Goal: Information Seeking & Learning: Check status

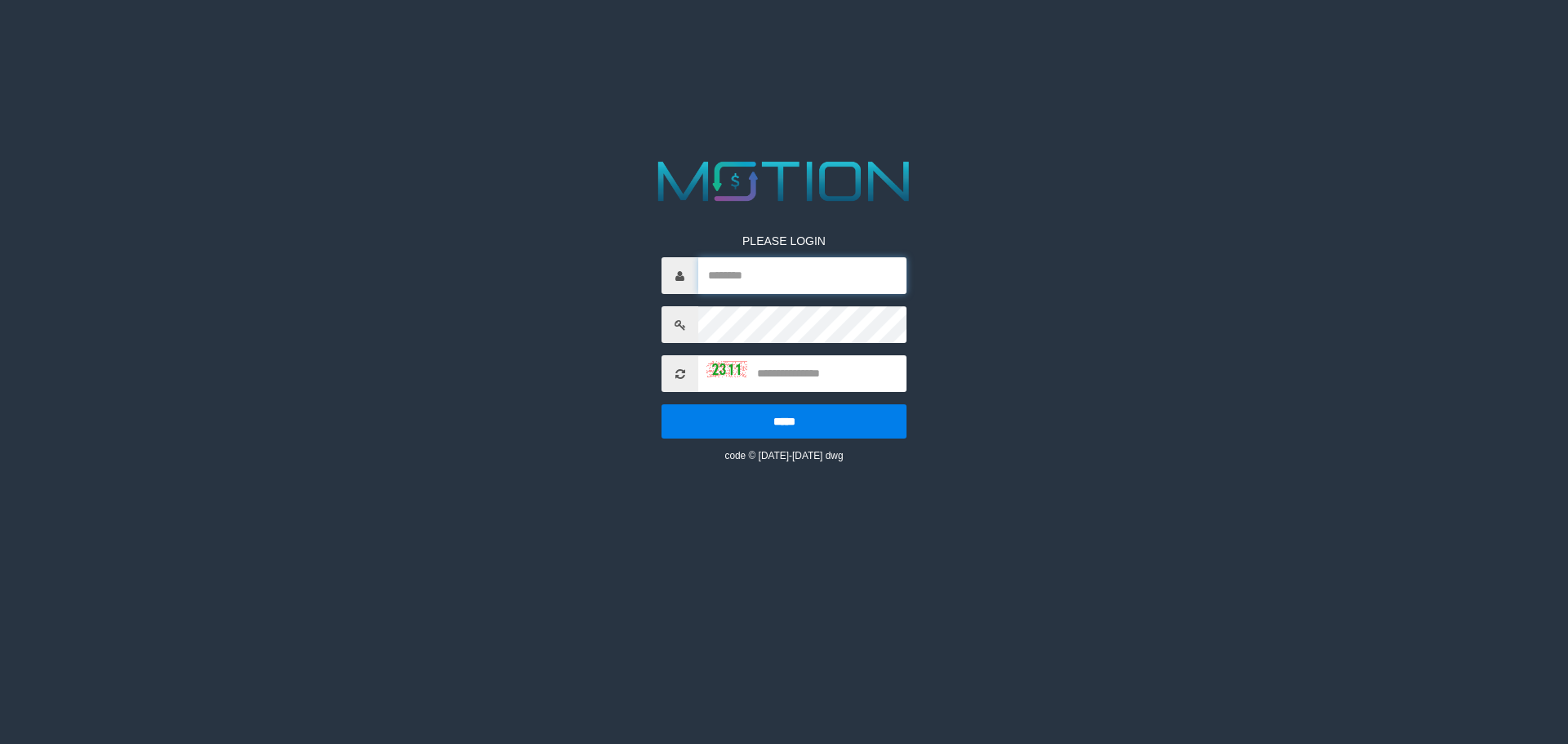
type input "*********"
click at [797, 282] on input "*********" at bounding box center [802, 275] width 208 height 36
click at [597, 454] on div "PLEASE LOGIN ********* ***** code © [DATE]-[DATE] dwg" at bounding box center [784, 309] width 809 height 309
click at [854, 382] on input "text" at bounding box center [802, 373] width 208 height 36
type input "****"
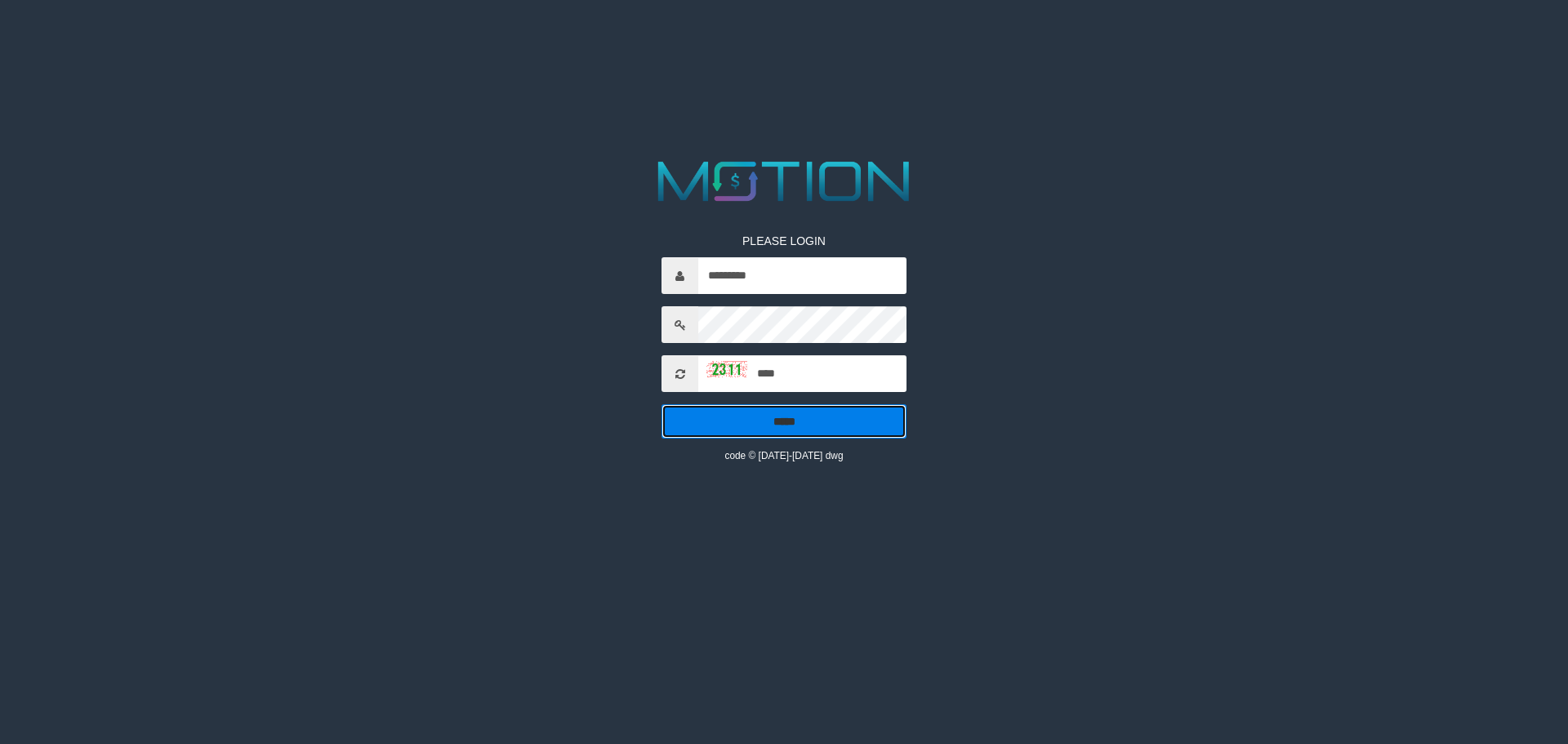
click at [851, 422] on input "*****" at bounding box center [784, 422] width 245 height 35
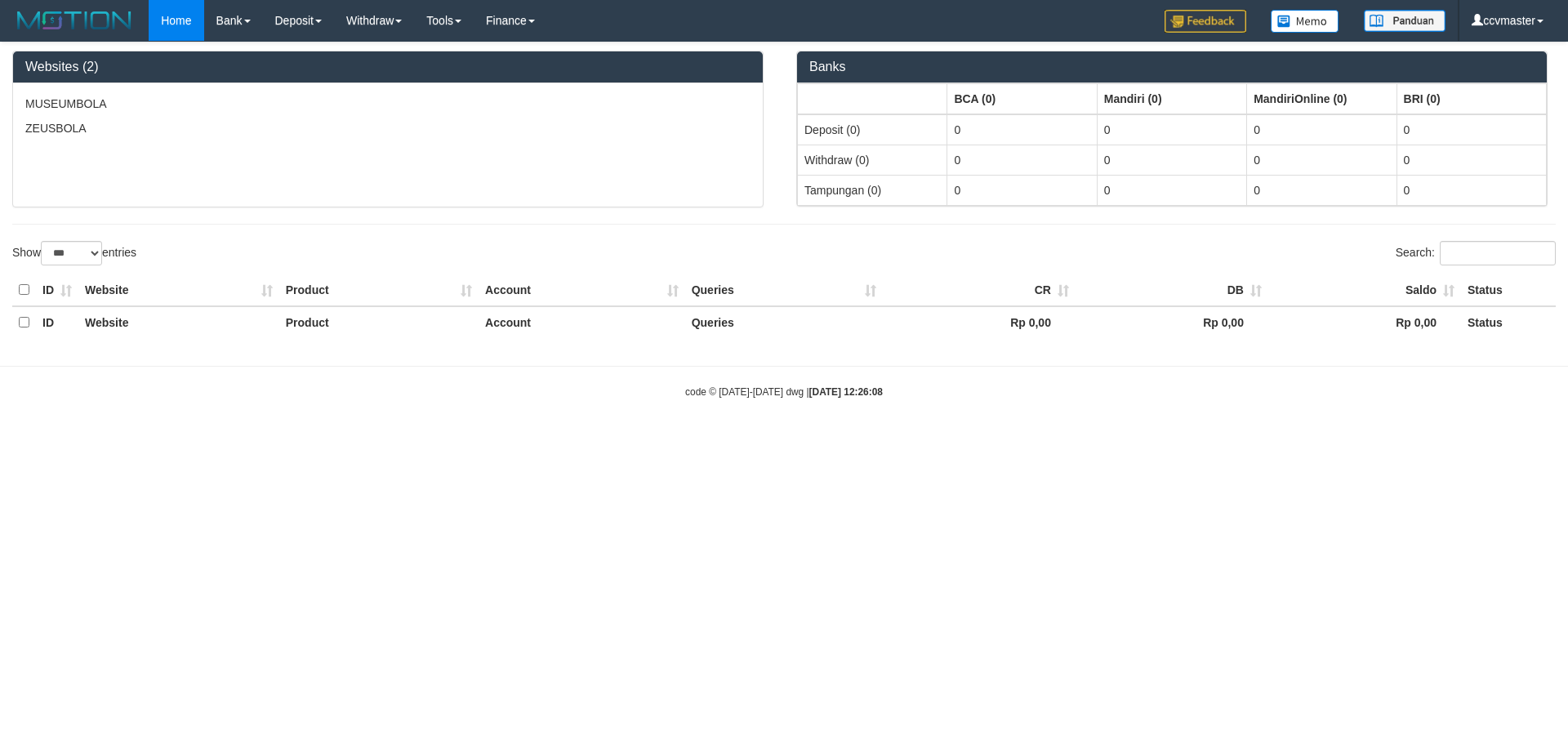
select select "***"
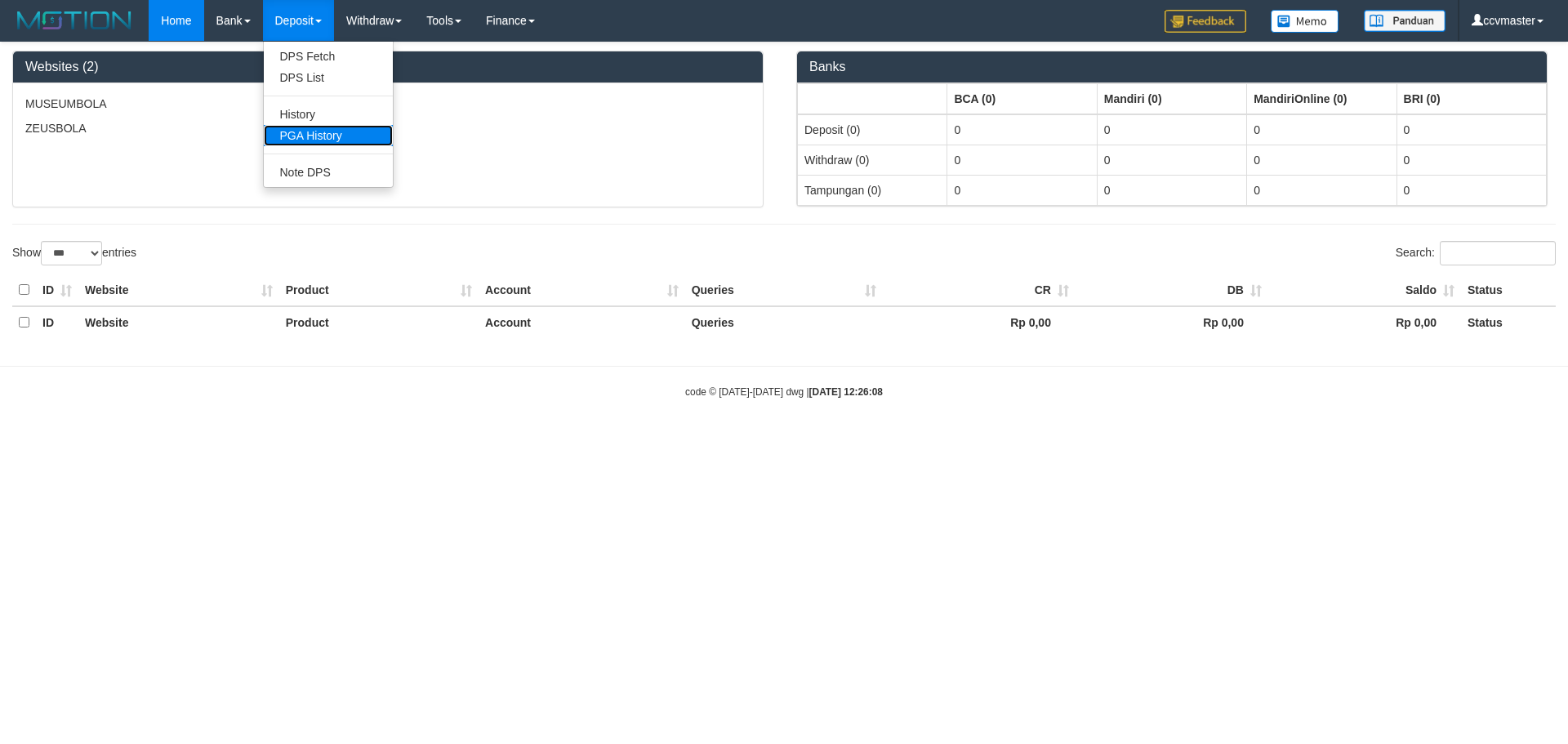
click at [310, 134] on link "PGA History" at bounding box center [328, 135] width 129 height 21
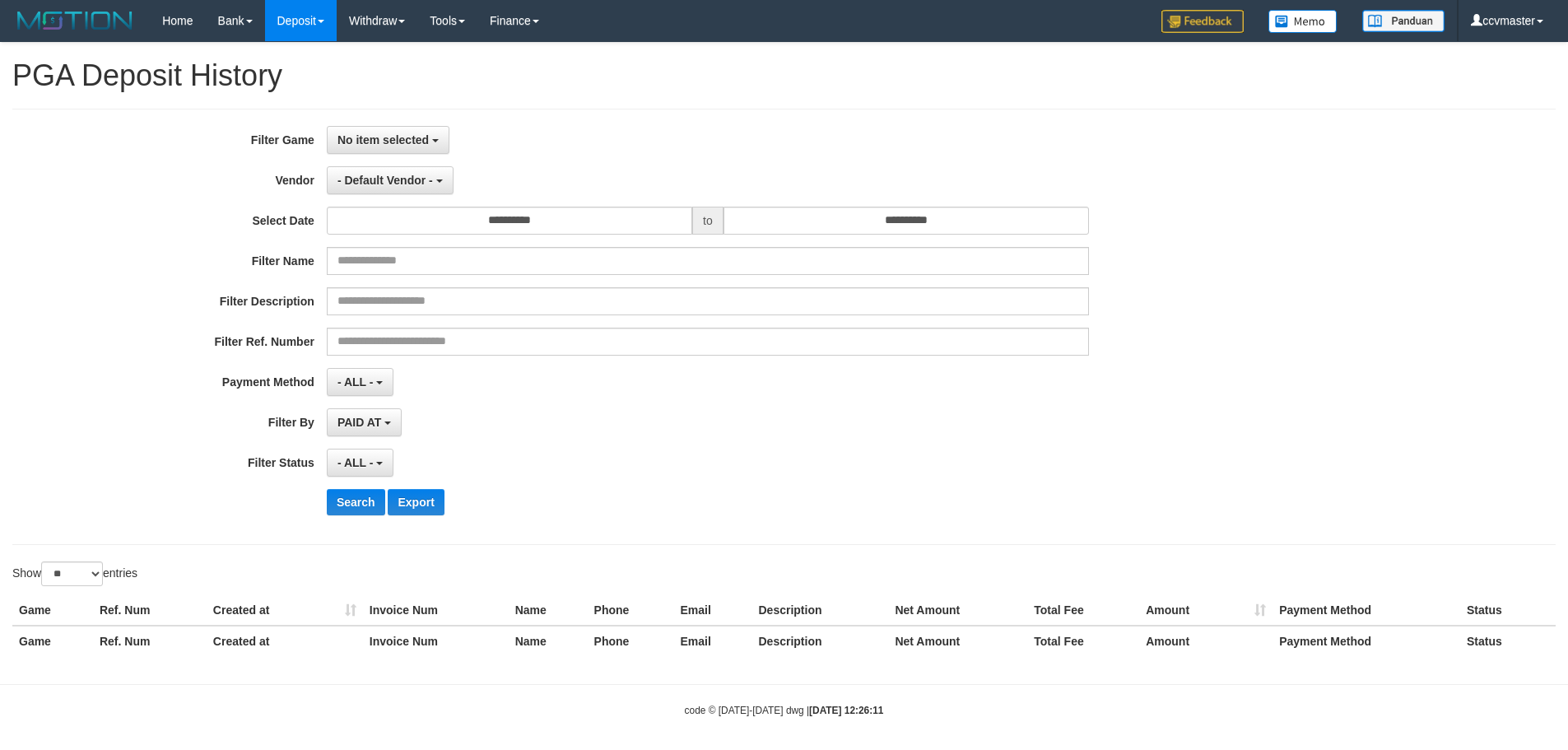
select select
select select "**"
click at [417, 142] on span "No item selected" at bounding box center [384, 140] width 92 height 13
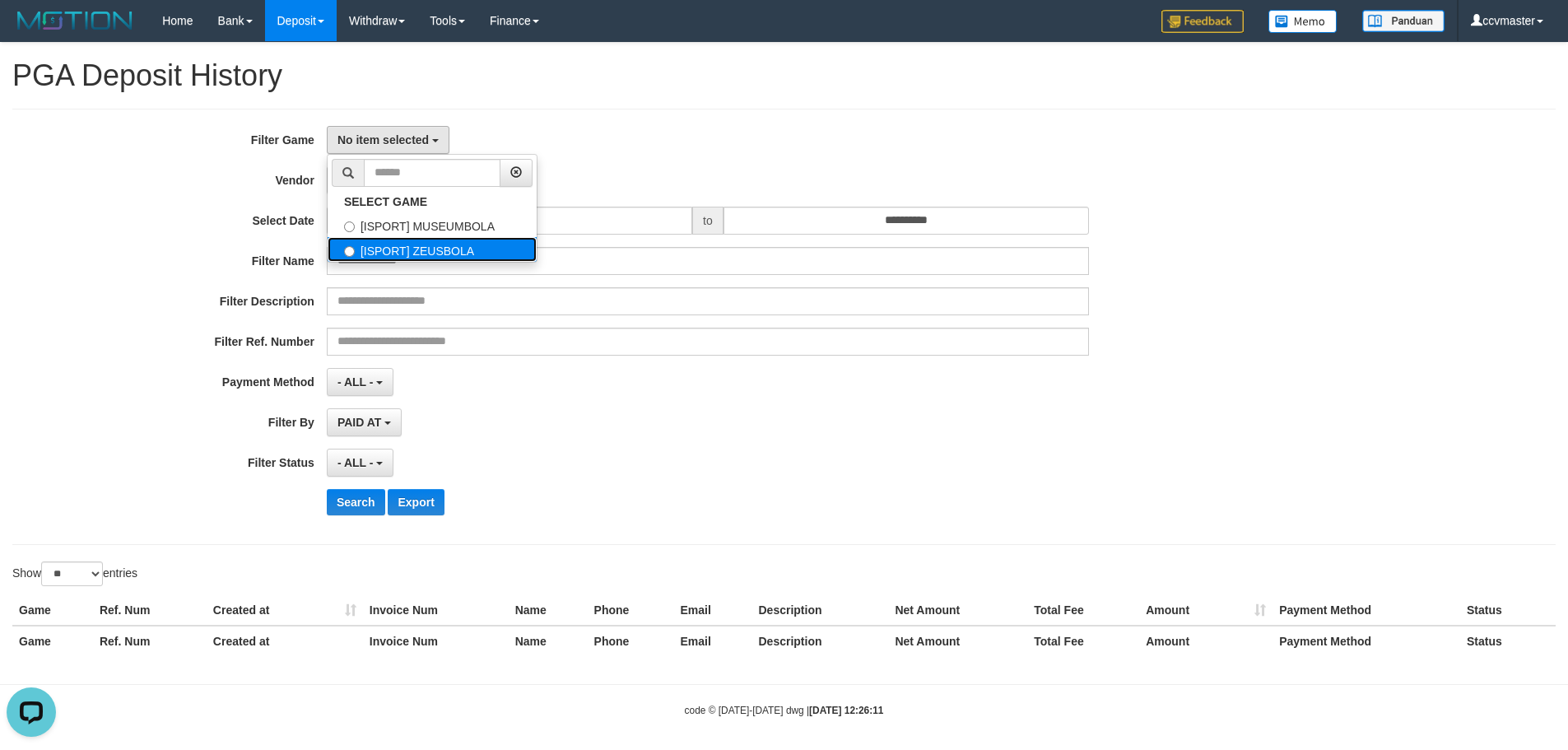
click at [419, 250] on label "[ISPORT] ZEUSBOLA" at bounding box center [432, 249] width 209 height 25
select select "****"
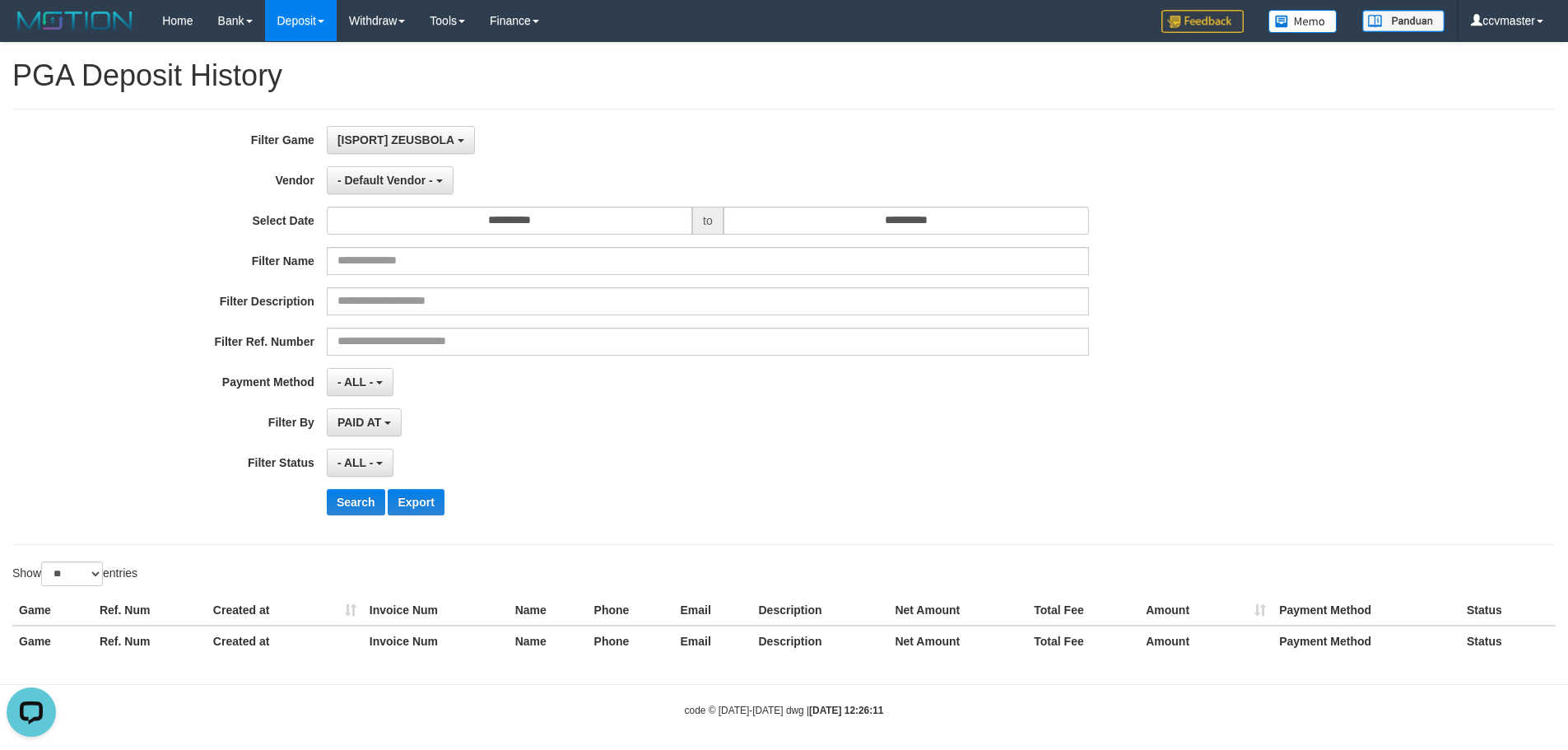
drag, startPoint x: 592, startPoint y: 239, endPoint x: 599, endPoint y: 228, distance: 13.0
click at [593, 238] on div "**********" at bounding box center [653, 327] width 1307 height 402
click at [600, 227] on input "**********" at bounding box center [509, 221] width 365 height 28
click at [352, 258] on th "«" at bounding box center [343, 252] width 25 height 25
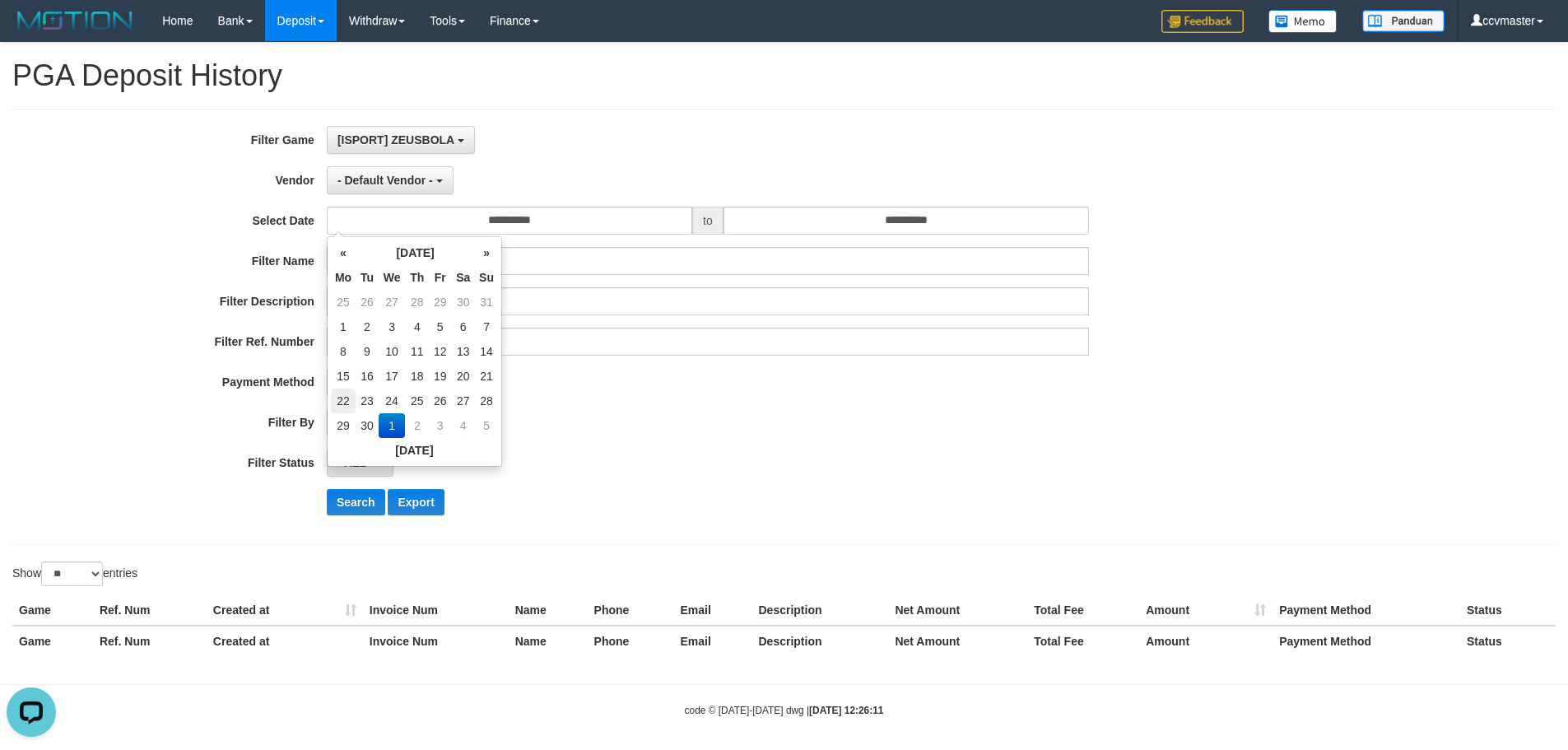
click at [350, 403] on td "22" at bounding box center [343, 400] width 25 height 25
type input "**********"
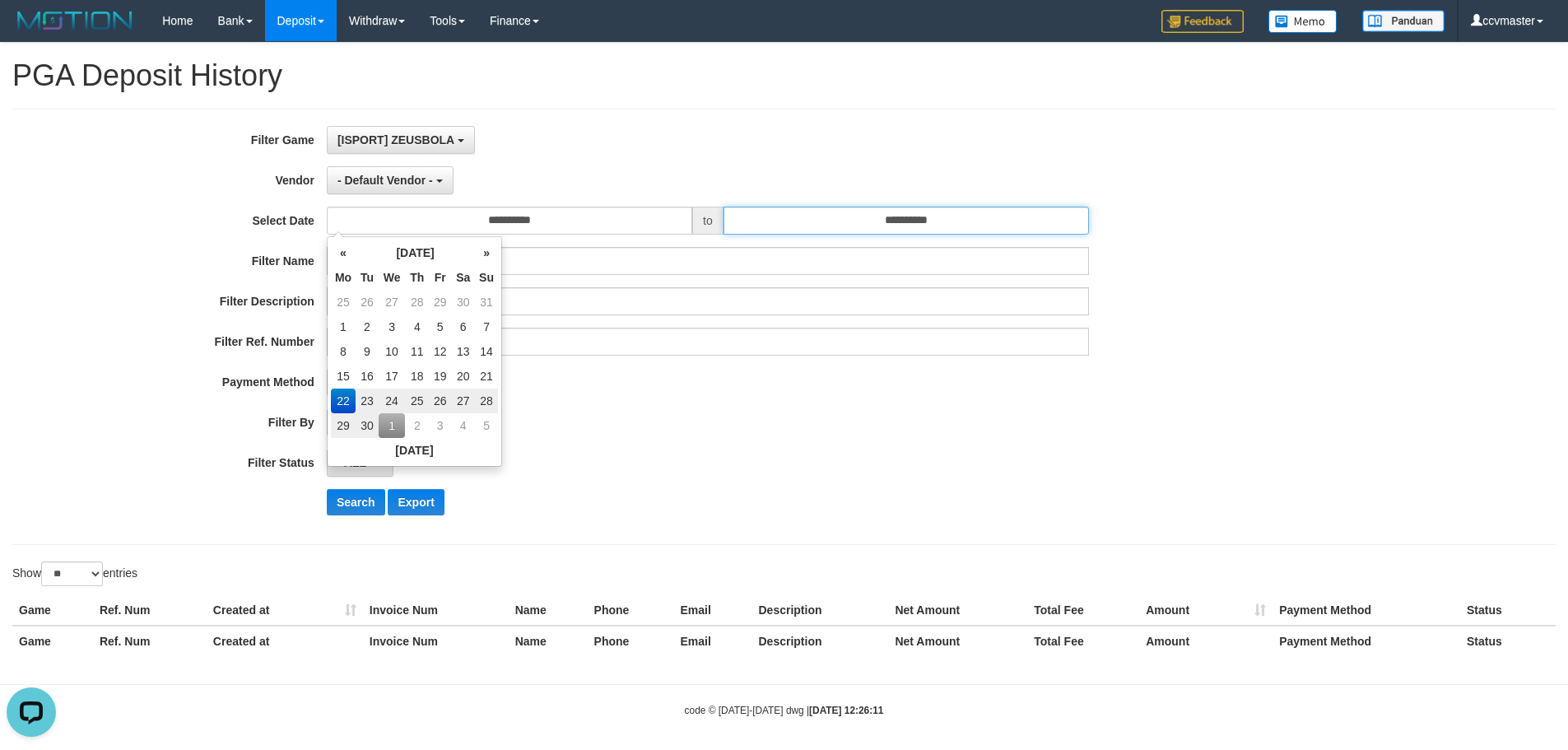
click at [989, 222] on input "**********" at bounding box center [906, 221] width 365 height 28
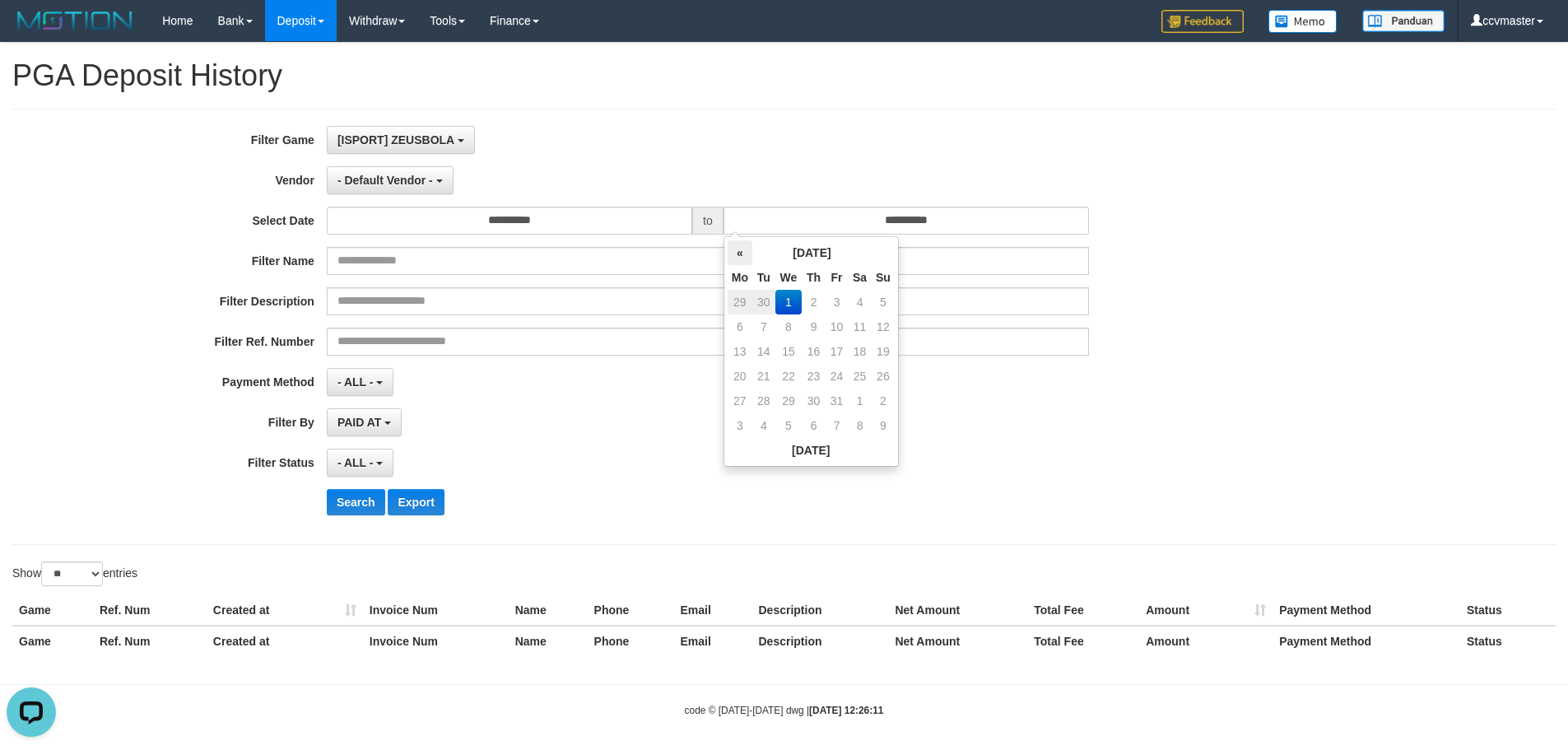
click at [749, 254] on th "«" at bounding box center [740, 252] width 25 height 25
click at [887, 402] on td "28" at bounding box center [883, 400] width 23 height 25
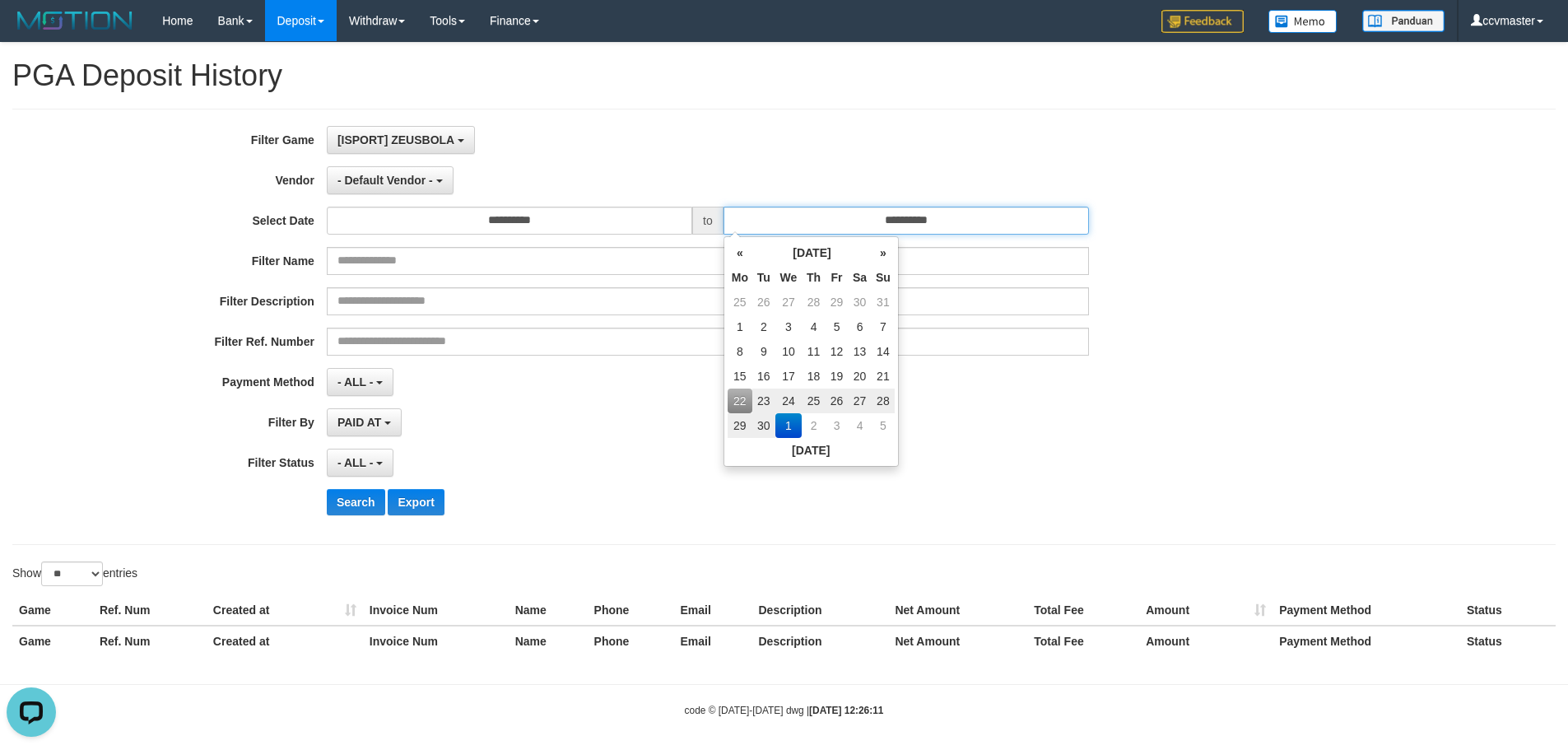
type input "**********"
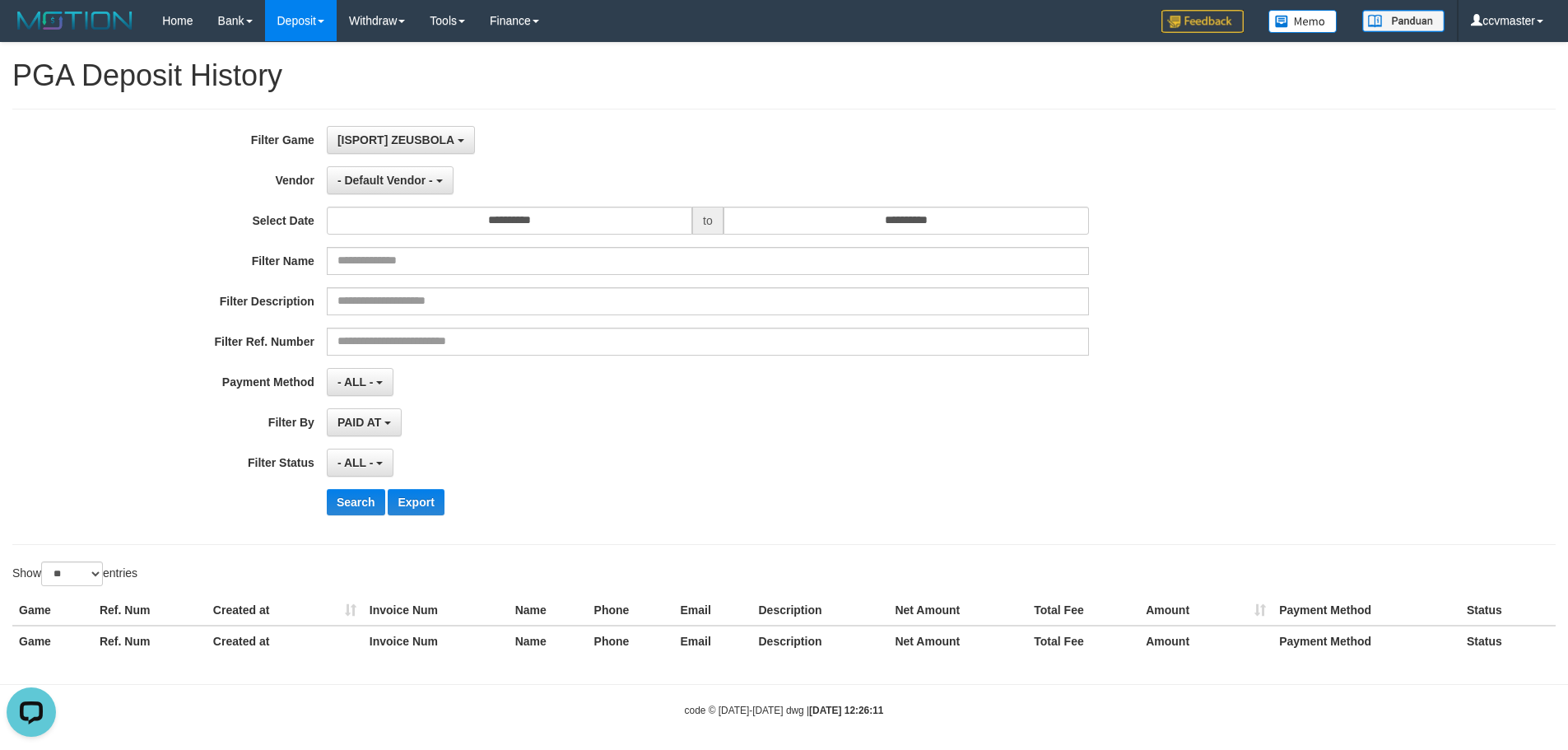
click at [956, 459] on div "- ALL - SELECT ALL - ALL - SELECT STATUS PENDING/UNPAID PAID CANCELED EXPIRED" at bounding box center [708, 462] width 762 height 28
click at [369, 383] on span "- ALL -" at bounding box center [356, 382] width 37 height 13
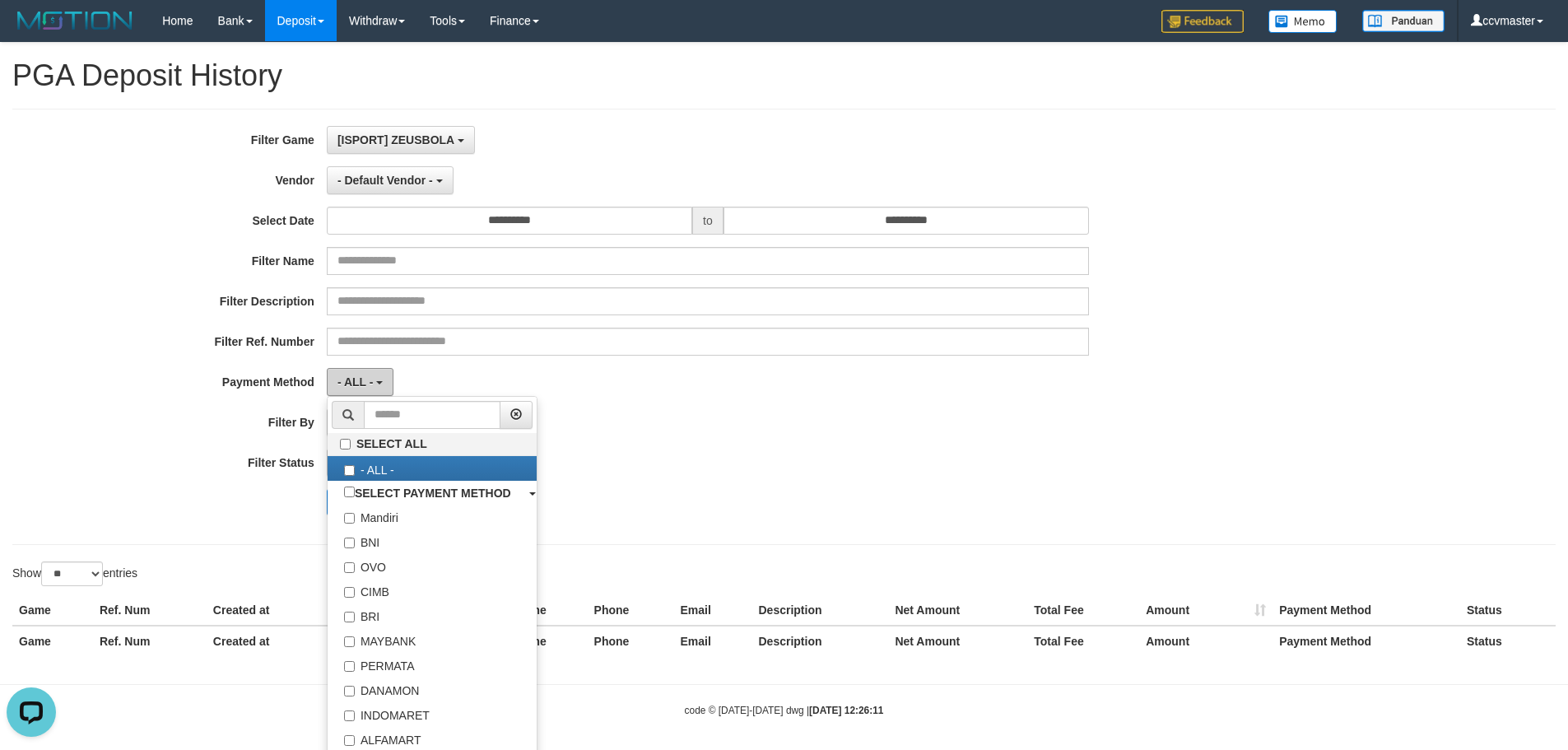
click at [369, 383] on span "- ALL -" at bounding box center [356, 382] width 37 height 13
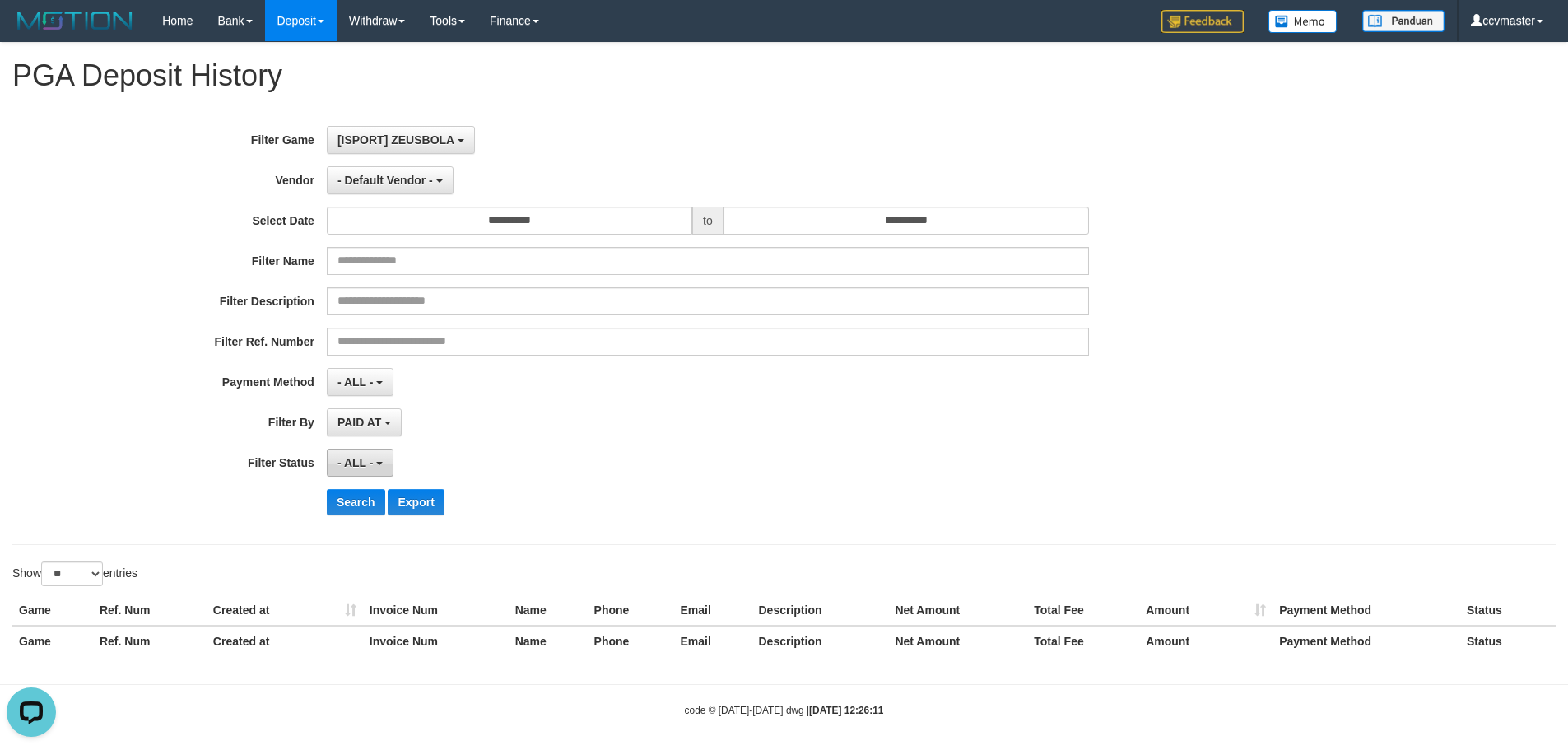
click at [383, 465] on b "button" at bounding box center [379, 463] width 6 height 4
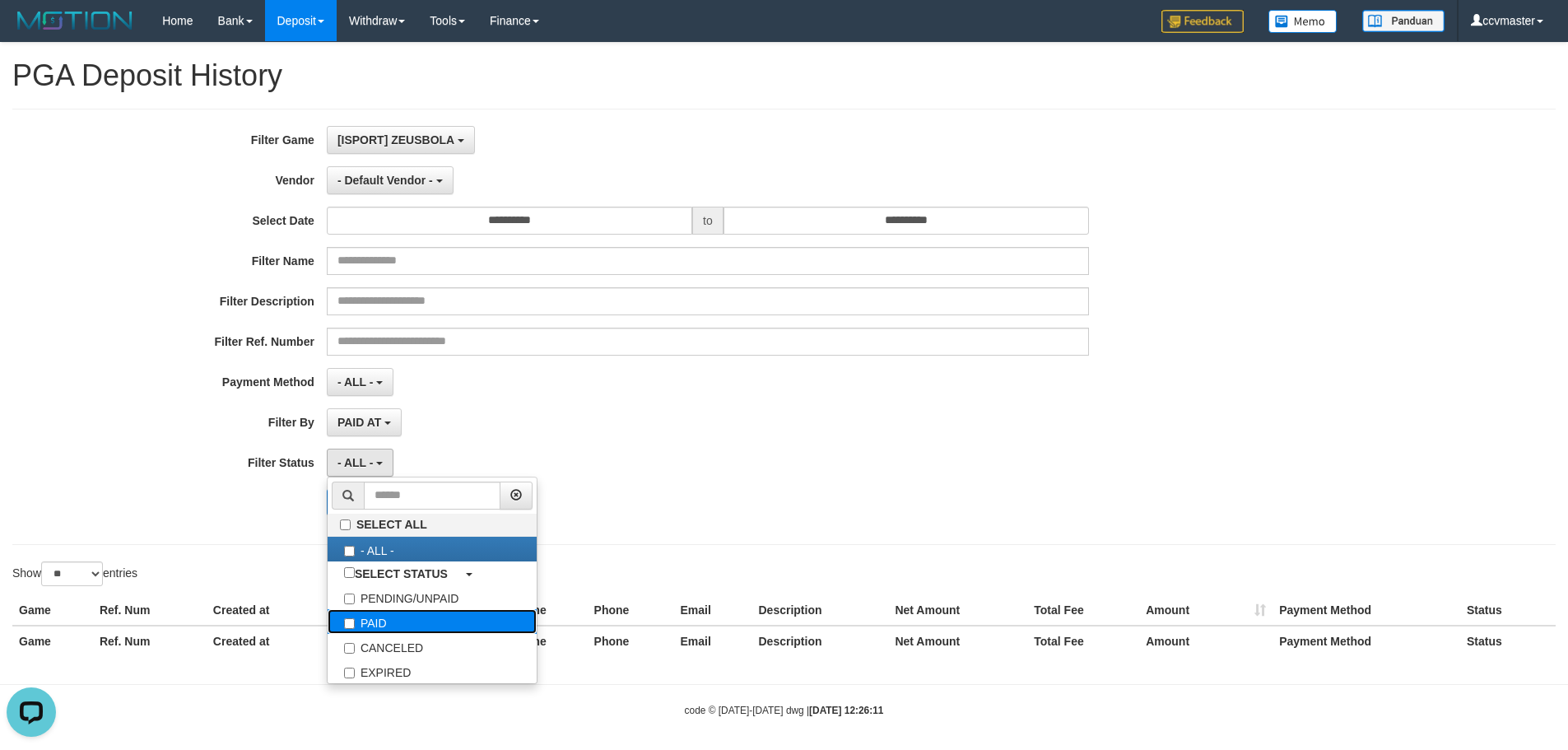
click at [381, 623] on label "PAID" at bounding box center [432, 621] width 209 height 25
select select "*"
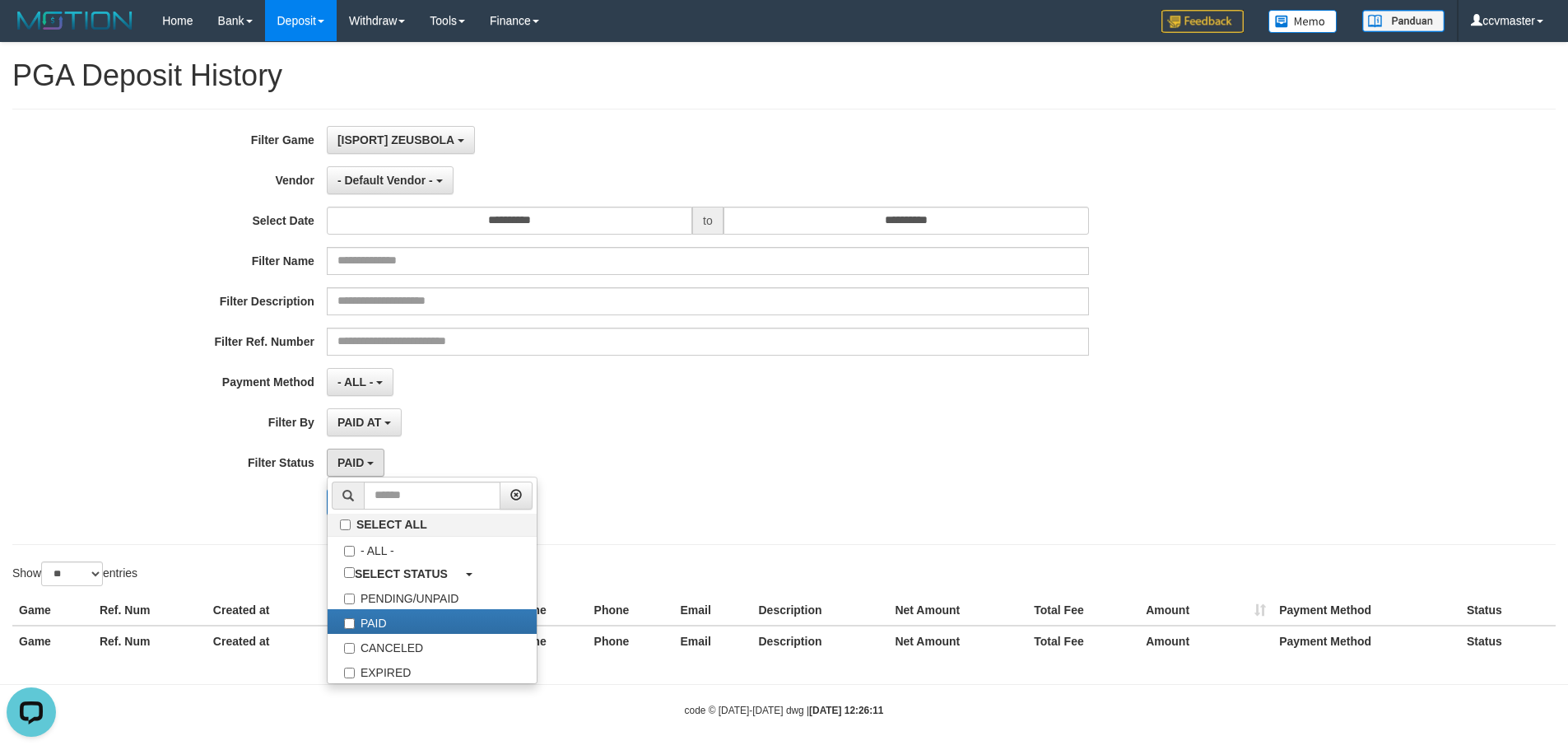
click at [504, 411] on div "PAID AT PAID AT CREATED AT" at bounding box center [708, 422] width 762 height 28
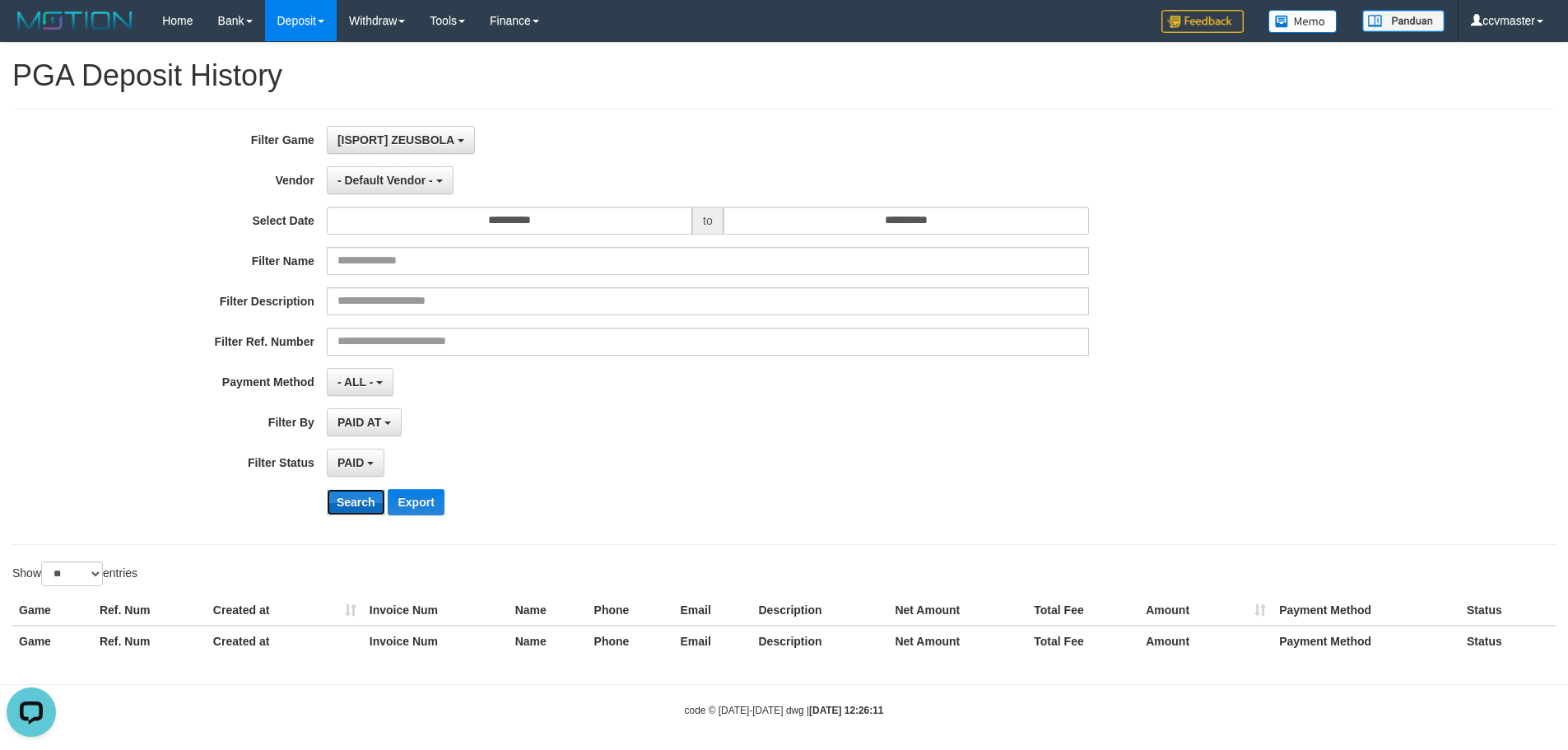
click at [354, 510] on button "Search" at bounding box center [356, 502] width 59 height 27
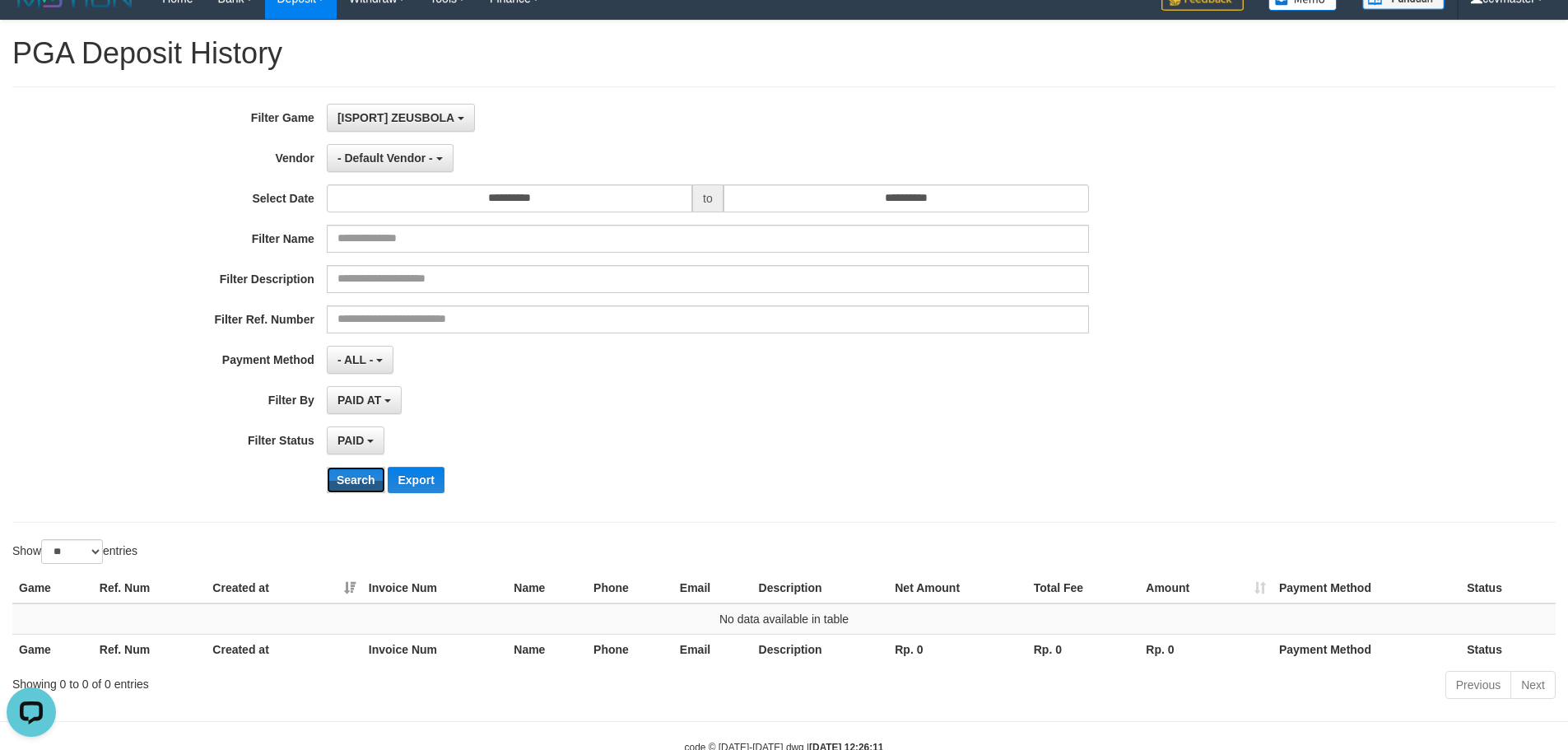
scroll to position [0, 0]
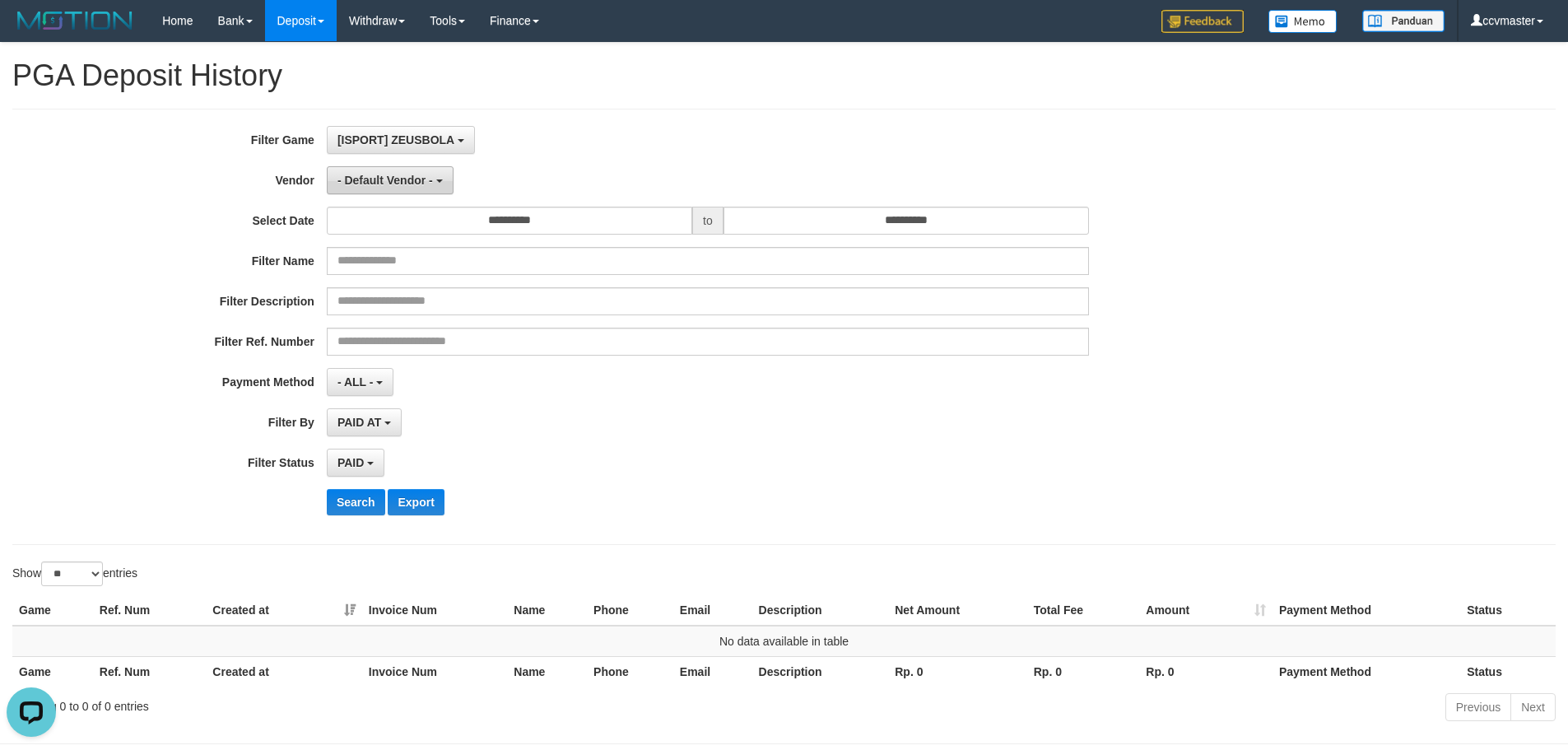
click at [443, 177] on button "- Default Vendor -" at bounding box center [390, 180] width 126 height 28
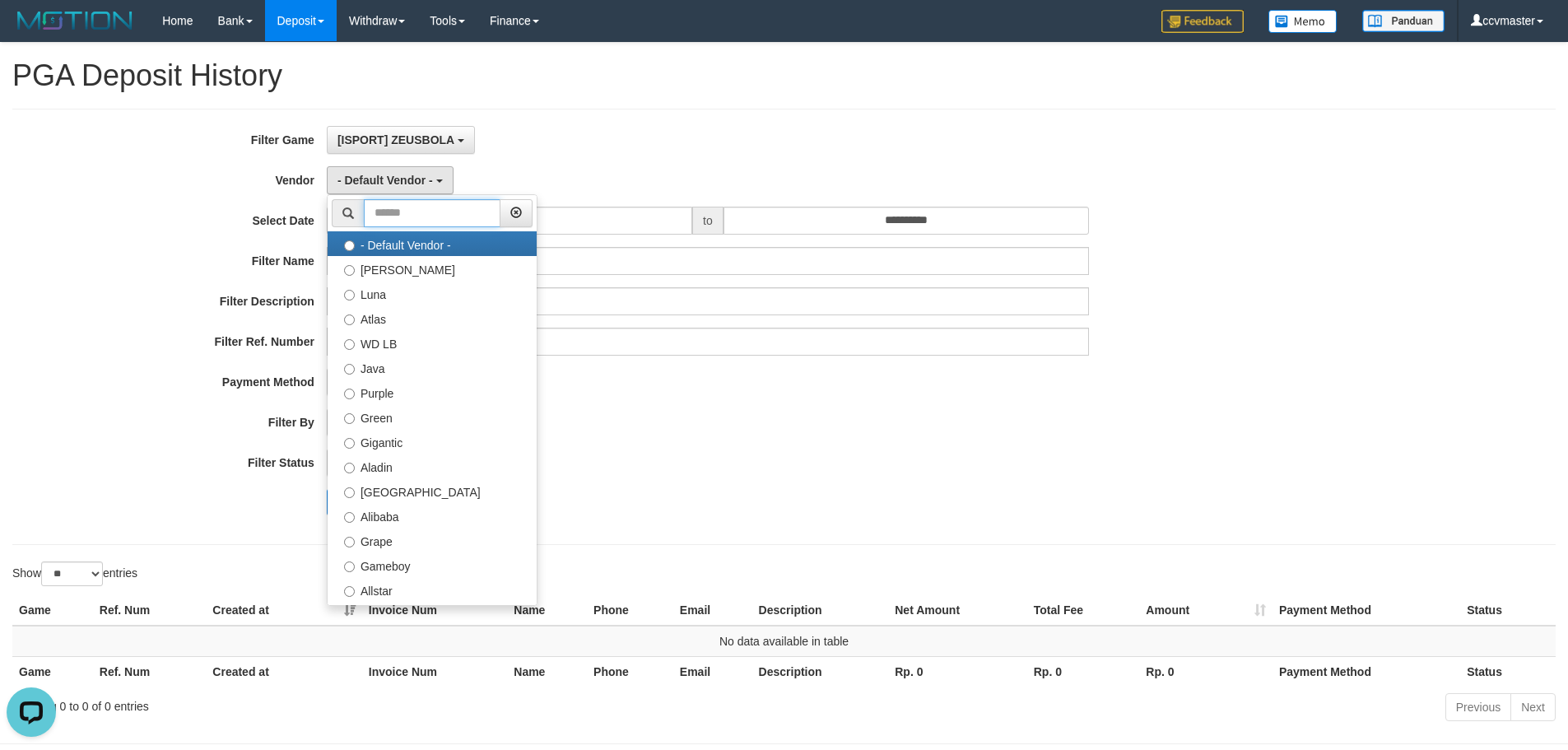
click at [406, 209] on input "text" at bounding box center [431, 213] width 136 height 28
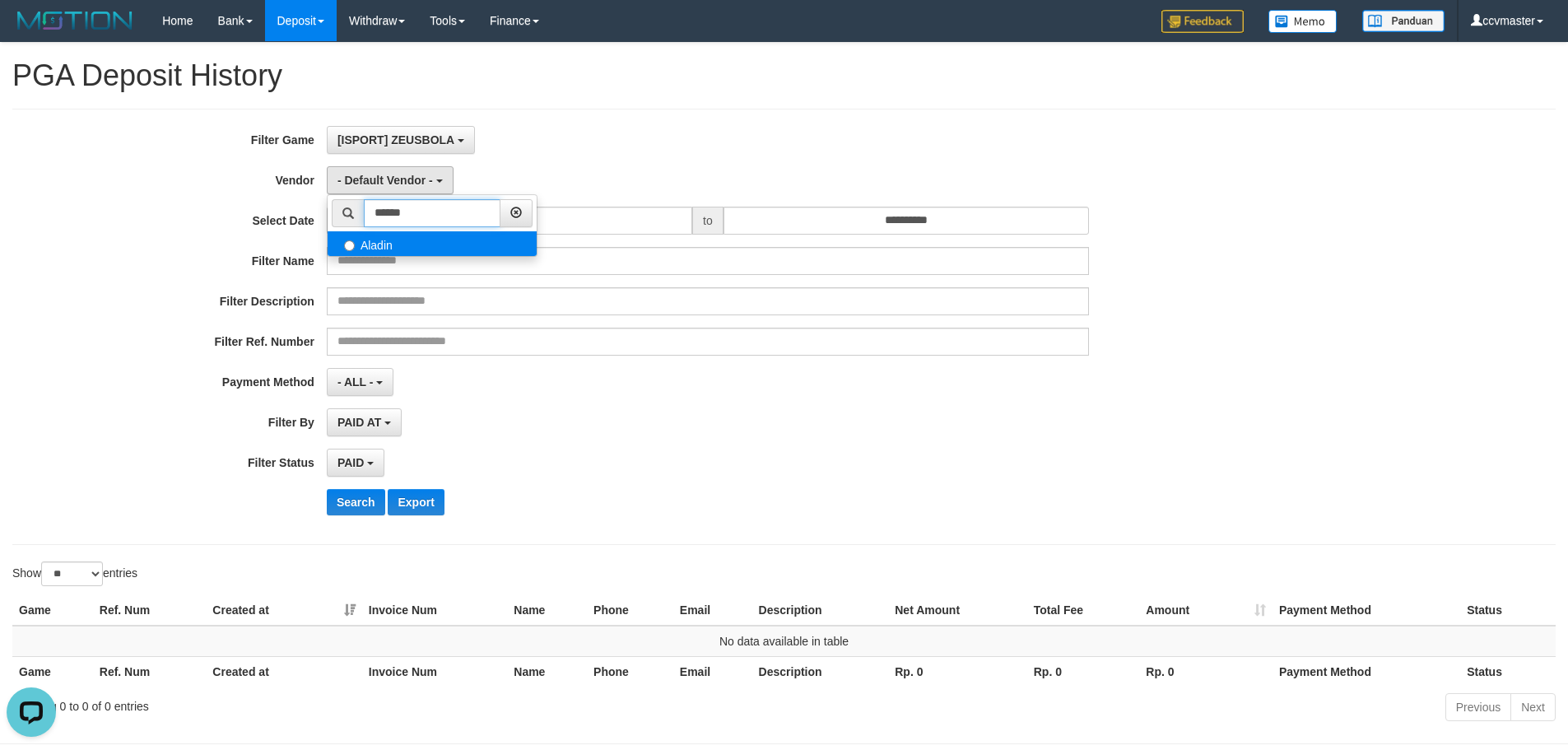
type input "******"
click at [395, 241] on label "Aladin" at bounding box center [432, 244] width 209 height 25
select select "**********"
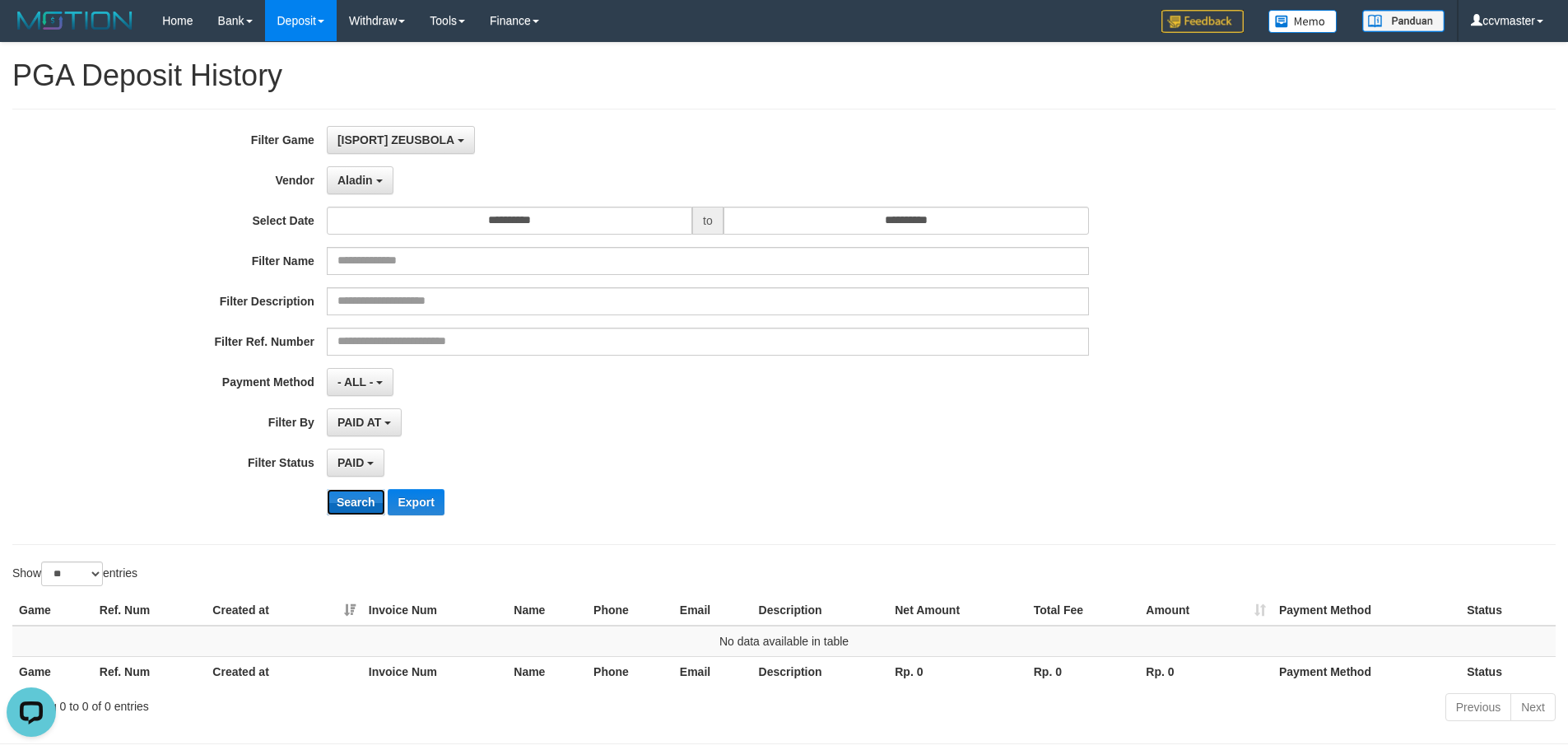
click at [362, 500] on button "Search" at bounding box center [356, 502] width 59 height 27
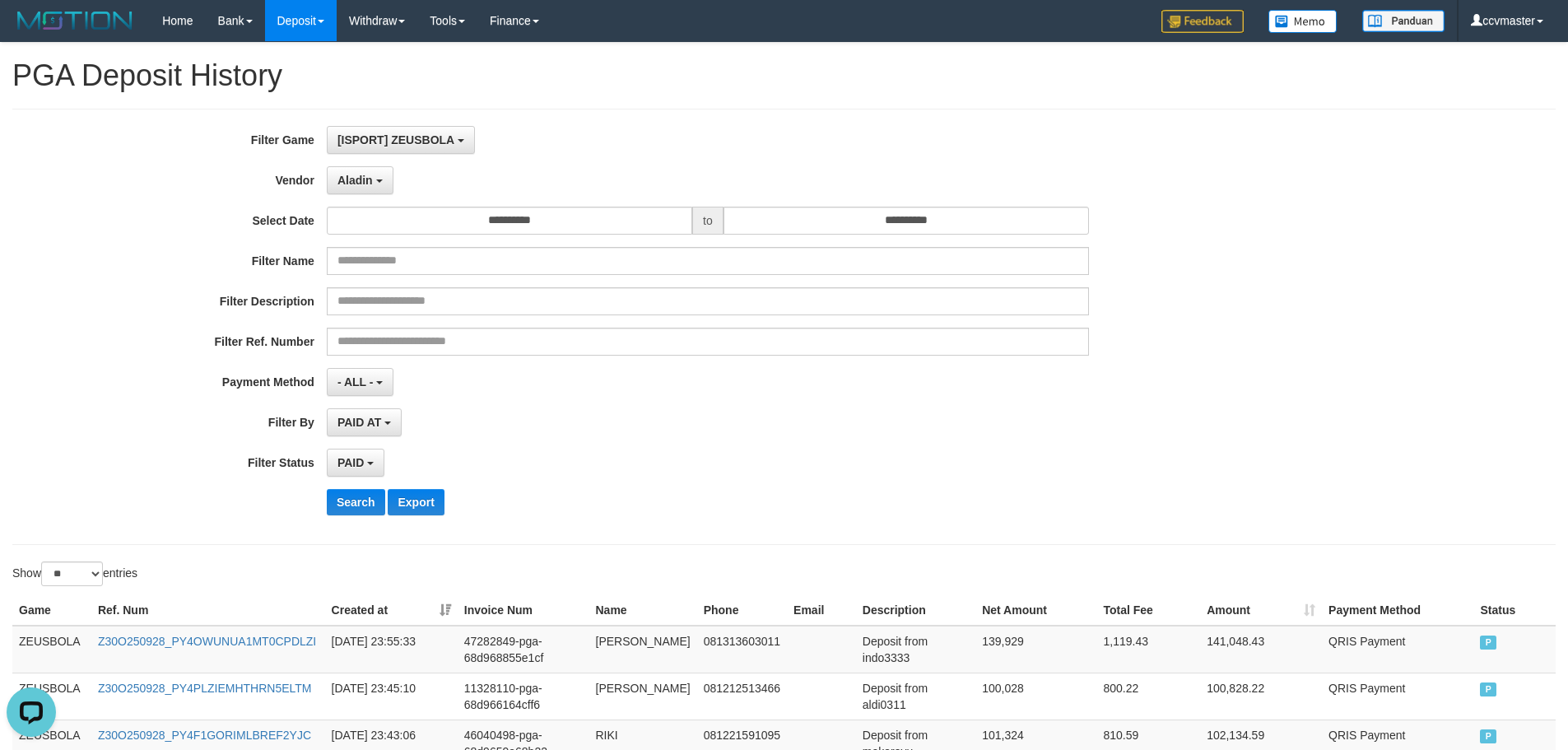
click at [1086, 418] on div "PAID AT PAID AT CREATED AT" at bounding box center [708, 422] width 762 height 28
click at [365, 182] on span "Aladin" at bounding box center [355, 180] width 36 height 13
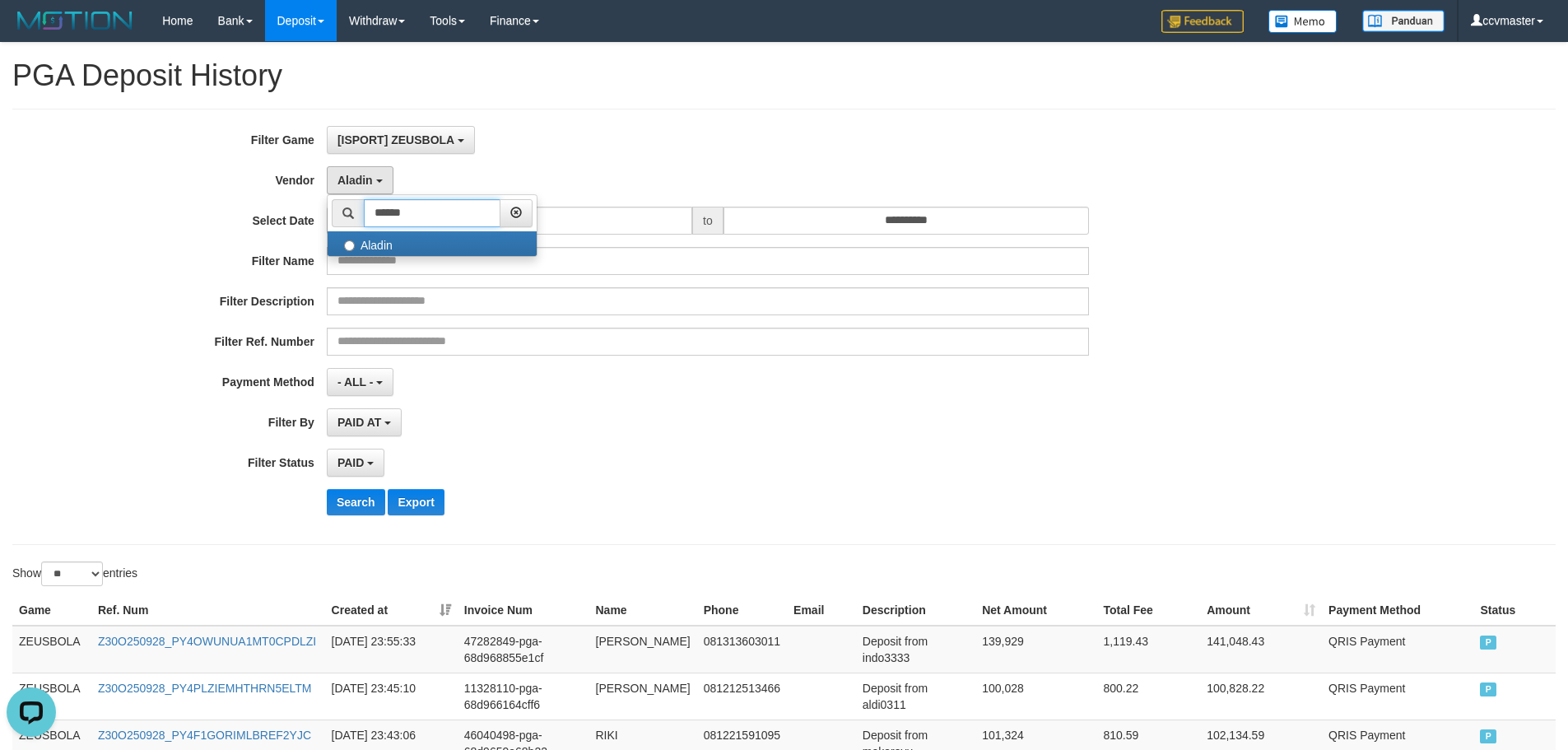
click at [419, 208] on input "******" at bounding box center [431, 213] width 136 height 28
type input "*"
type input "****"
click at [405, 241] on label "Gameboy" at bounding box center [432, 244] width 209 height 25
select select "**********"
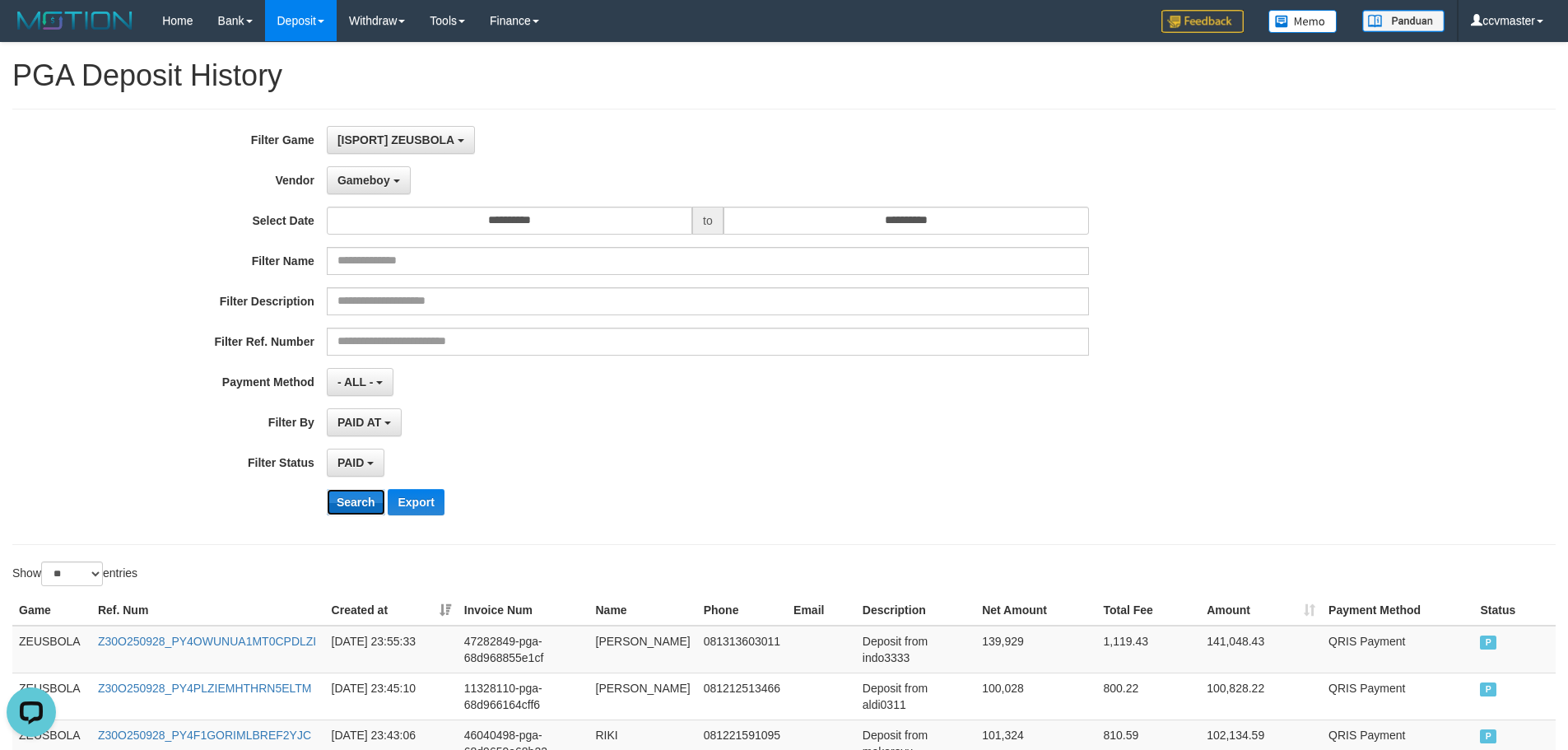
click at [365, 502] on button "Search" at bounding box center [356, 502] width 59 height 27
click at [1192, 453] on div "**********" at bounding box center [653, 462] width 1307 height 28
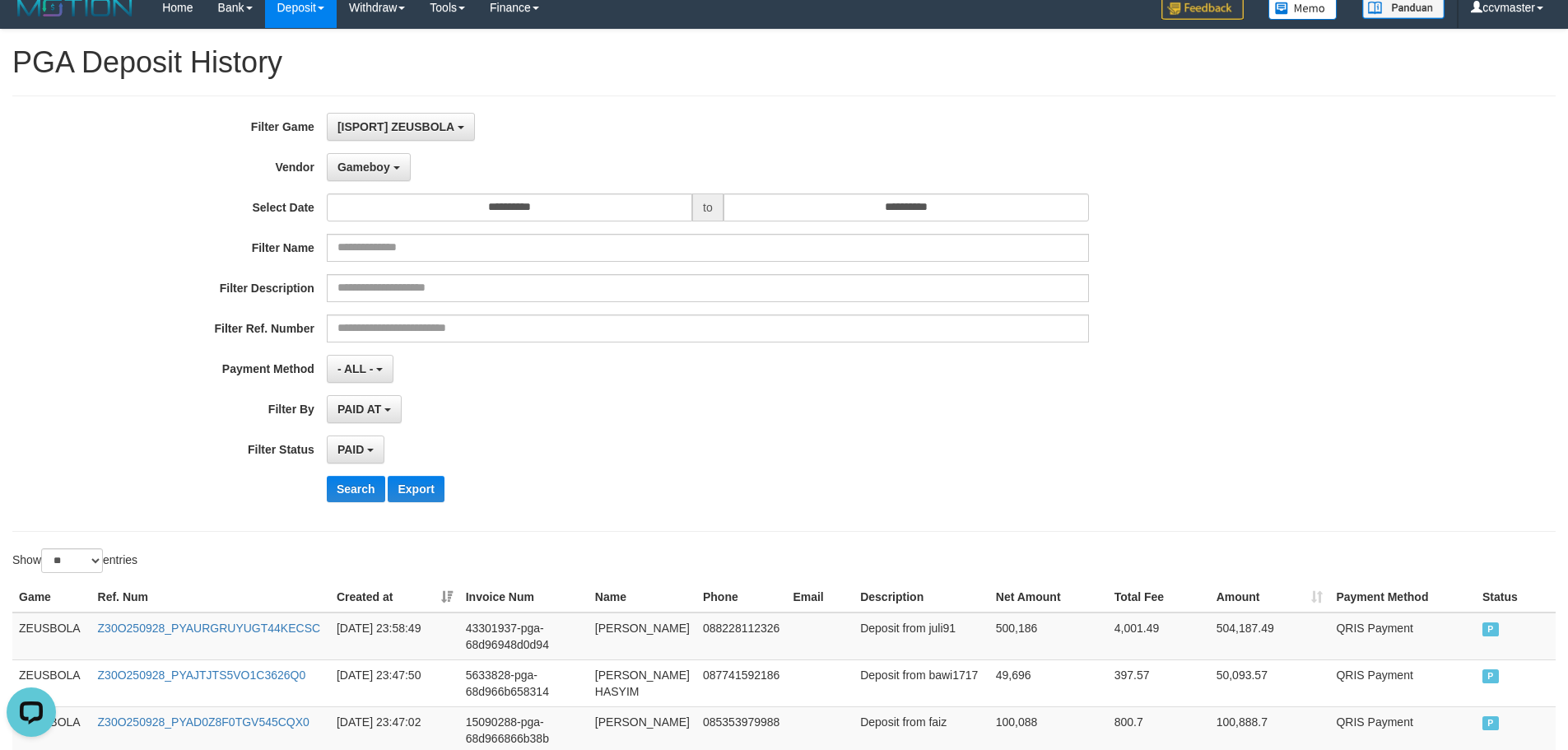
scroll to position [9, 0]
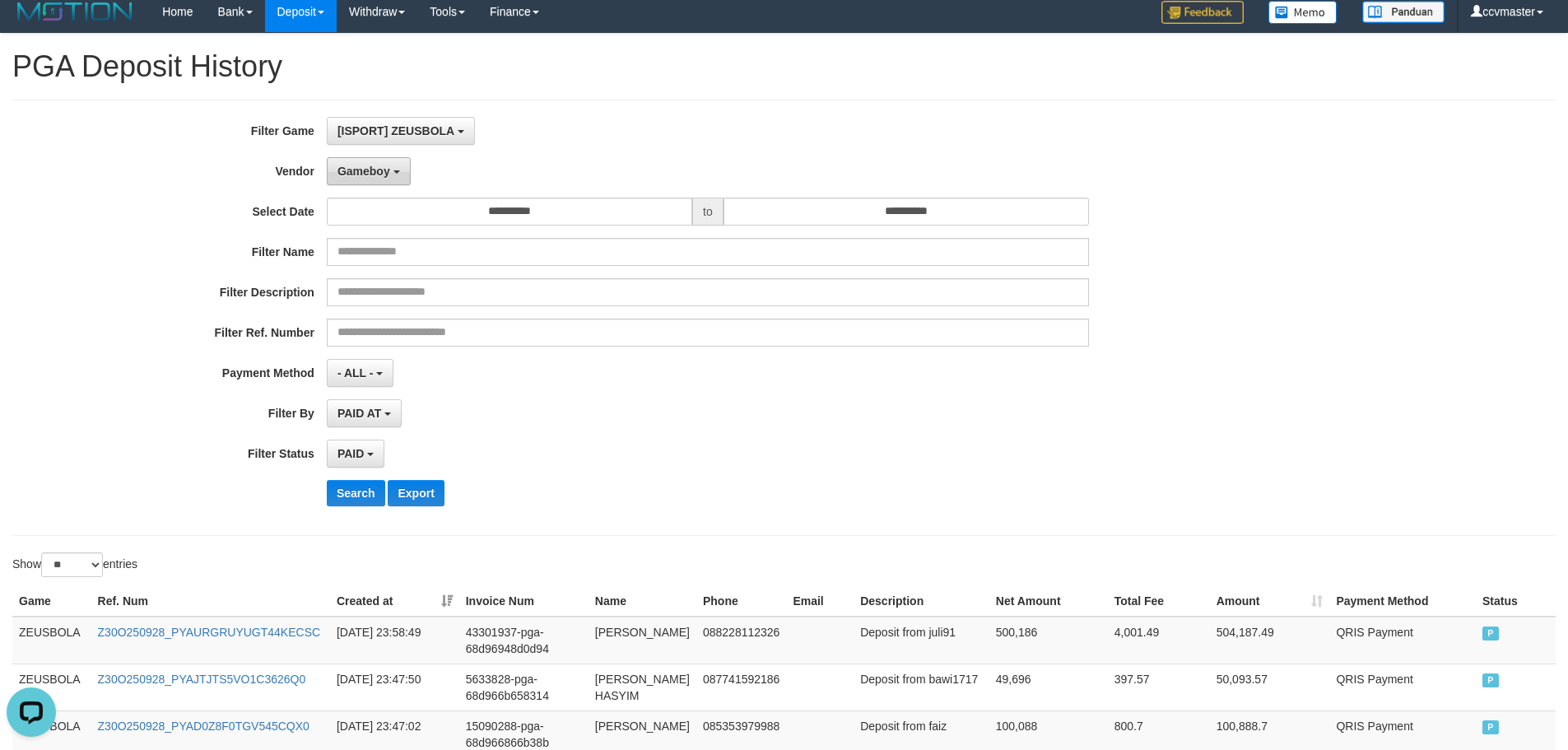
click at [395, 168] on button "Gameboy" at bounding box center [369, 171] width 84 height 28
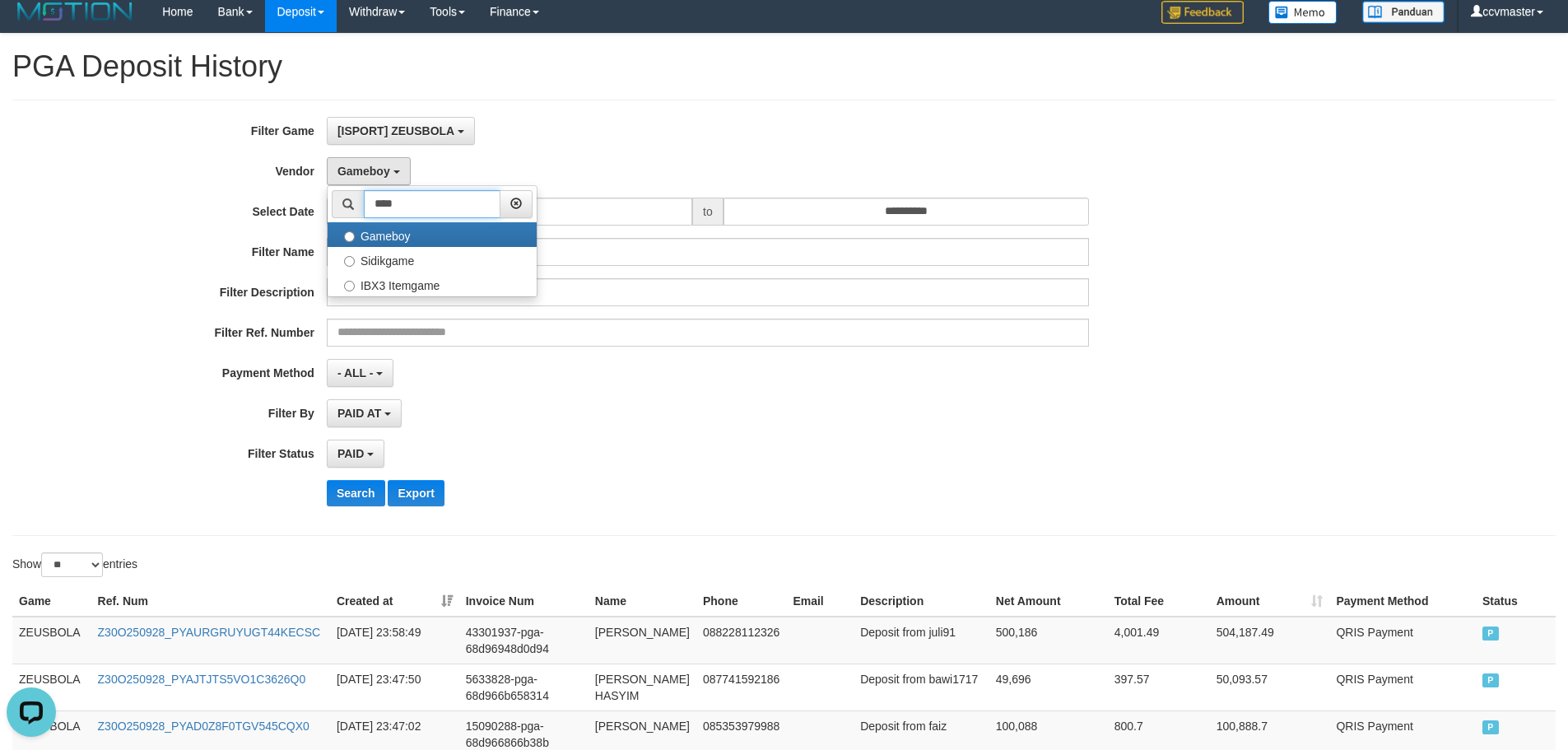
click at [441, 201] on input "****" at bounding box center [431, 204] width 136 height 28
type input "*"
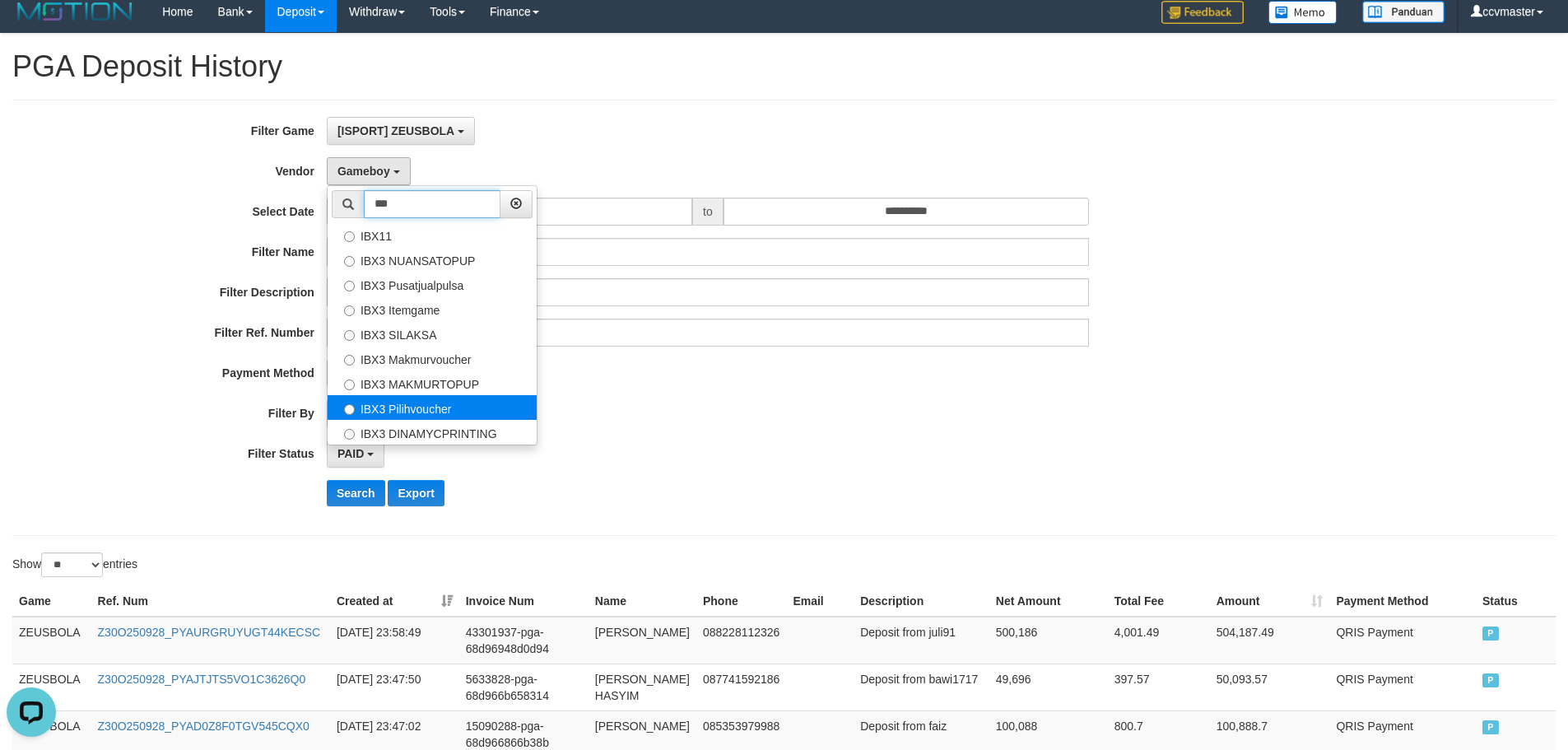
type input "***"
click at [436, 403] on label "IBX3 Pilihvoucher" at bounding box center [432, 407] width 209 height 25
select select "**********"
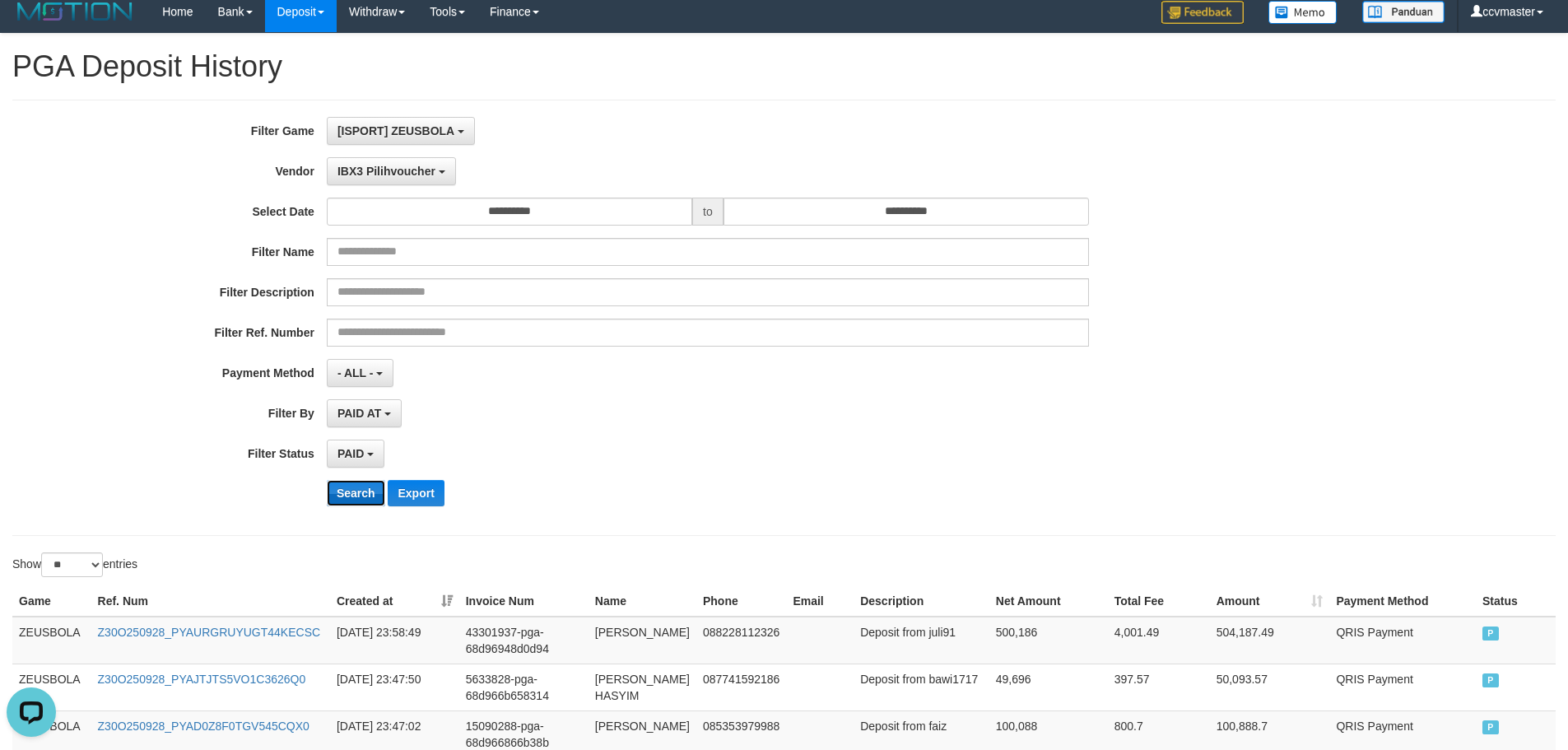
click at [351, 499] on button "Search" at bounding box center [356, 493] width 59 height 27
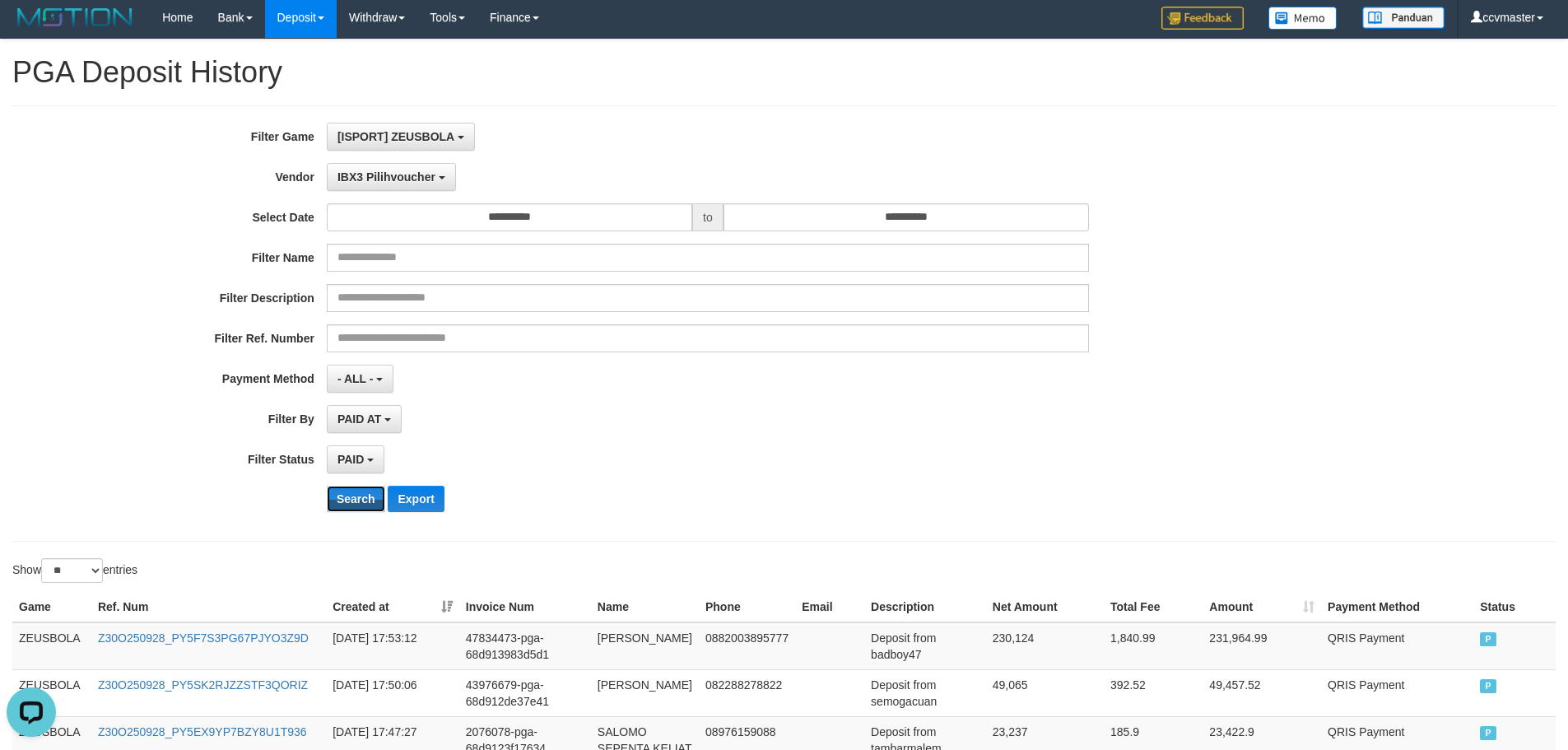
scroll to position [0, 0]
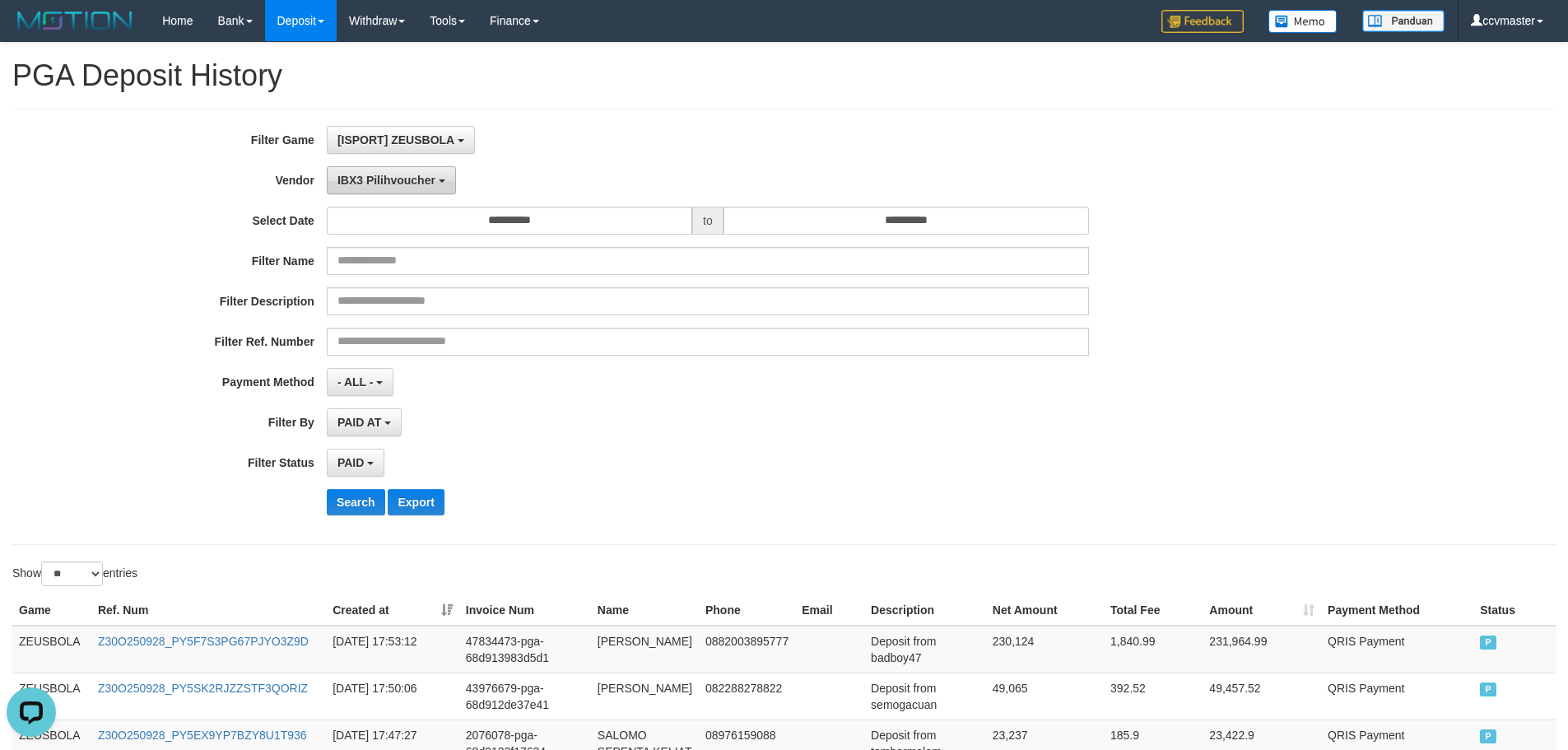
click at [447, 180] on button "IBX3 Pilihvoucher" at bounding box center [391, 180] width 129 height 28
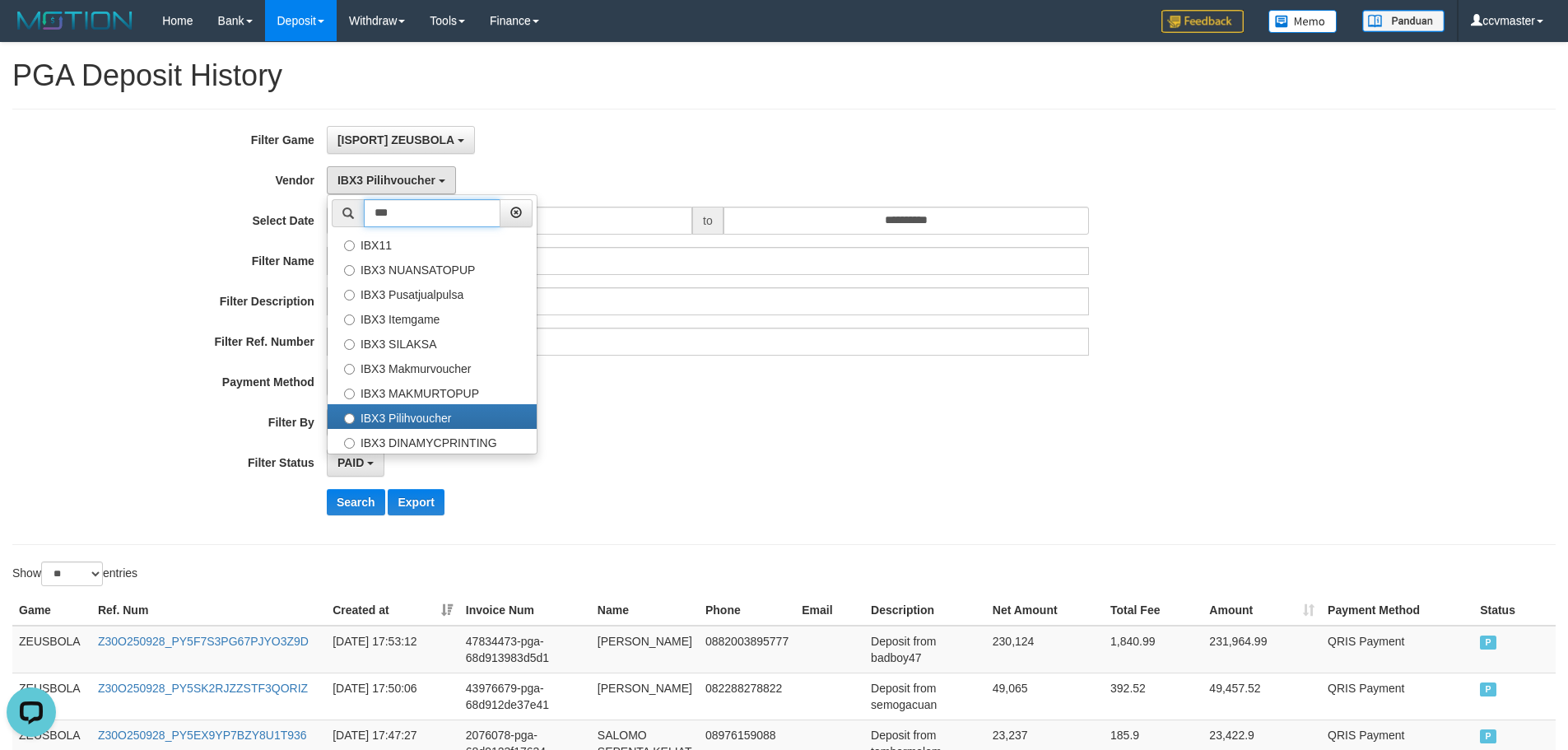
click at [428, 208] on input "***" at bounding box center [431, 213] width 136 height 28
type input "*"
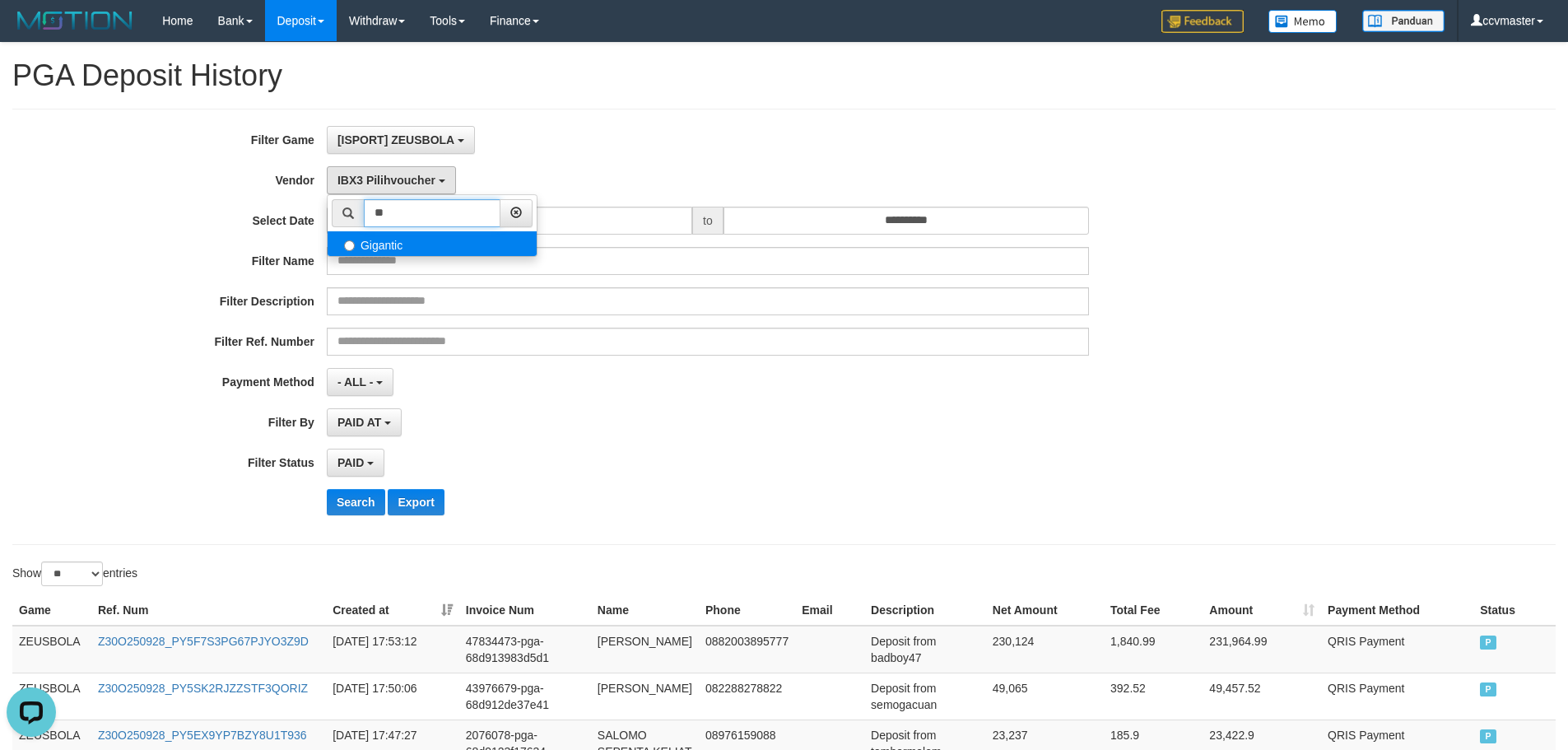
type input "**"
click at [397, 242] on label "Gigantic" at bounding box center [432, 244] width 209 height 25
select select "**********"
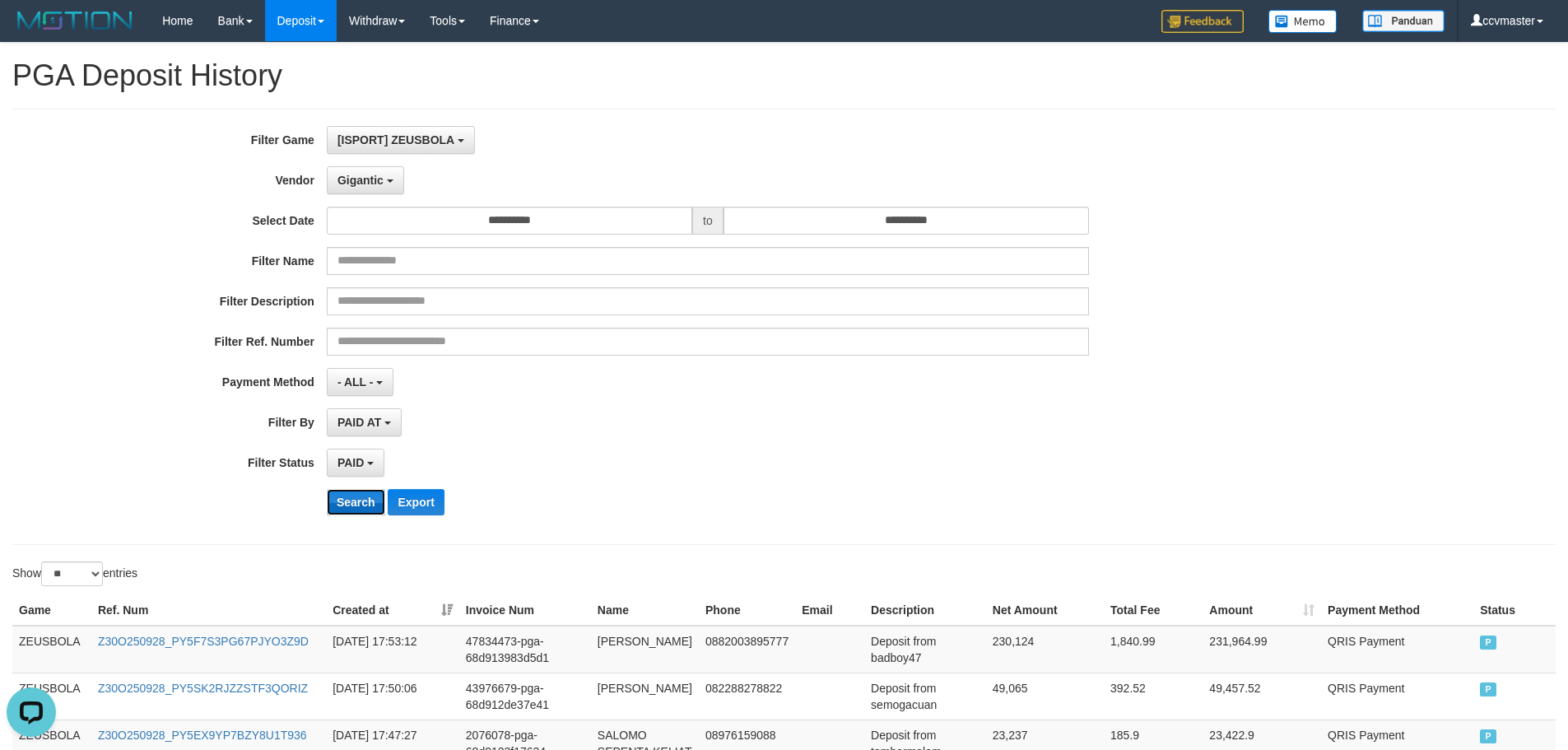
click at [347, 497] on button "Search" at bounding box center [356, 502] width 59 height 27
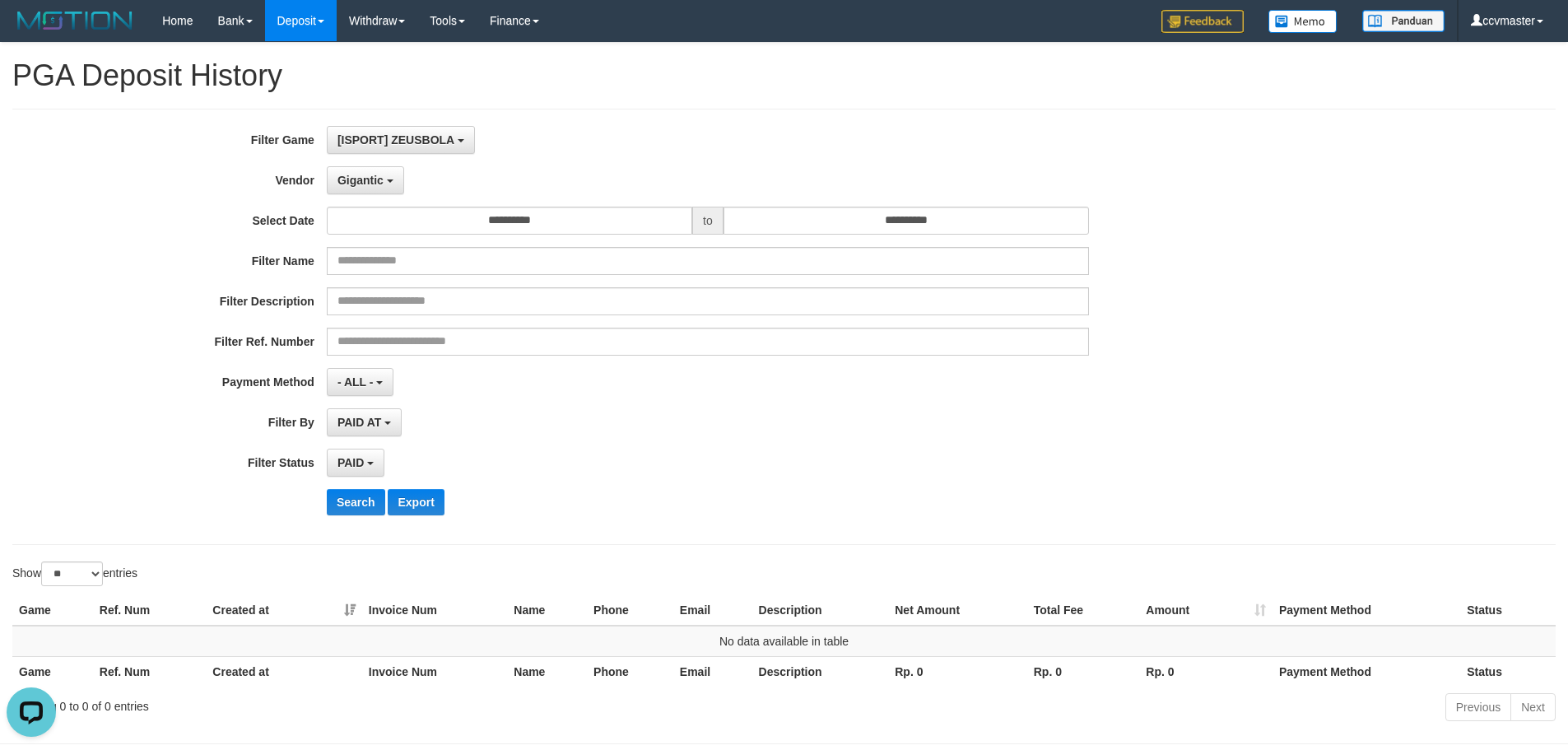
click at [657, 473] on div "PAID SELECT ALL - ALL - SELECT STATUS PENDING/UNPAID PAID CANCELED EXPIRED" at bounding box center [708, 462] width 762 height 28
click at [387, 189] on button "Gigantic" at bounding box center [365, 180] width 77 height 28
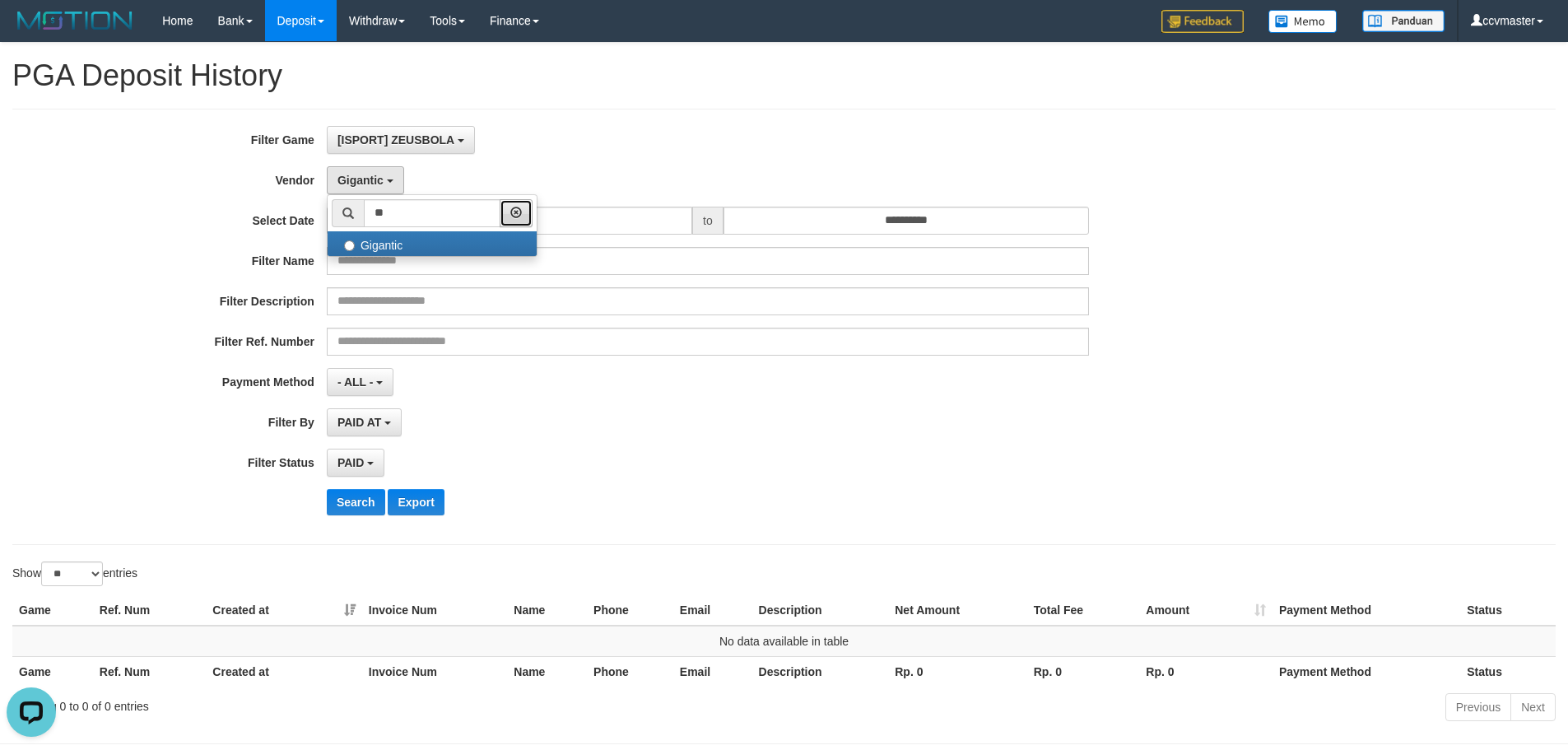
click at [522, 210] on icon "button" at bounding box center [516, 212] width 12 height 12
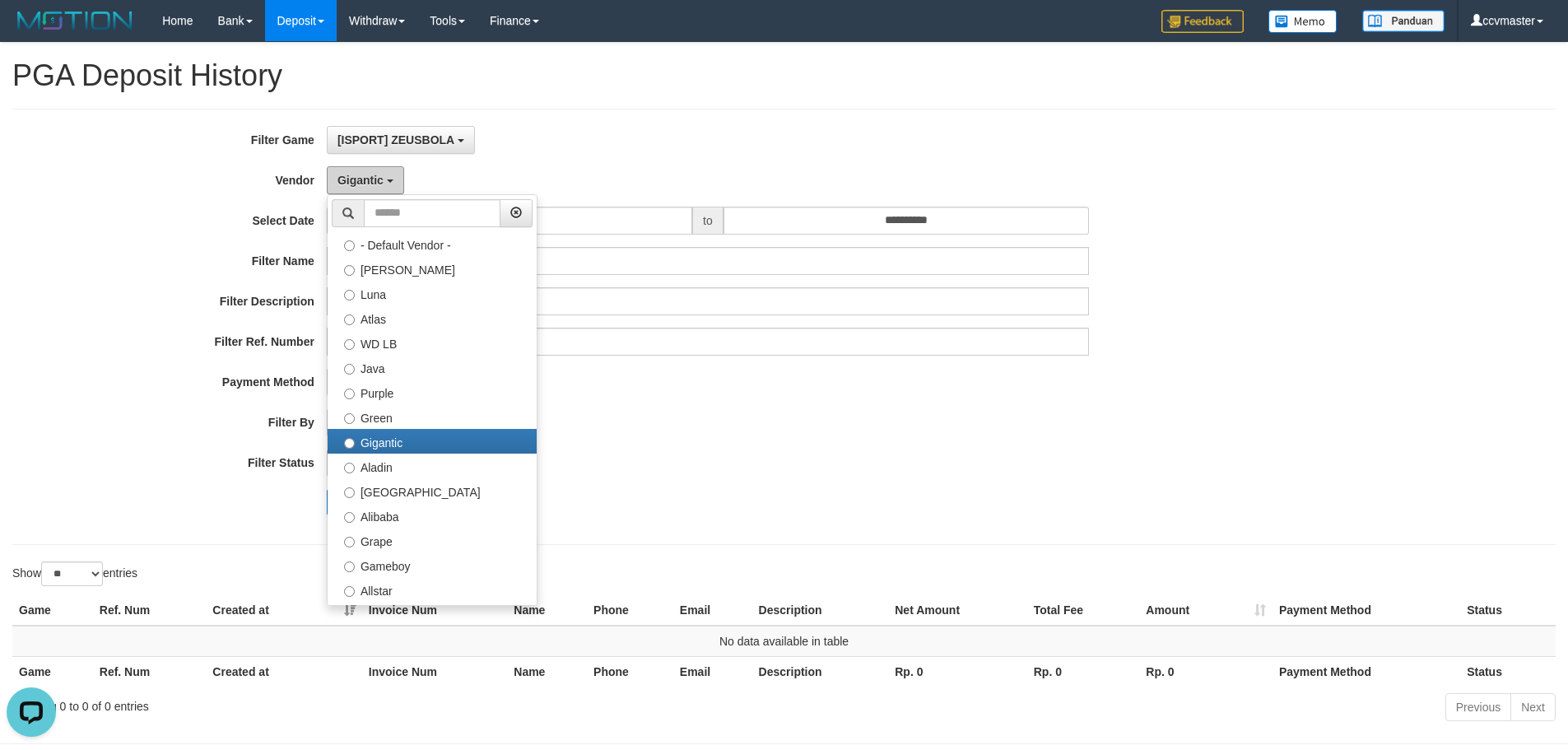
click at [376, 178] on span "Gigantic" at bounding box center [361, 180] width 46 height 13
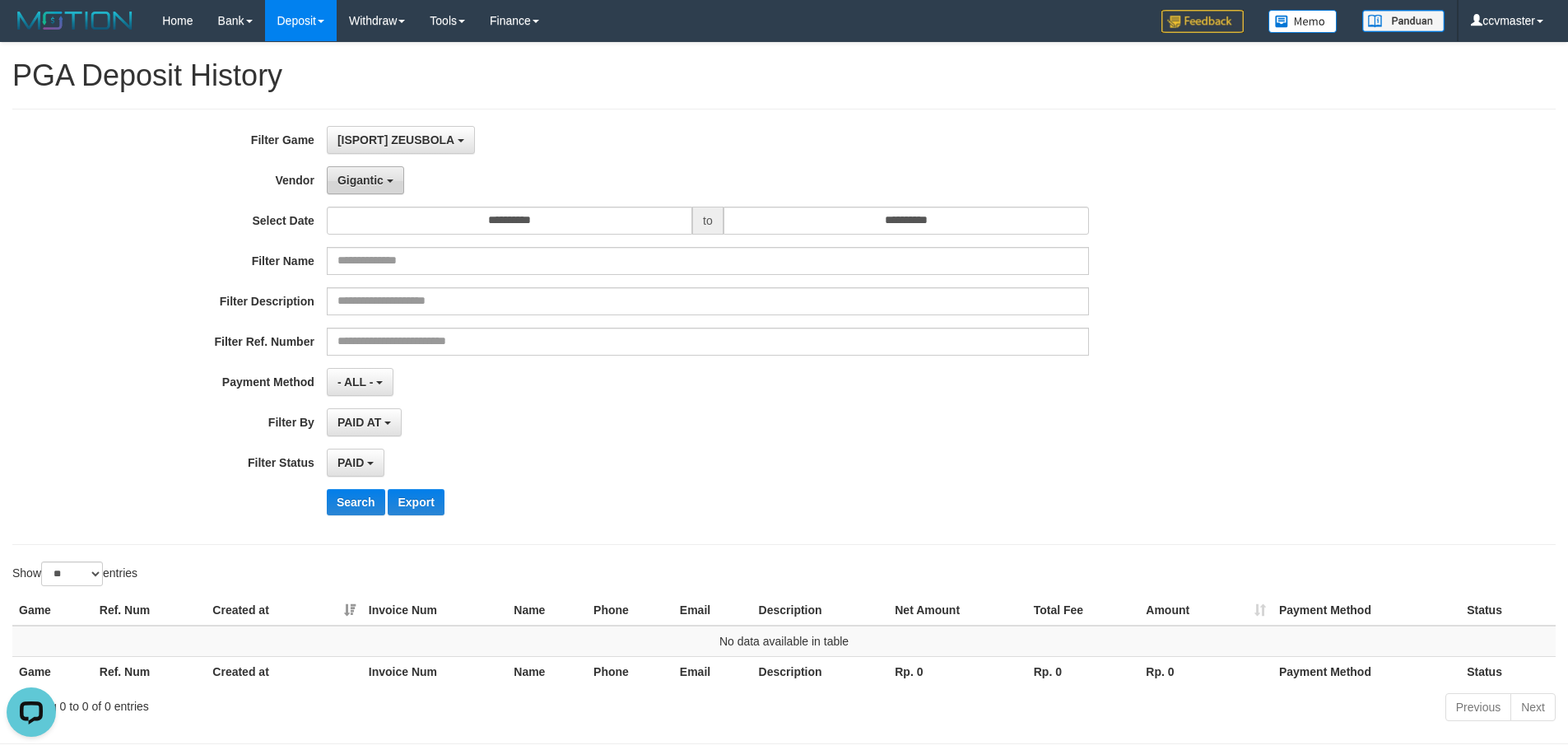
click at [375, 178] on span "Gigantic" at bounding box center [361, 180] width 46 height 13
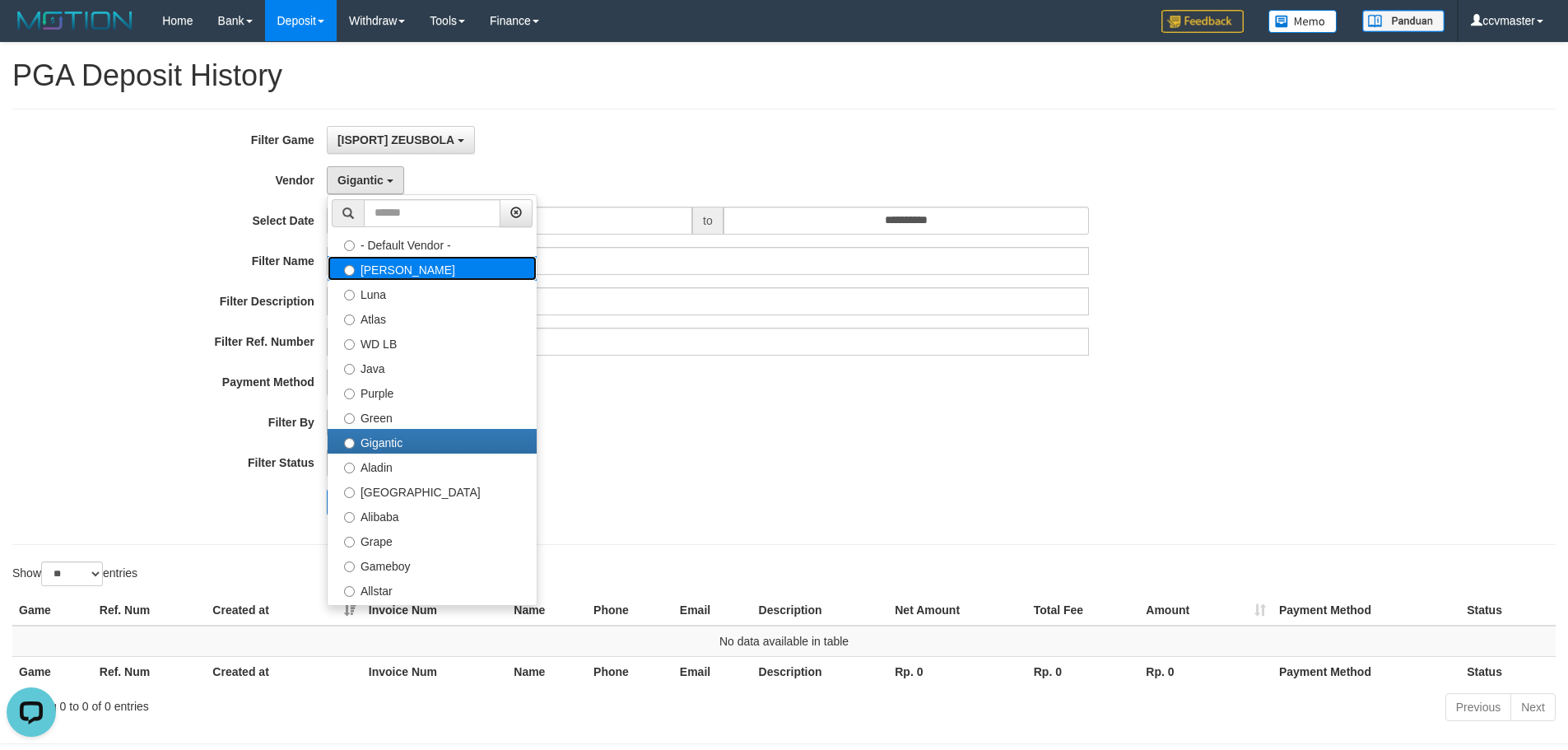
click at [428, 273] on label "Lucy" at bounding box center [432, 268] width 209 height 25
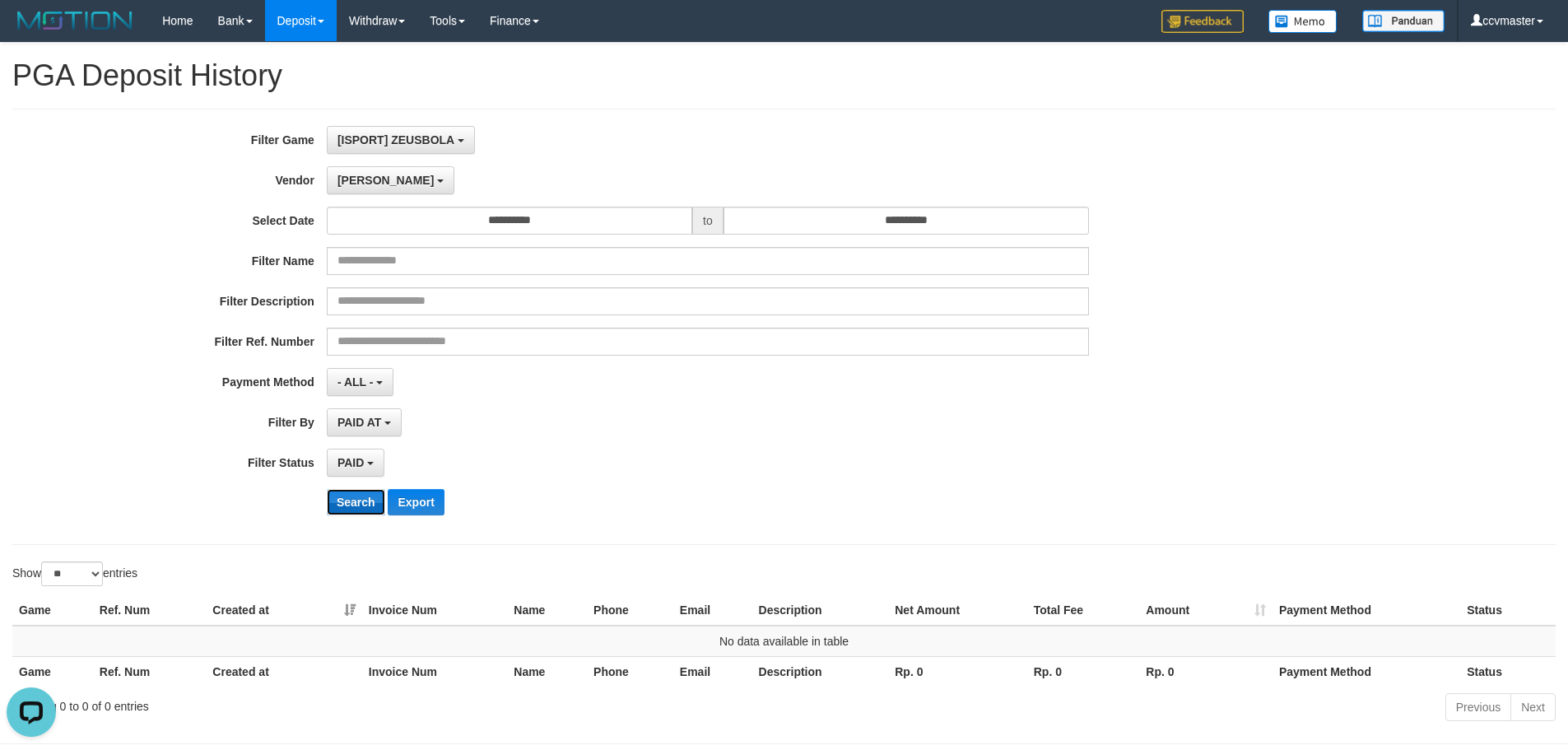
click at [357, 505] on button "Search" at bounding box center [356, 502] width 59 height 27
click at [377, 176] on button "Lucy" at bounding box center [390, 180] width 127 height 28
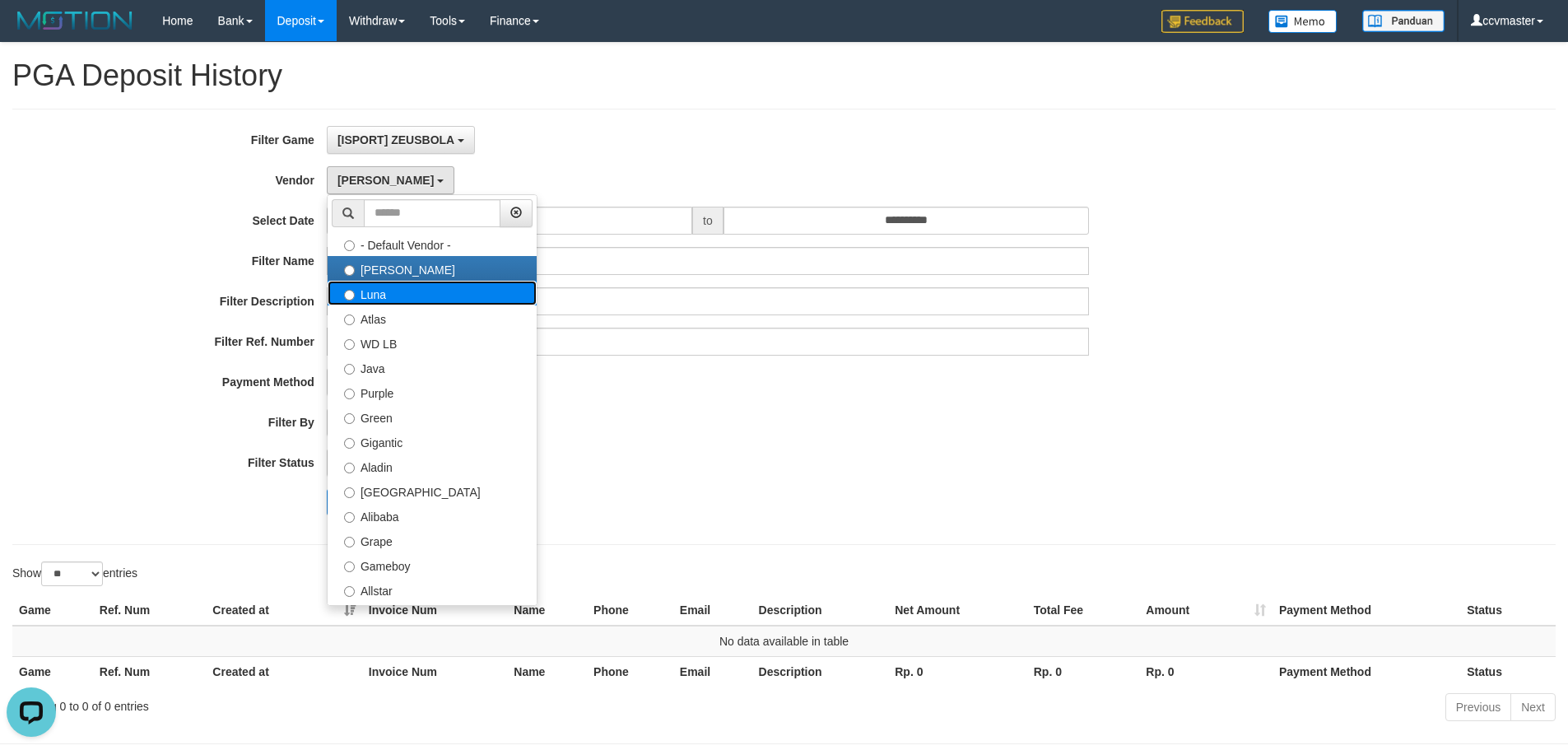
click at [368, 288] on label "Luna" at bounding box center [432, 293] width 209 height 25
select select "**********"
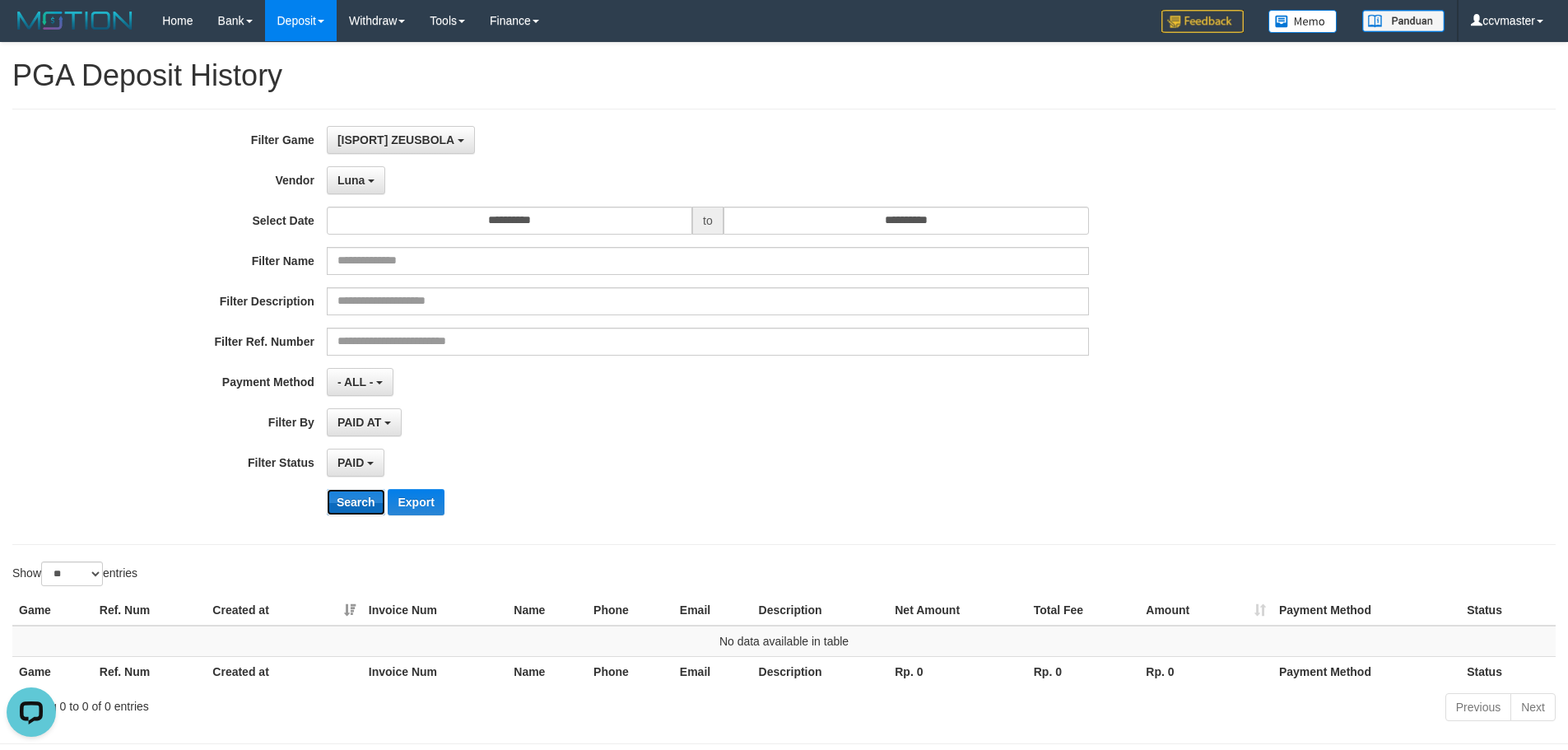
click at [365, 500] on button "Search" at bounding box center [356, 502] width 59 height 27
click at [369, 185] on button "Luna" at bounding box center [356, 180] width 59 height 28
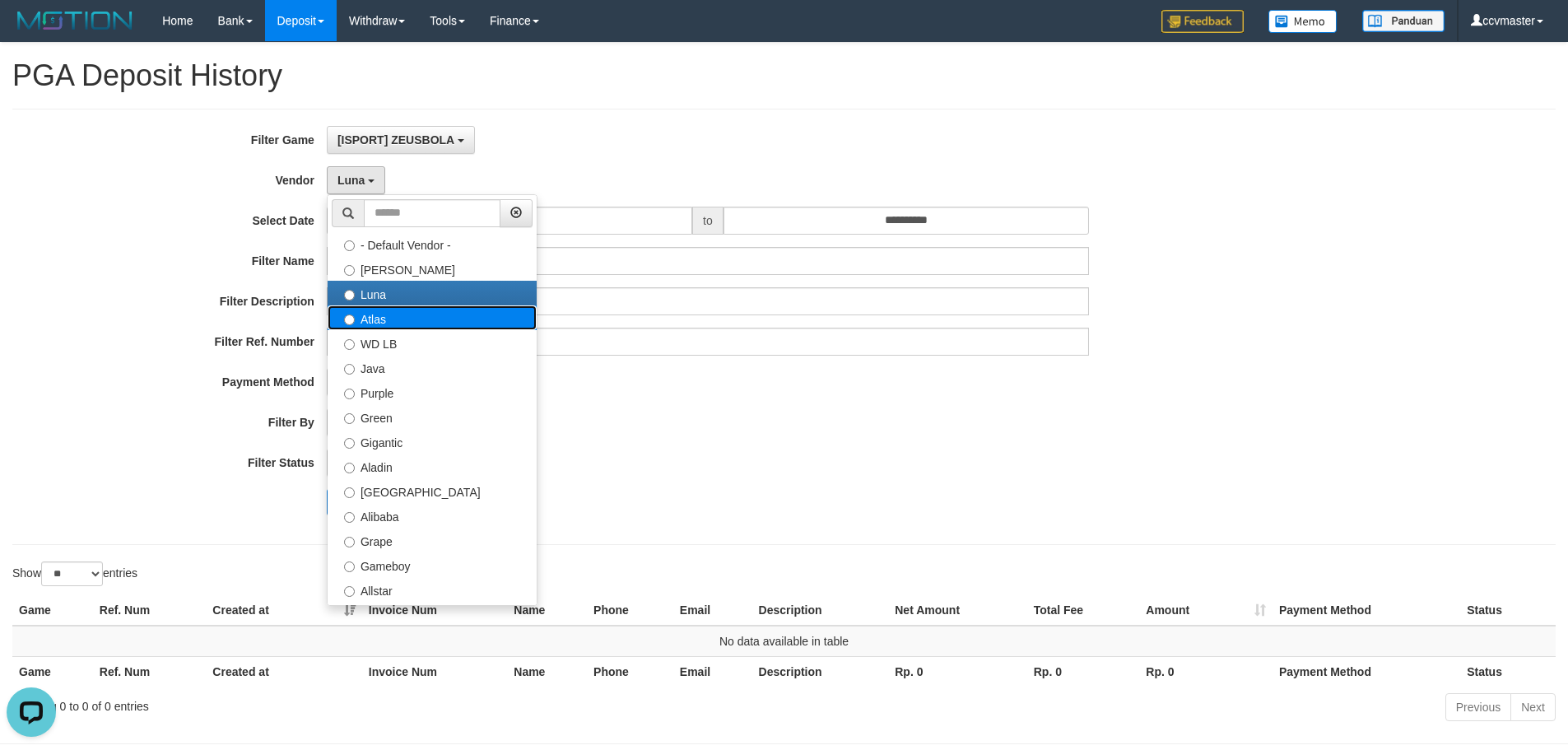
click at [392, 325] on label "Atlas" at bounding box center [432, 317] width 209 height 25
select select "**********"
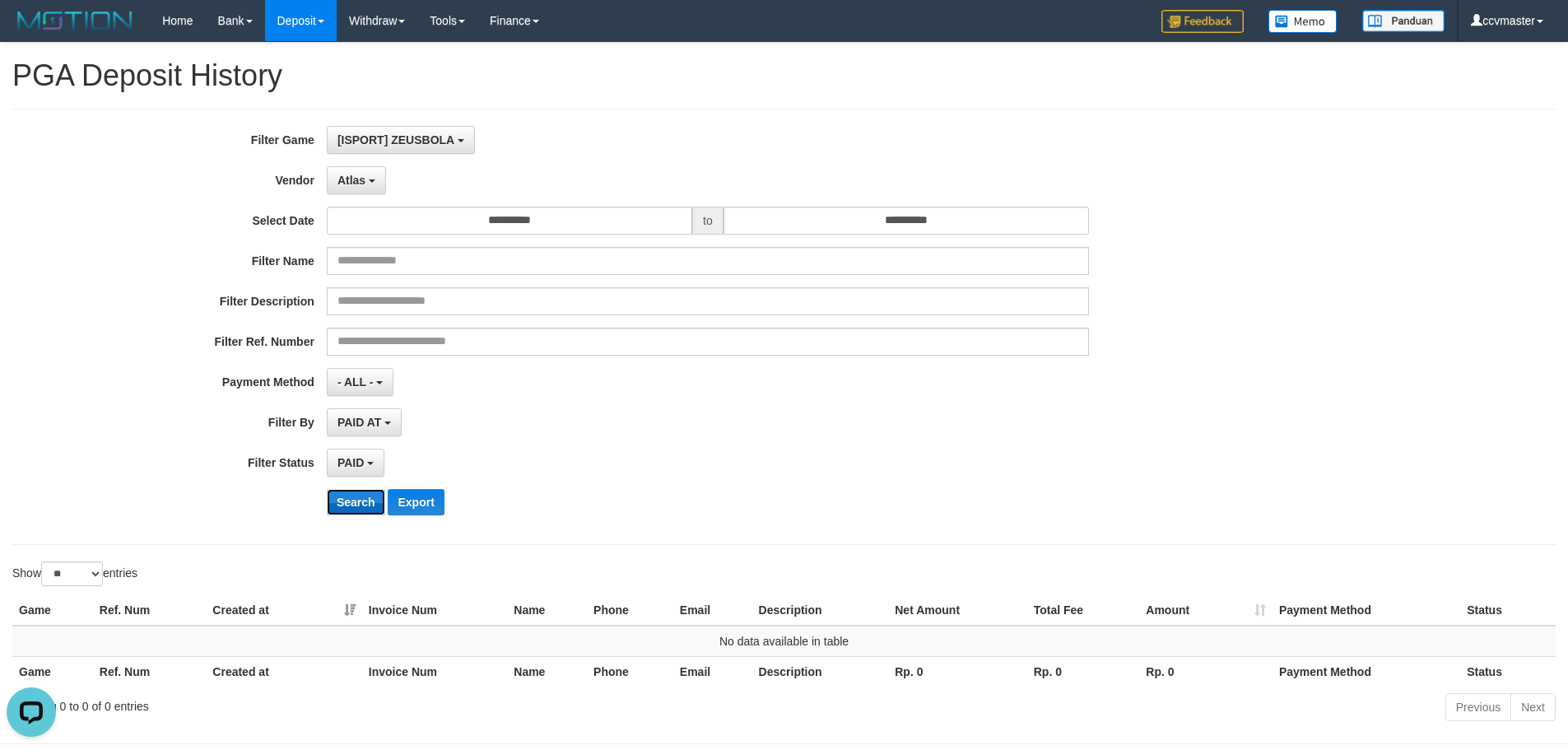
click at [366, 501] on button "Search" at bounding box center [356, 502] width 59 height 27
click at [362, 183] on span "Atlas" at bounding box center [352, 180] width 28 height 13
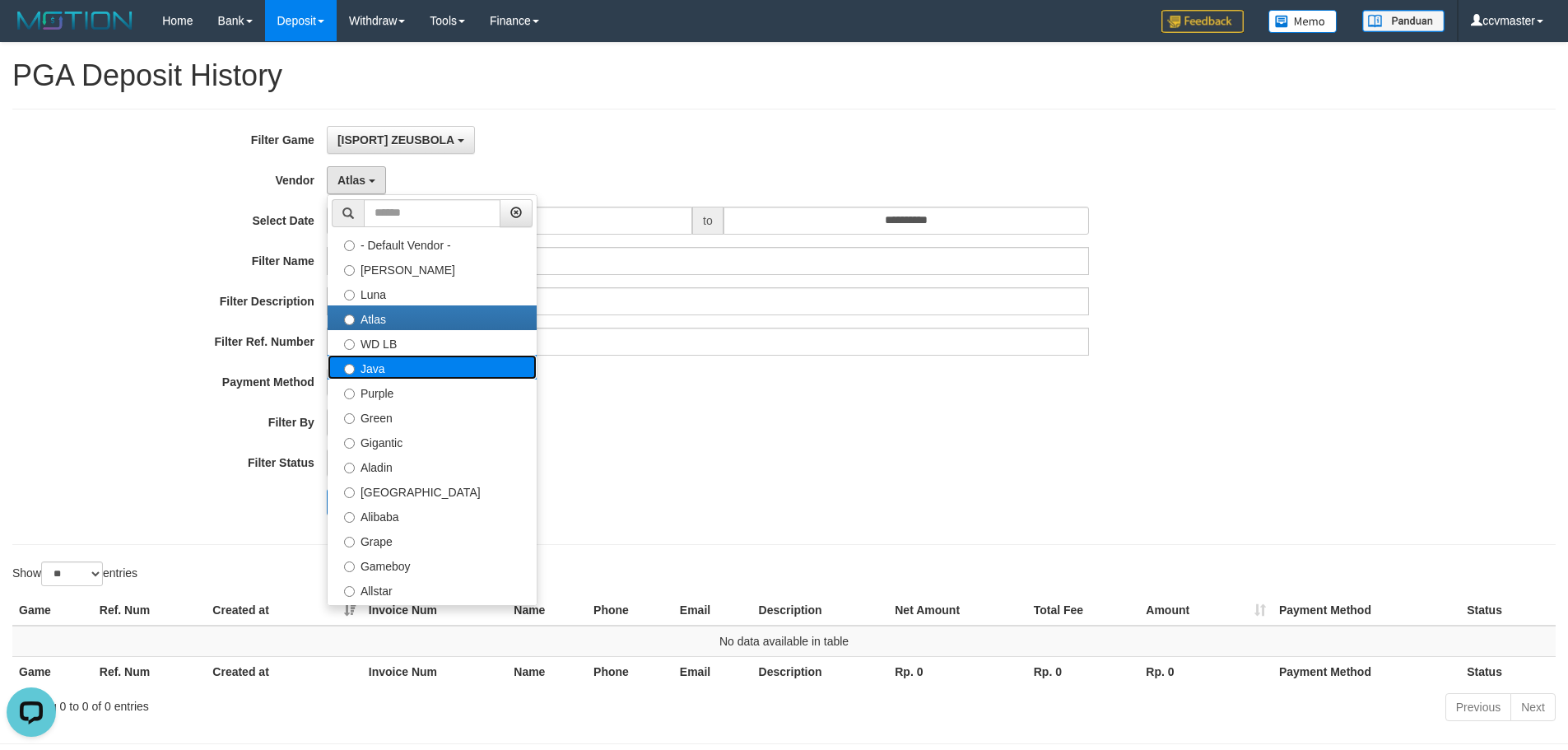
click at [390, 364] on label "Java" at bounding box center [432, 366] width 209 height 25
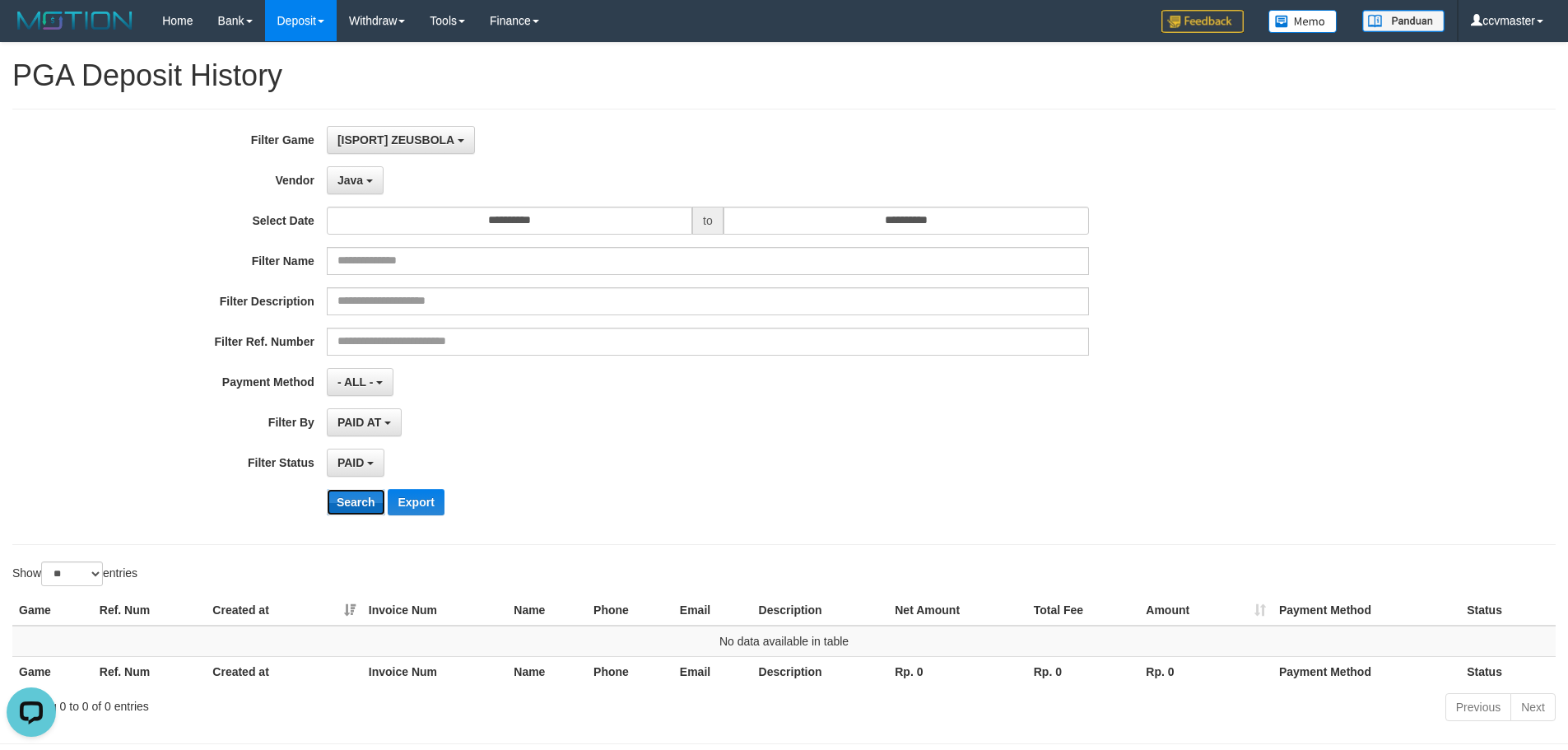
click at [362, 505] on button "Search" at bounding box center [356, 502] width 59 height 27
click at [370, 188] on button "Java" at bounding box center [355, 180] width 57 height 28
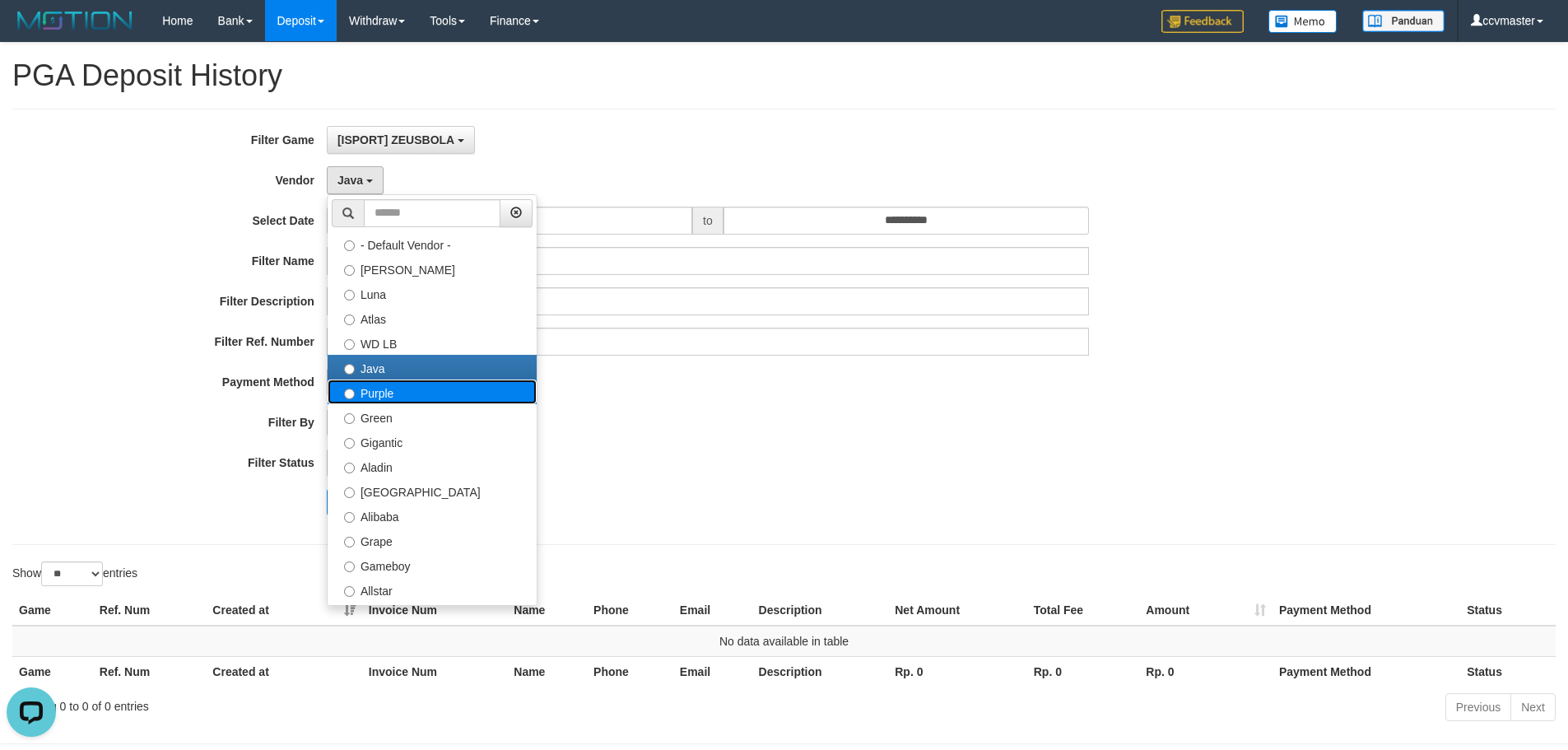
click at [393, 395] on label "Purple" at bounding box center [432, 391] width 209 height 25
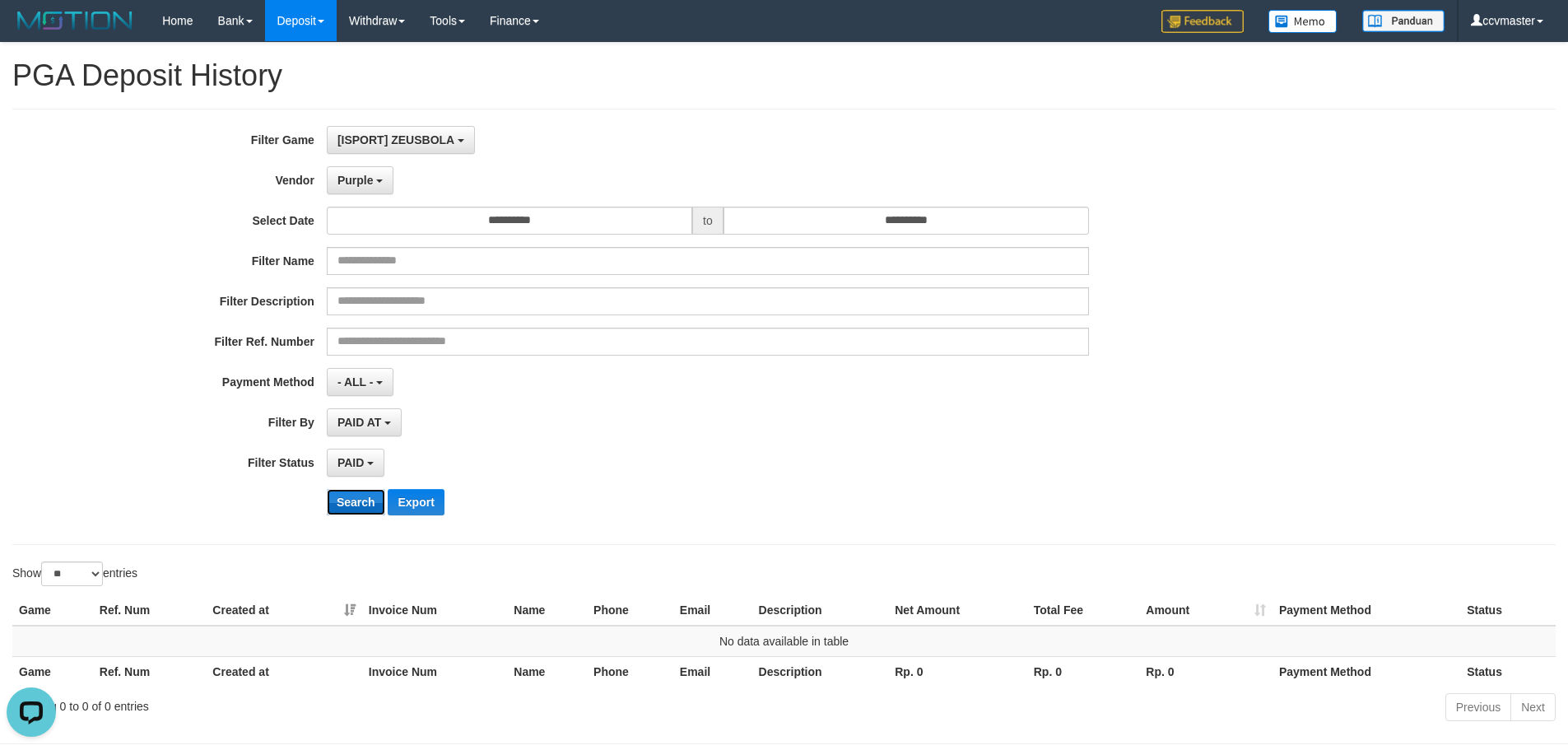
click at [353, 501] on button "Search" at bounding box center [356, 502] width 59 height 27
click at [382, 183] on b "button" at bounding box center [379, 181] width 6 height 4
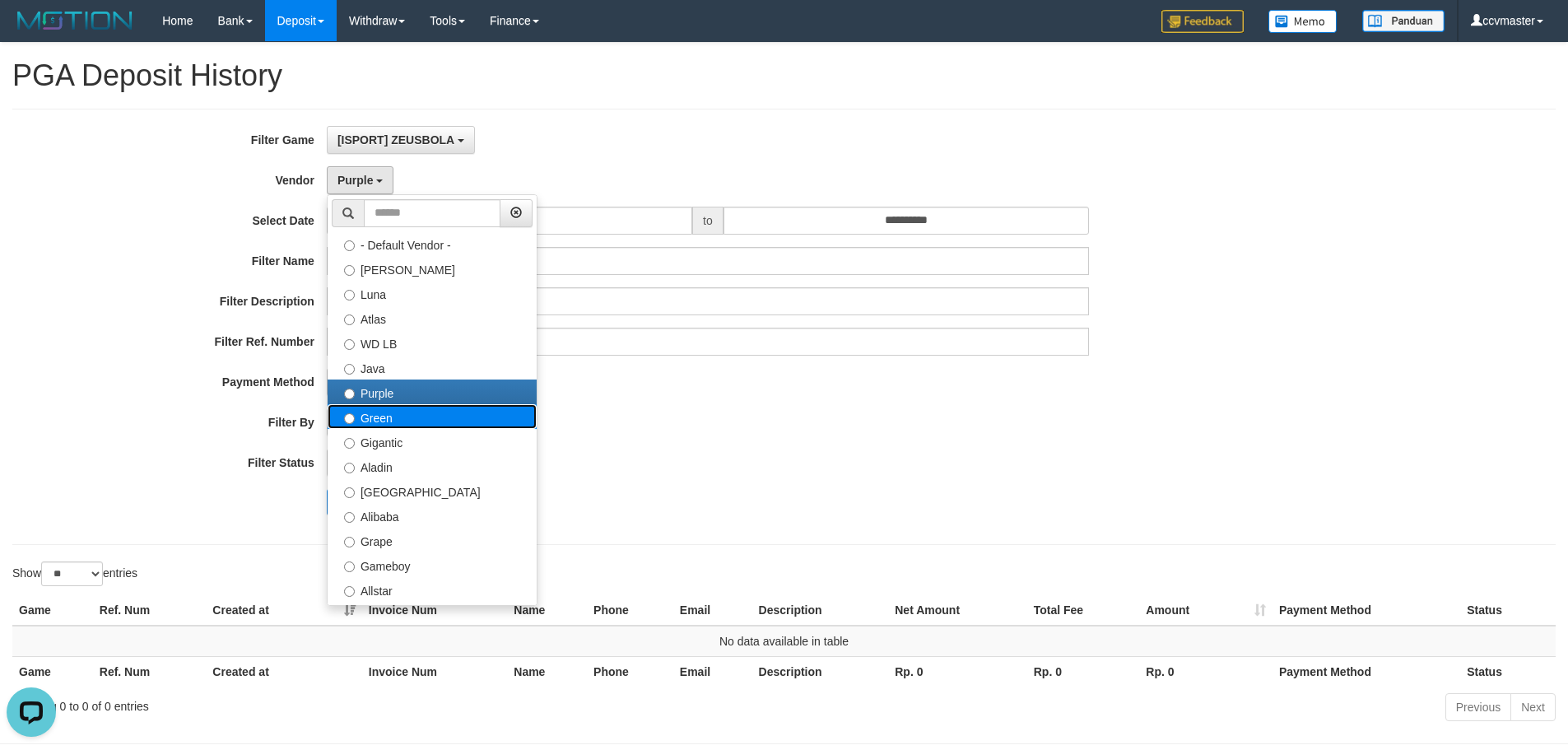
click at [387, 415] on label "Green" at bounding box center [432, 416] width 209 height 25
select select "**********"
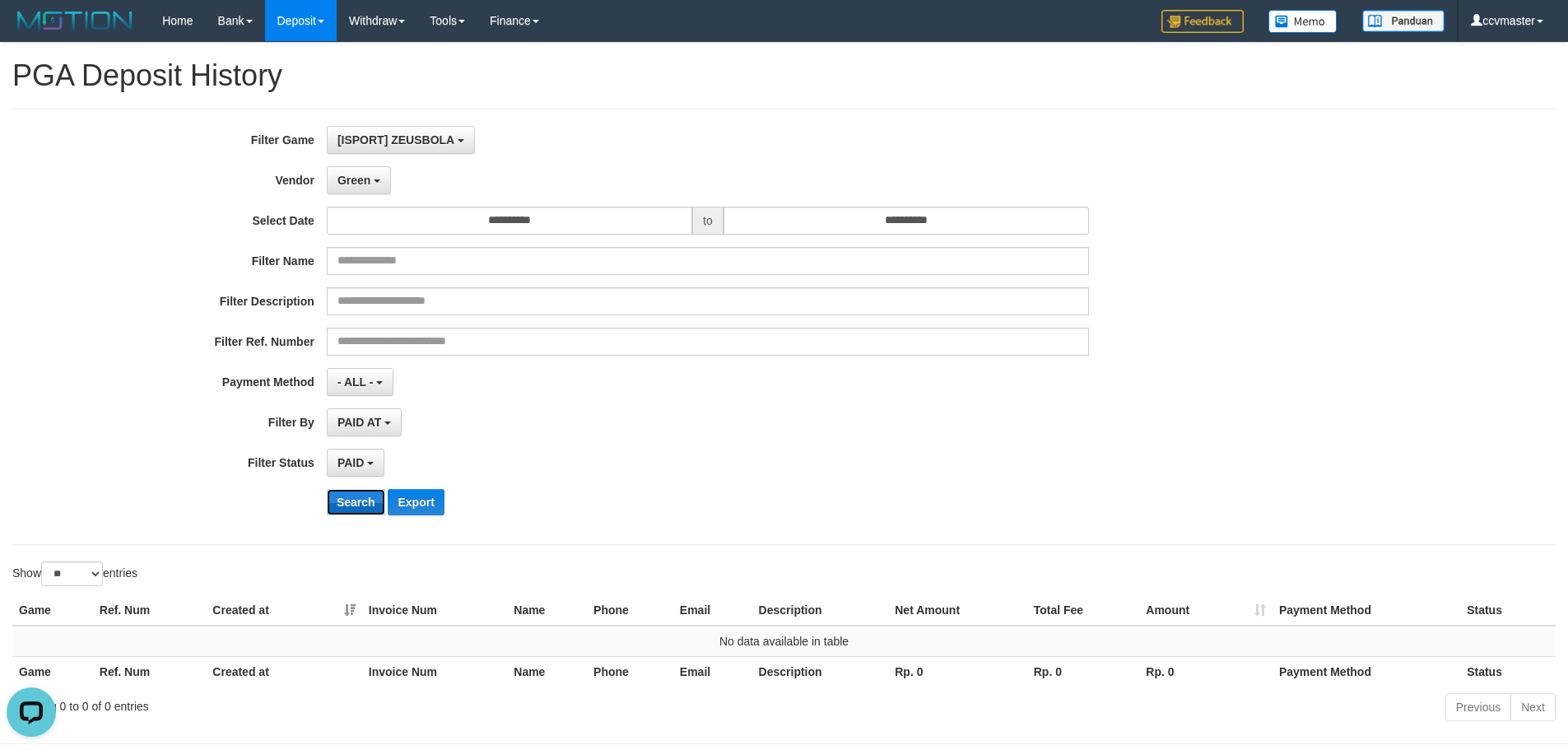
click at [356, 506] on button "Search" at bounding box center [356, 502] width 59 height 27
click at [375, 183] on b "button" at bounding box center [376, 181] width 6 height 4
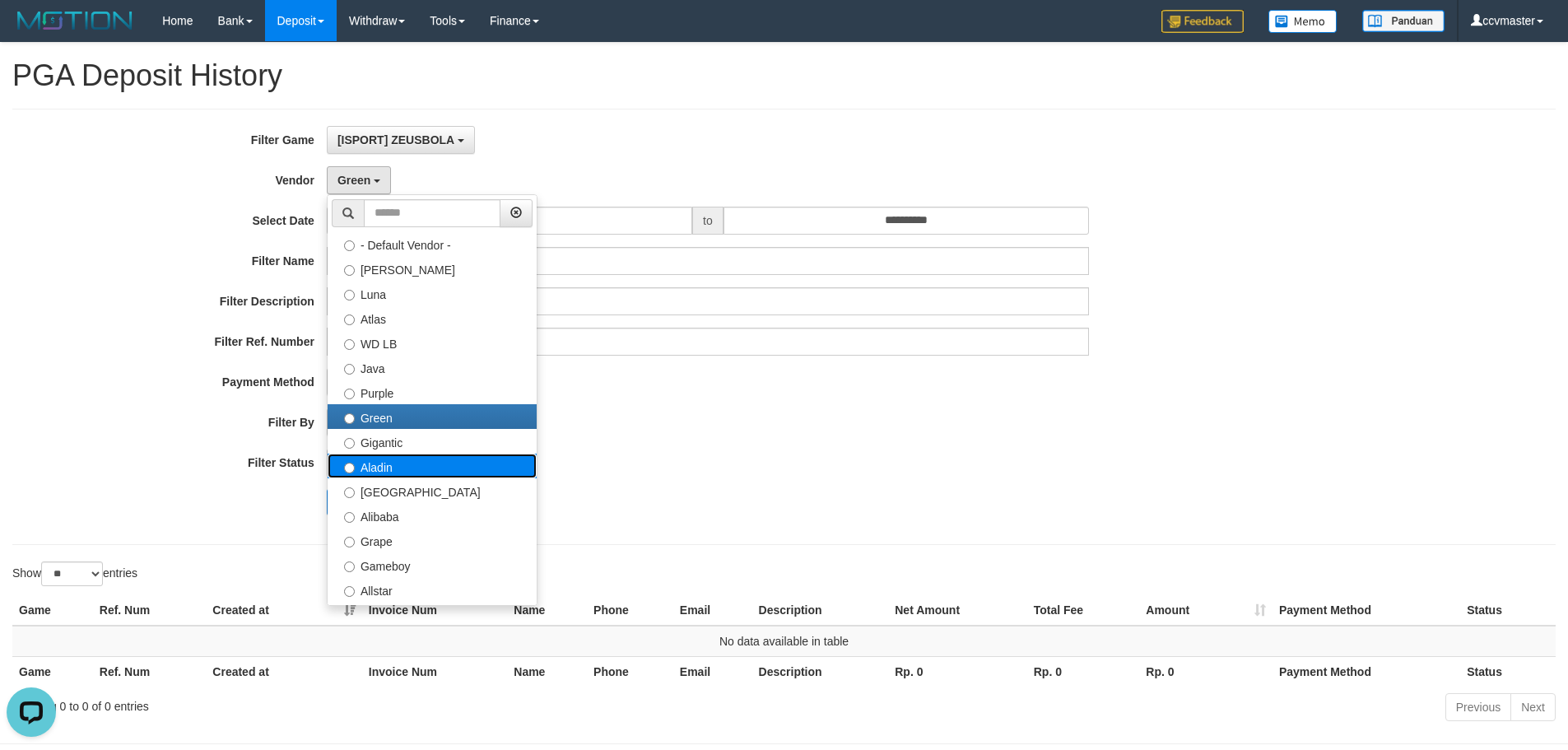
click at [387, 468] on label "Aladin" at bounding box center [432, 465] width 209 height 25
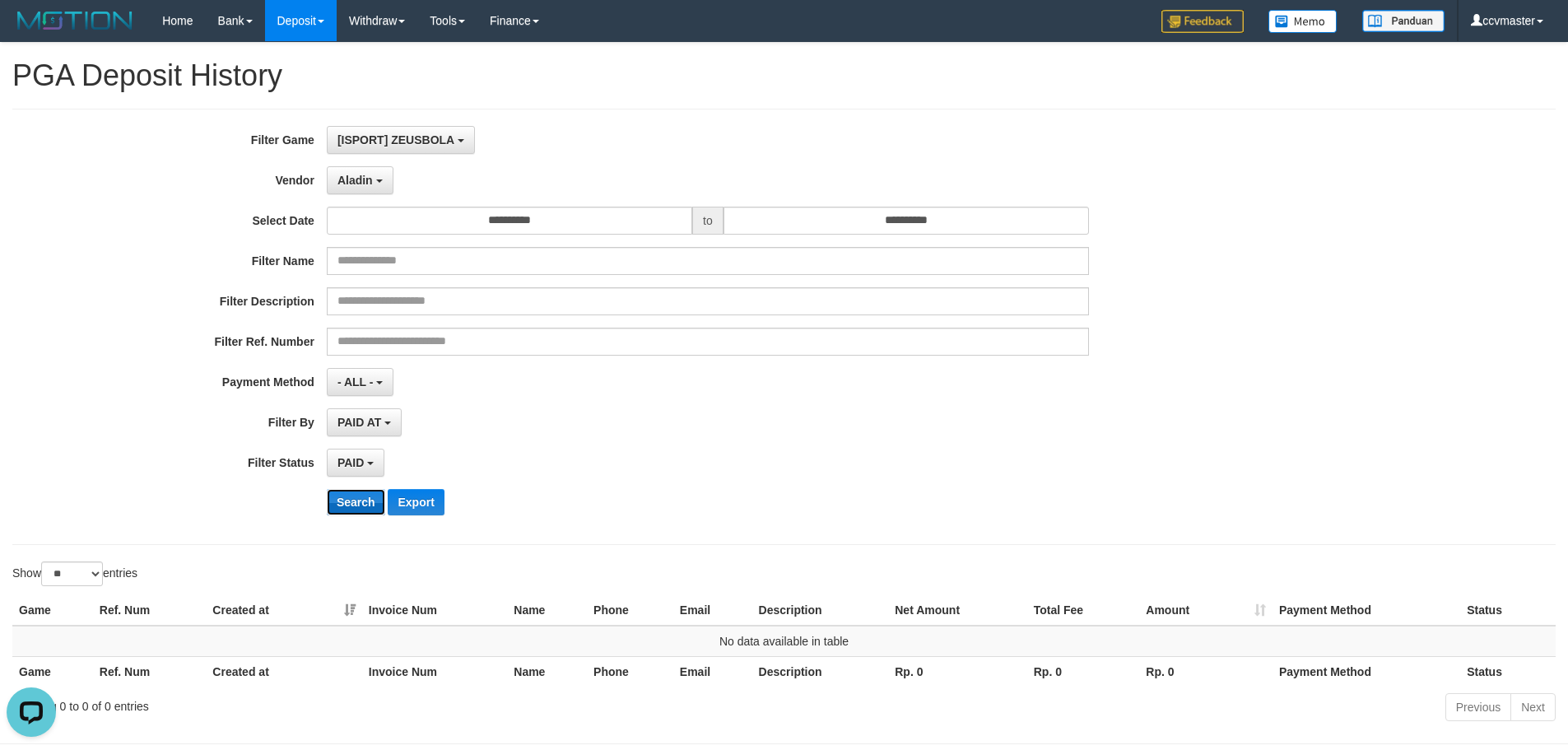
click at [362, 501] on button "Search" at bounding box center [356, 502] width 59 height 27
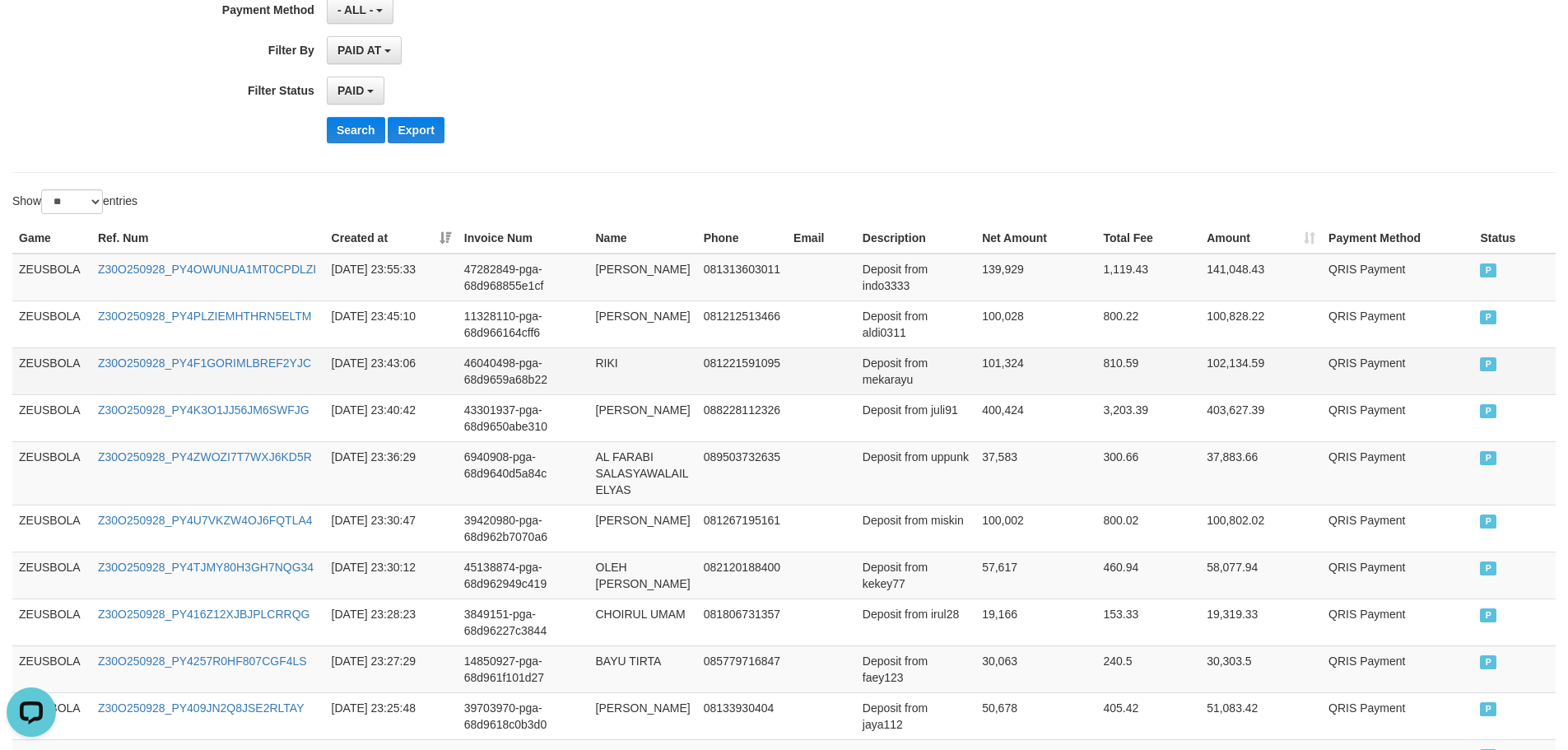
scroll to position [125, 0]
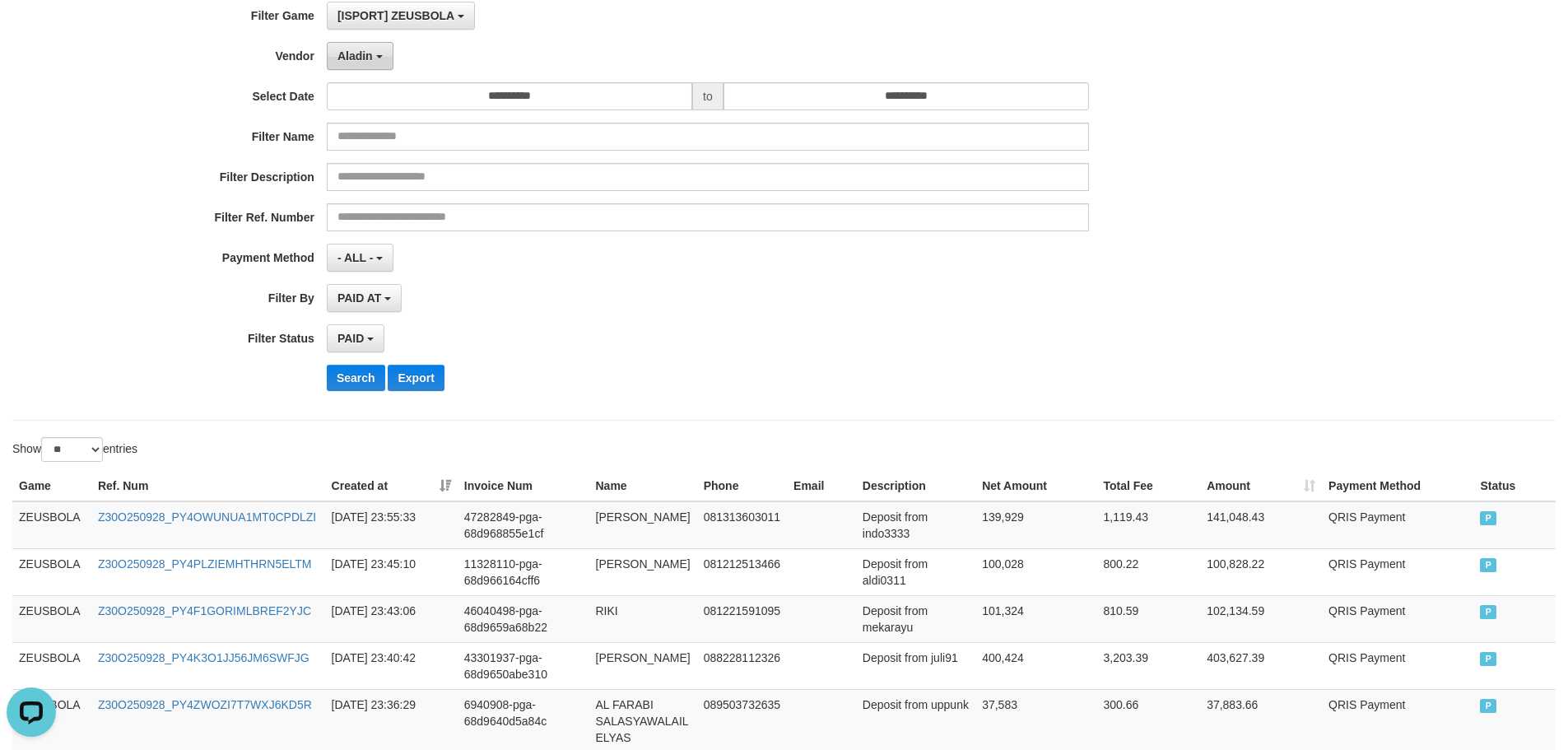
click at [365, 53] on span "Aladin" at bounding box center [355, 56] width 36 height 13
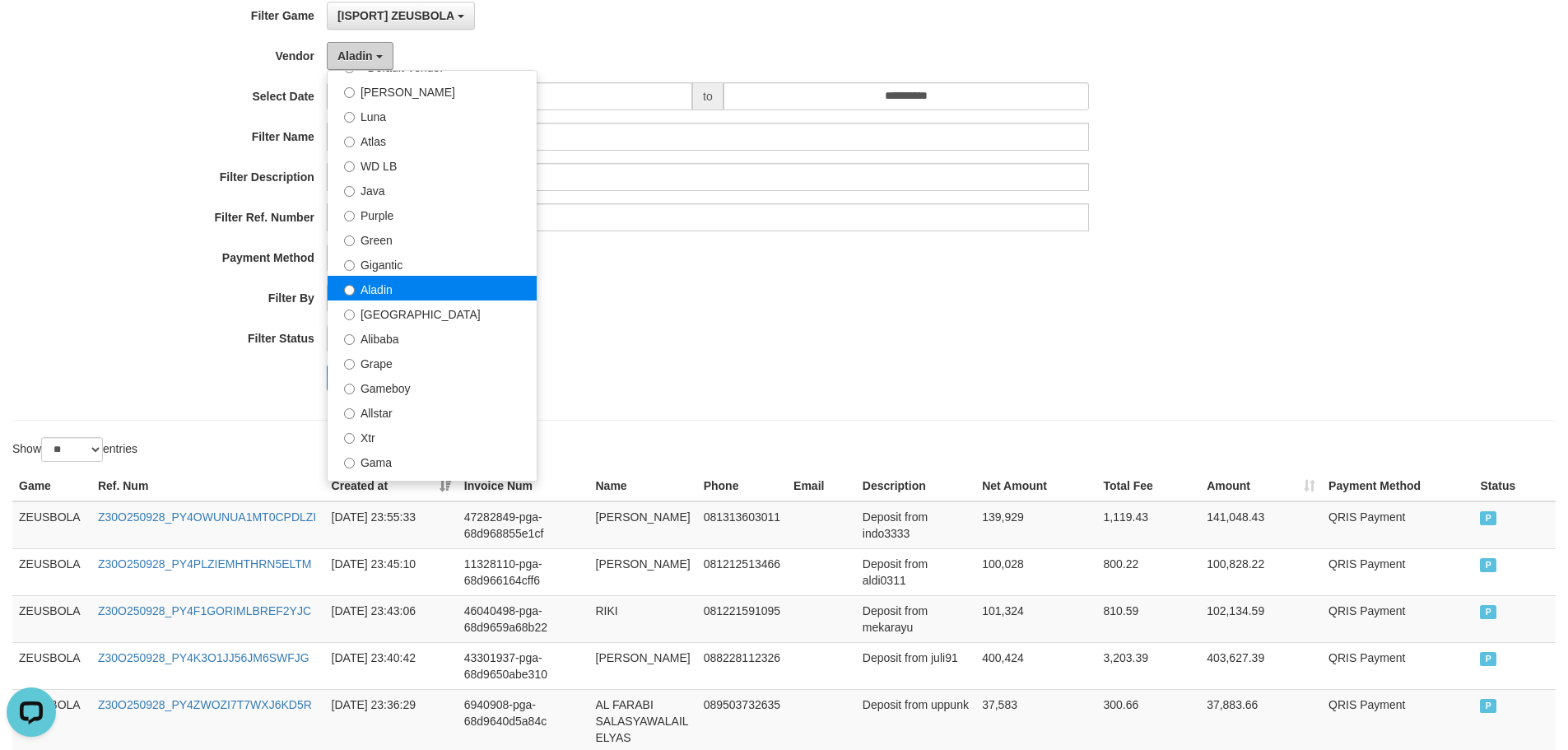
scroll to position [82, 0]
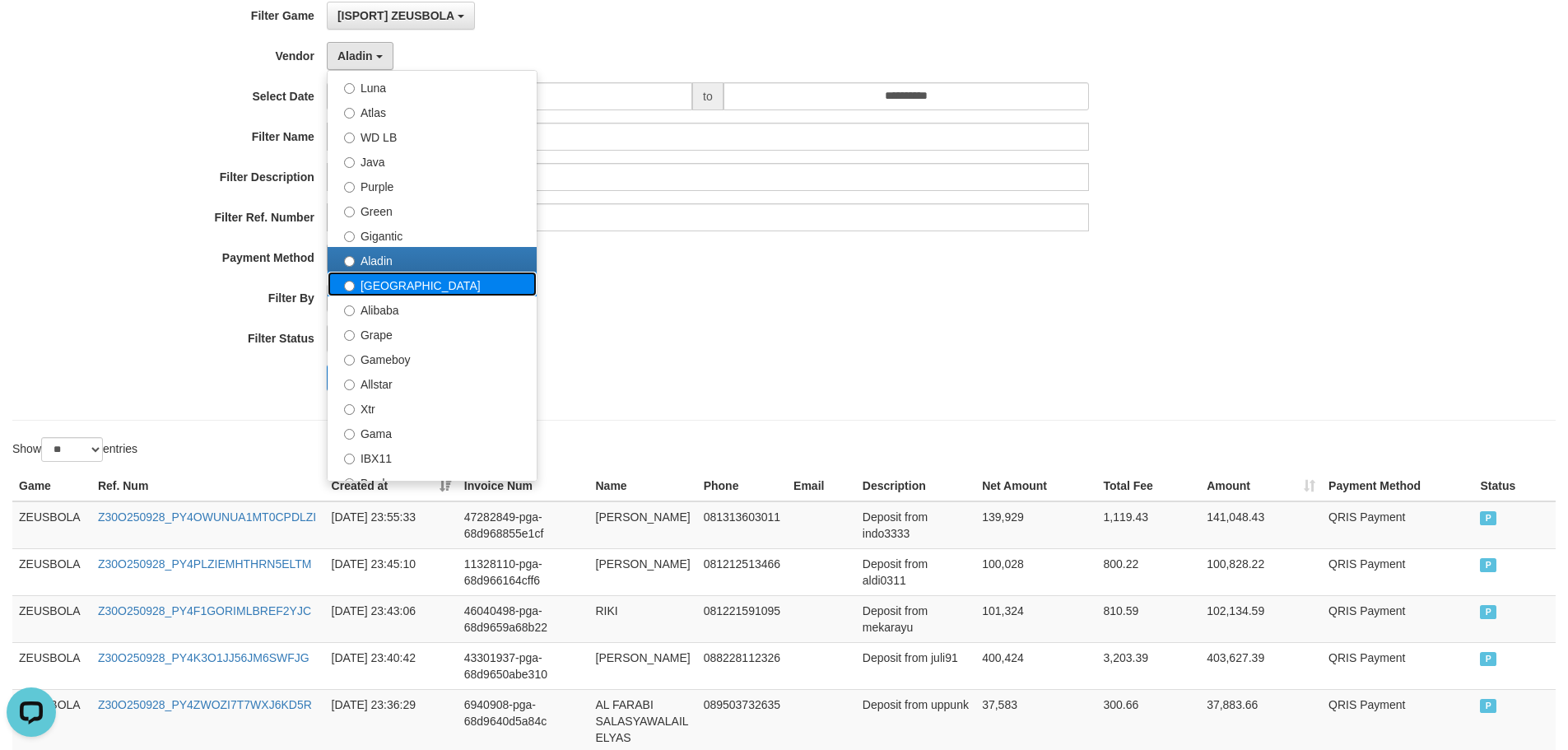
click at [404, 281] on label "Dubai" at bounding box center [432, 284] width 209 height 25
select select "**********"
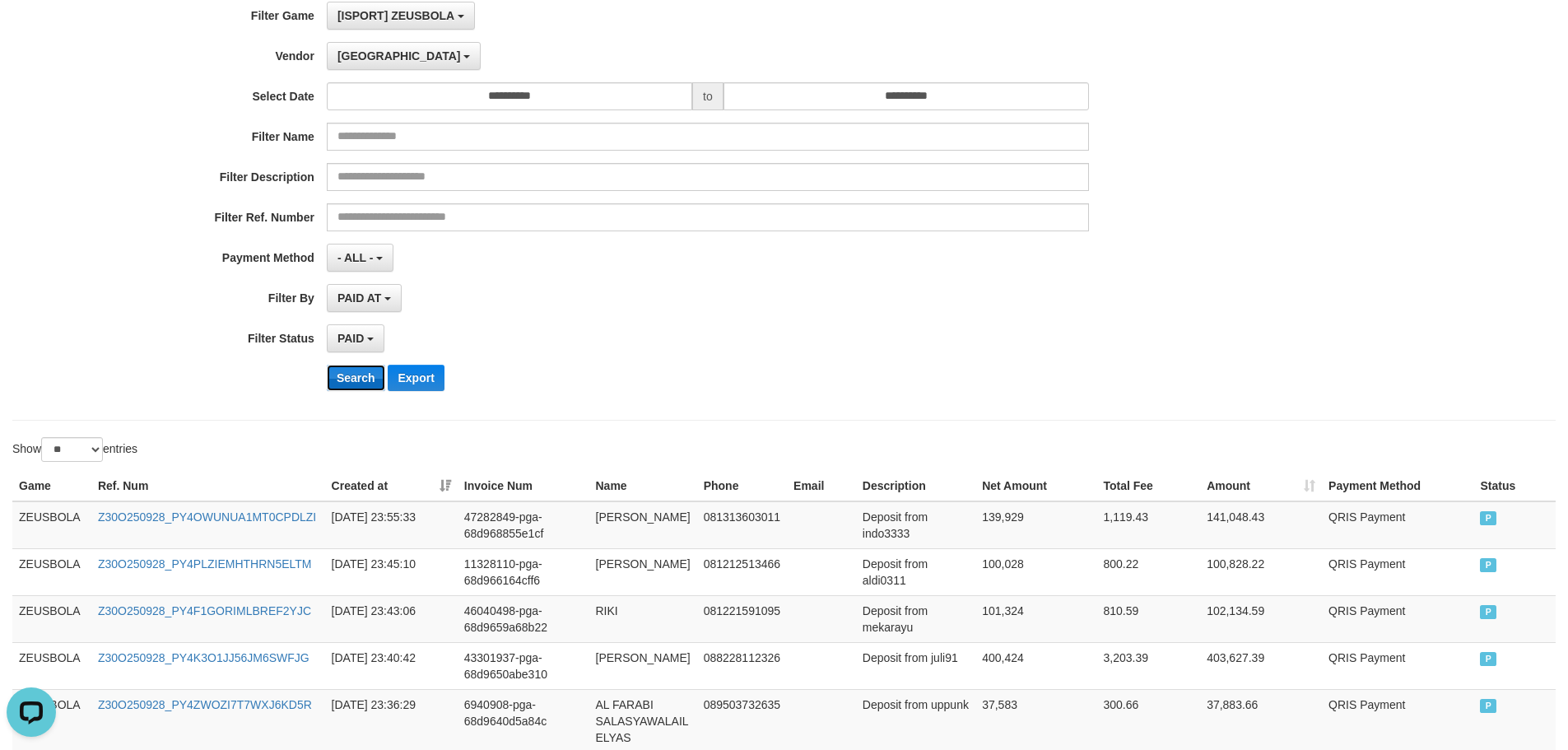
click at [370, 374] on button "Search" at bounding box center [356, 377] width 59 height 27
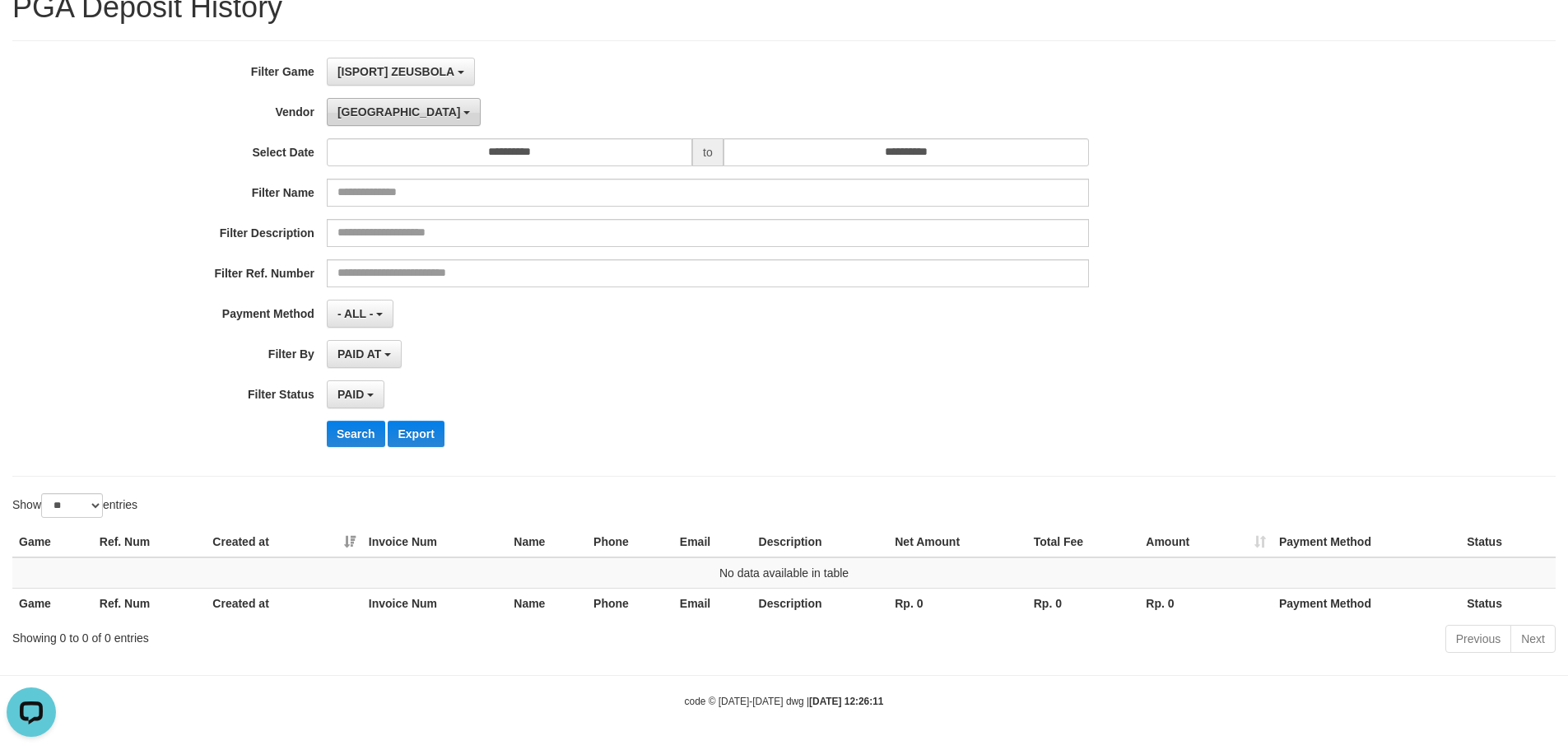
click at [379, 110] on button "Dubai" at bounding box center [404, 112] width 154 height 28
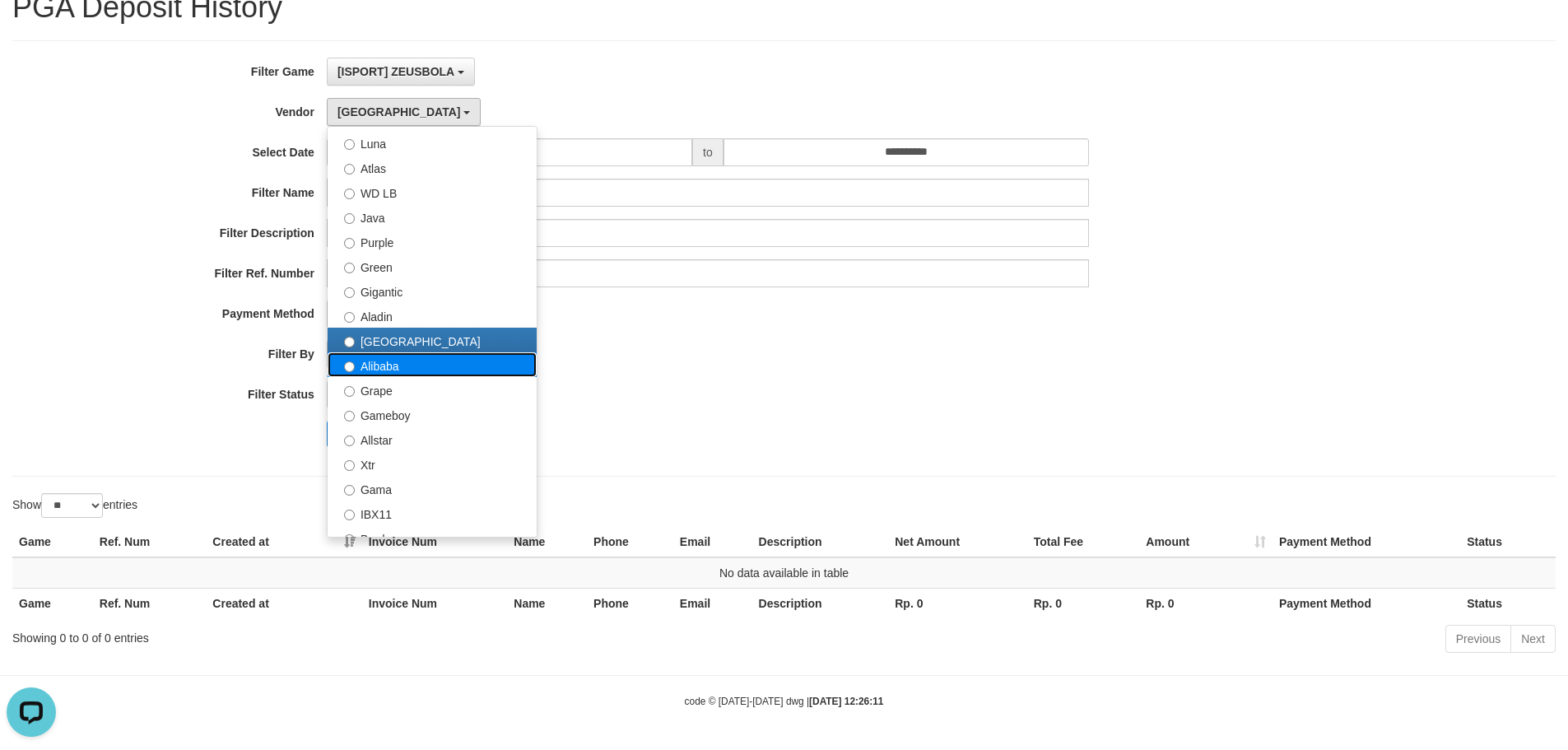
click at [380, 365] on label "Alibaba" at bounding box center [432, 364] width 209 height 25
select select "**********"
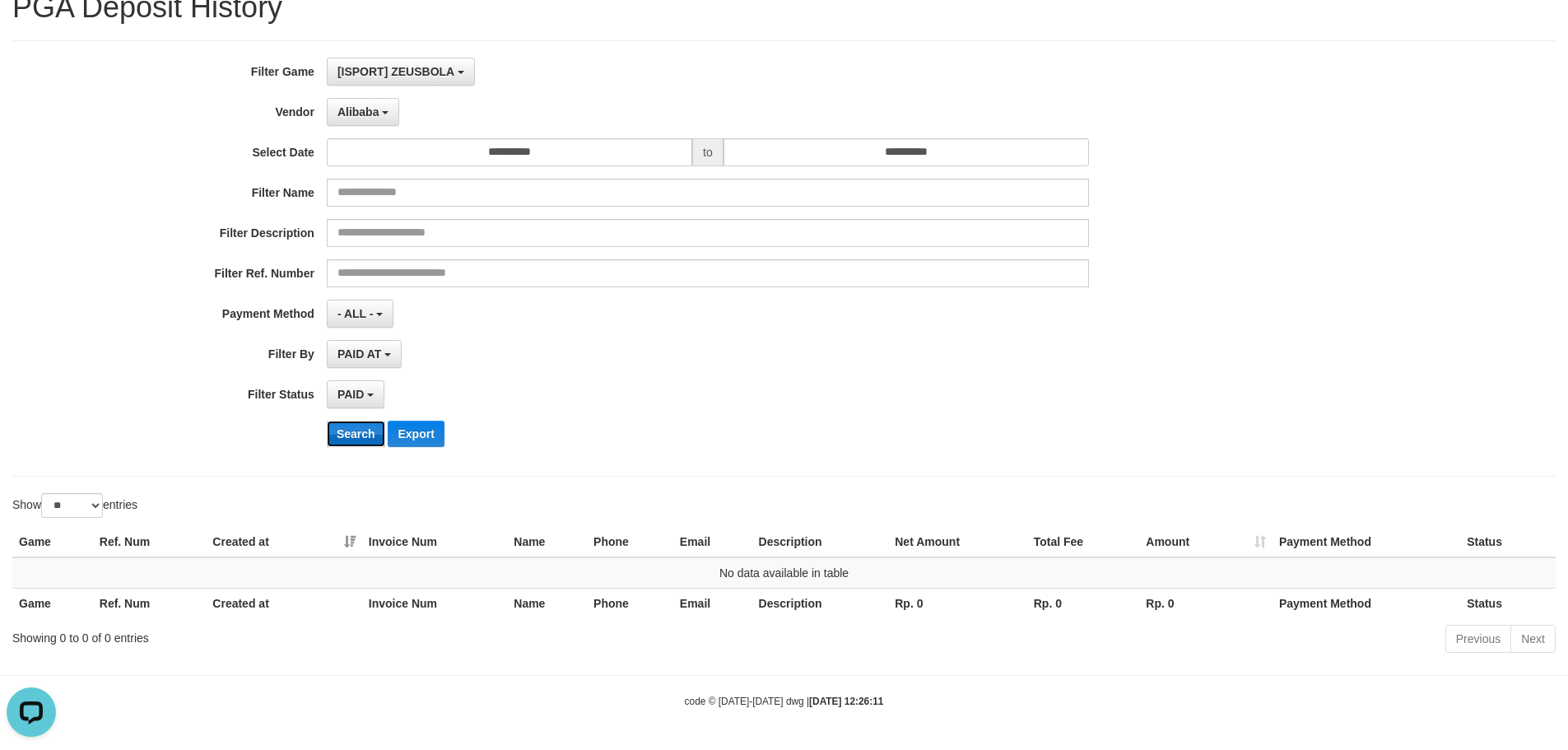
click at [359, 430] on button "Search" at bounding box center [356, 433] width 59 height 27
click at [377, 122] on button "Alibaba" at bounding box center [363, 112] width 72 height 28
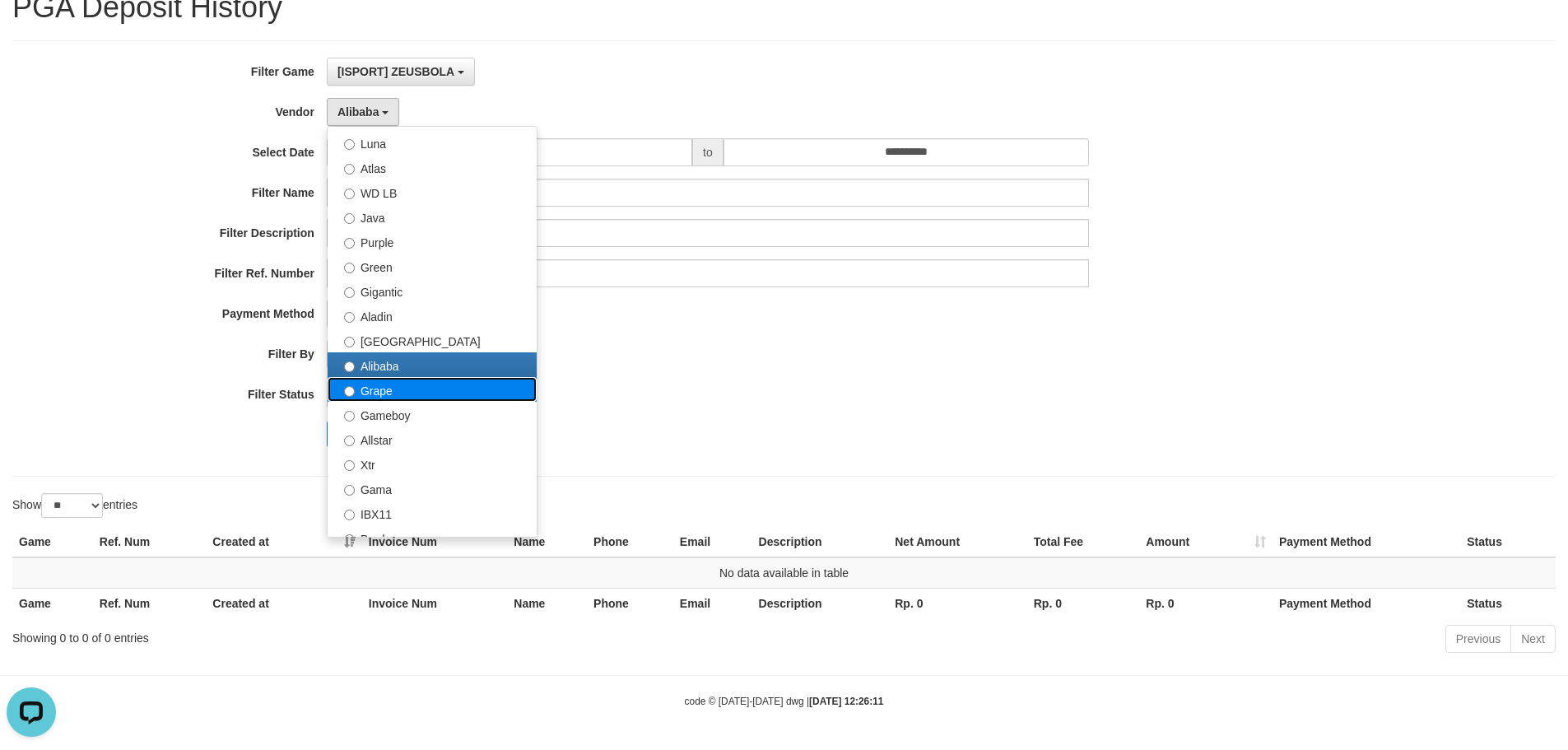
click at [403, 386] on label "Grape" at bounding box center [432, 389] width 209 height 25
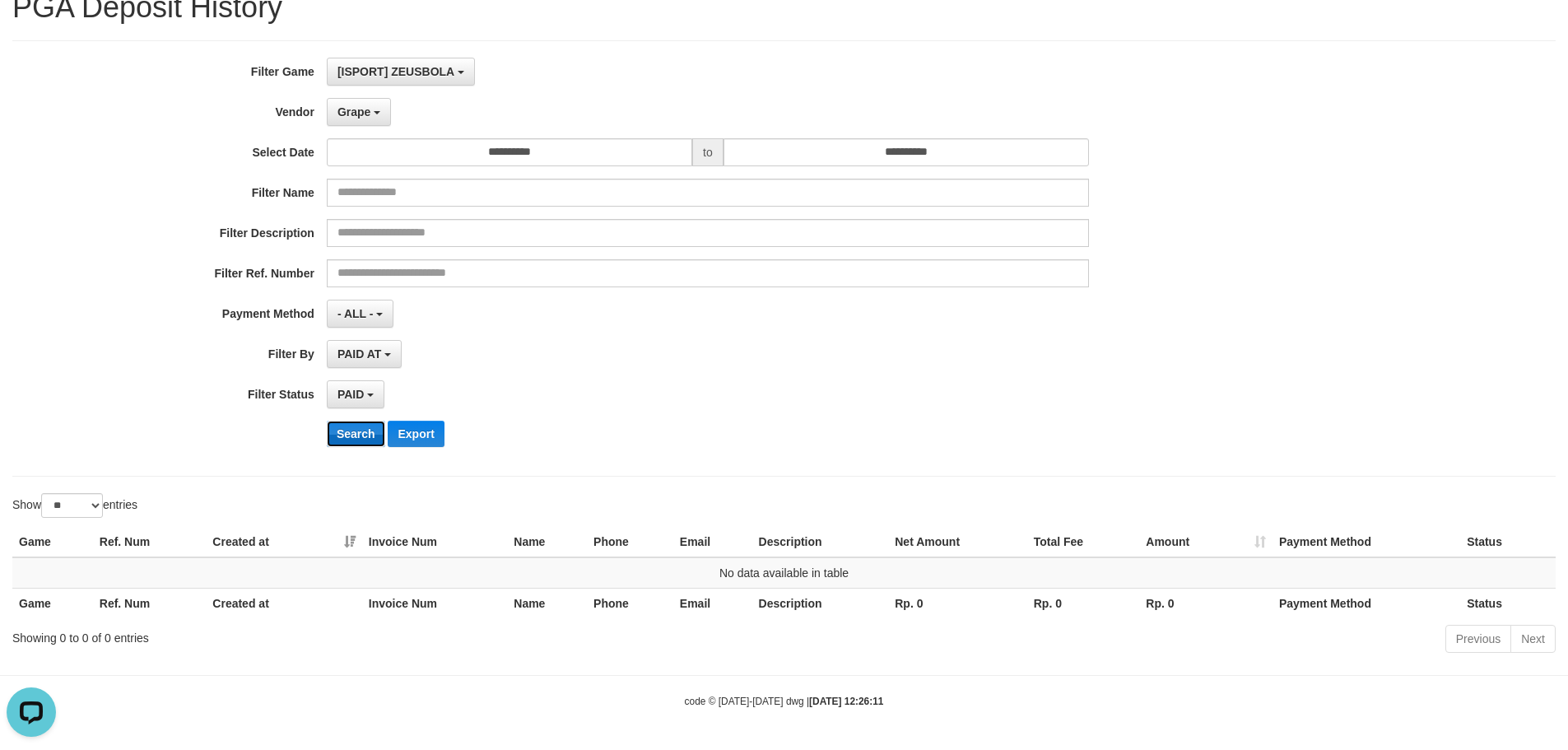
click at [361, 433] on button "Search" at bounding box center [356, 433] width 59 height 27
click at [378, 103] on button "Grape" at bounding box center [359, 112] width 64 height 28
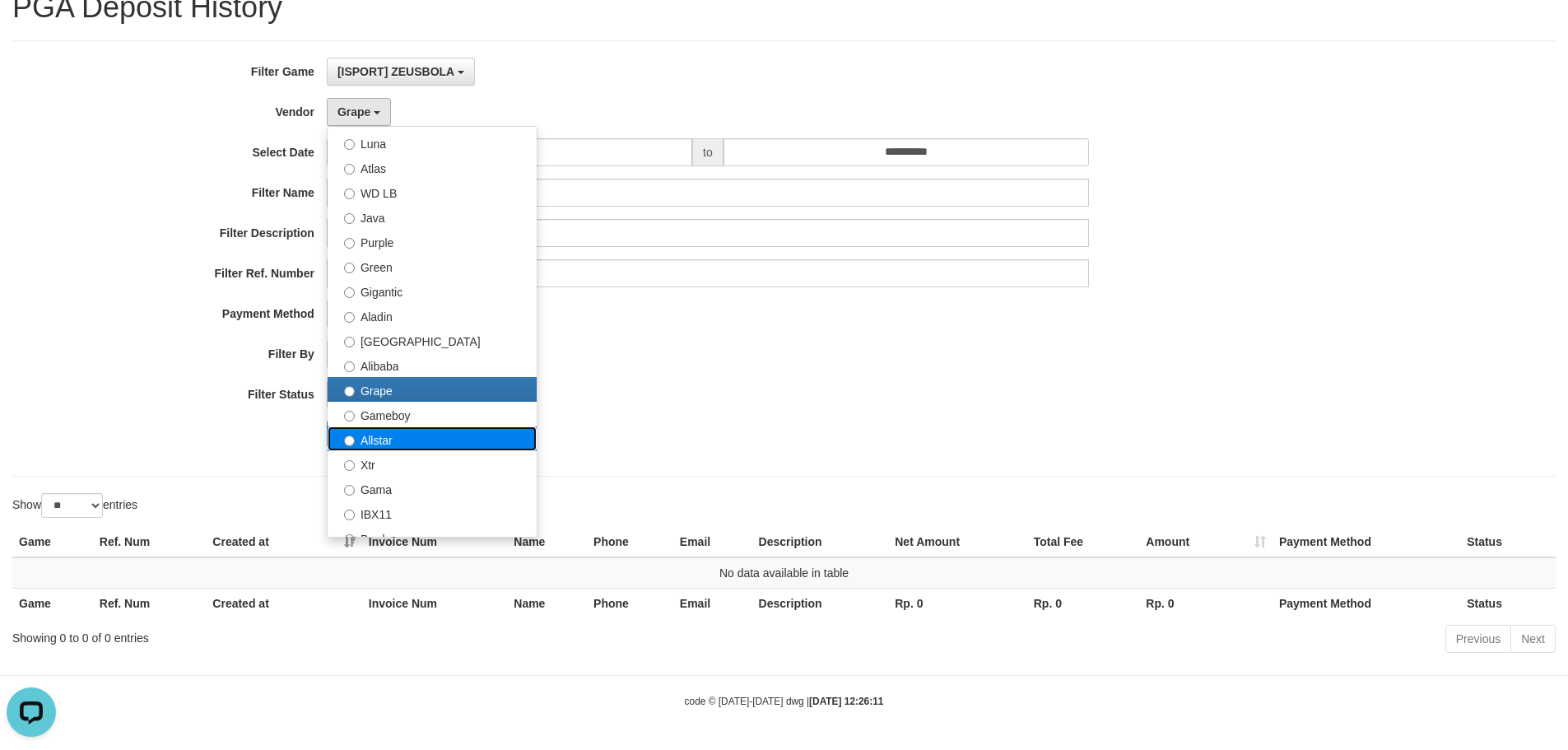
click at [393, 439] on label "Allstar" at bounding box center [432, 439] width 209 height 25
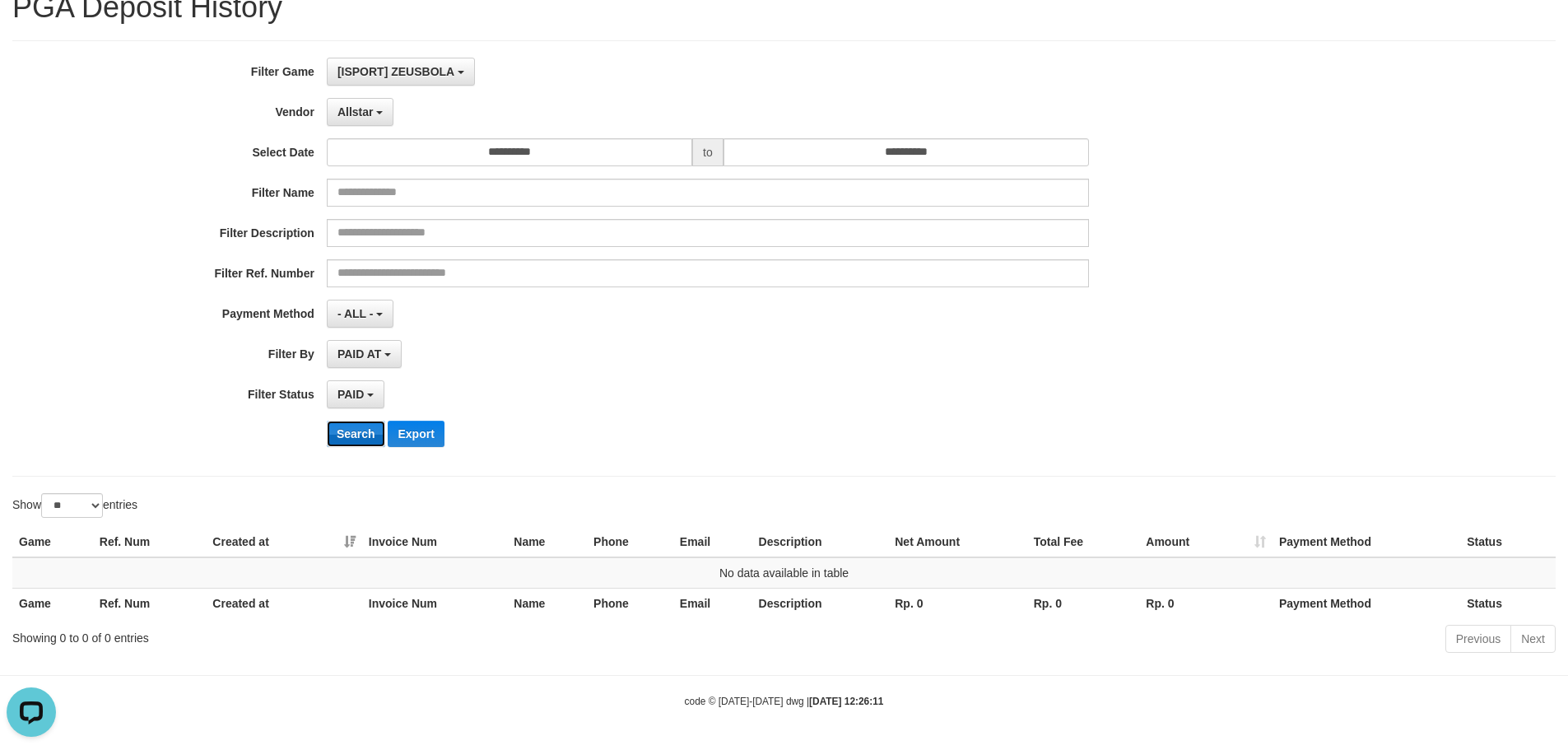
click at [365, 433] on button "Search" at bounding box center [356, 433] width 59 height 27
click at [378, 122] on button "Allstar" at bounding box center [360, 112] width 67 height 28
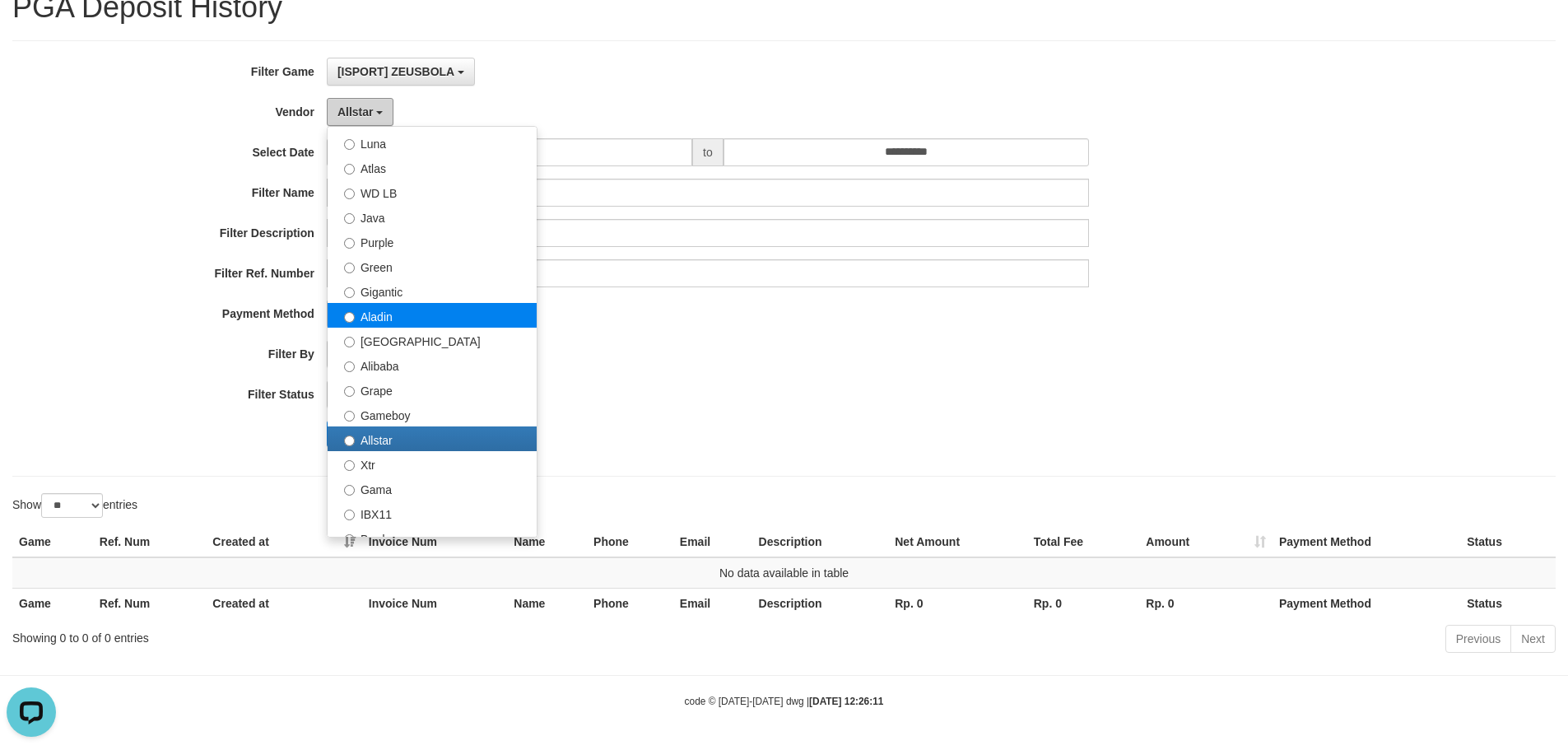
scroll to position [165, 0]
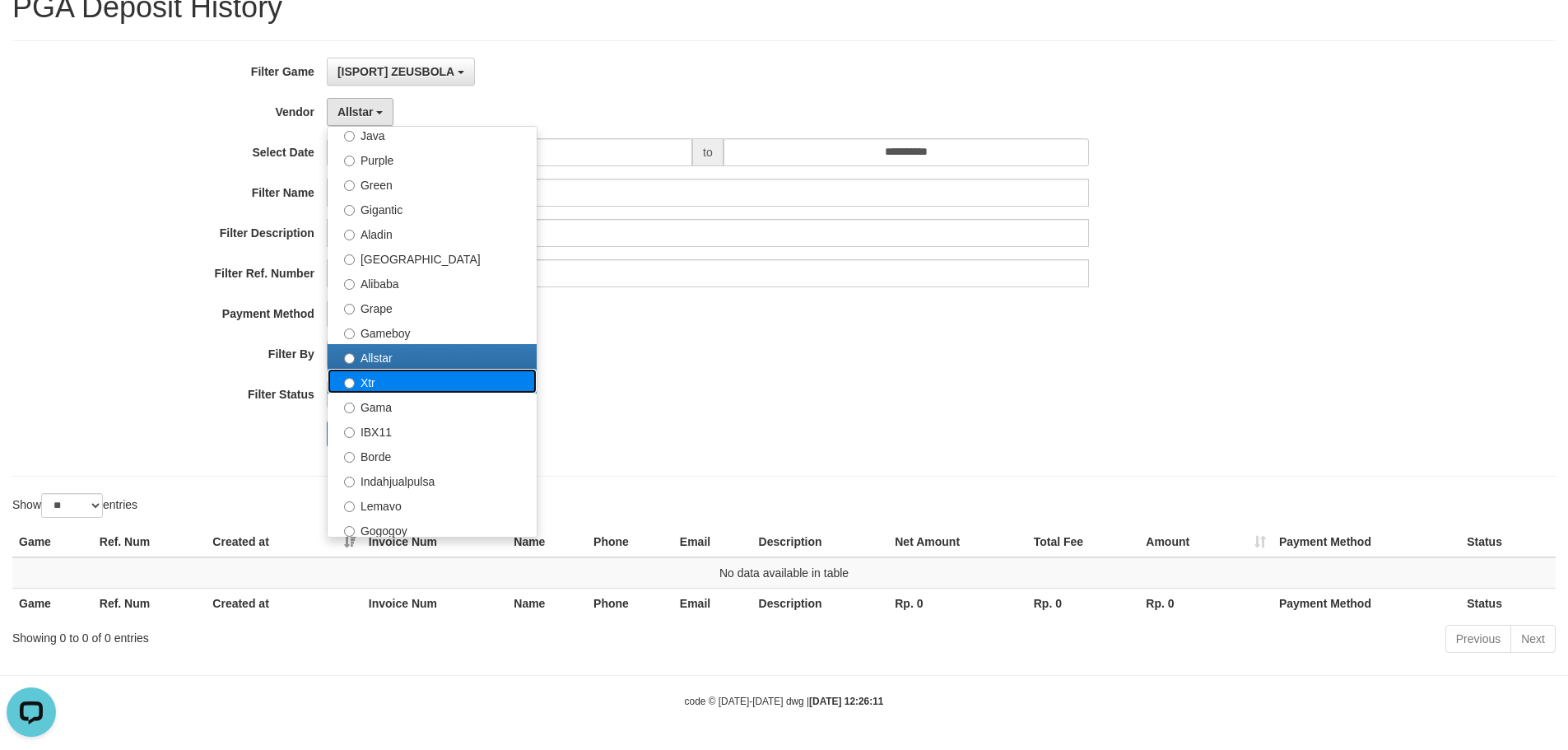
click at [384, 385] on label "Xtr" at bounding box center [432, 381] width 209 height 25
select select "**********"
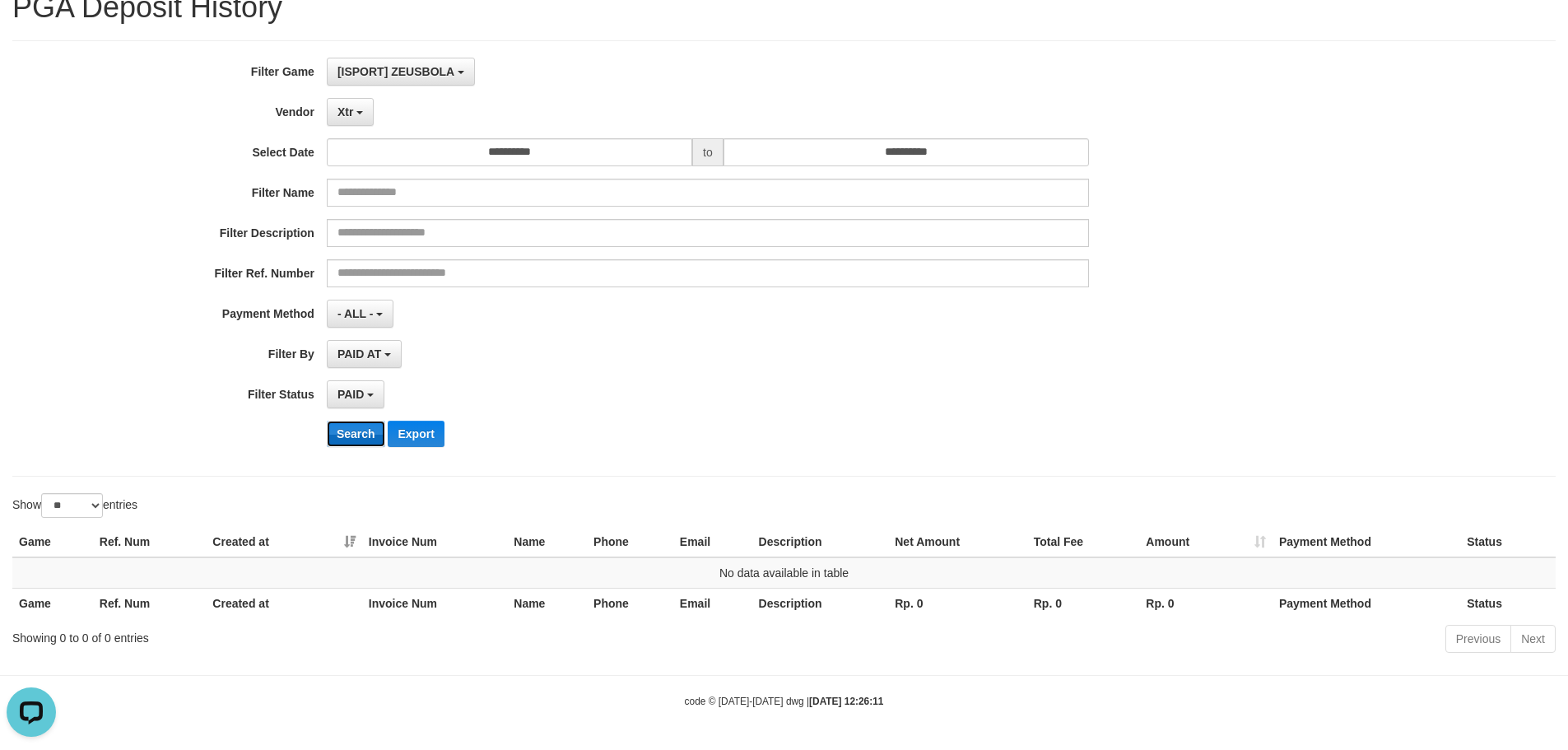
click at [349, 436] on button "Search" at bounding box center [356, 433] width 59 height 27
click at [354, 102] on button "Xtr" at bounding box center [350, 112] width 47 height 28
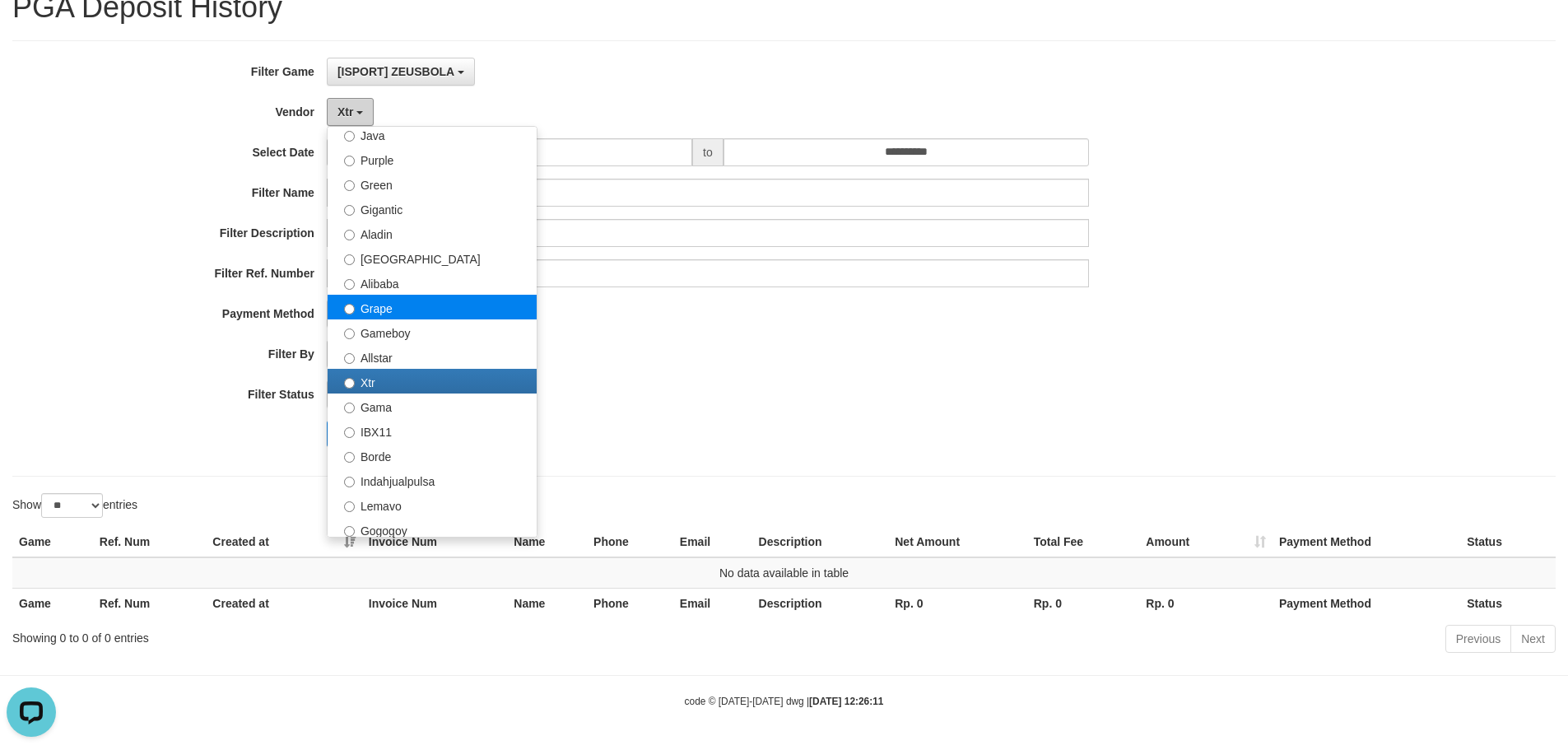
scroll to position [247, 0]
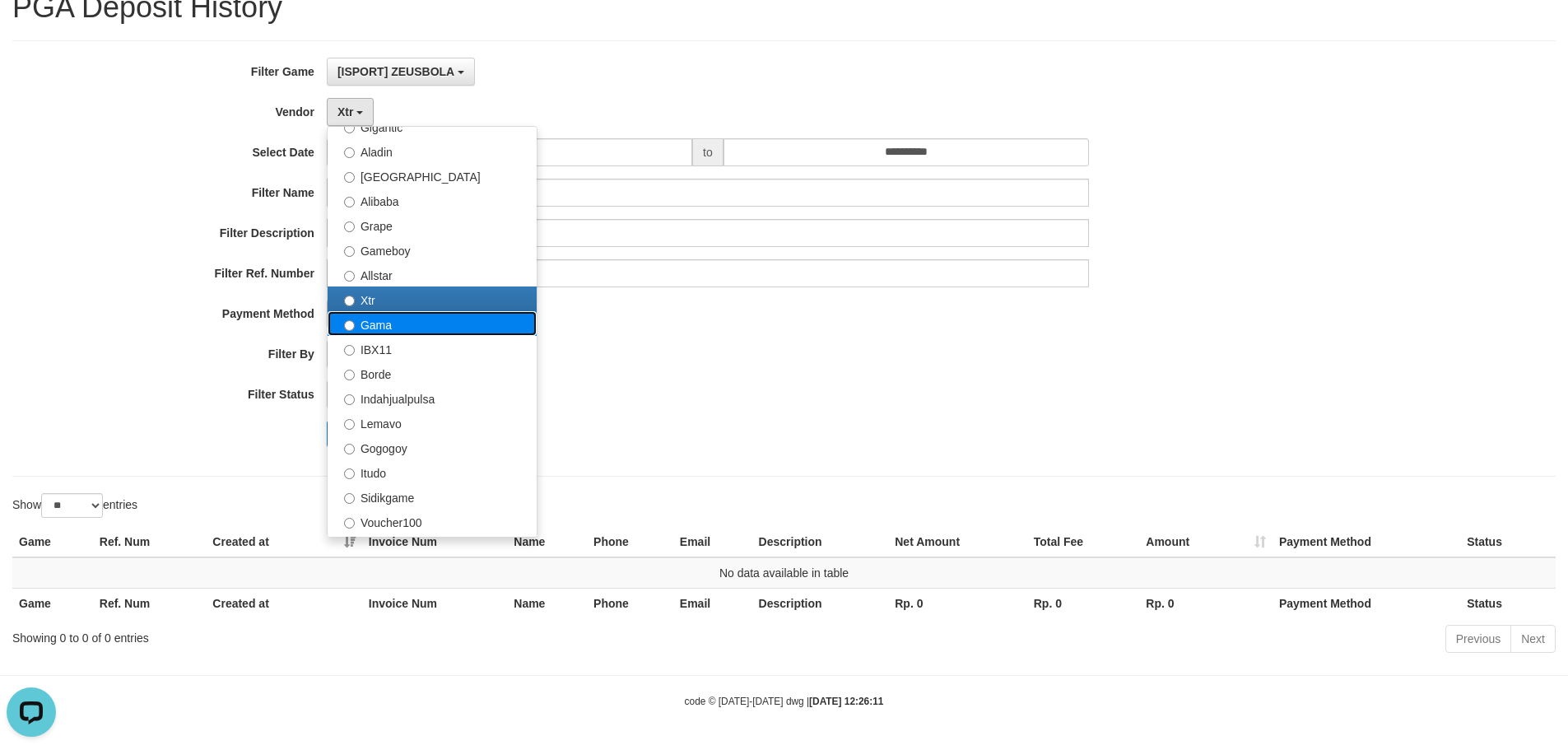
click at [379, 332] on label "Gama" at bounding box center [432, 323] width 209 height 25
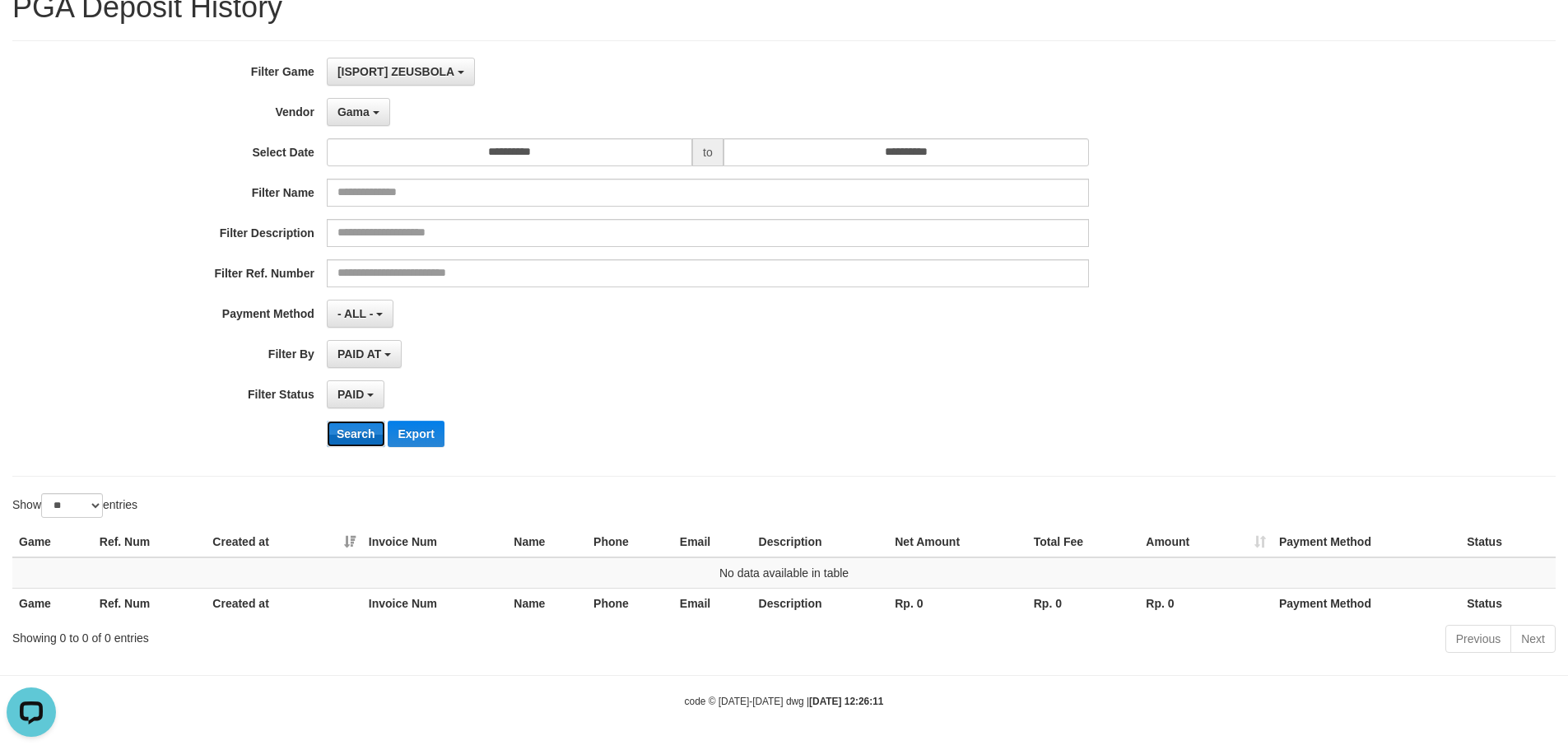
click at [354, 431] on button "Search" at bounding box center [356, 433] width 59 height 27
click at [376, 108] on button "Gama" at bounding box center [358, 112] width 63 height 28
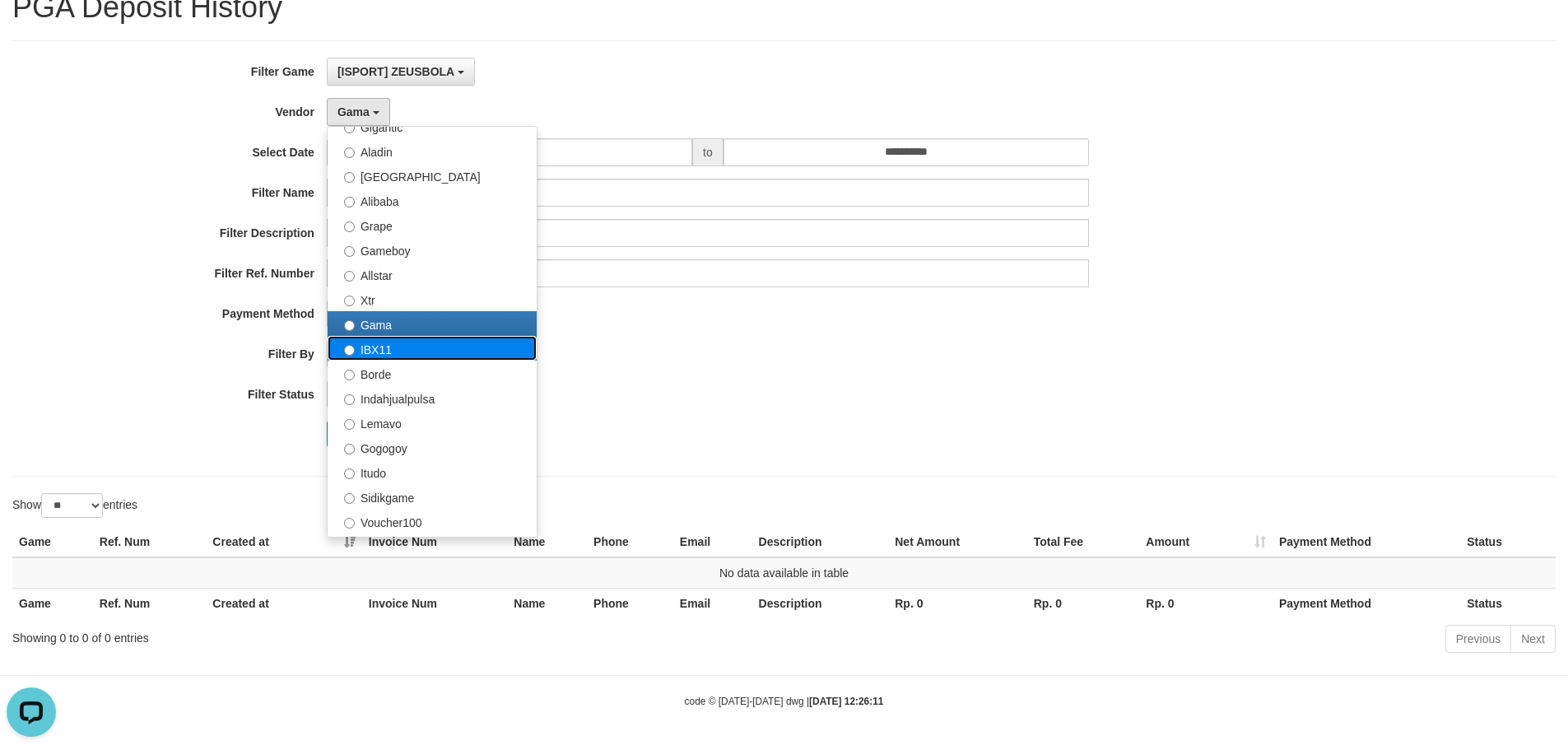
click at [384, 353] on label "IBX11" at bounding box center [432, 348] width 209 height 25
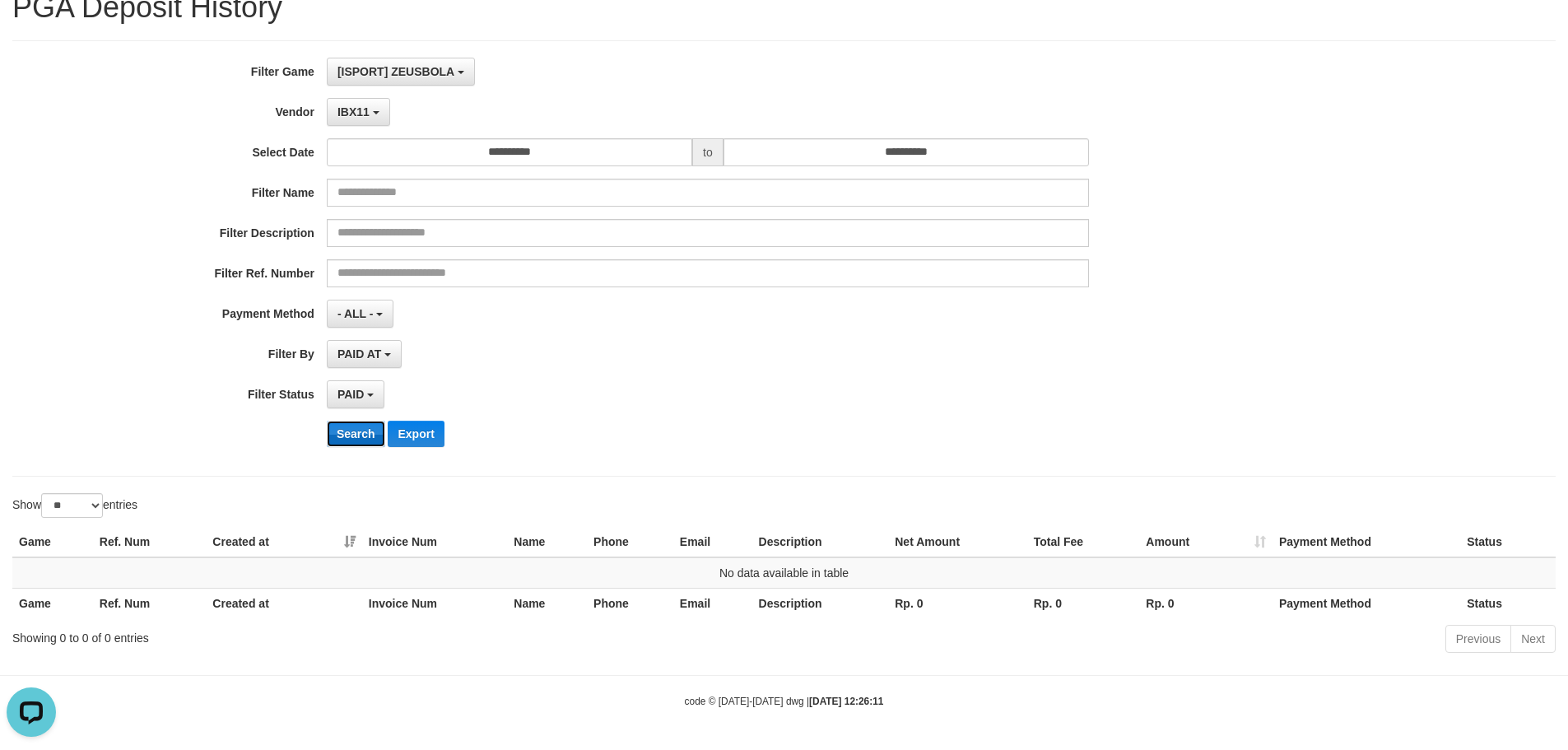
click at [353, 438] on button "Search" at bounding box center [356, 433] width 59 height 27
click at [376, 112] on b "button" at bounding box center [376, 113] width 6 height 4
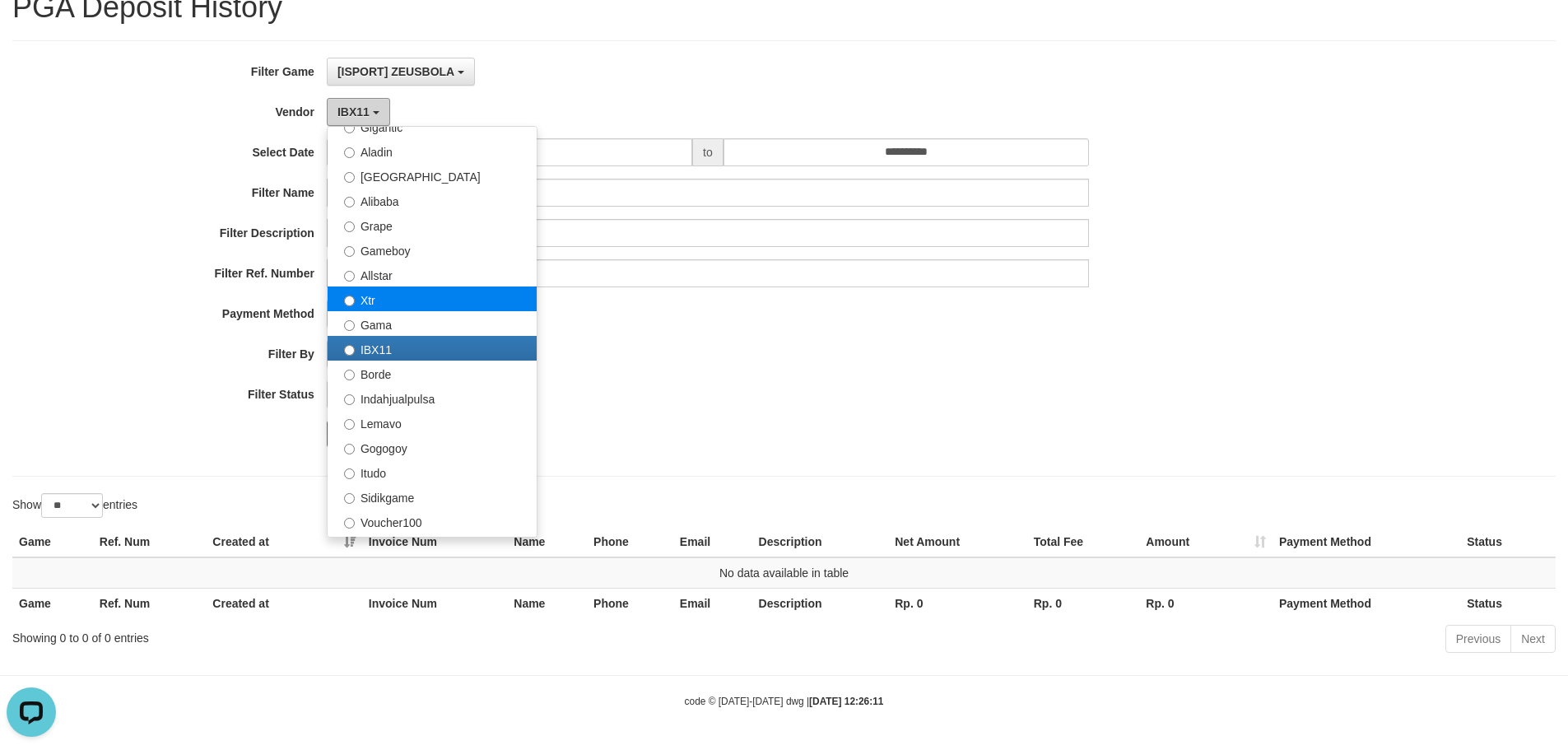
scroll to position [330, 0]
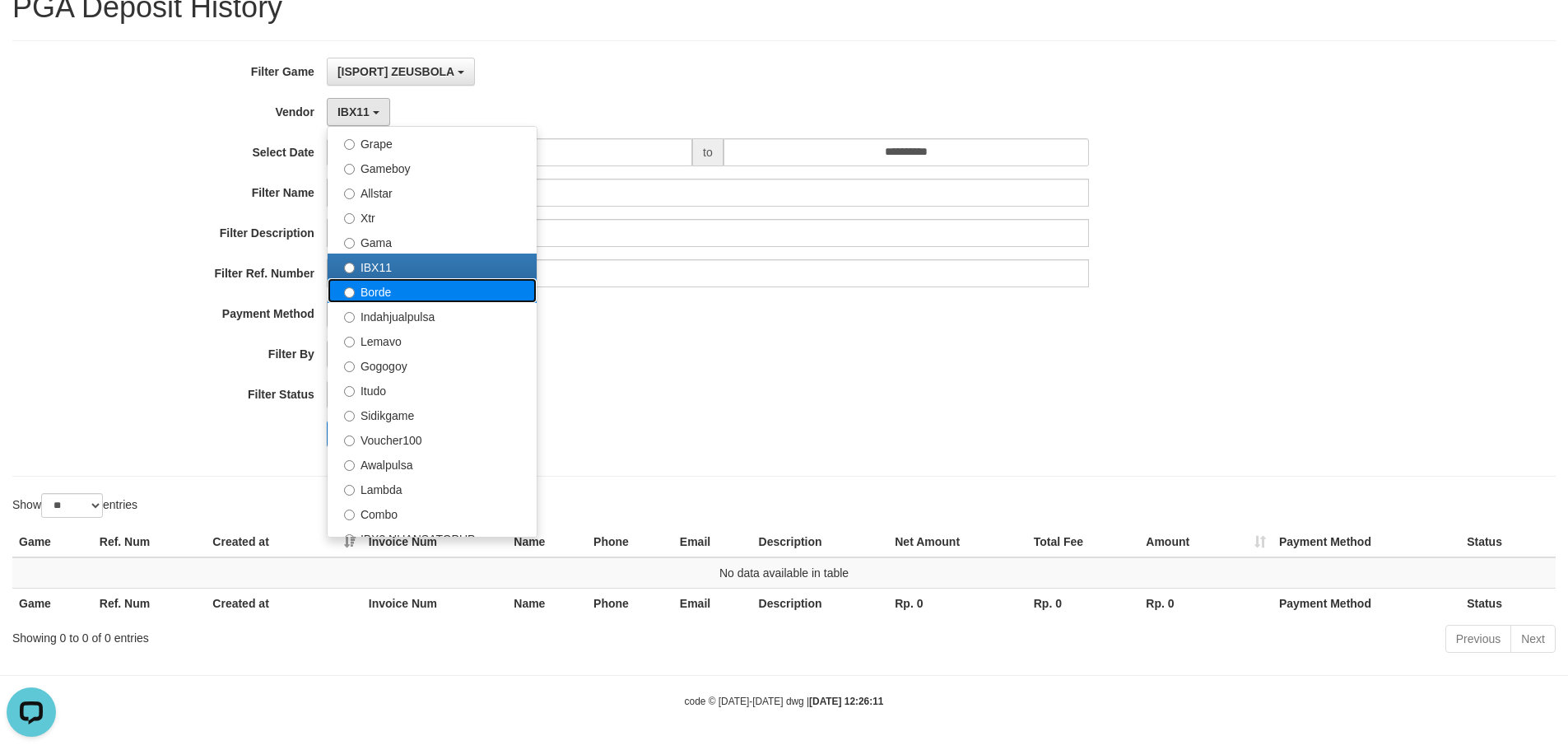
click at [396, 292] on label "Borde" at bounding box center [432, 290] width 209 height 25
select select "**********"
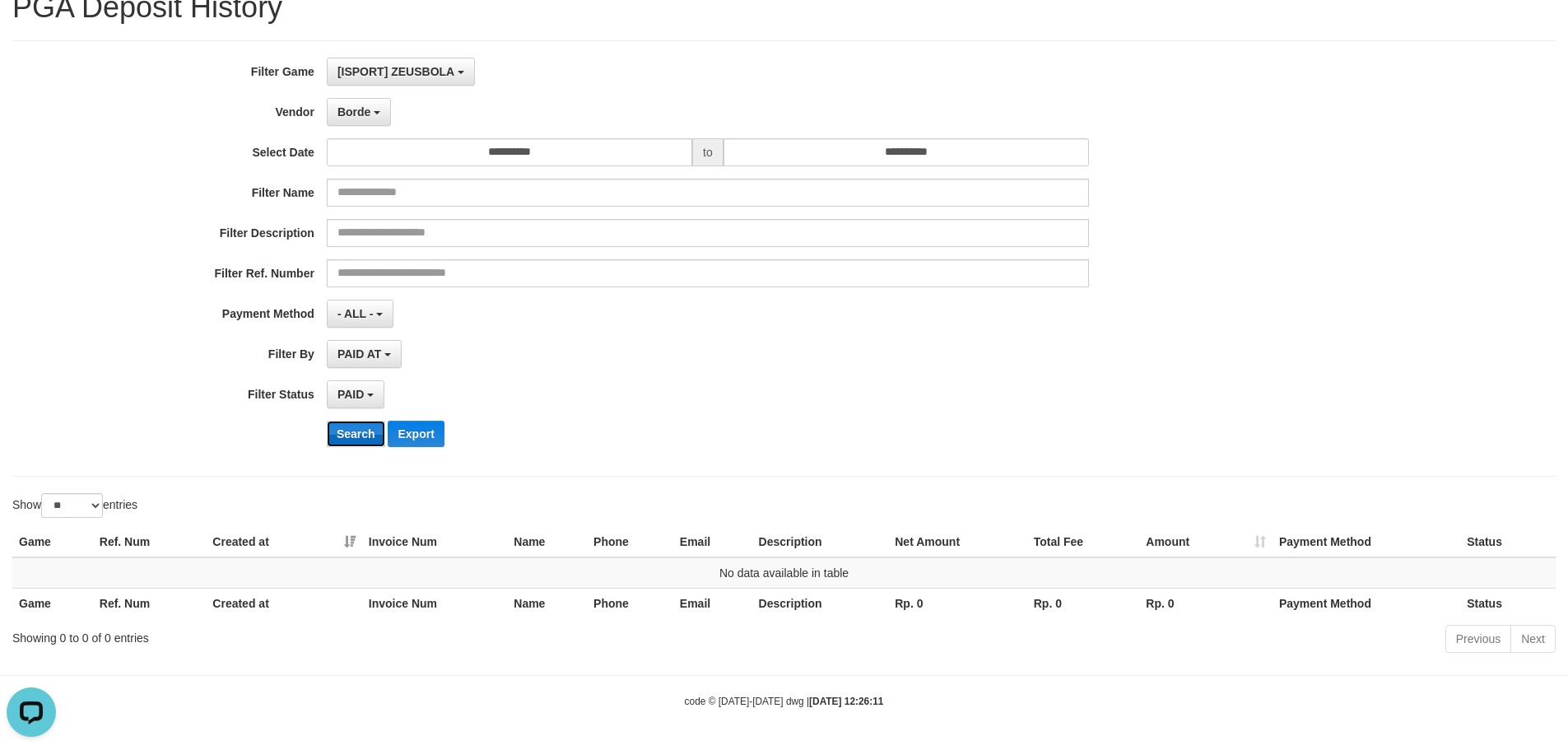
click at [340, 433] on button "Search" at bounding box center [356, 433] width 59 height 27
click at [376, 118] on button "Borde" at bounding box center [359, 112] width 64 height 28
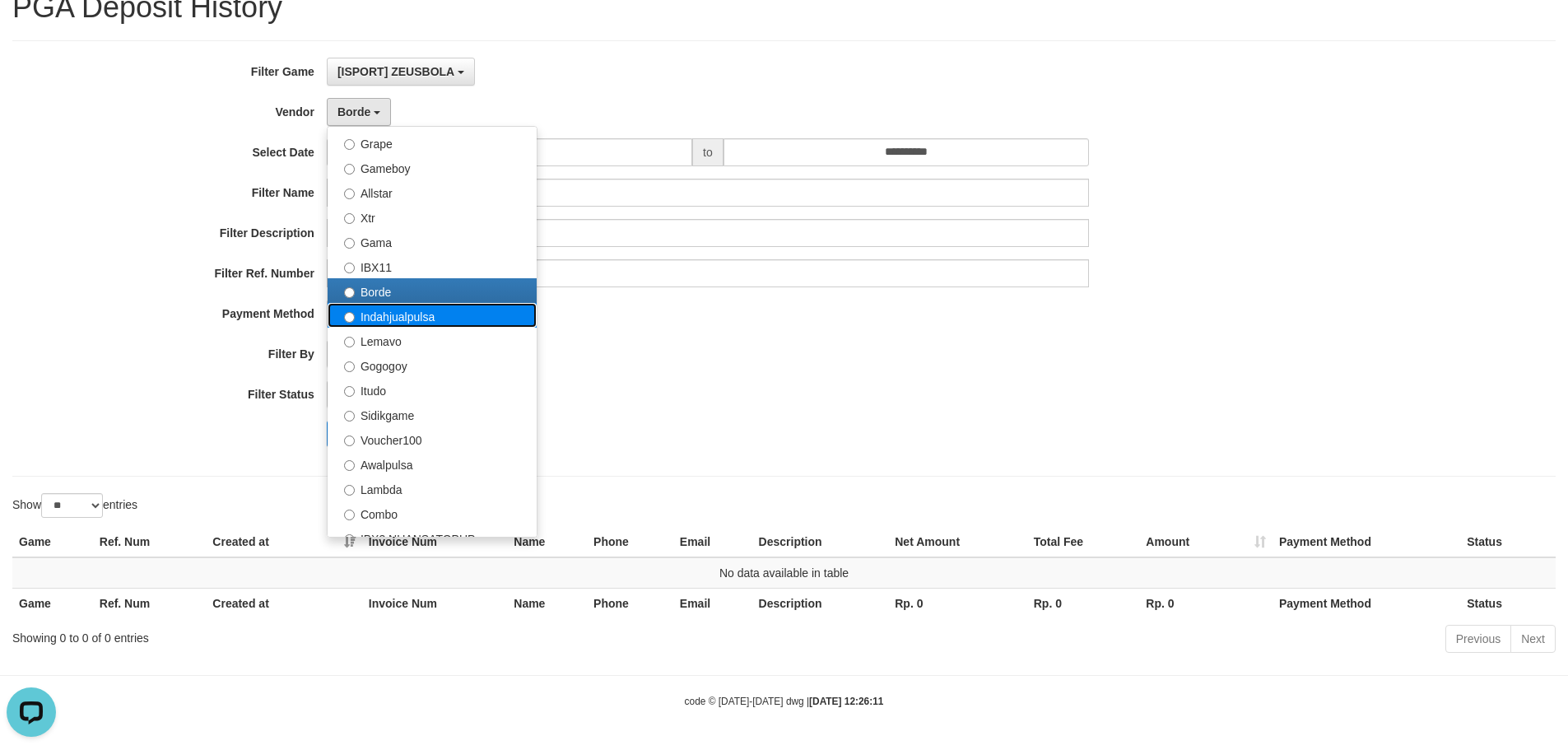
click at [398, 321] on label "Indahjualpulsa" at bounding box center [432, 315] width 209 height 25
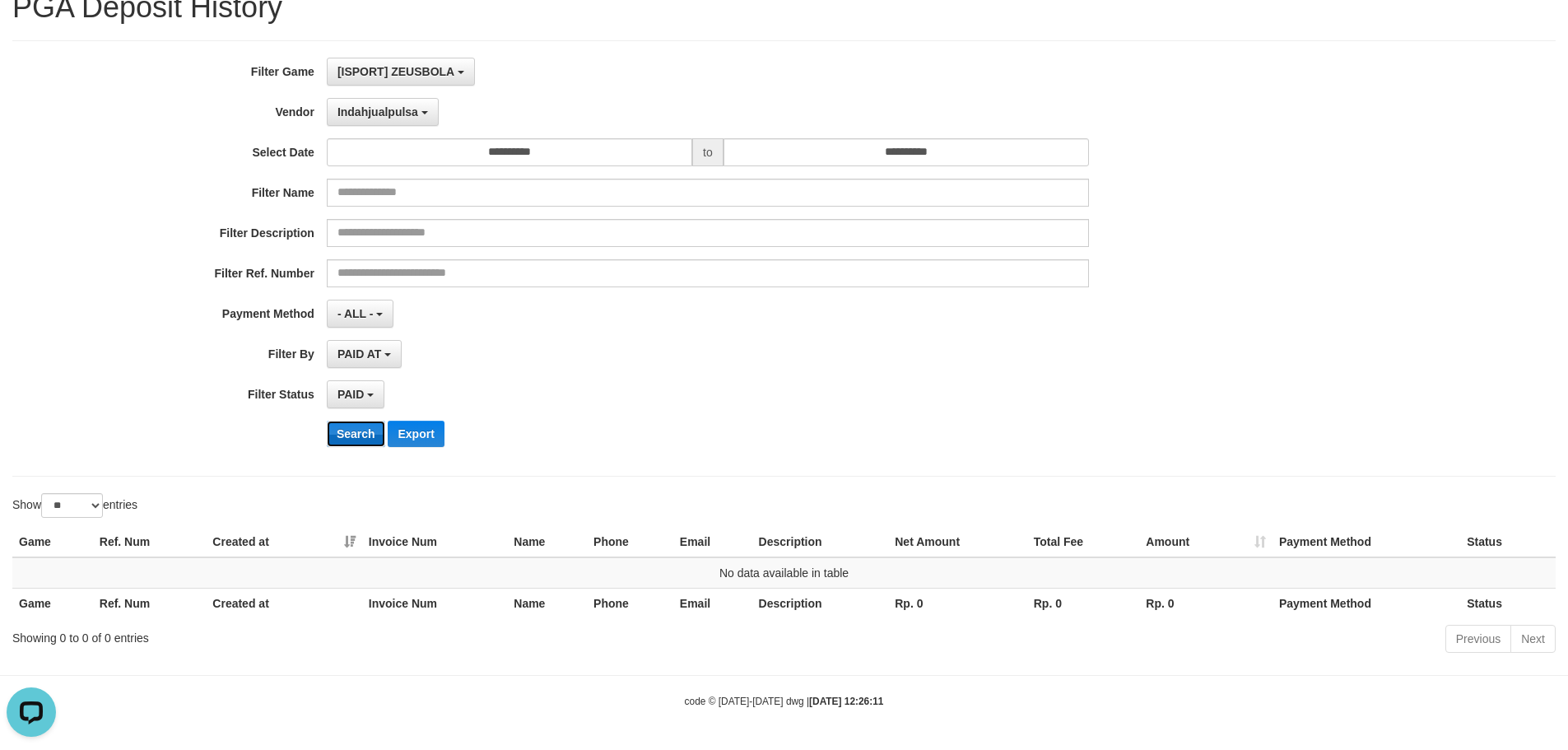
click at [355, 435] on button "Search" at bounding box center [356, 433] width 59 height 27
click at [397, 120] on button "Indahjualpulsa" at bounding box center [383, 112] width 112 height 28
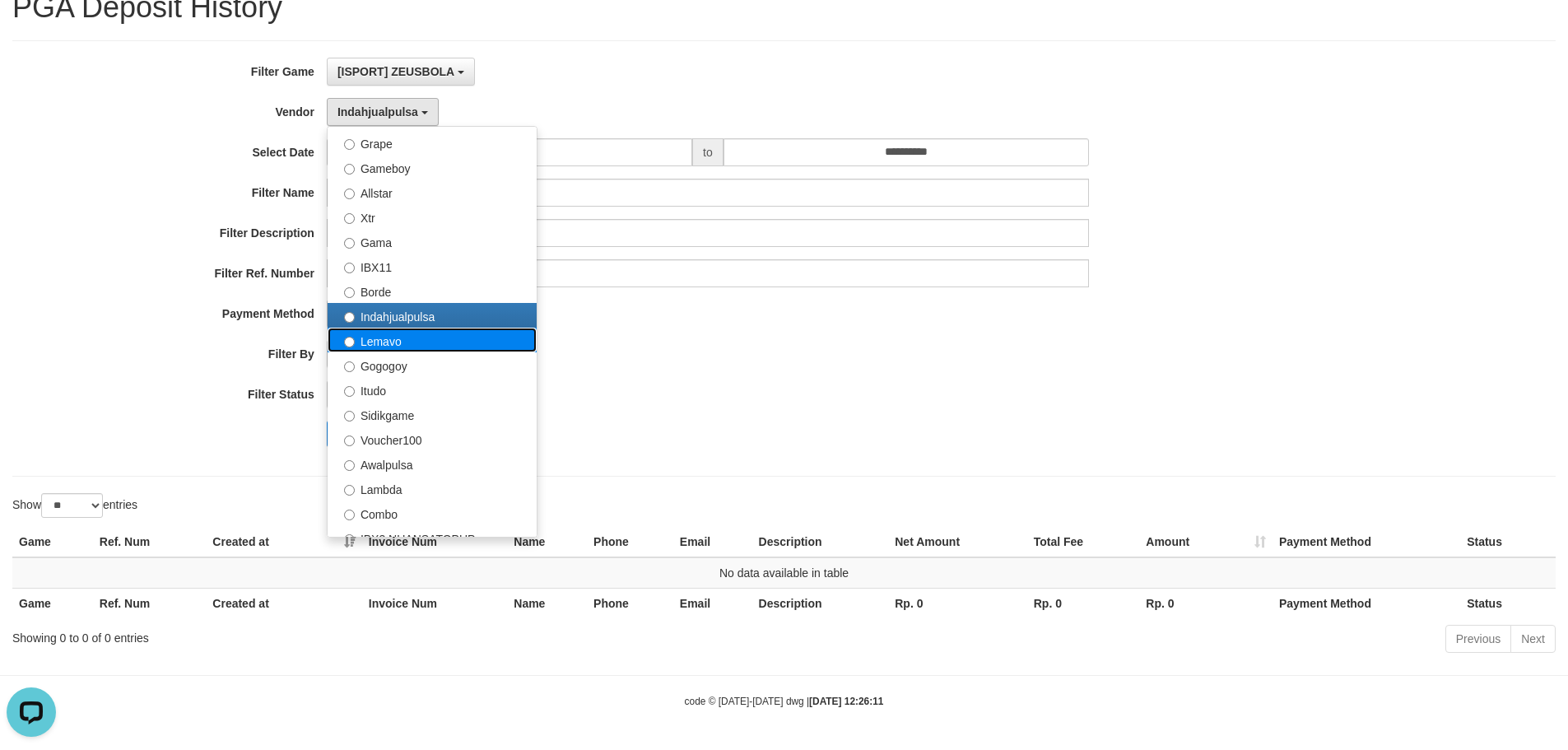
click at [419, 338] on label "Lemavo" at bounding box center [432, 340] width 209 height 25
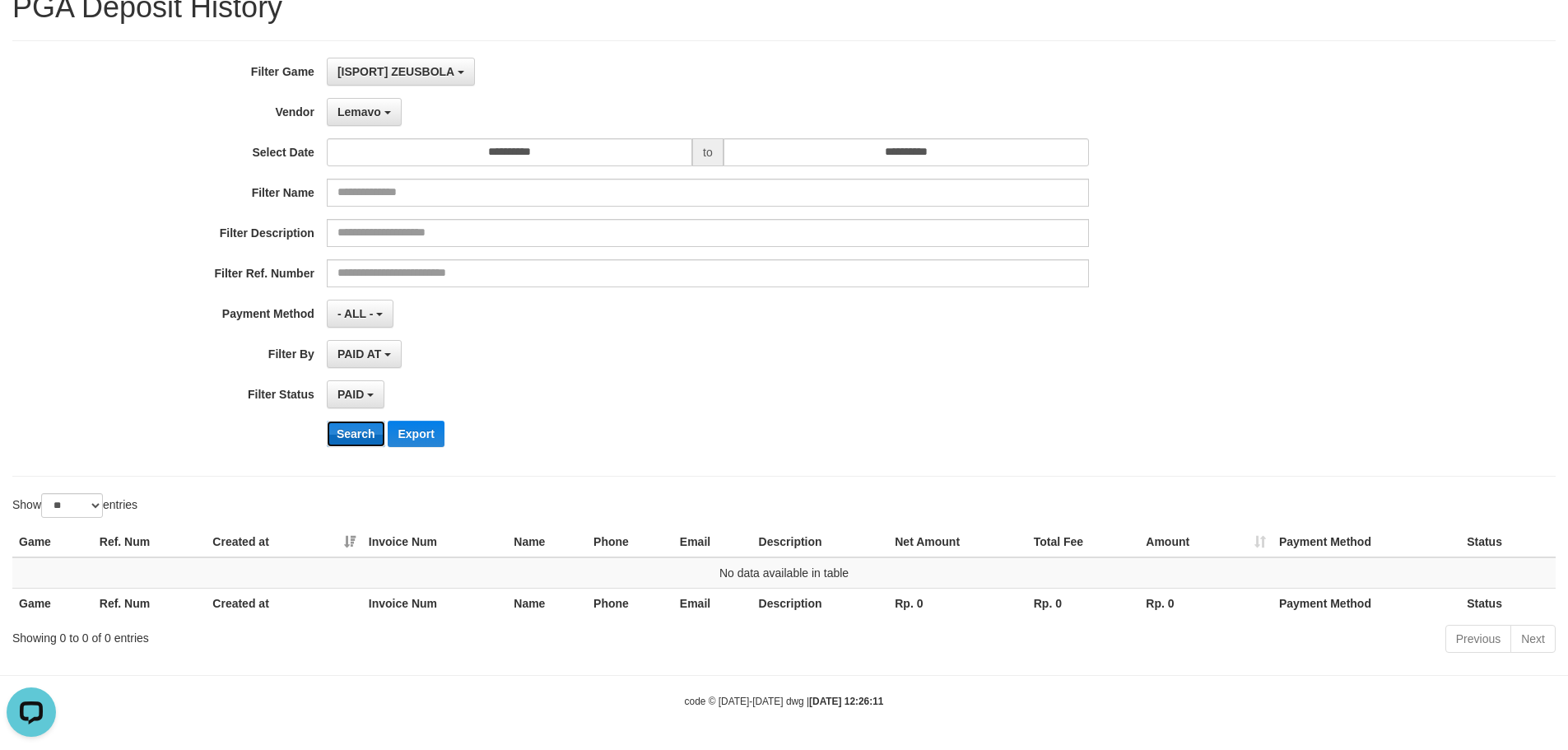
click at [362, 436] on button "Search" at bounding box center [356, 433] width 59 height 27
click at [372, 114] on span "Lemavo" at bounding box center [360, 112] width 44 height 13
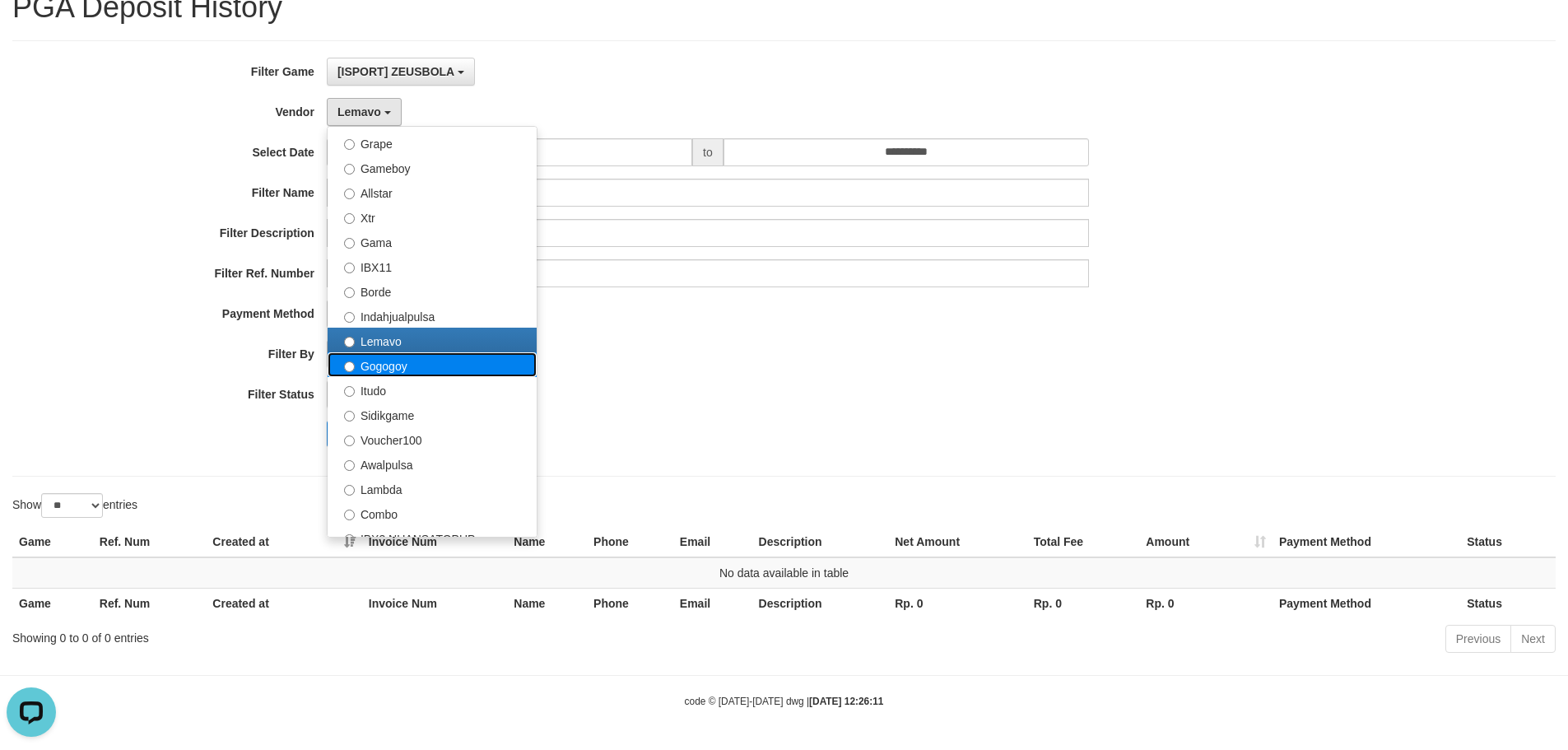
click at [398, 364] on label "Gogogoy" at bounding box center [432, 364] width 209 height 25
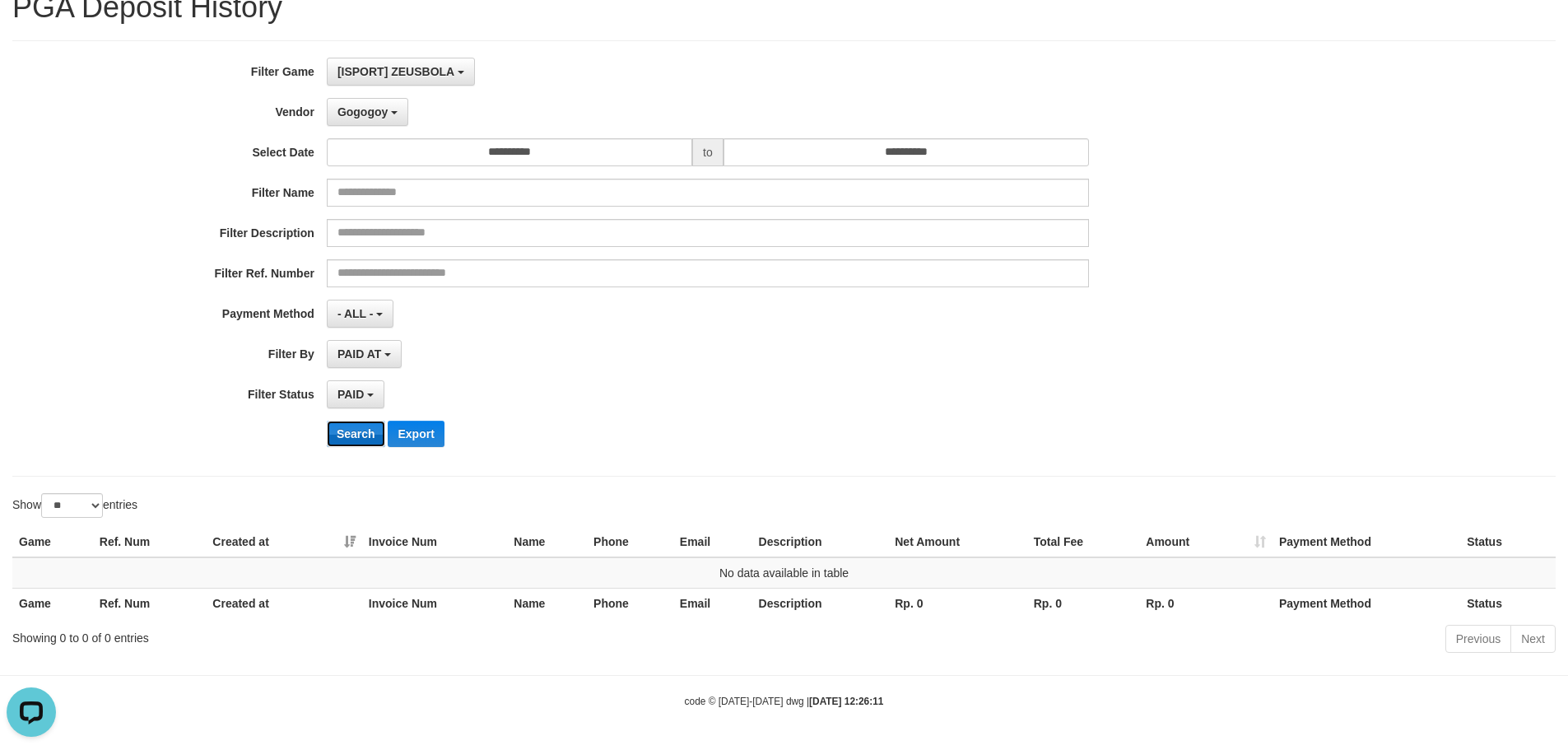
click at [373, 435] on button "Search" at bounding box center [356, 433] width 59 height 27
click at [388, 113] on button "Gogogoy" at bounding box center [367, 112] width 82 height 28
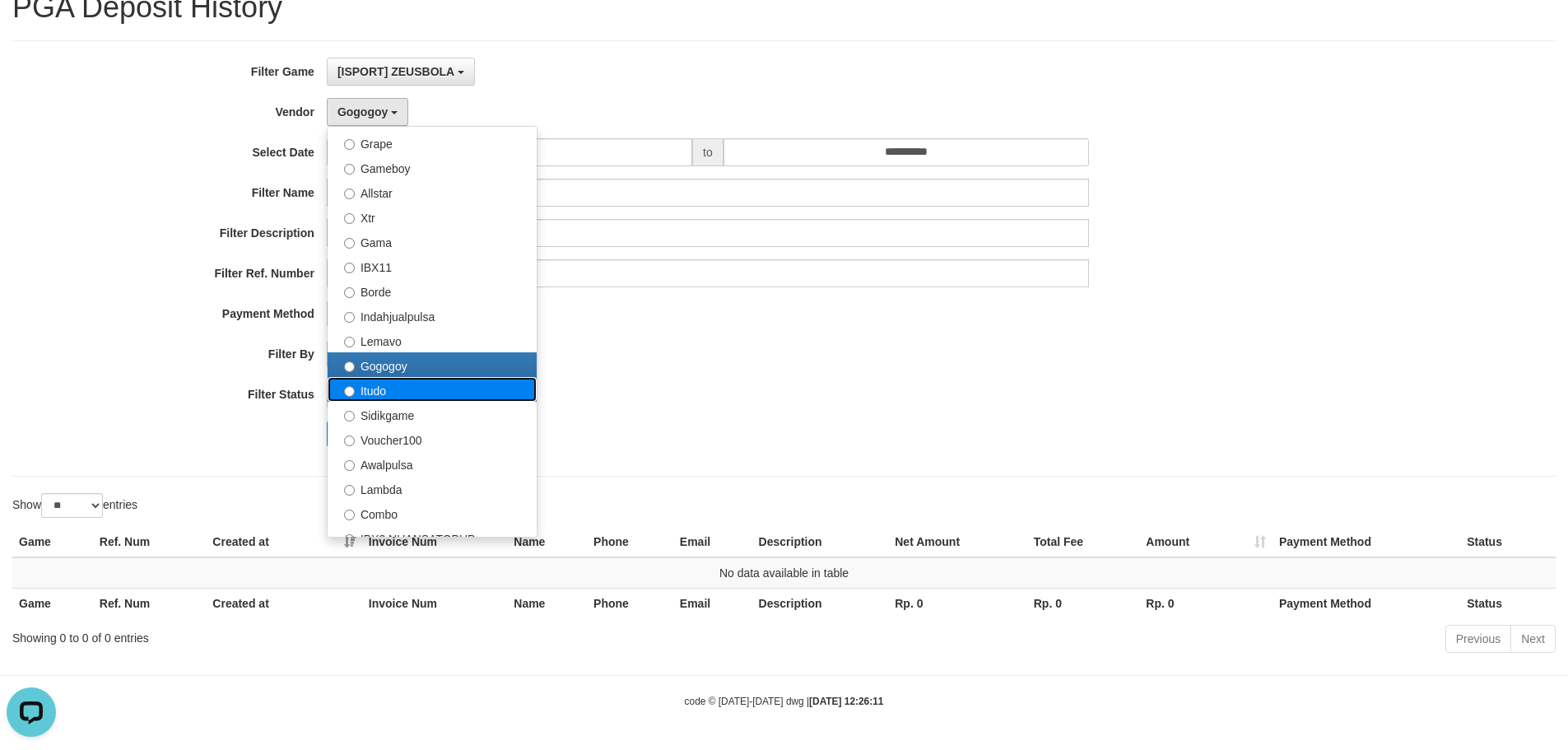
click at [382, 395] on label "Itudo" at bounding box center [432, 389] width 209 height 25
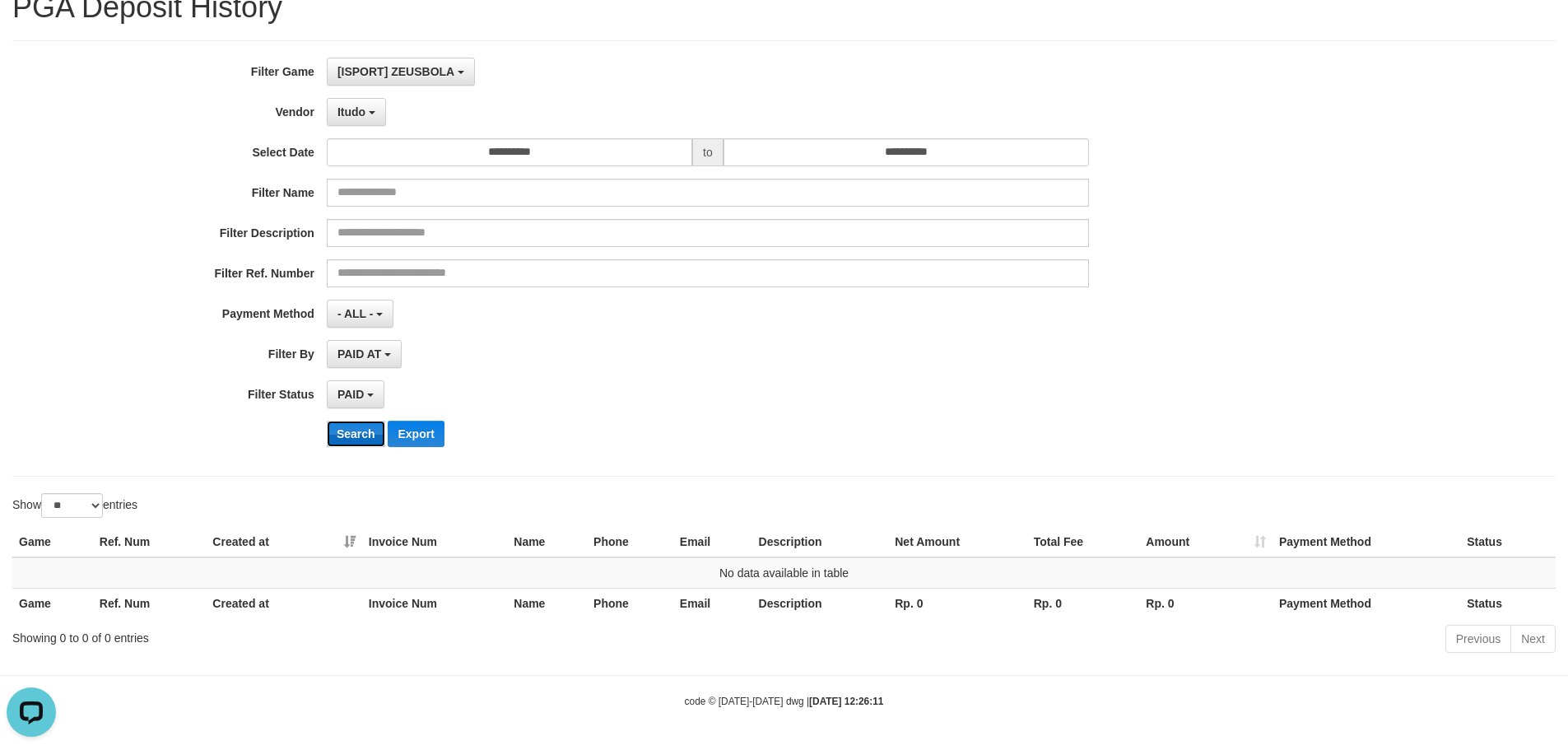
click at [355, 434] on button "Search" at bounding box center [356, 433] width 59 height 27
click at [355, 115] on span "Itudo" at bounding box center [352, 112] width 28 height 13
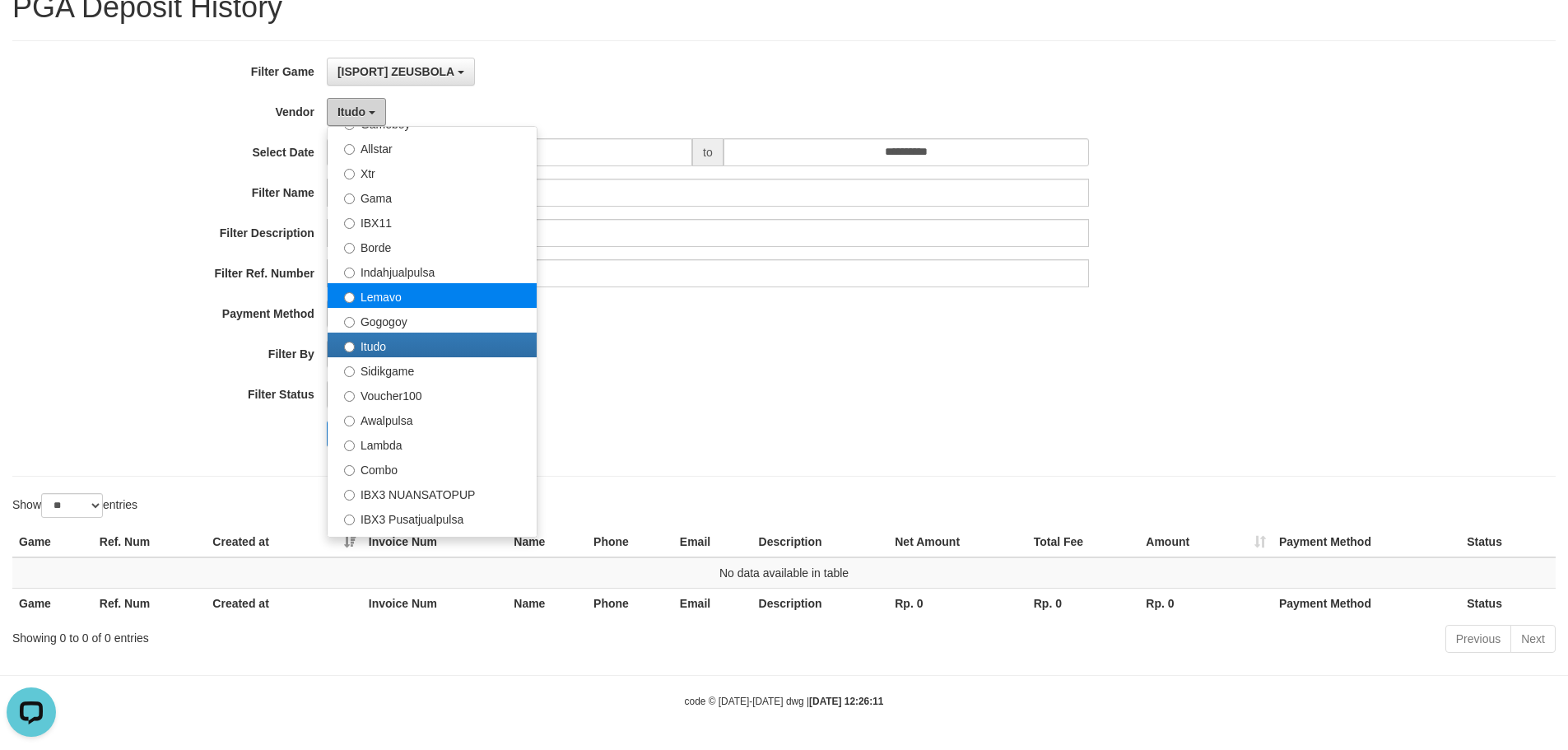
scroll to position [411, 0]
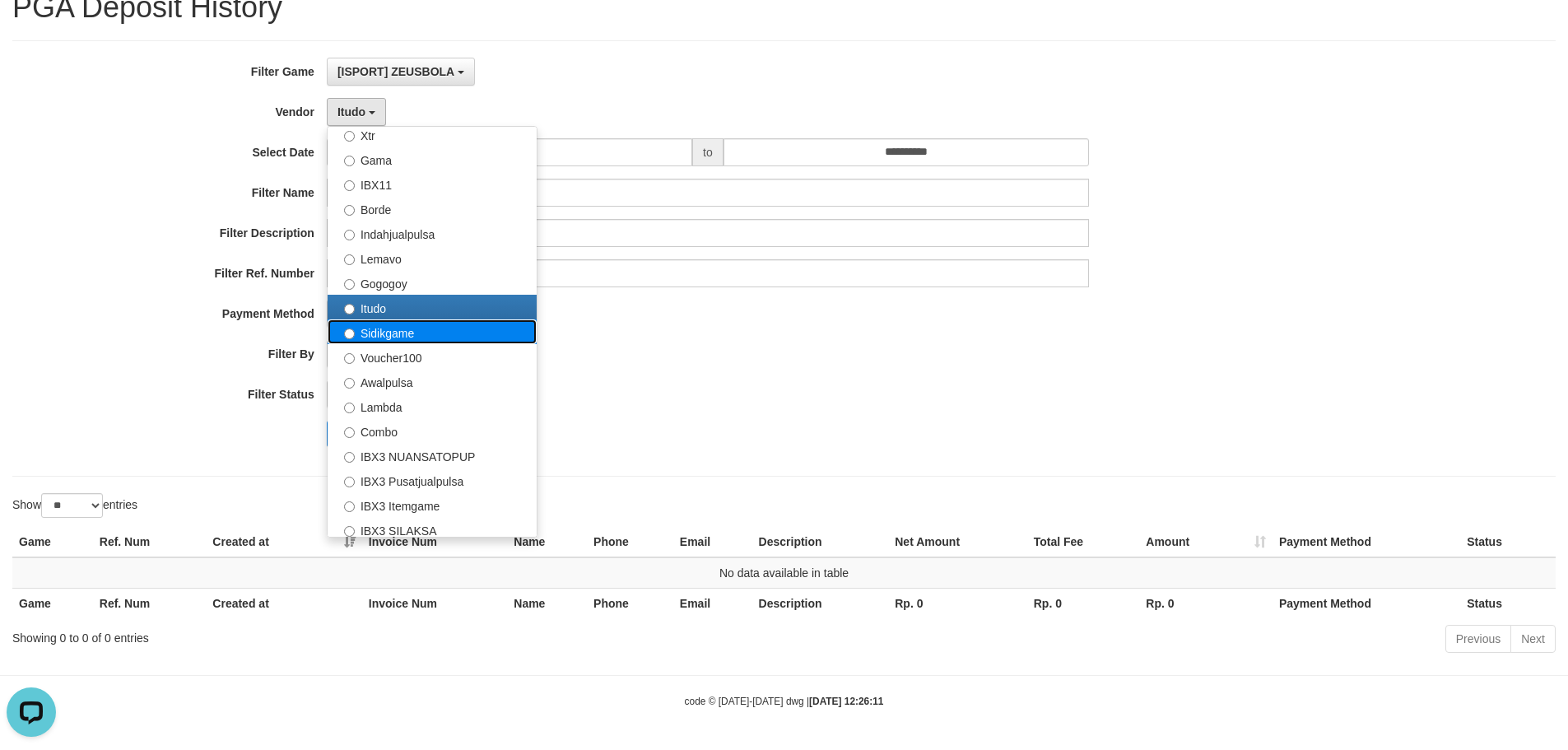
click at [384, 330] on label "Sidikgame" at bounding box center [432, 332] width 209 height 25
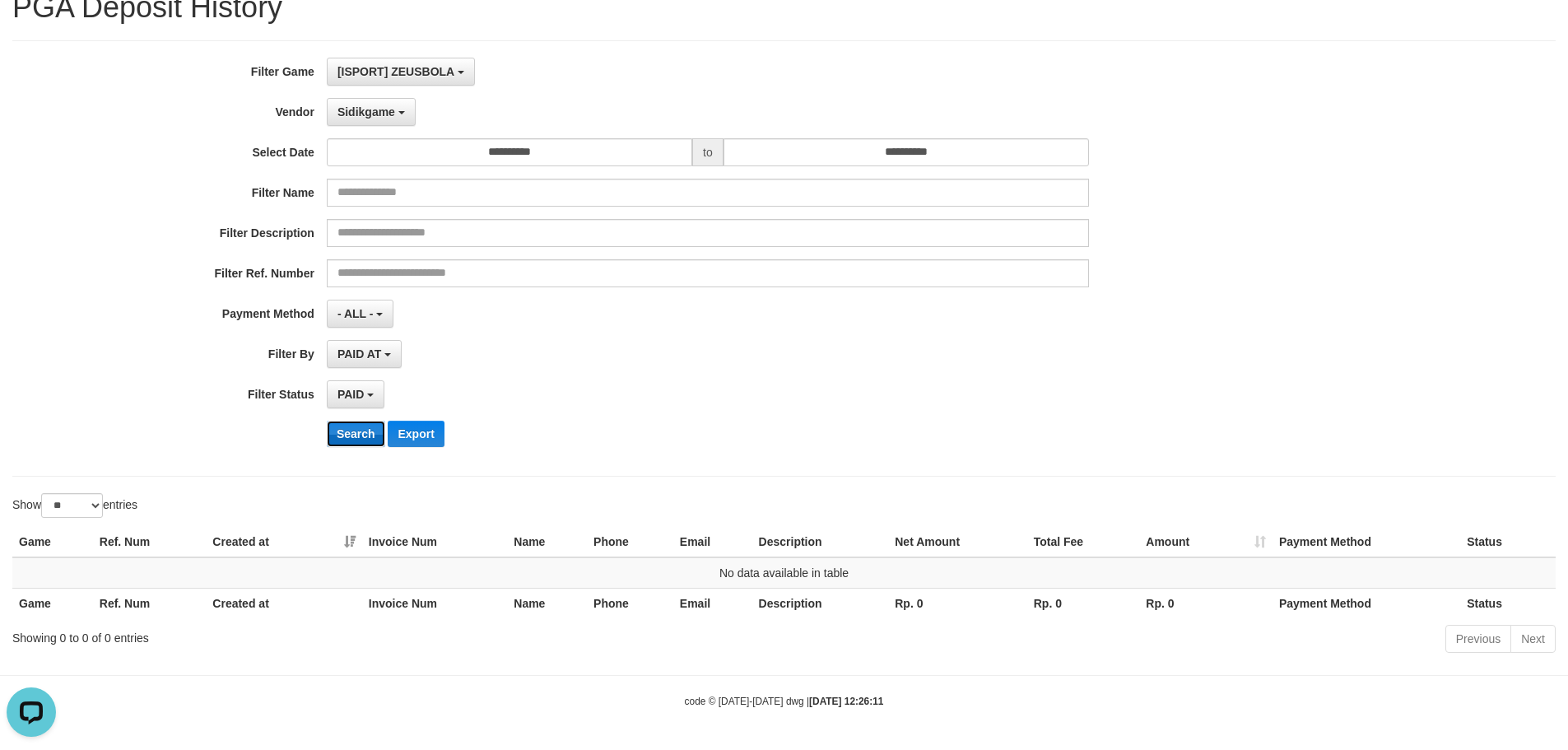
click at [357, 430] on button "Search" at bounding box center [356, 433] width 59 height 27
click at [387, 111] on span "Sidikgame" at bounding box center [366, 112] width 58 height 13
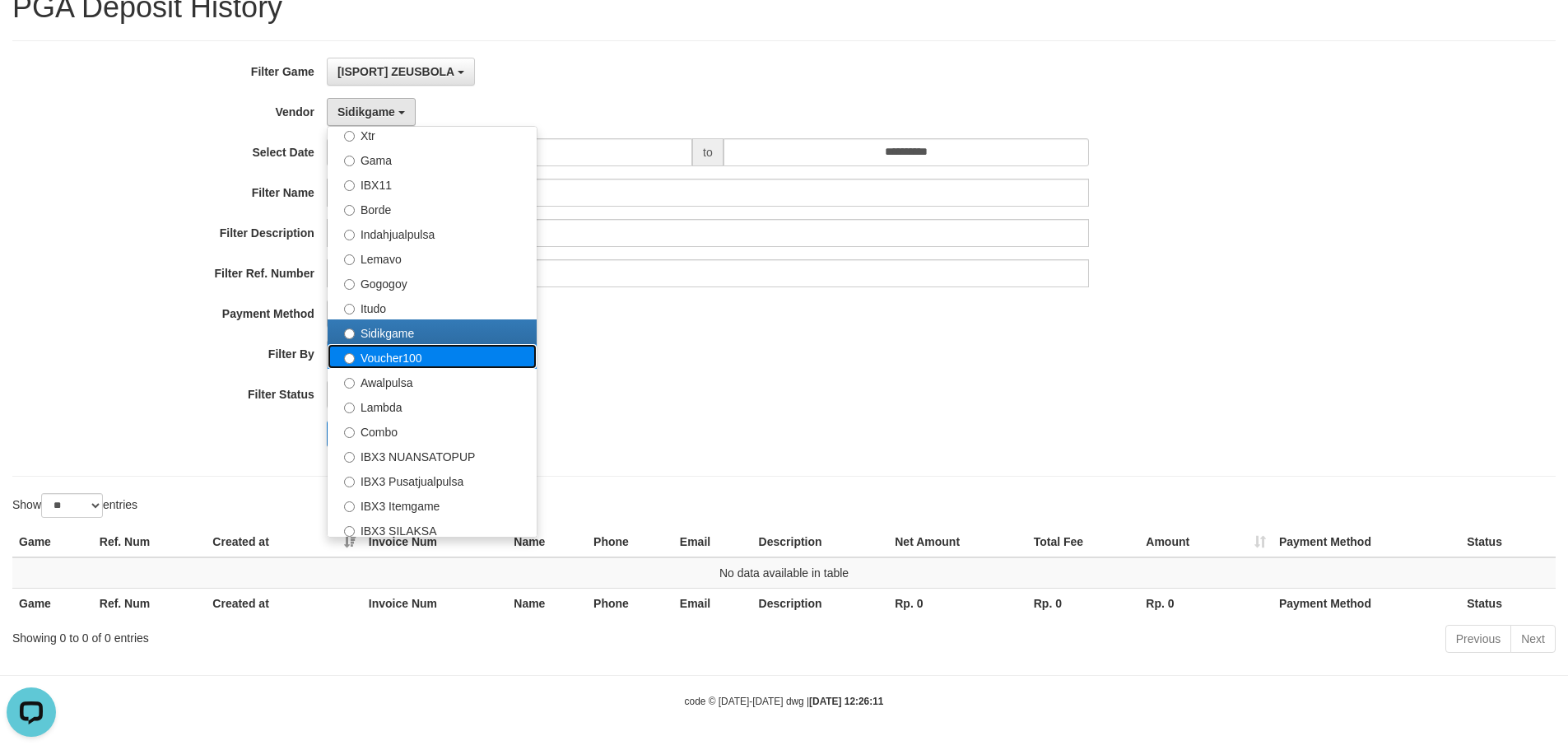
click at [387, 362] on label "Voucher100" at bounding box center [432, 356] width 209 height 25
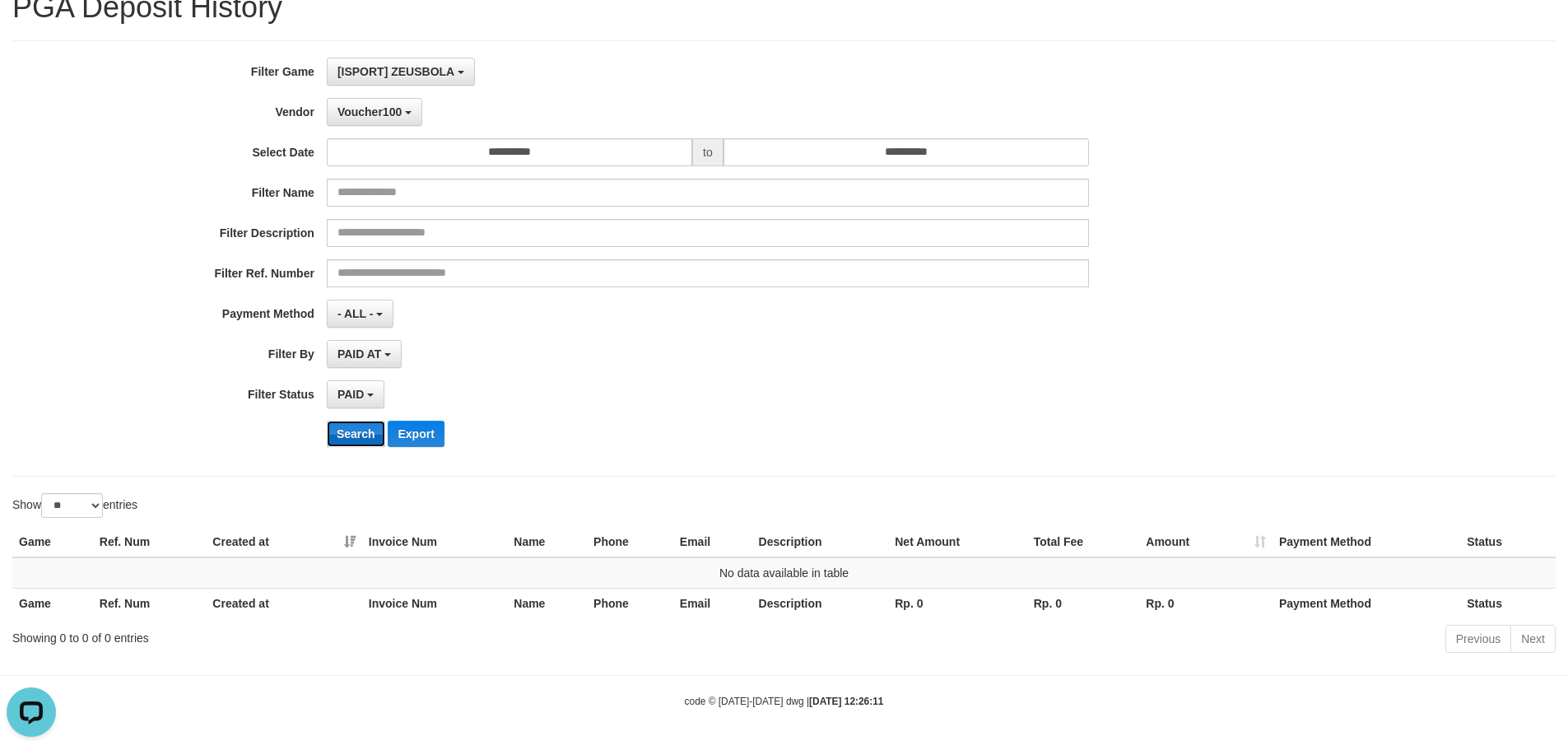
click at [359, 432] on button "Search" at bounding box center [356, 433] width 59 height 27
click at [383, 113] on span "Voucher100" at bounding box center [370, 112] width 64 height 13
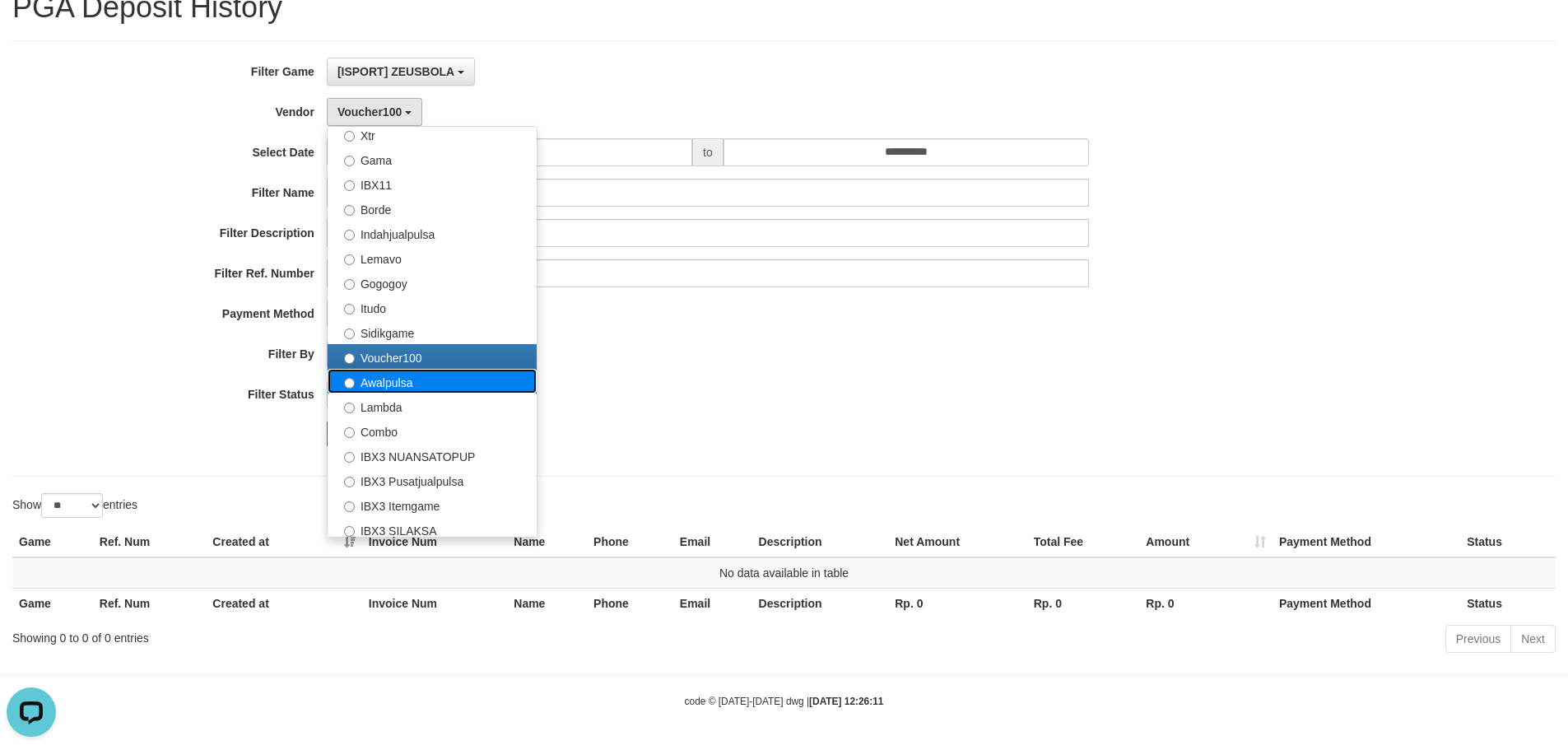
click at [387, 378] on label "Awalpulsa" at bounding box center [432, 381] width 209 height 25
select select "**********"
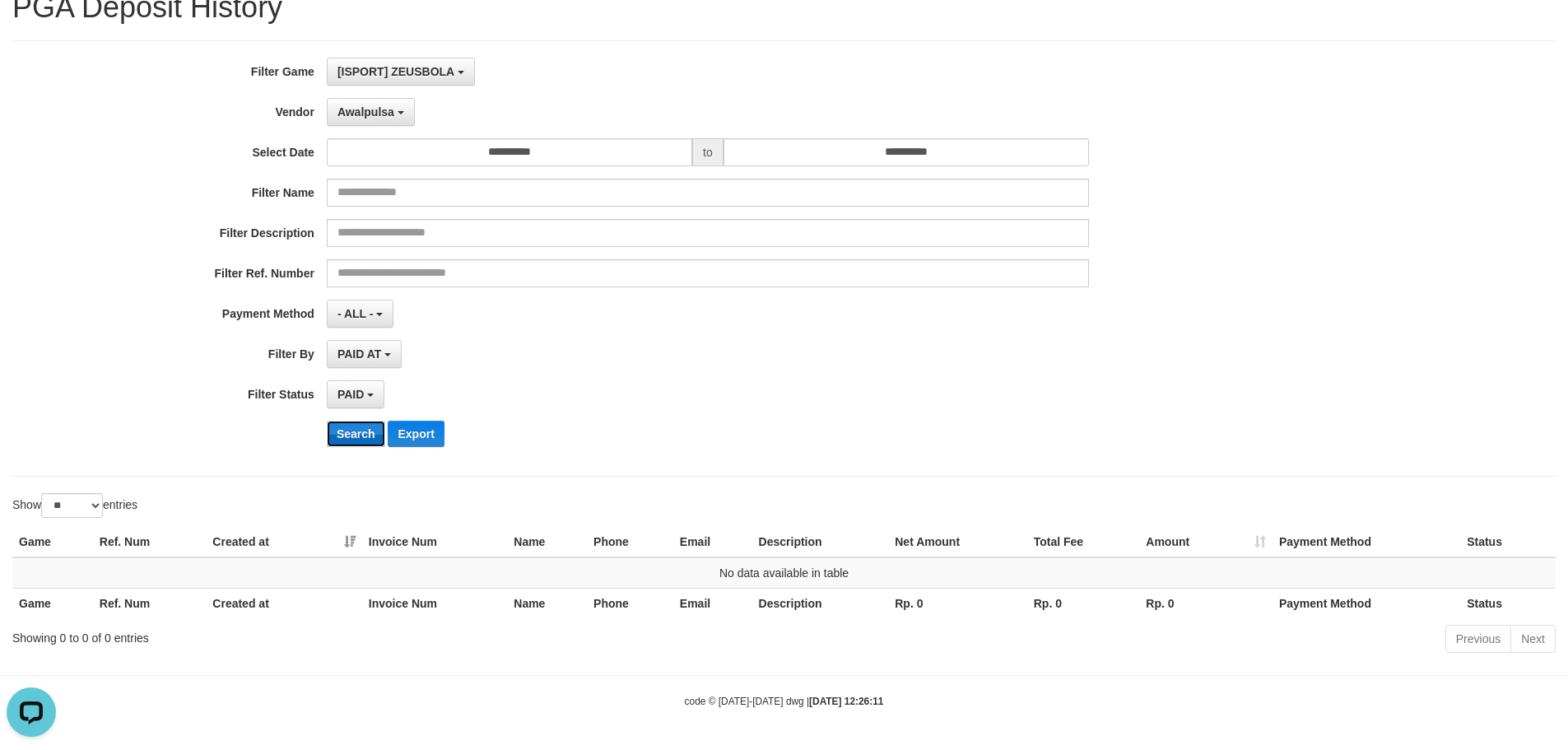
click at [354, 438] on button "Search" at bounding box center [356, 433] width 59 height 27
click at [402, 117] on button "Awalpulsa" at bounding box center [371, 112] width 88 height 28
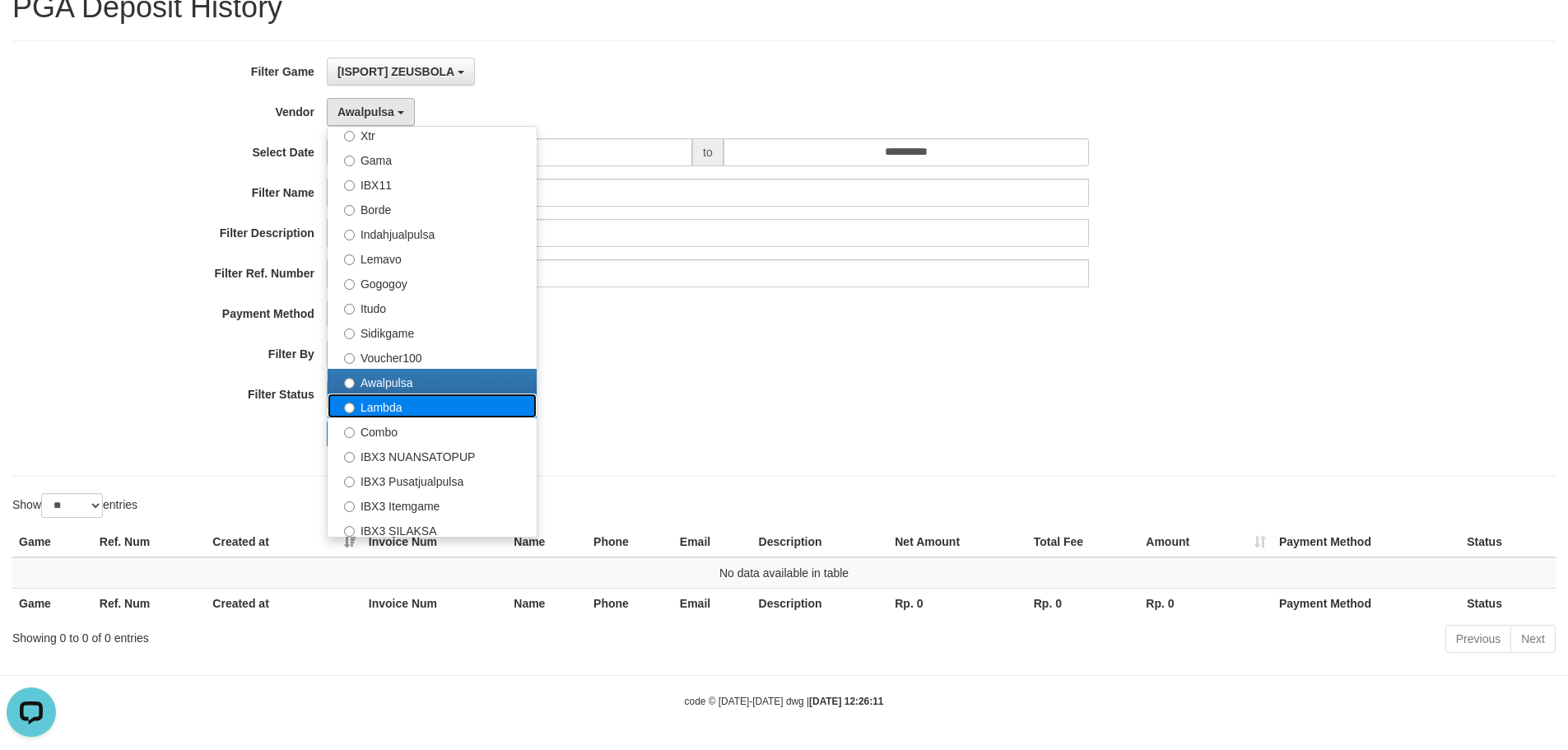
click at [379, 404] on label "Lambda" at bounding box center [432, 406] width 209 height 25
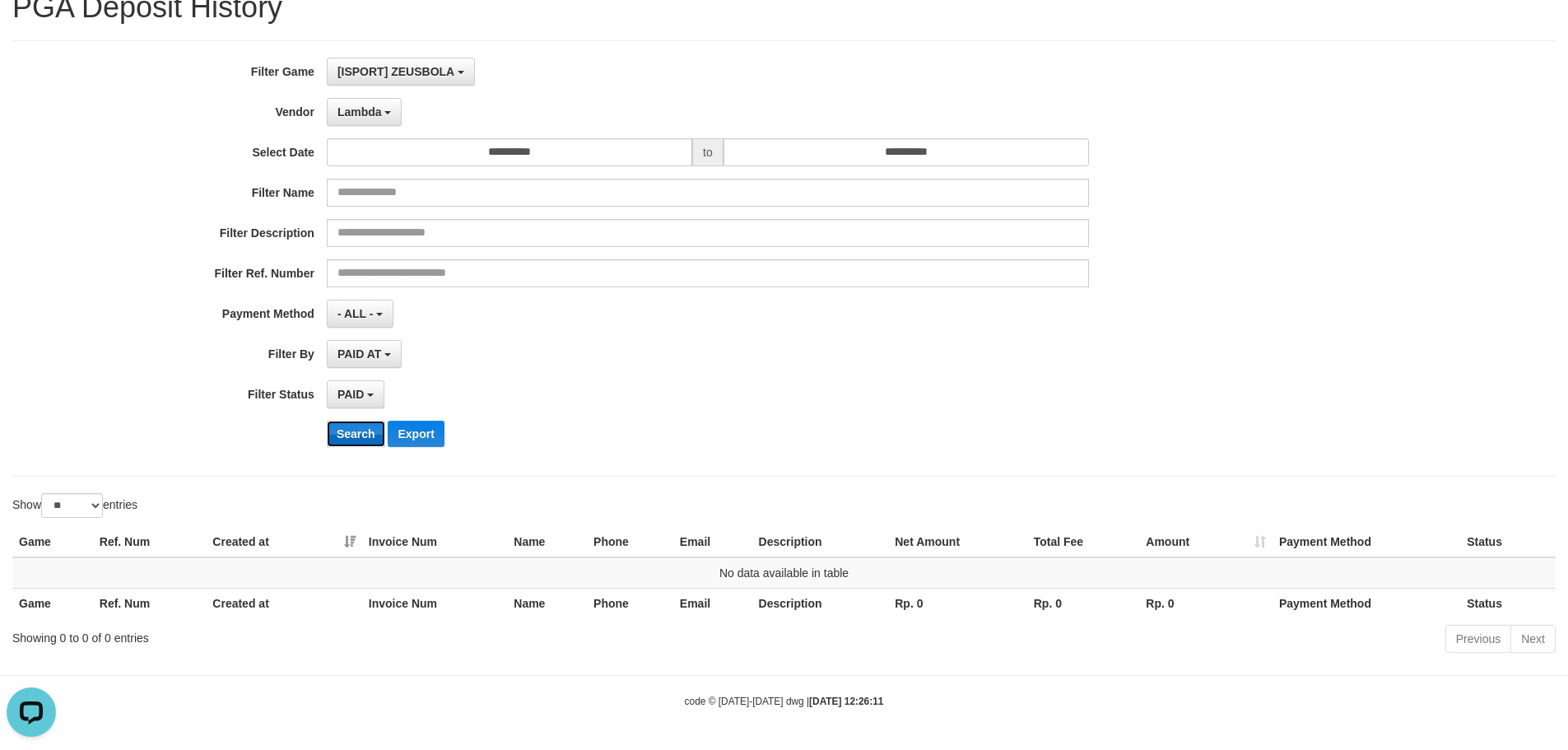
click at [356, 431] on button "Search" at bounding box center [356, 433] width 59 height 27
click at [357, 105] on span "Lambda" at bounding box center [360, 112] width 45 height 13
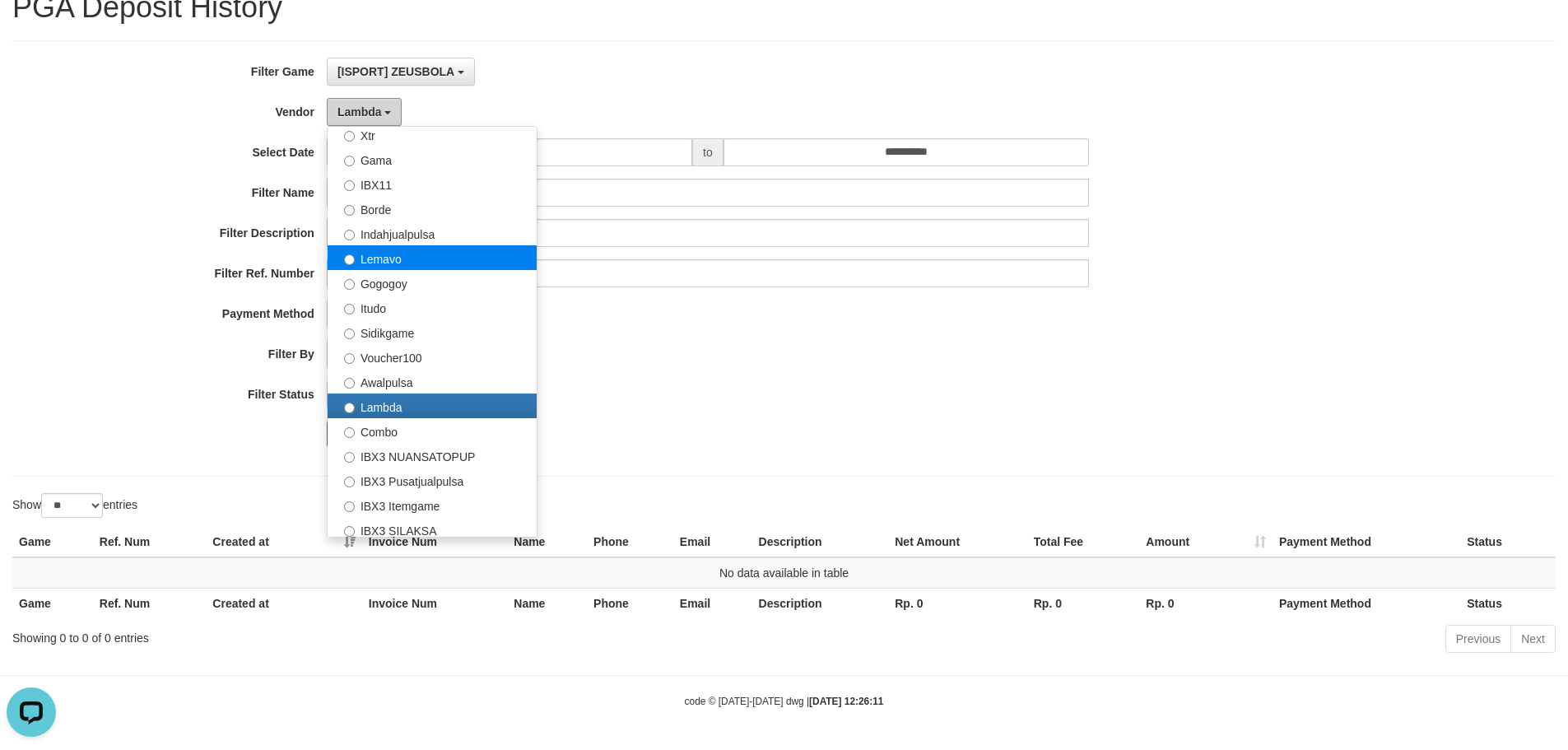
scroll to position [494, 0]
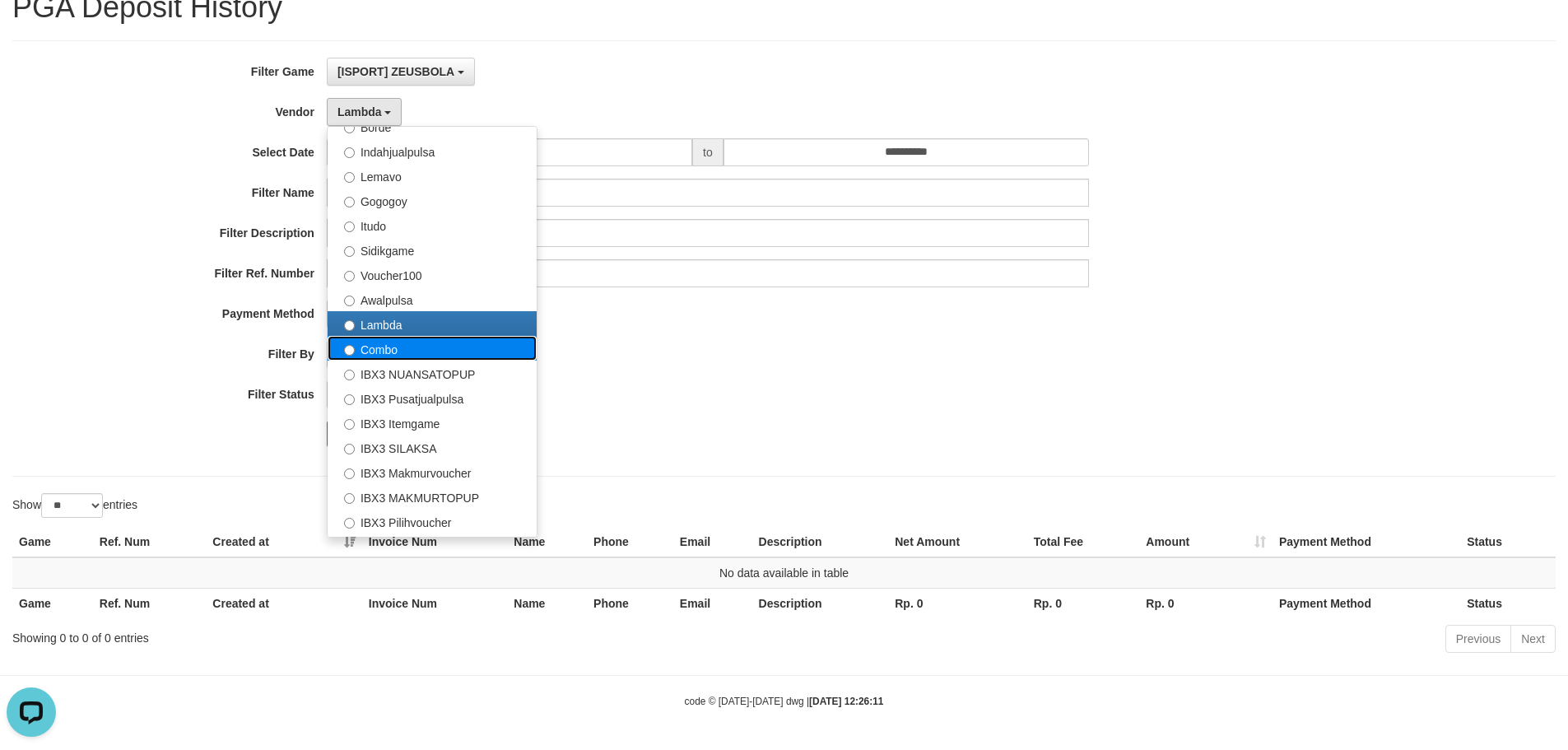
click at [390, 351] on label "Combo" at bounding box center [432, 348] width 209 height 25
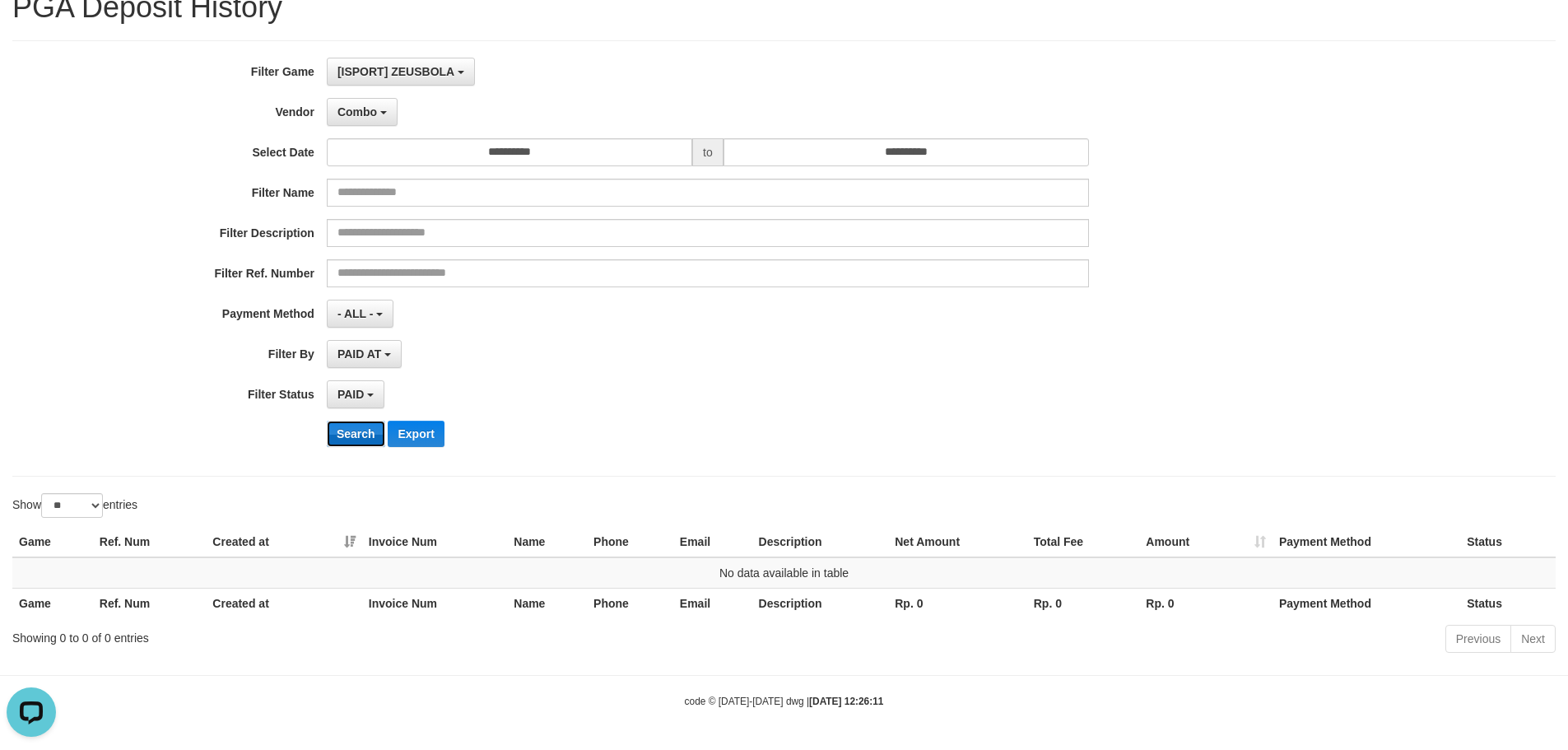
click at [363, 424] on button "Search" at bounding box center [356, 433] width 59 height 27
click at [362, 118] on span "Combo" at bounding box center [357, 112] width 39 height 13
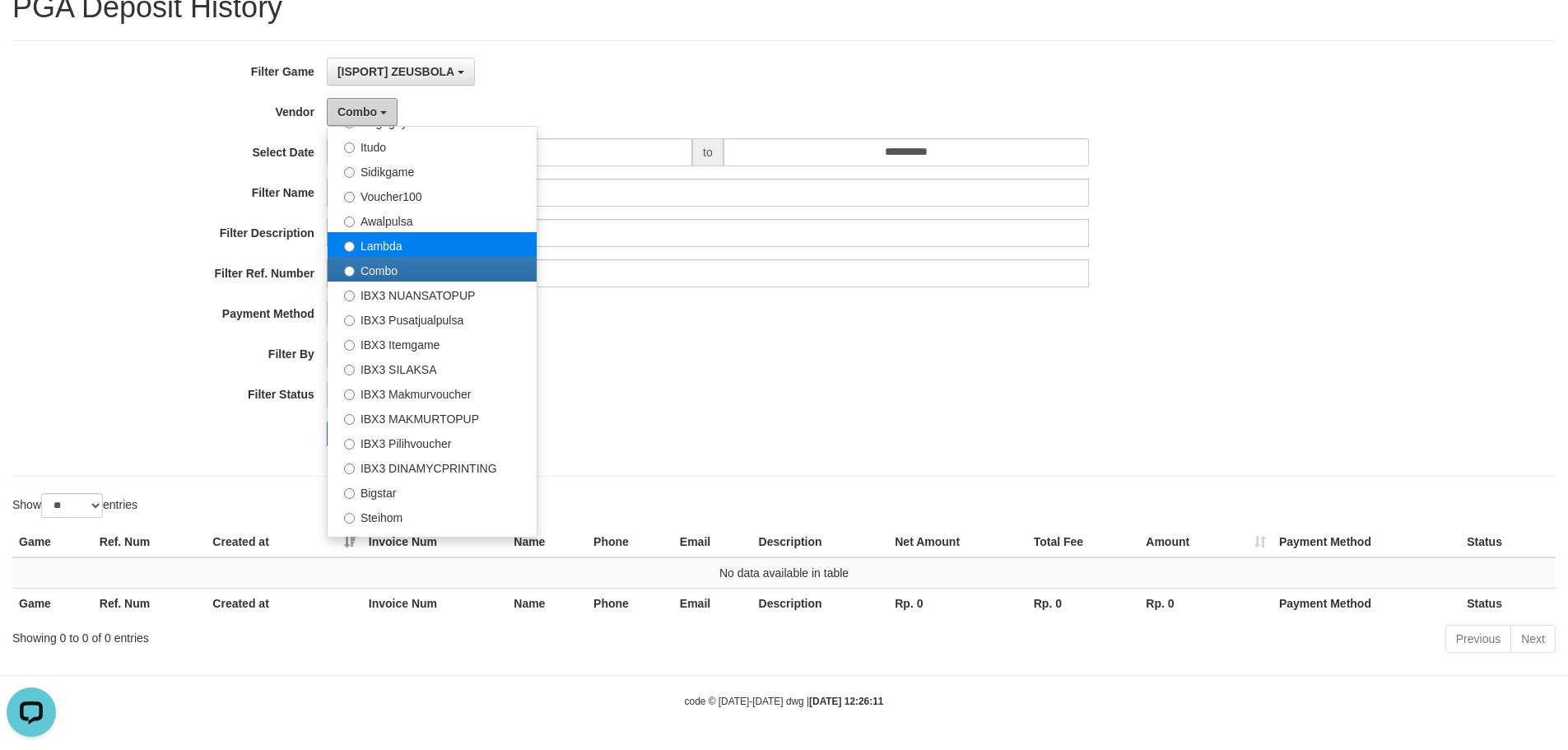
scroll to position [576, 0]
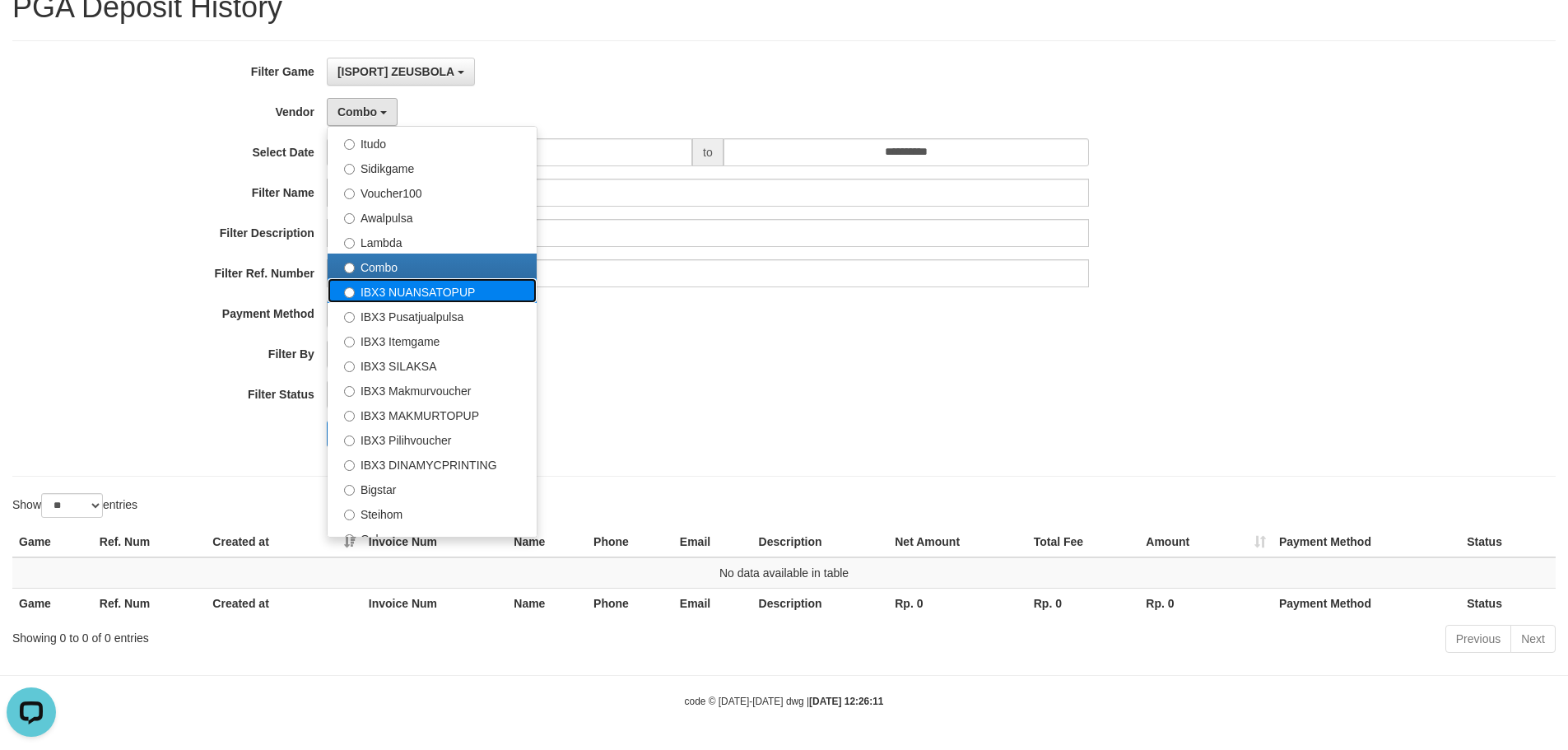
click at [386, 296] on label "IBX3 NUANSATOPUP" at bounding box center [432, 290] width 209 height 25
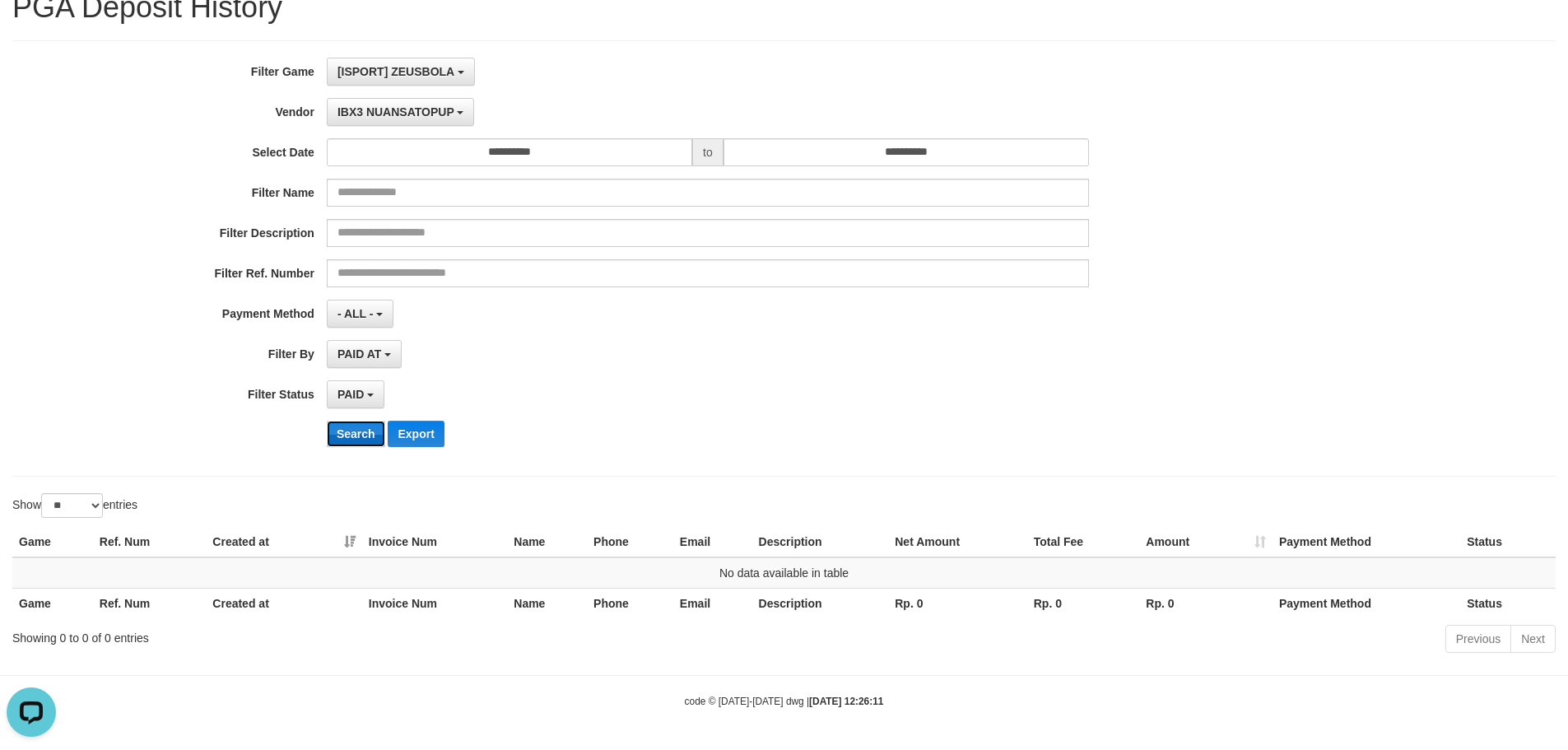
click at [362, 432] on button "Search" at bounding box center [356, 433] width 59 height 27
click at [399, 125] on button "IBX3 NUANSATOPUP" at bounding box center [400, 112] width 147 height 28
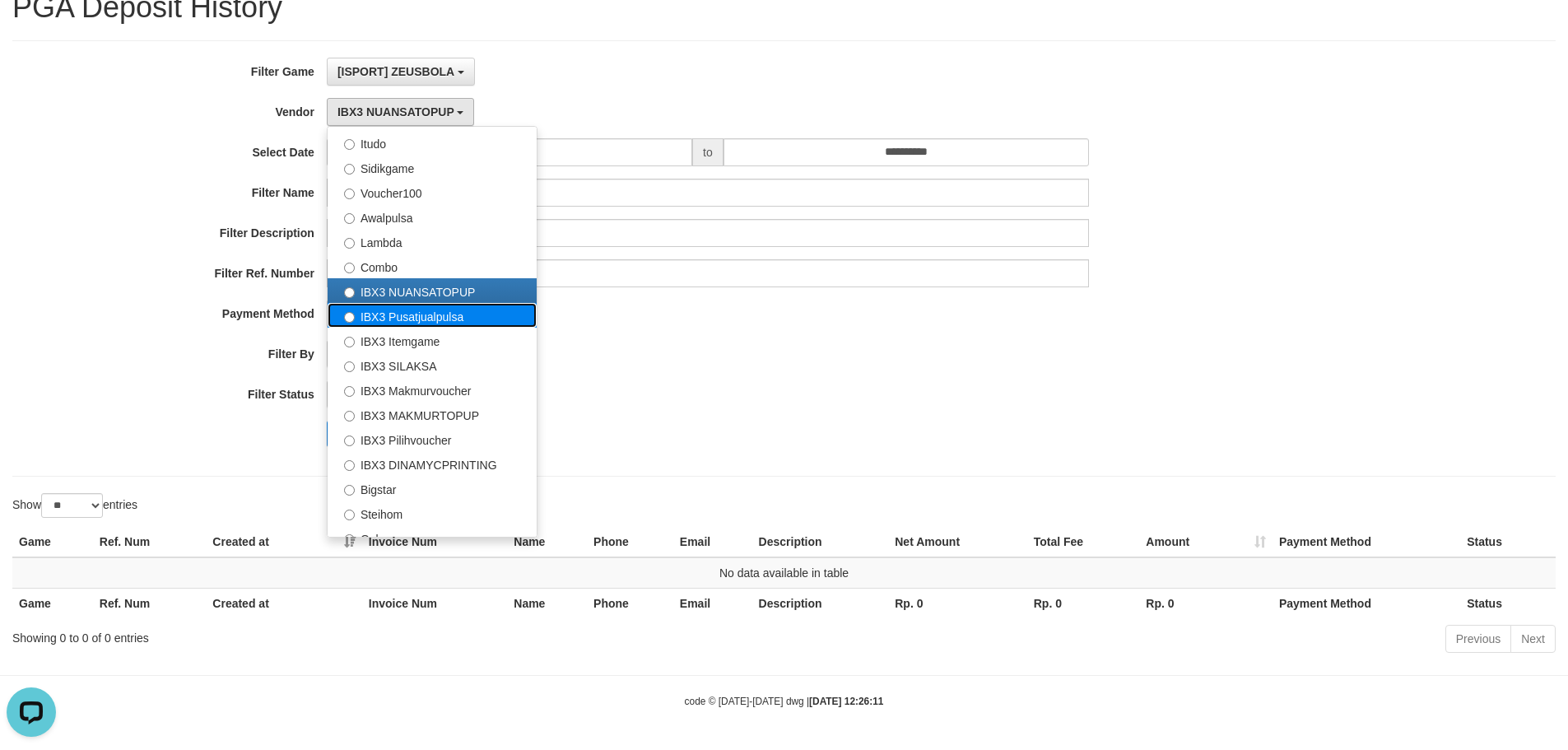
click at [419, 321] on label "IBX3 Pusatjualpulsa" at bounding box center [432, 315] width 209 height 25
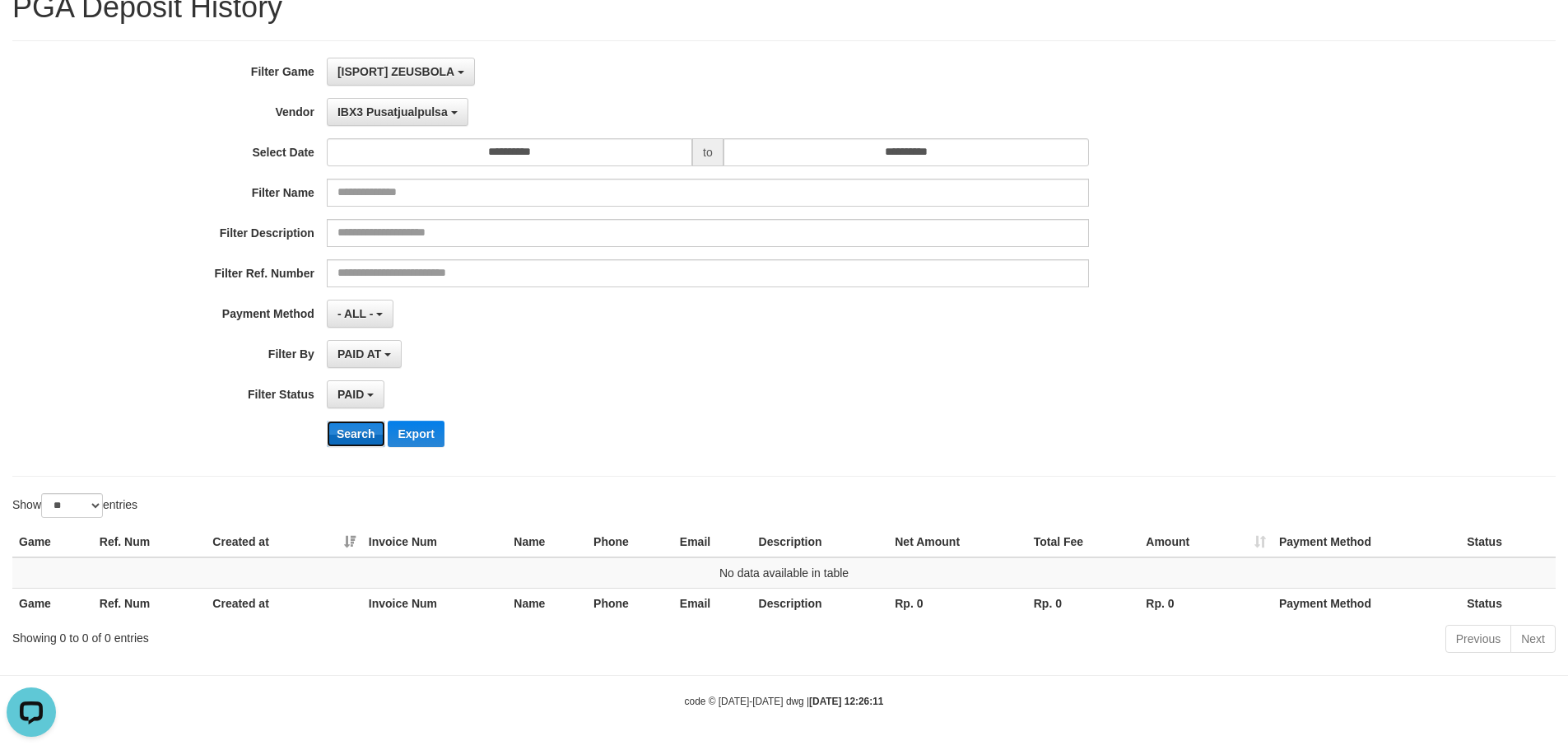
click at [371, 440] on button "Search" at bounding box center [356, 433] width 59 height 27
click at [397, 126] on div "**********" at bounding box center [653, 258] width 1307 height 402
click at [405, 116] on span "IBX3 Pusatjualpulsa" at bounding box center [393, 112] width 110 height 13
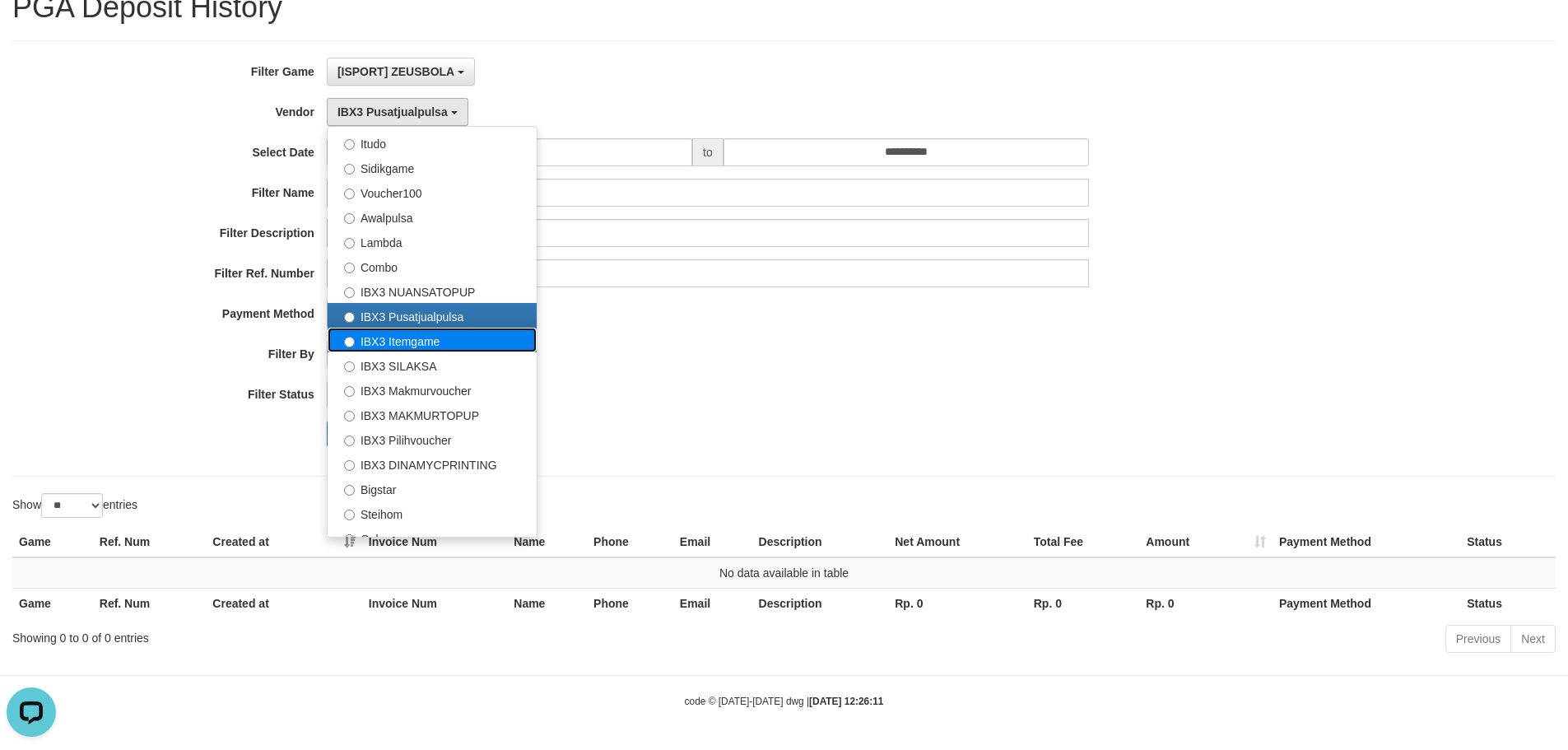
click at [409, 331] on label "IBX3 Itemgame" at bounding box center [432, 340] width 209 height 25
select select "**********"
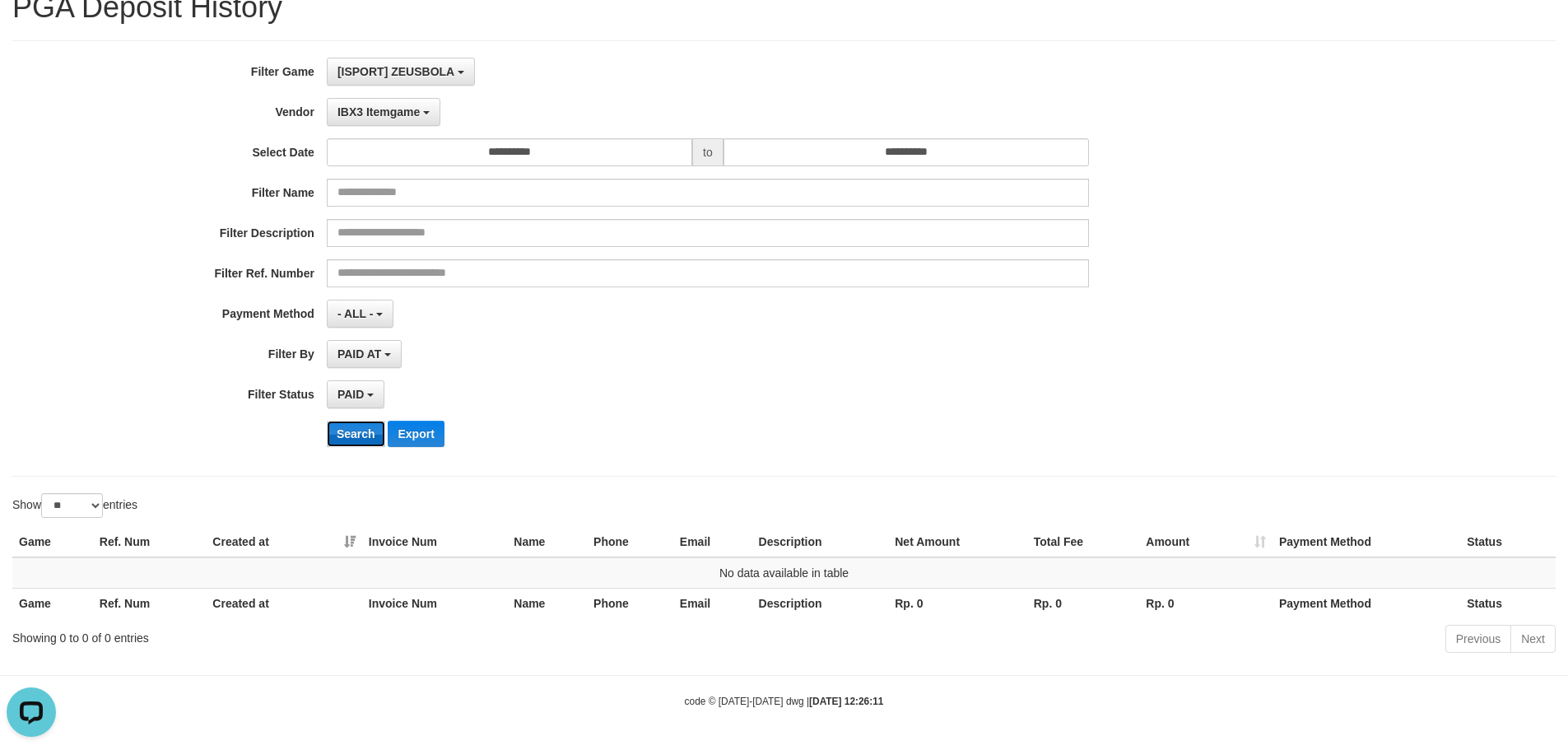
click at [362, 433] on button "Search" at bounding box center [356, 433] width 59 height 27
click at [403, 107] on span "IBX3 Itemgame" at bounding box center [379, 112] width 82 height 13
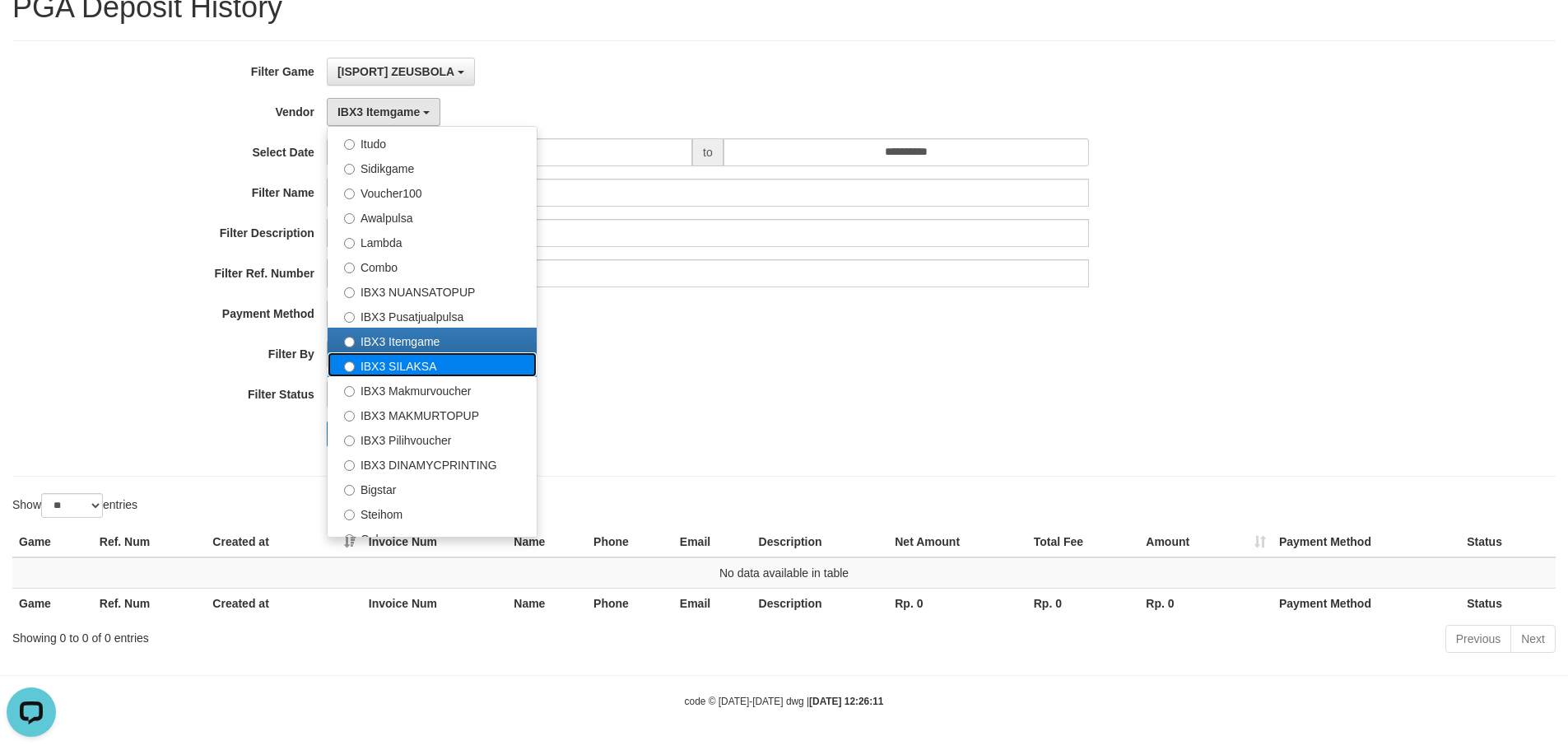
click at [399, 367] on label "IBX3 SILAKSA" at bounding box center [432, 364] width 209 height 25
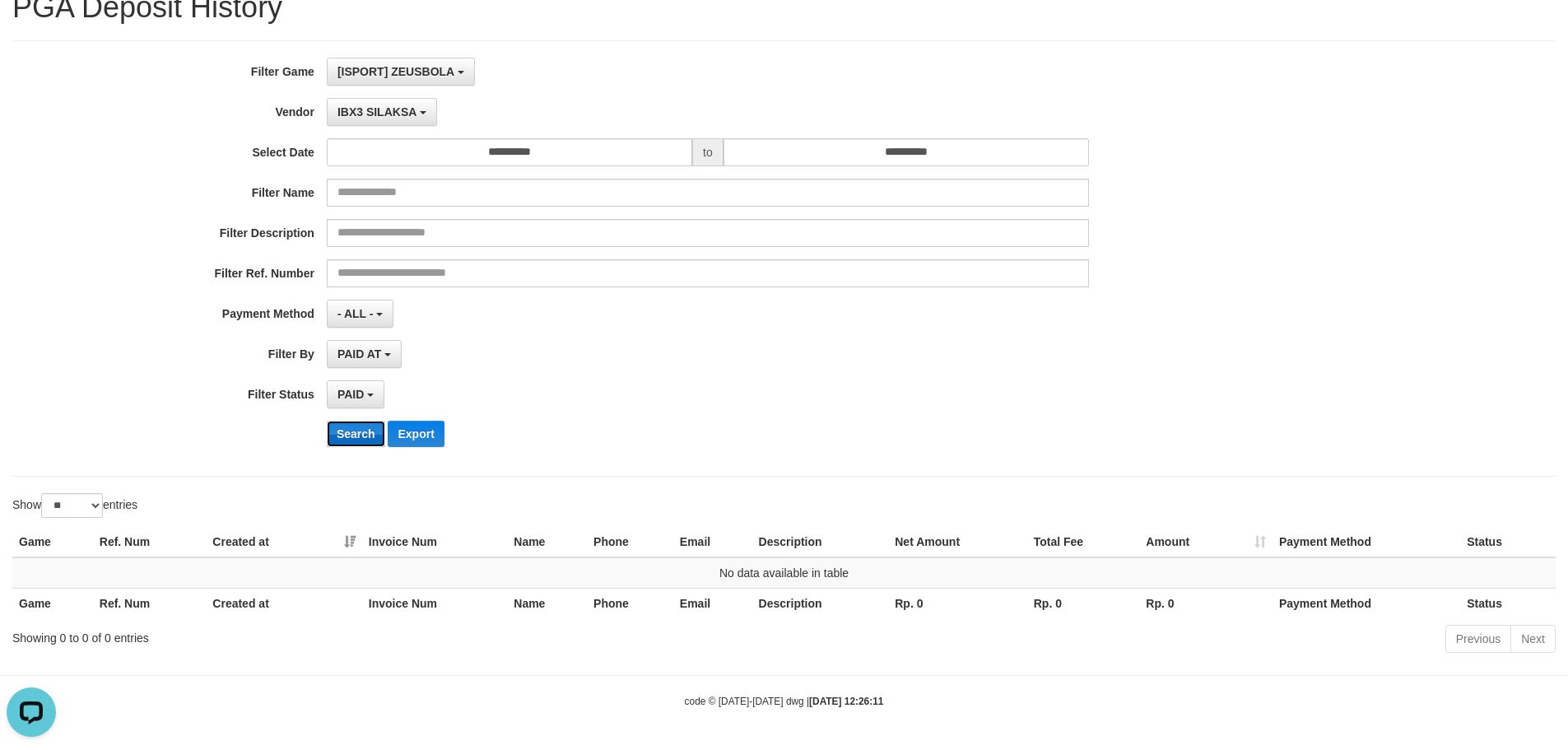
click at [370, 434] on button "Search" at bounding box center [356, 433] width 59 height 27
click at [391, 122] on button "IBX3 SILAKSA" at bounding box center [382, 112] width 110 height 28
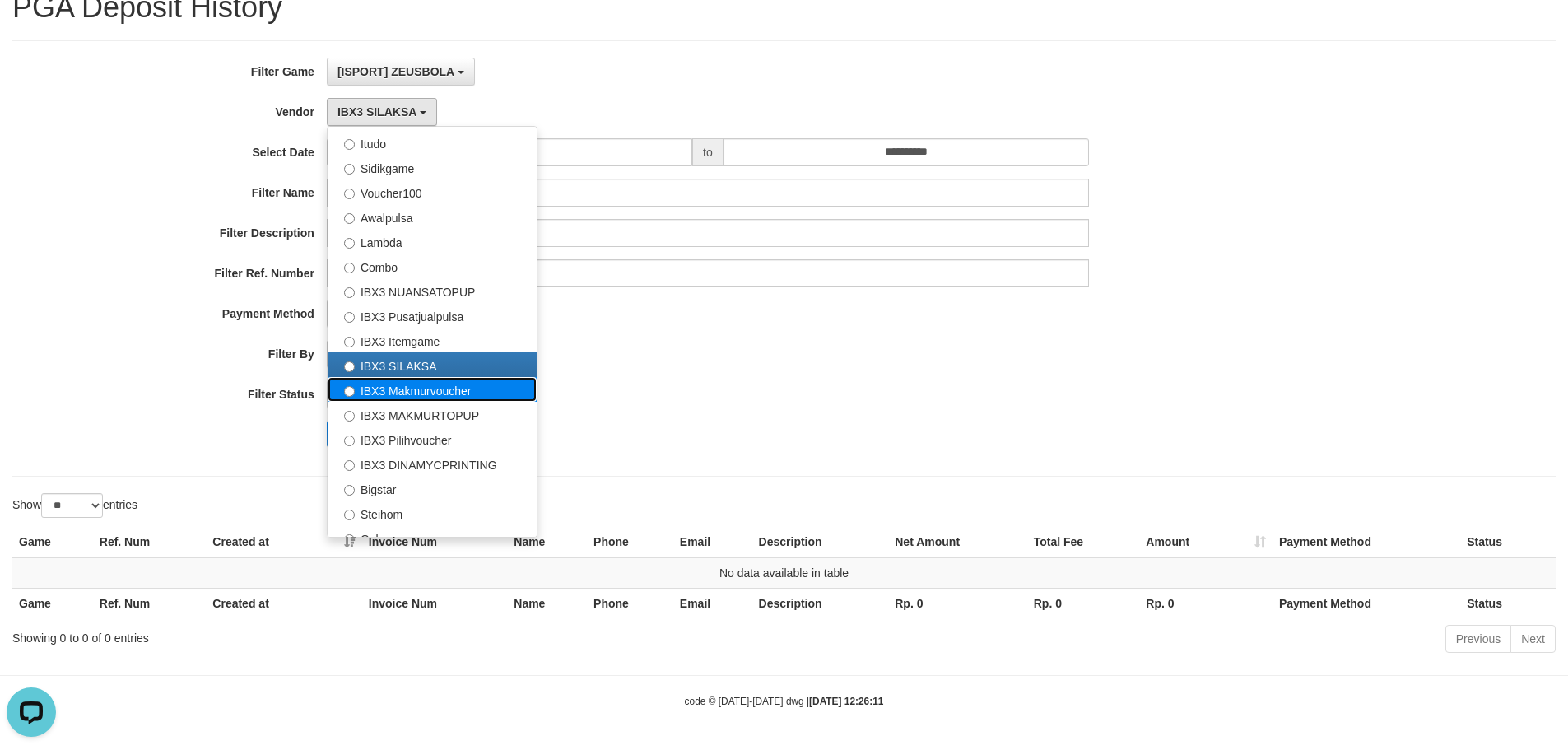
click at [409, 395] on label "IBX3 Makmurvoucher" at bounding box center [432, 389] width 209 height 25
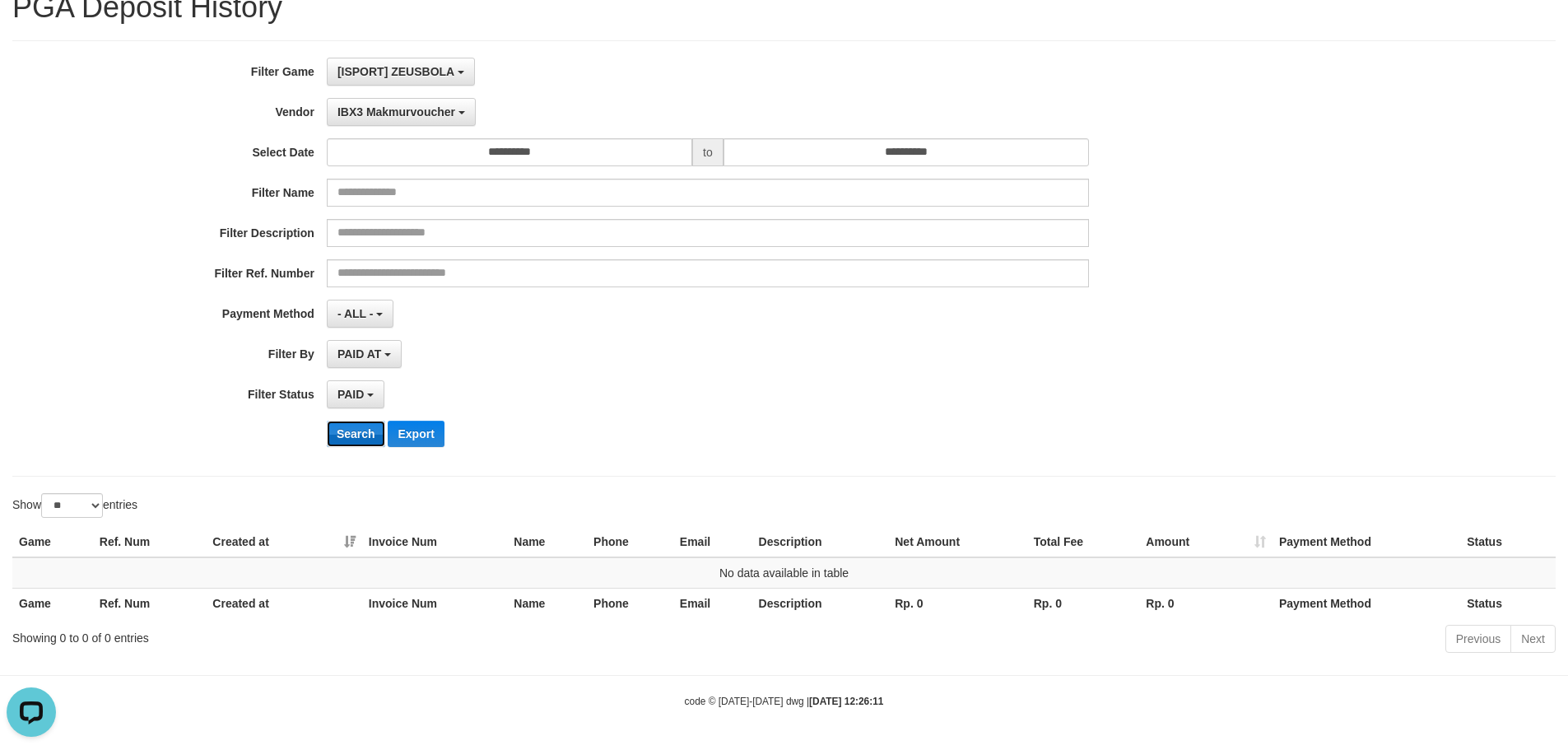
click at [363, 433] on button "Search" at bounding box center [356, 433] width 59 height 27
click at [415, 124] on button "IBX3 Makmurvoucher" at bounding box center [401, 112] width 149 height 28
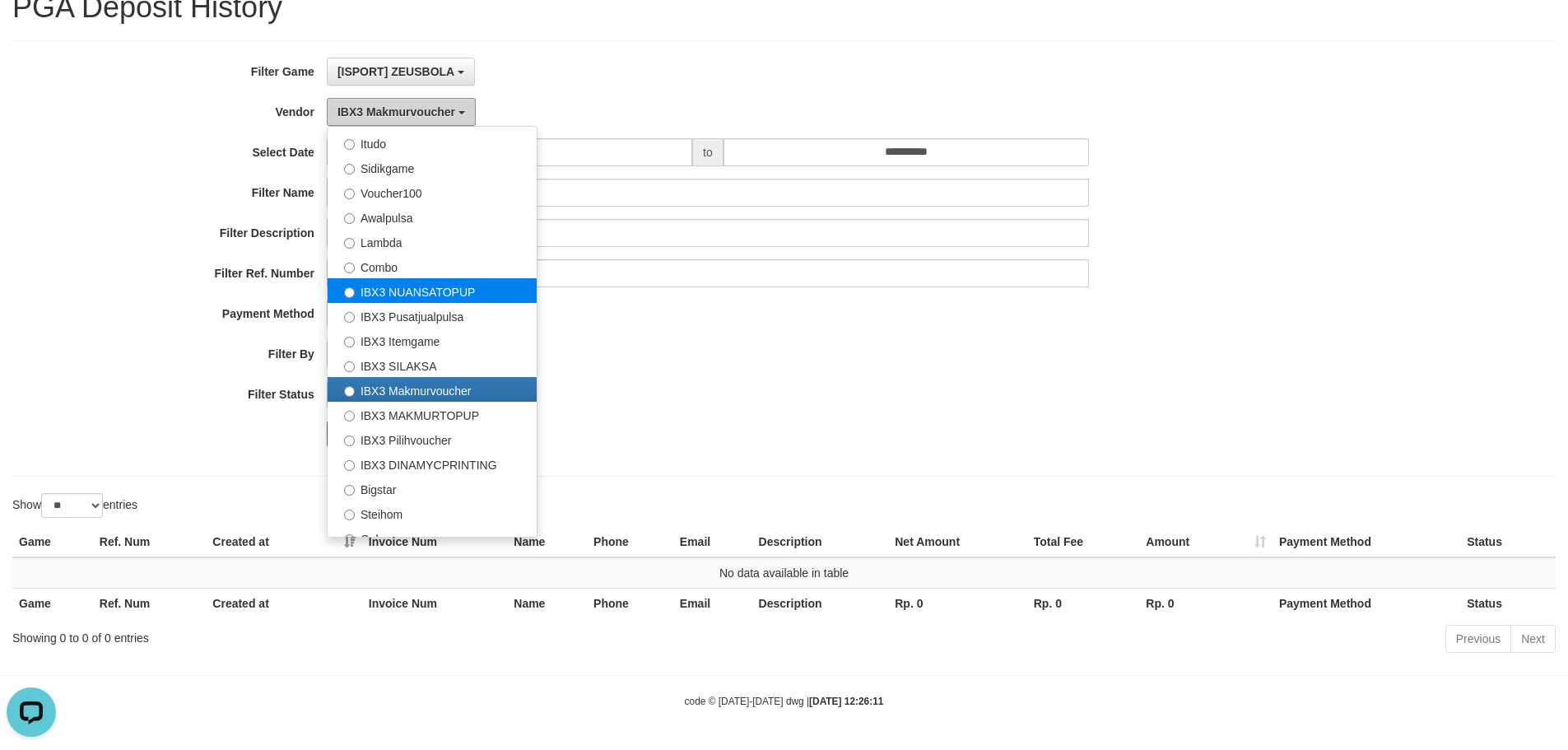
scroll to position [614, 0]
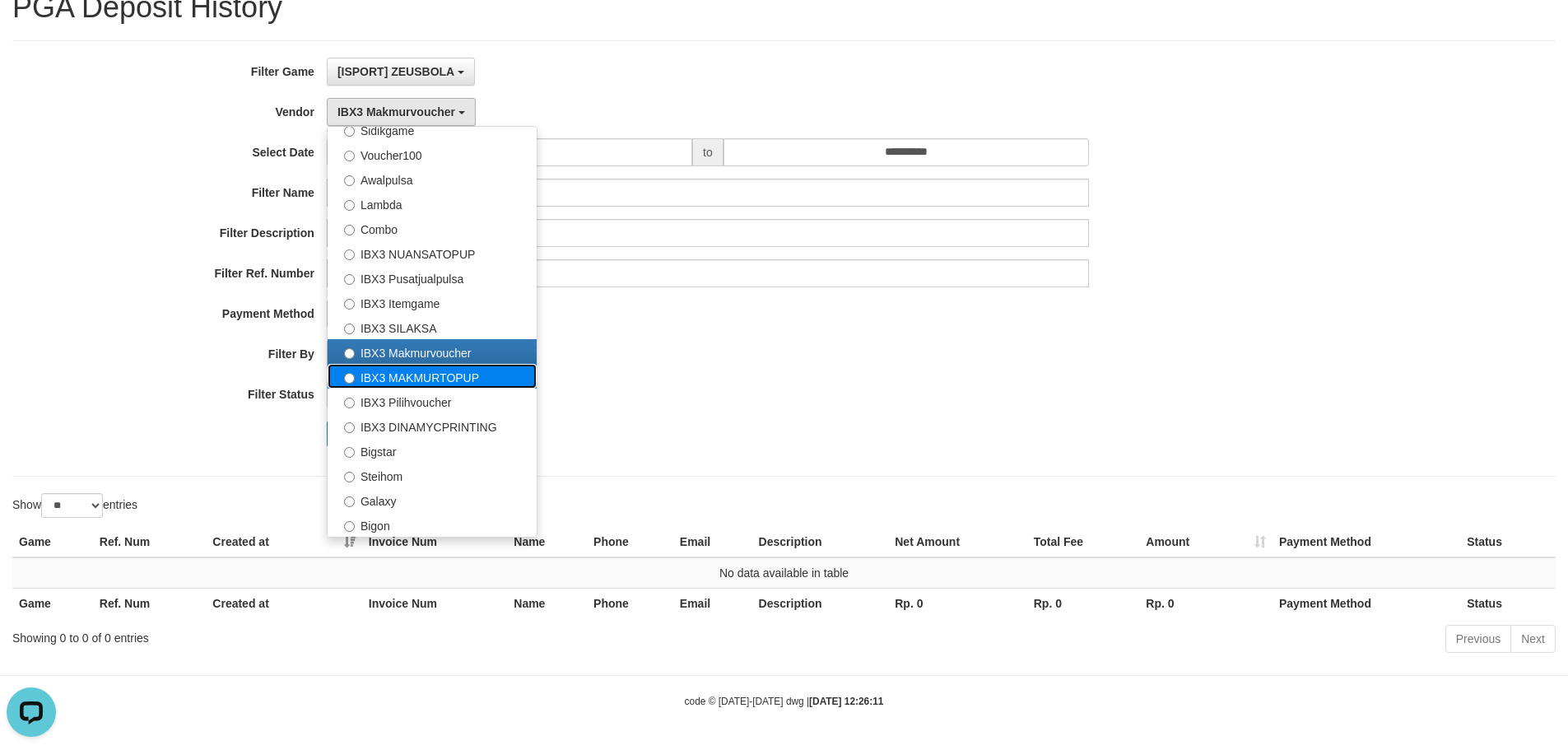
click at [416, 376] on label "IBX3 MAKMURTOPUP" at bounding box center [432, 375] width 209 height 25
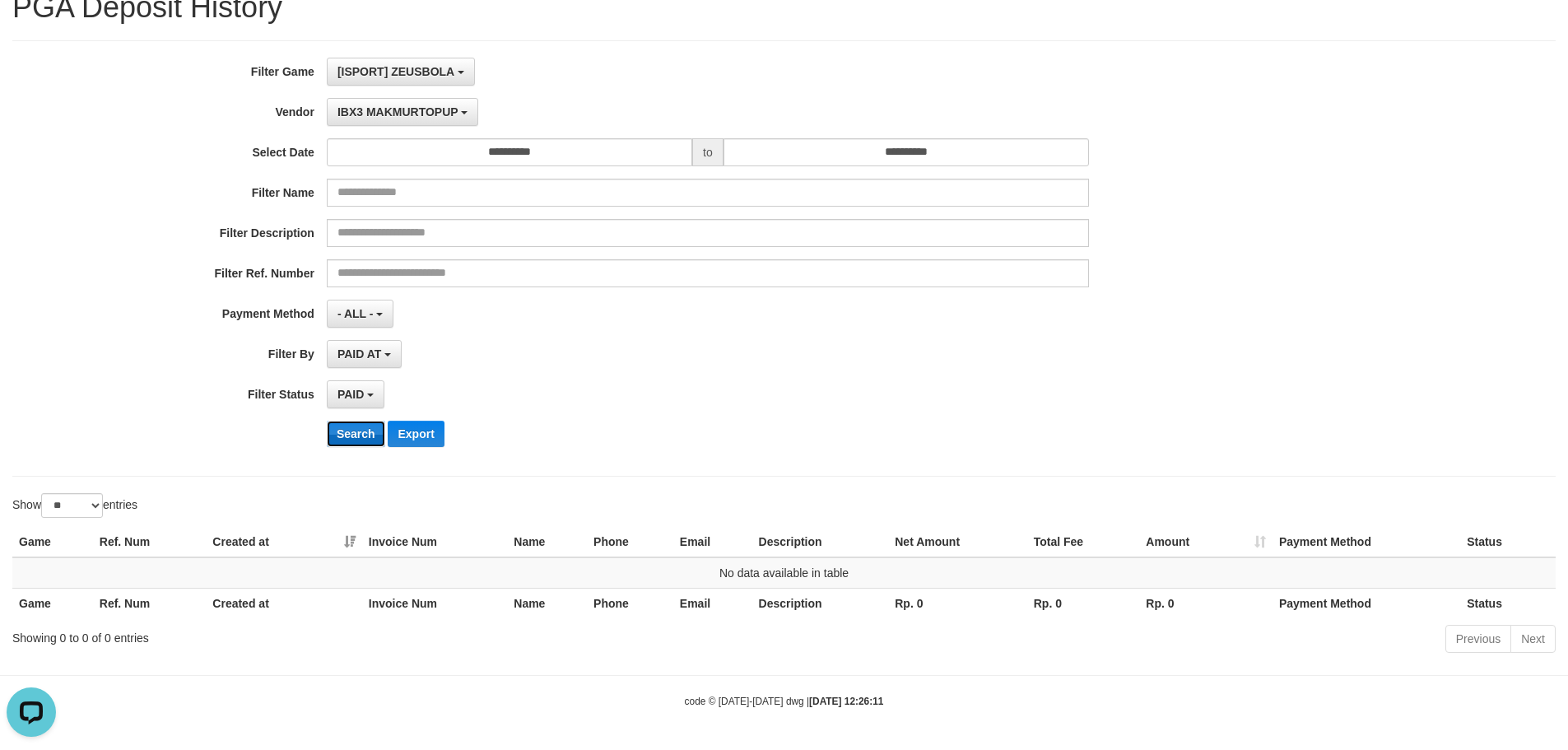
click at [371, 432] on button "Search" at bounding box center [356, 433] width 59 height 27
click at [435, 111] on span "IBX3 MAKMURTOPUP" at bounding box center [398, 112] width 121 height 13
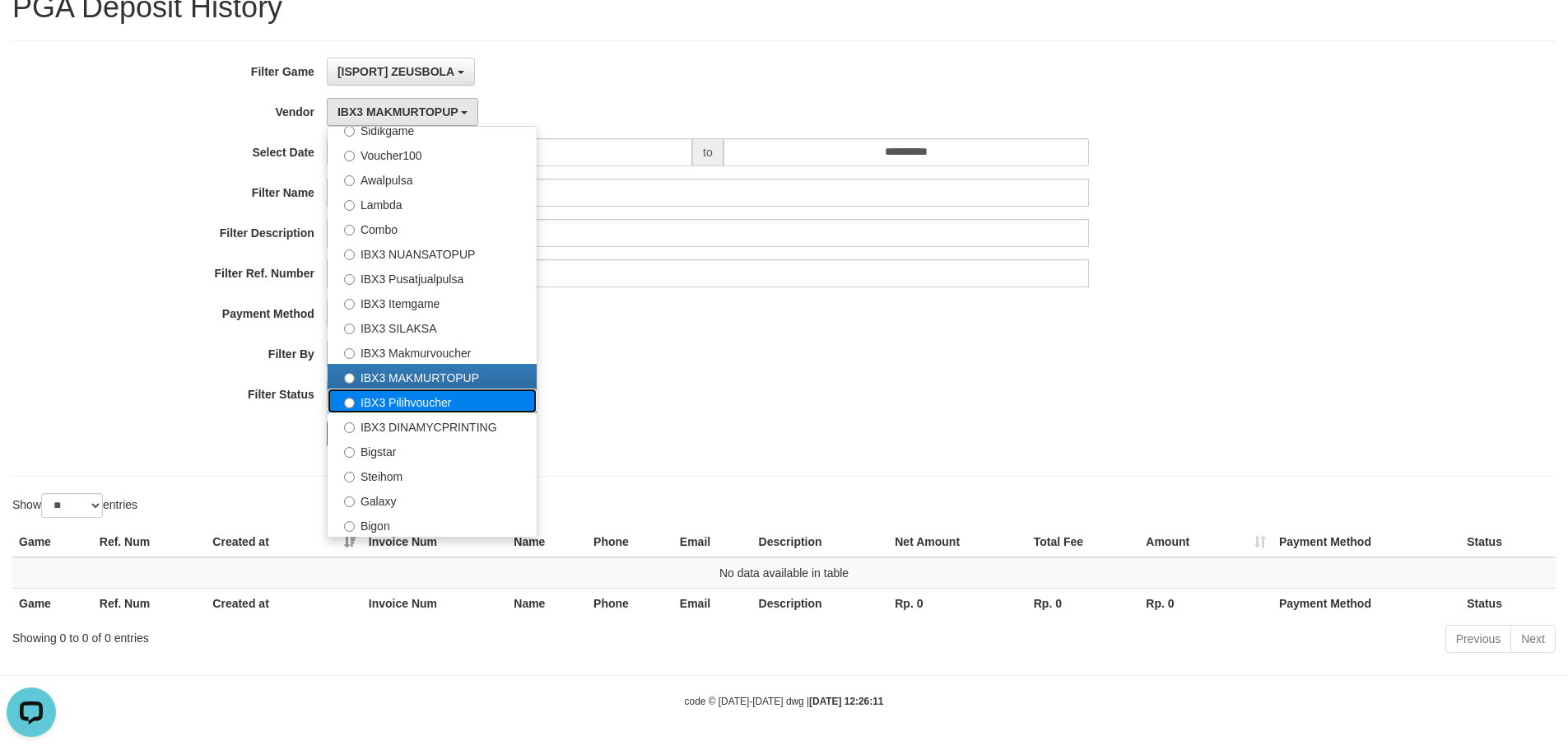
click at [374, 395] on label "IBX3 Pilihvoucher" at bounding box center [432, 400] width 209 height 25
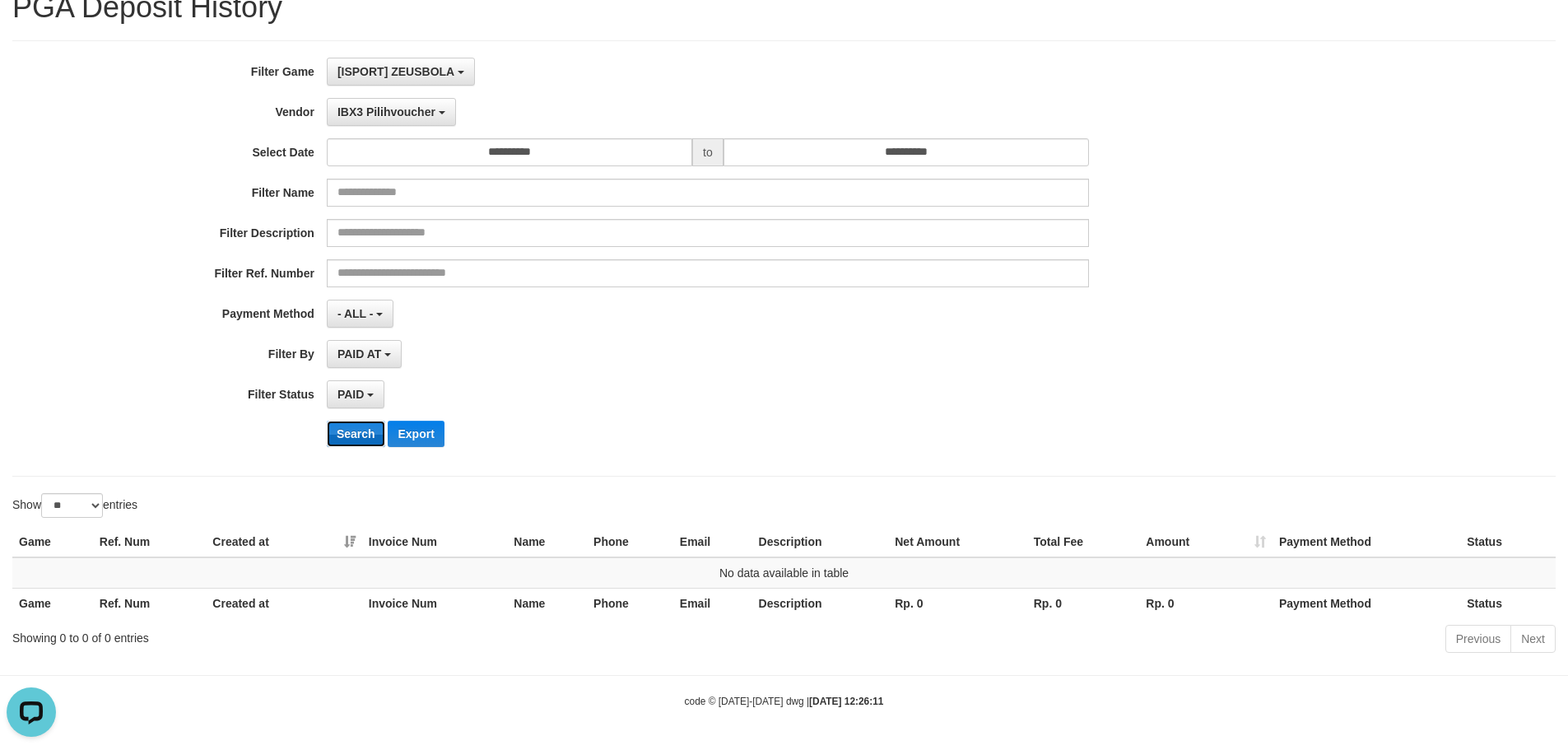
click at [351, 437] on button "Search" at bounding box center [356, 433] width 59 height 27
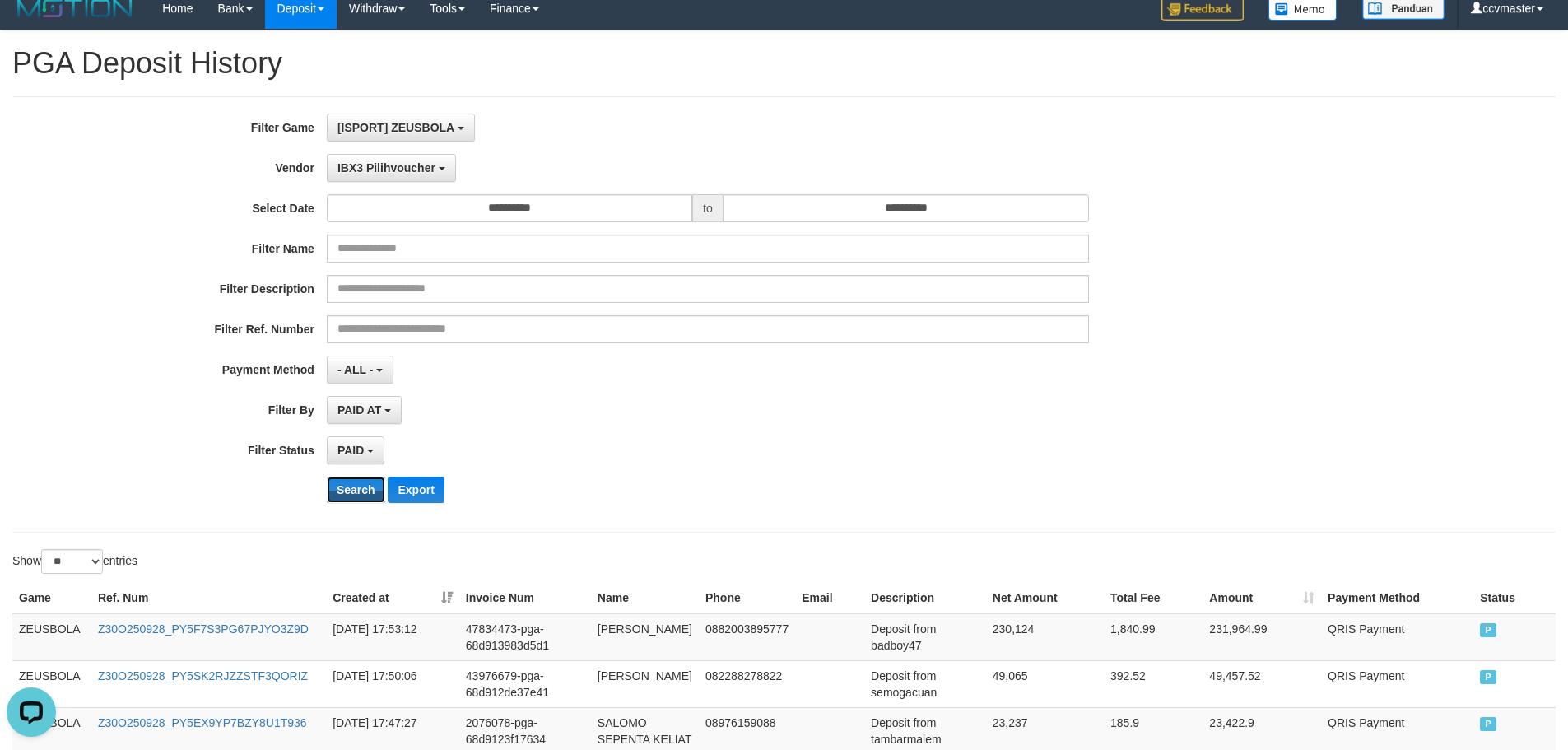
scroll to position [0, 0]
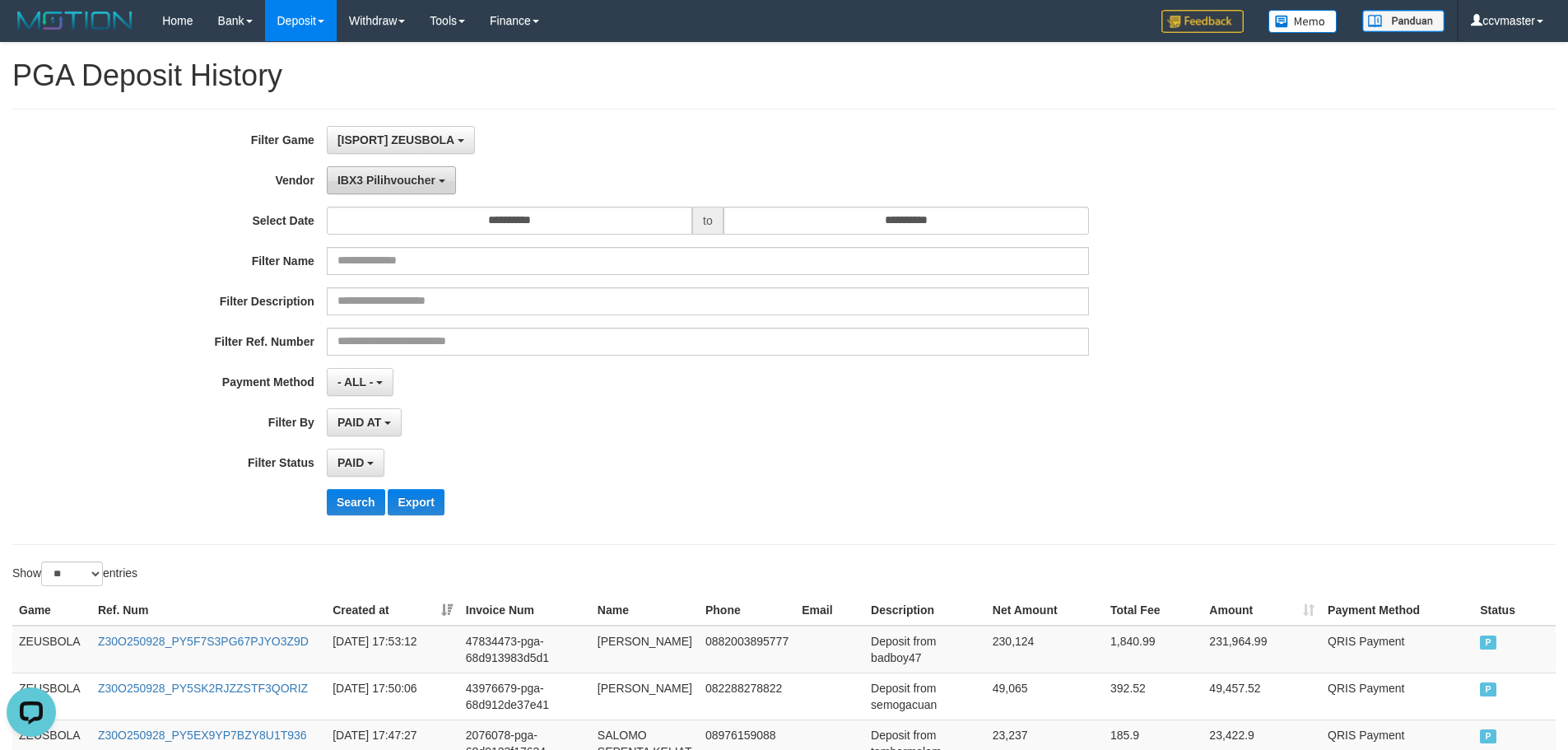
click at [426, 188] on button "IBX3 Pilihvoucher" at bounding box center [391, 180] width 129 height 28
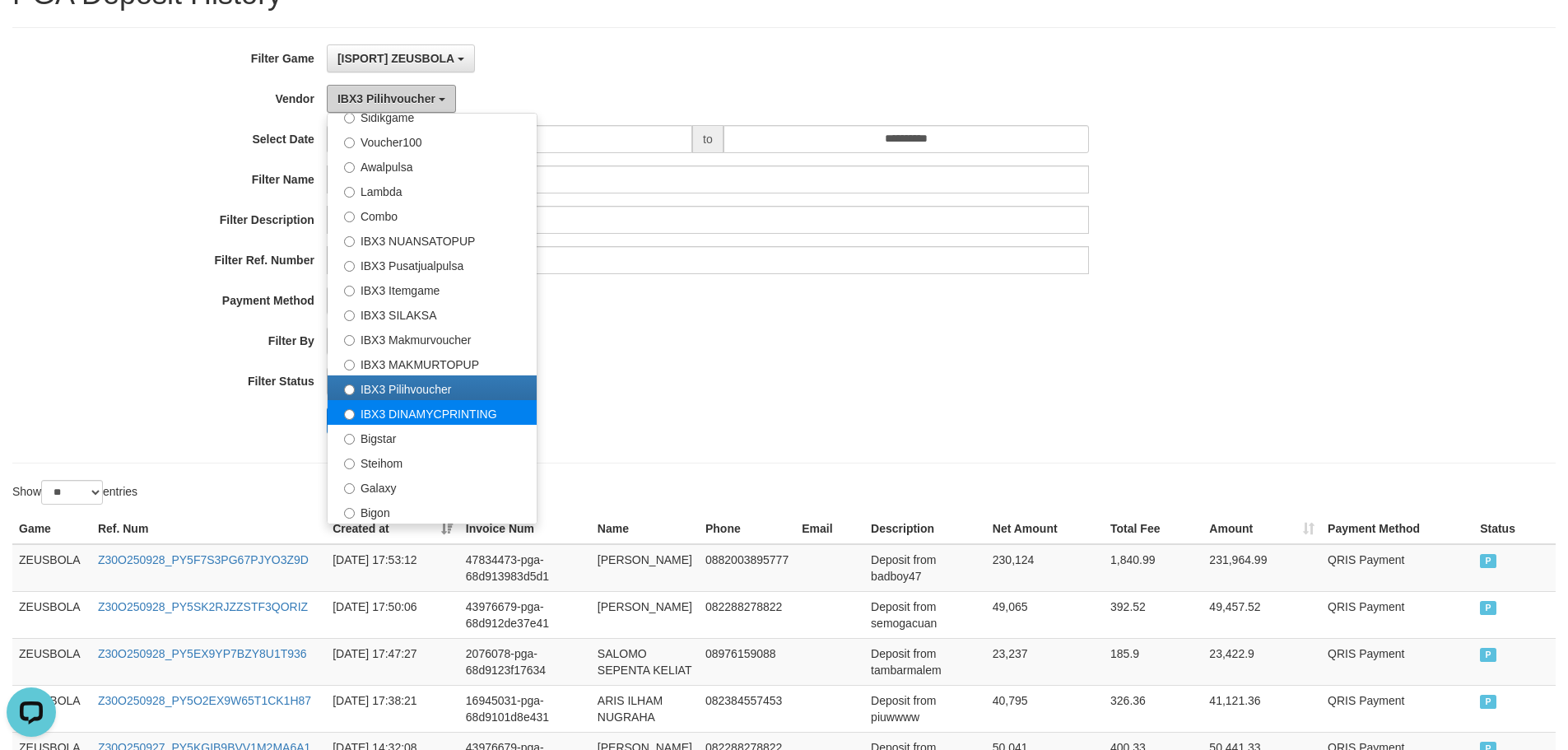
scroll to position [82, 0]
click at [408, 408] on label "IBX3 DINAMYCPRINTING" at bounding box center [432, 411] width 209 height 25
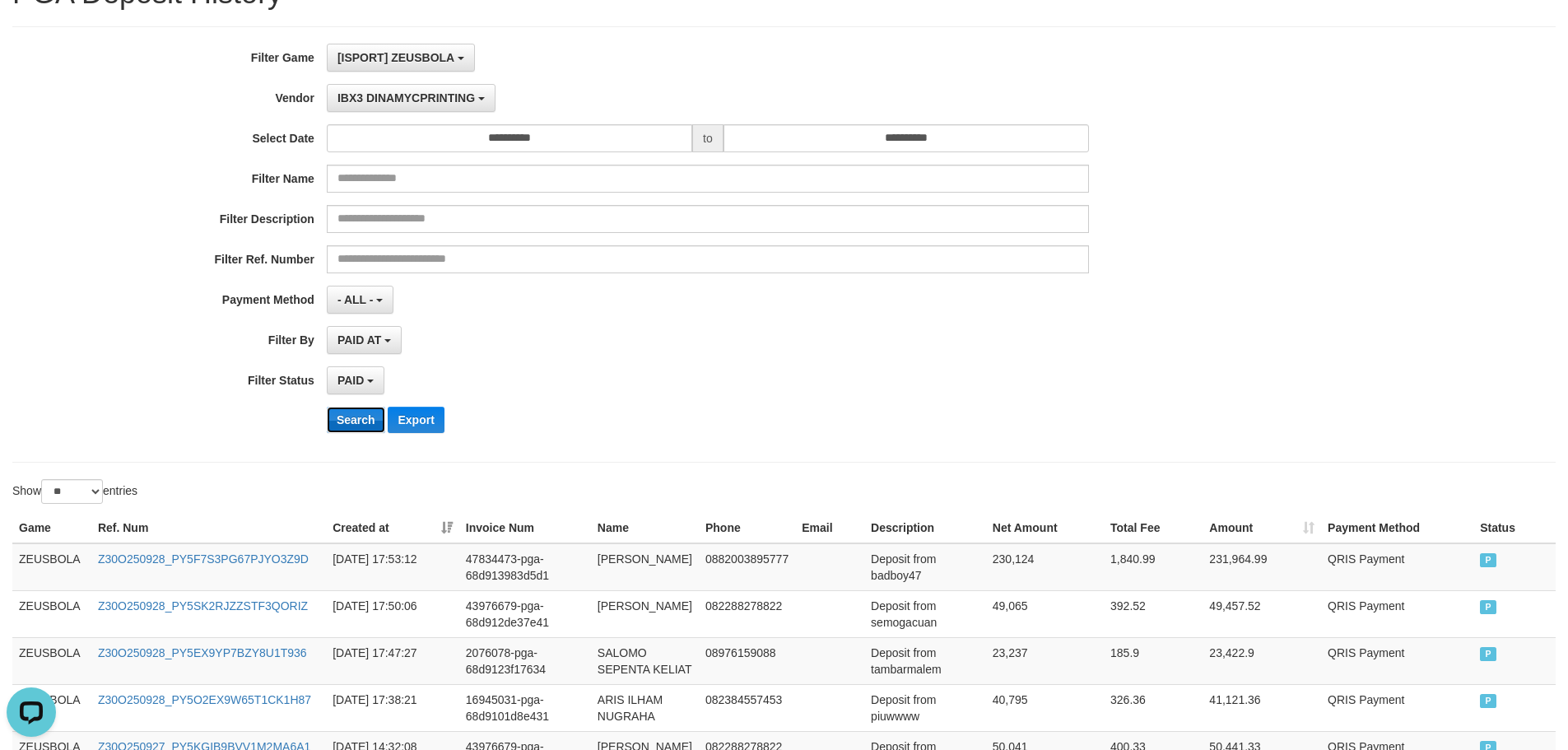
click at [368, 413] on button "Search" at bounding box center [356, 419] width 59 height 27
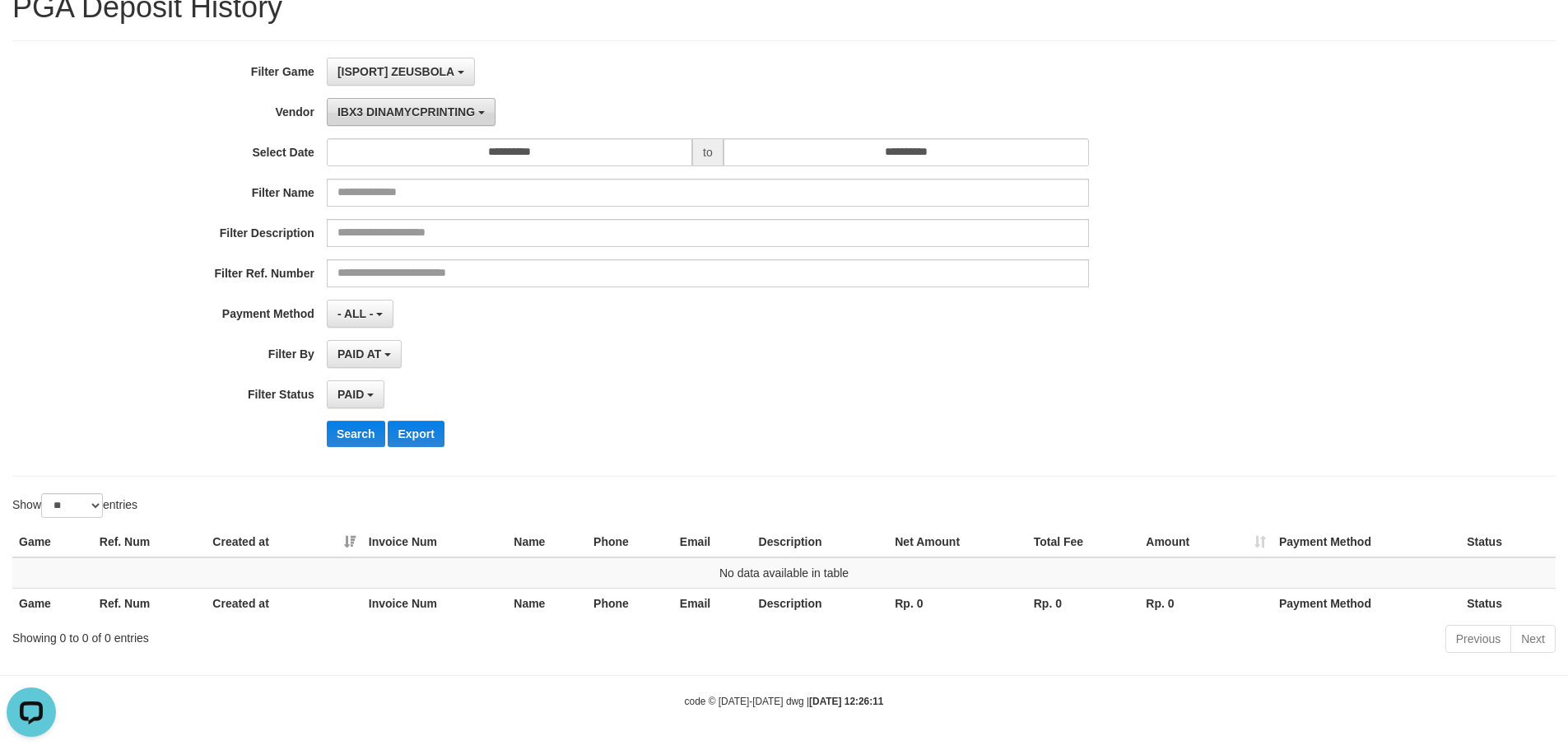
click at [436, 111] on span "IBX3 DINAMYCPRINTING" at bounding box center [407, 112] width 137 height 13
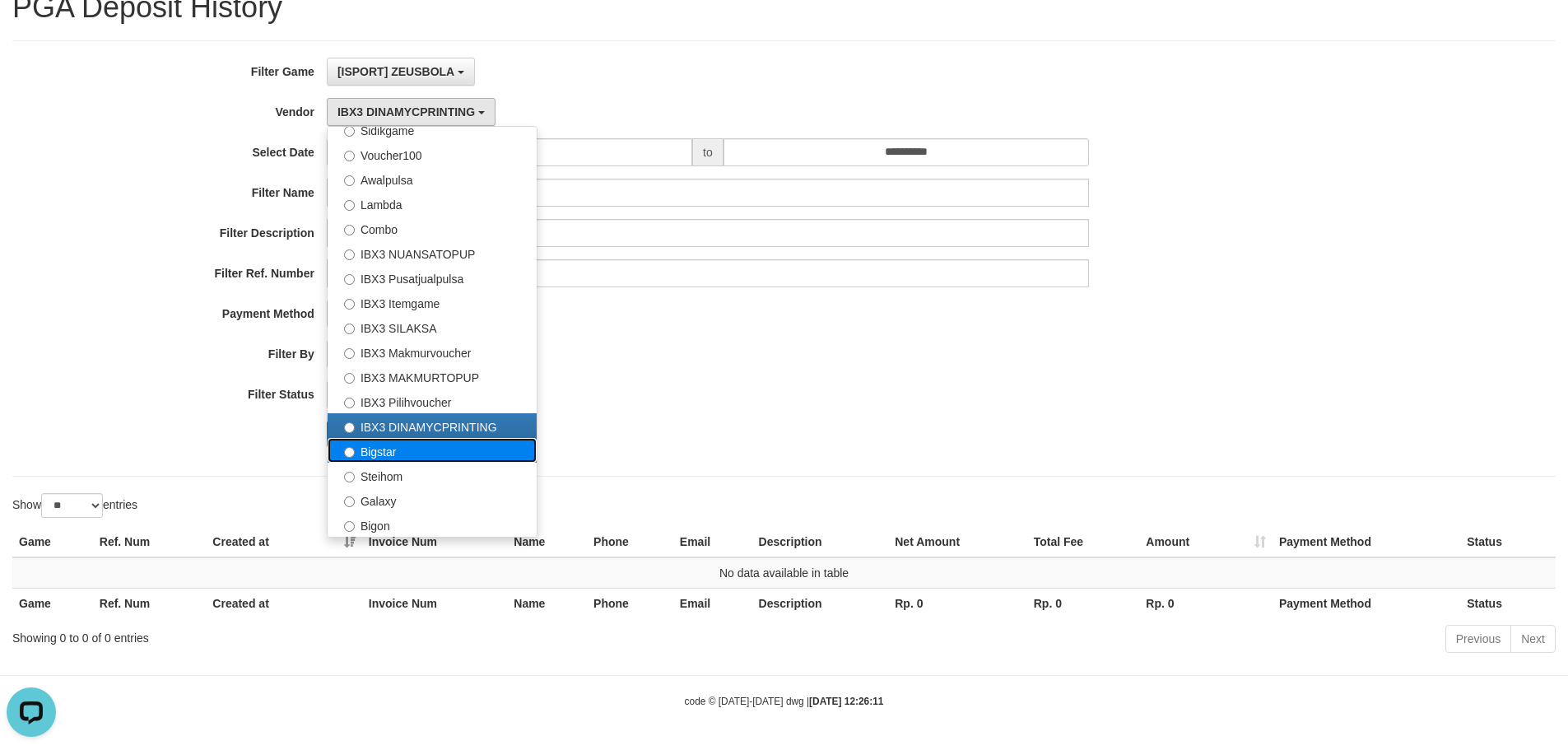
click at [400, 444] on label "Bigstar" at bounding box center [432, 450] width 209 height 25
select select "**********"
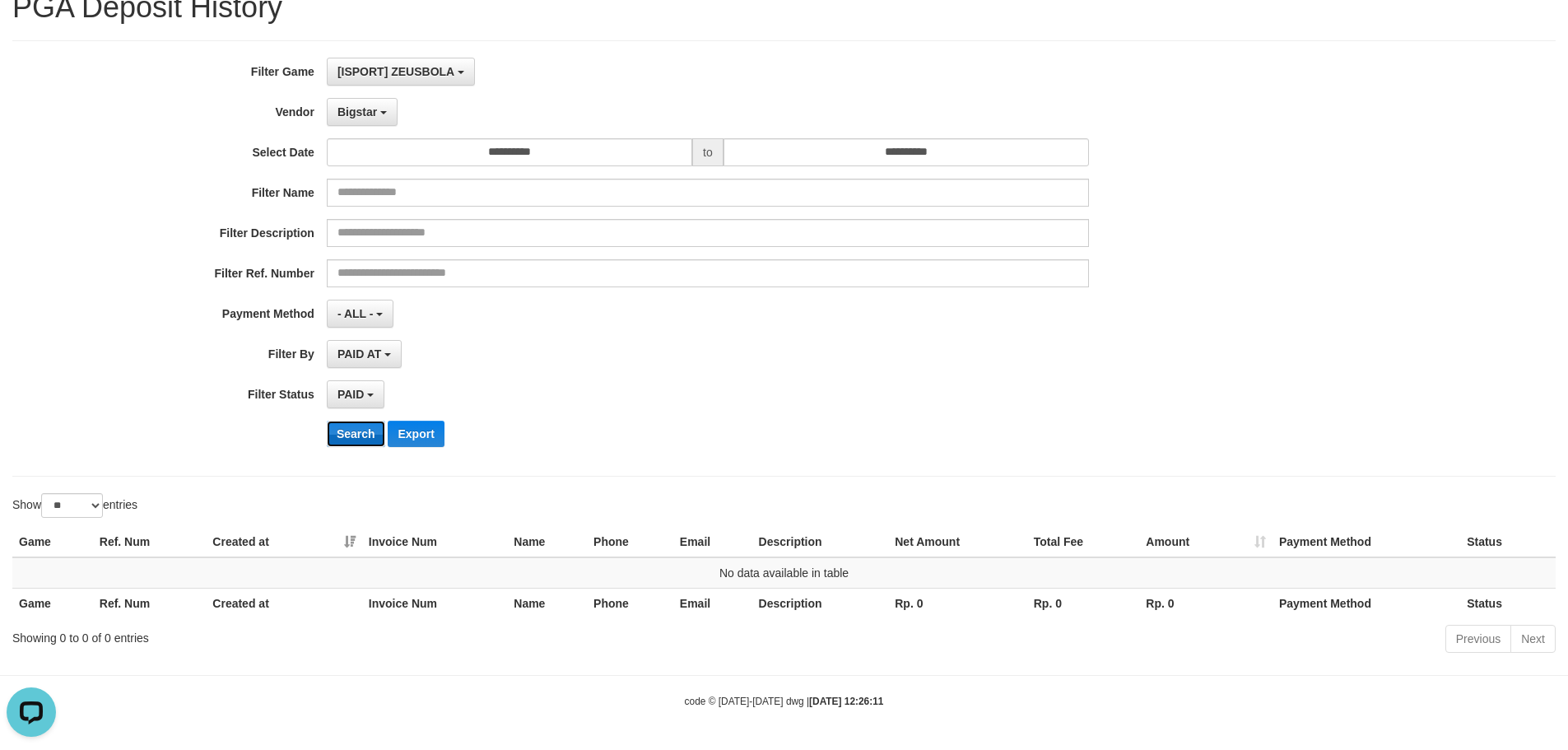
click at [362, 428] on button "Search" at bounding box center [356, 433] width 59 height 27
click at [385, 118] on button "Bigstar" at bounding box center [362, 112] width 71 height 28
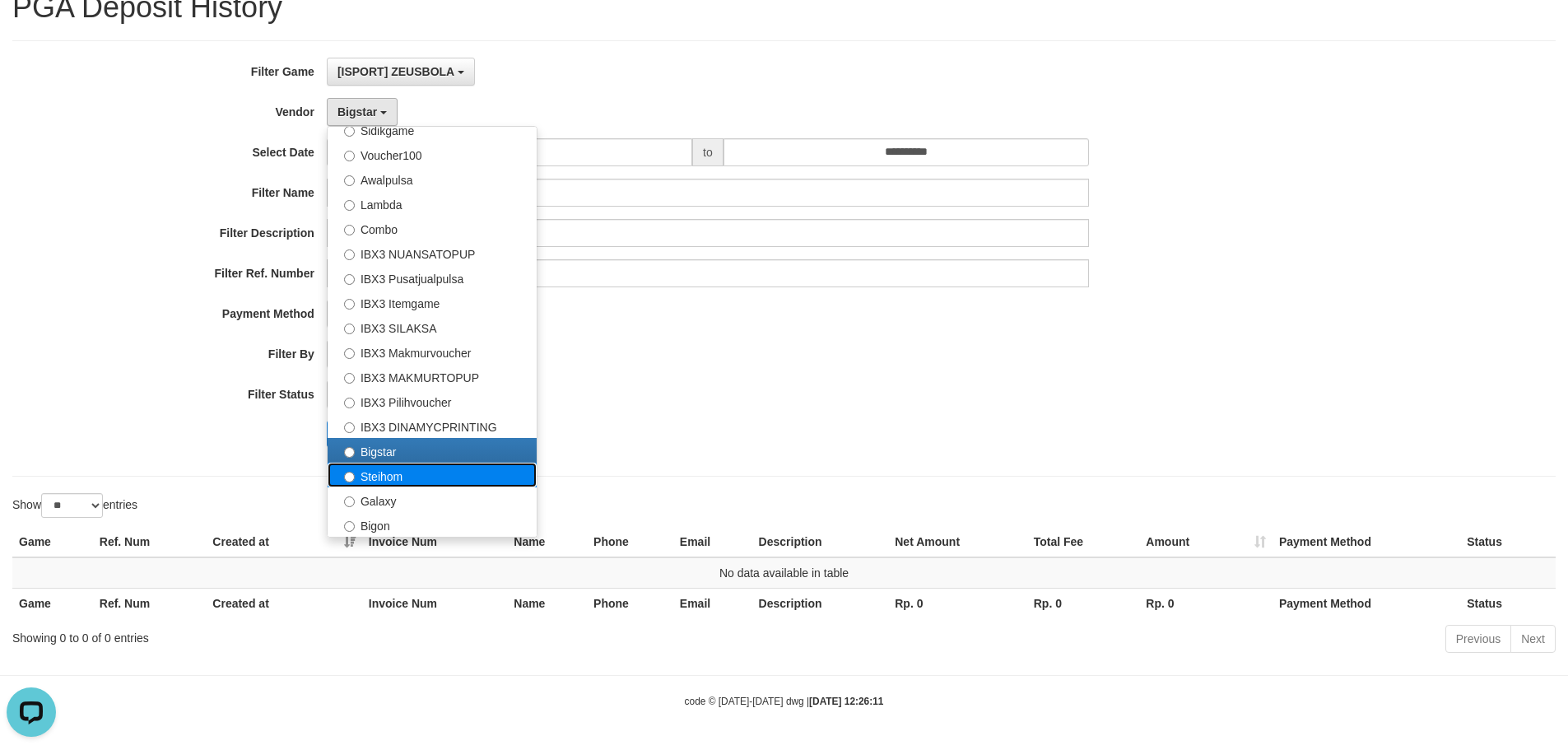
click at [381, 478] on label "Steihom" at bounding box center [432, 474] width 209 height 25
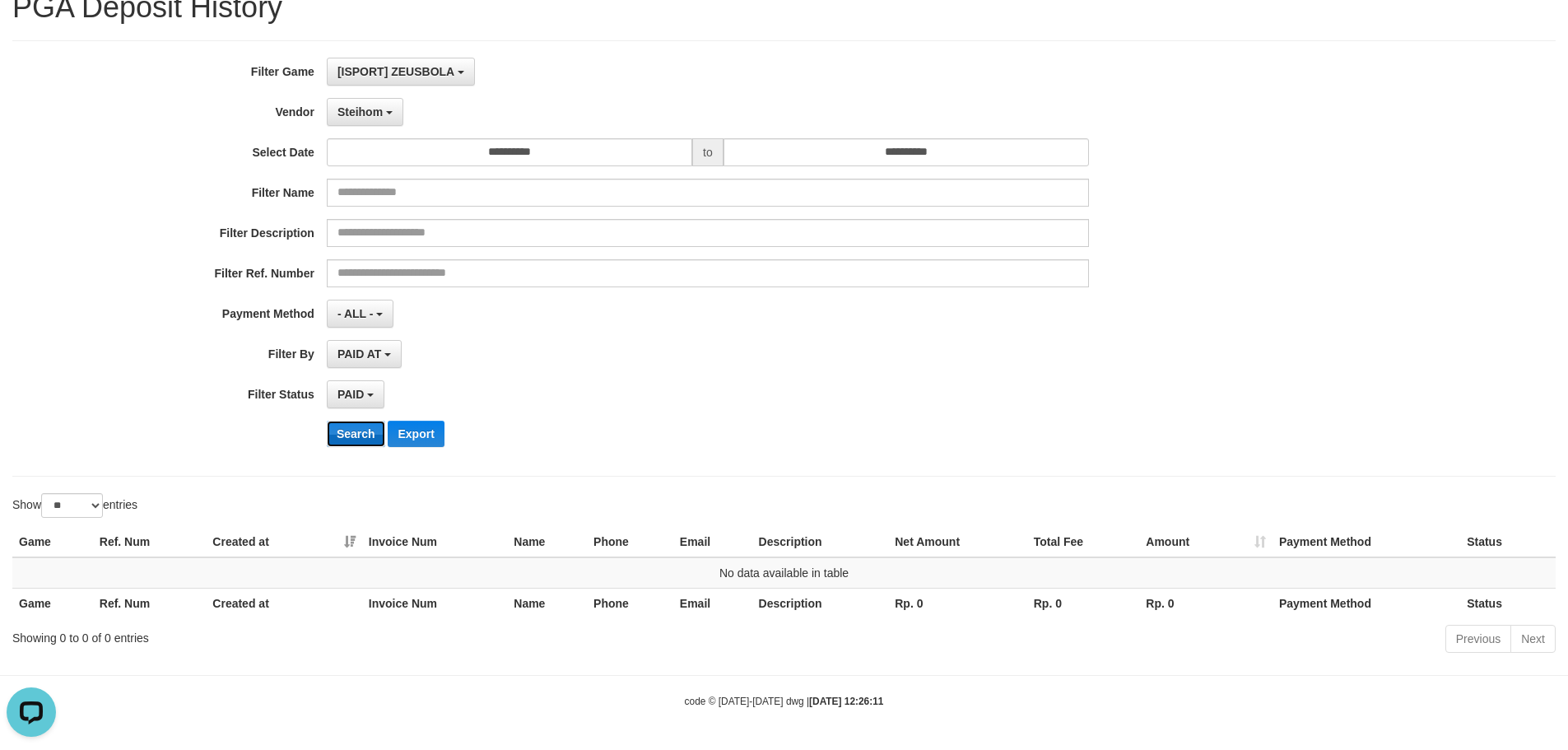
click at [367, 441] on button "Search" at bounding box center [356, 433] width 59 height 27
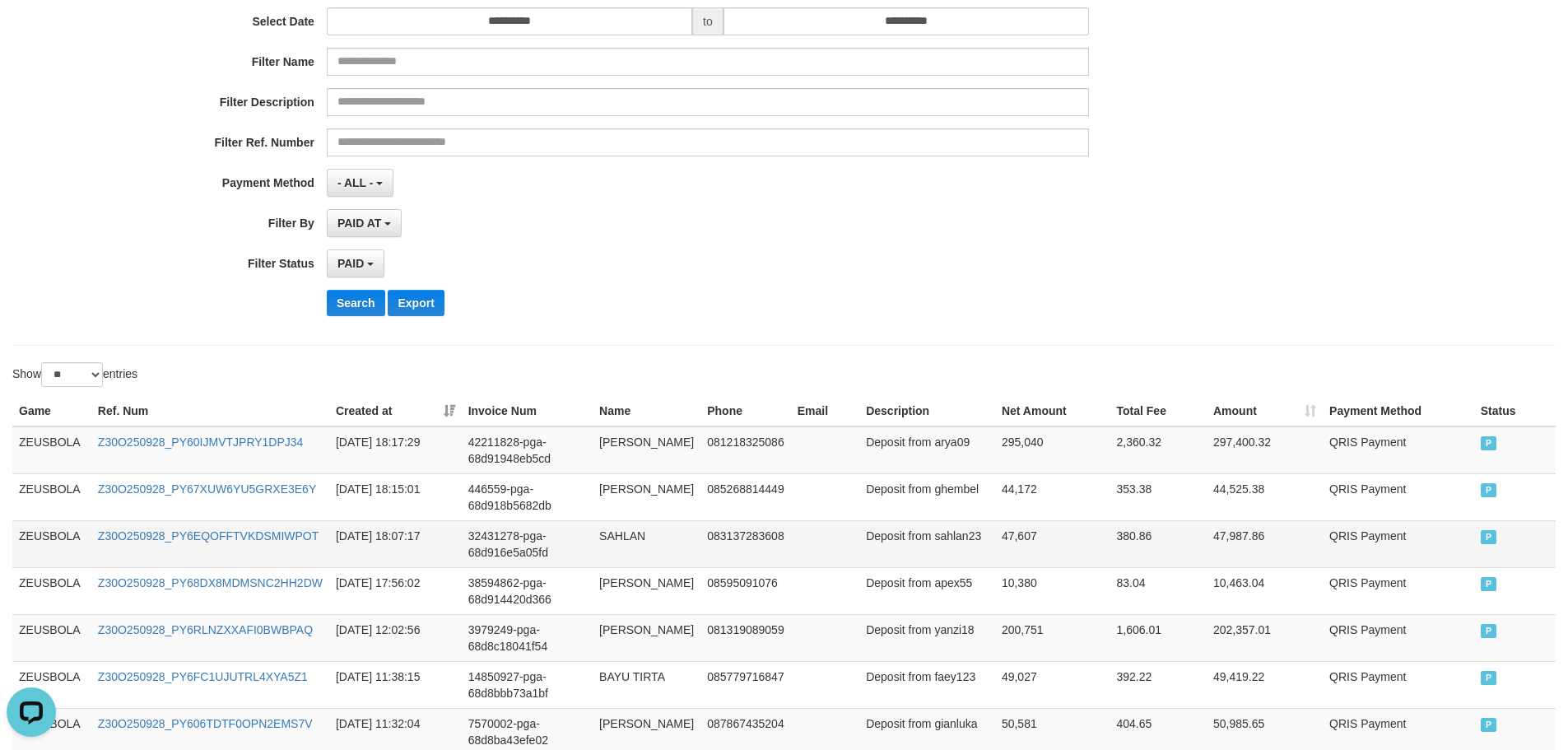
scroll to position [35, 0]
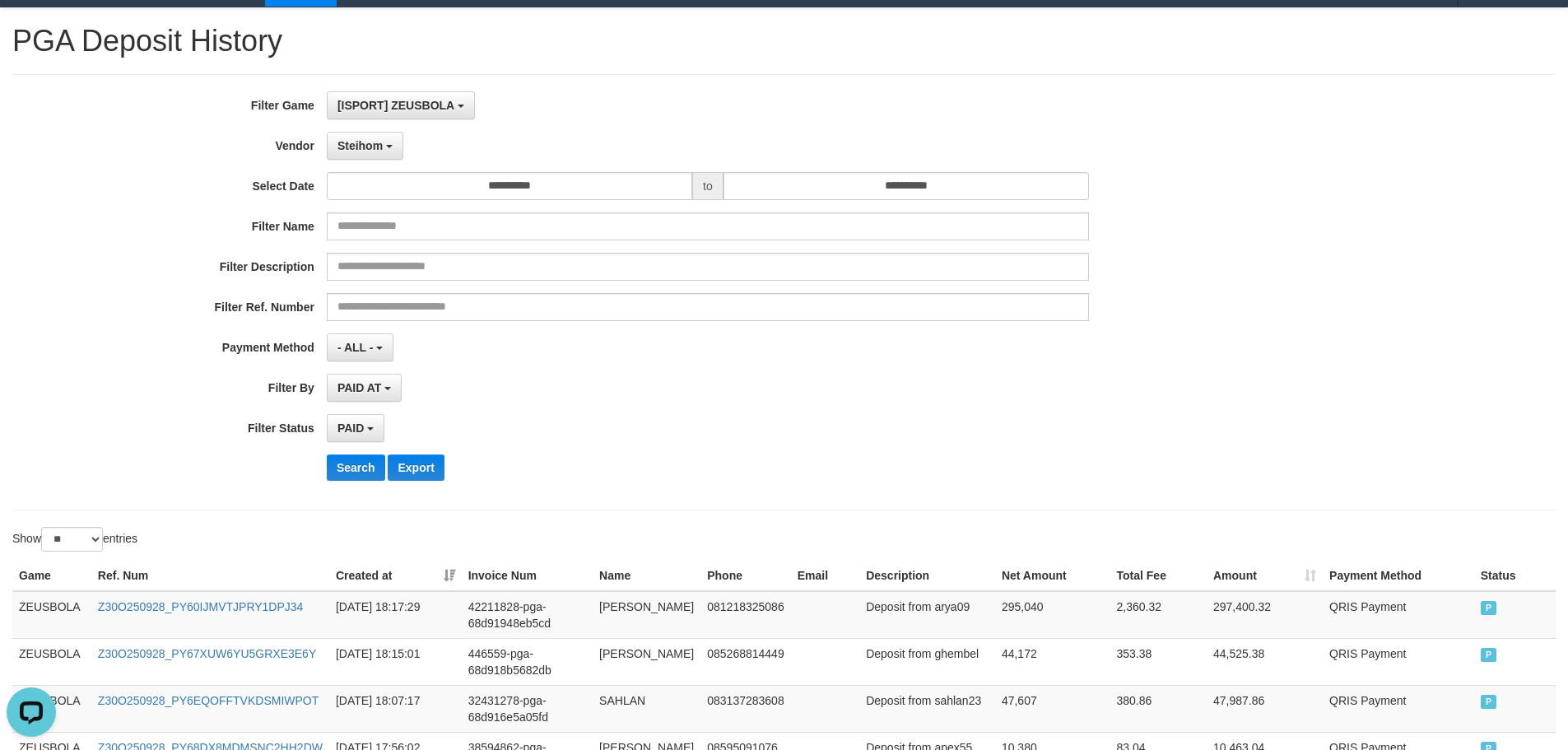
click at [667, 475] on div "Search Export" at bounding box center [817, 467] width 981 height 27
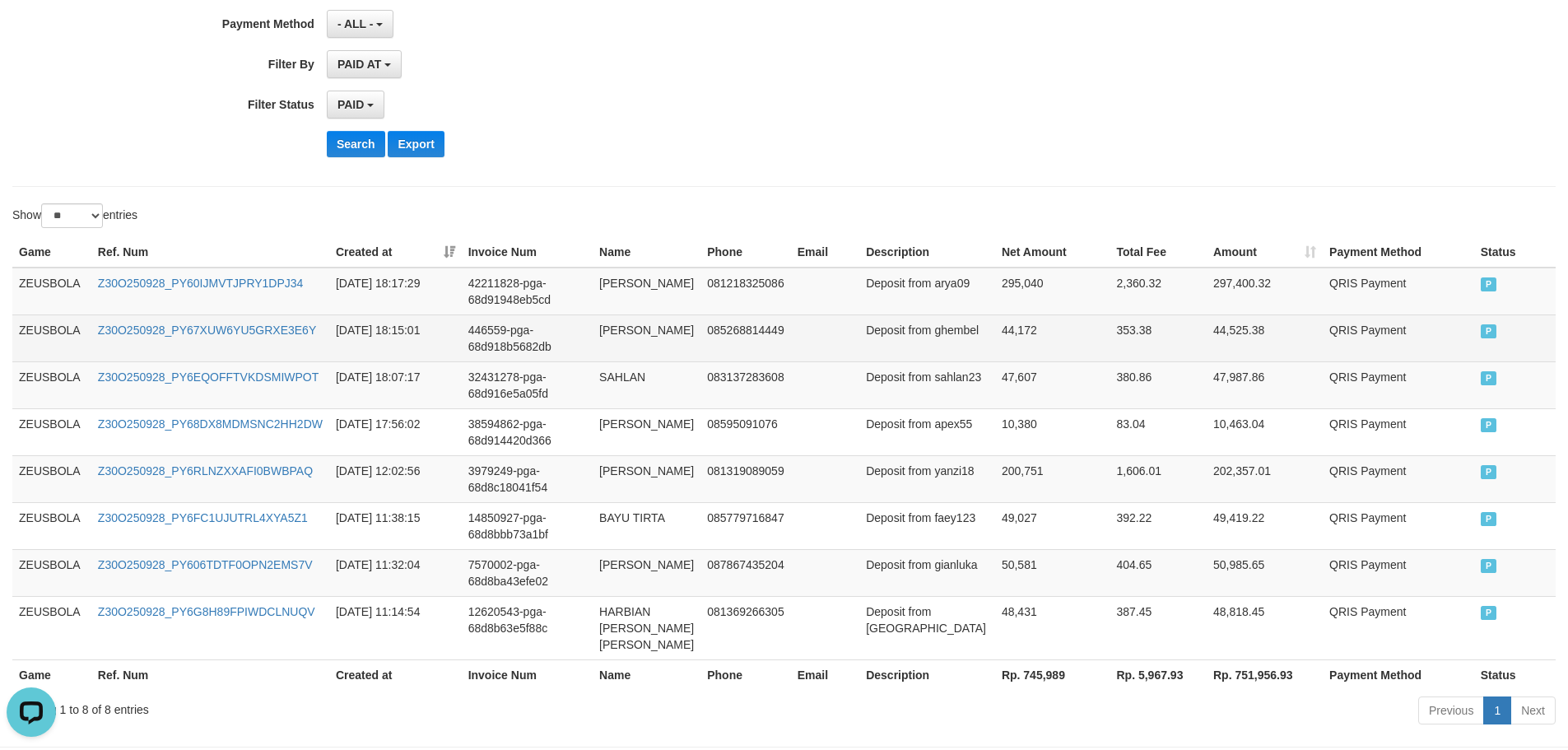
scroll to position [446, 0]
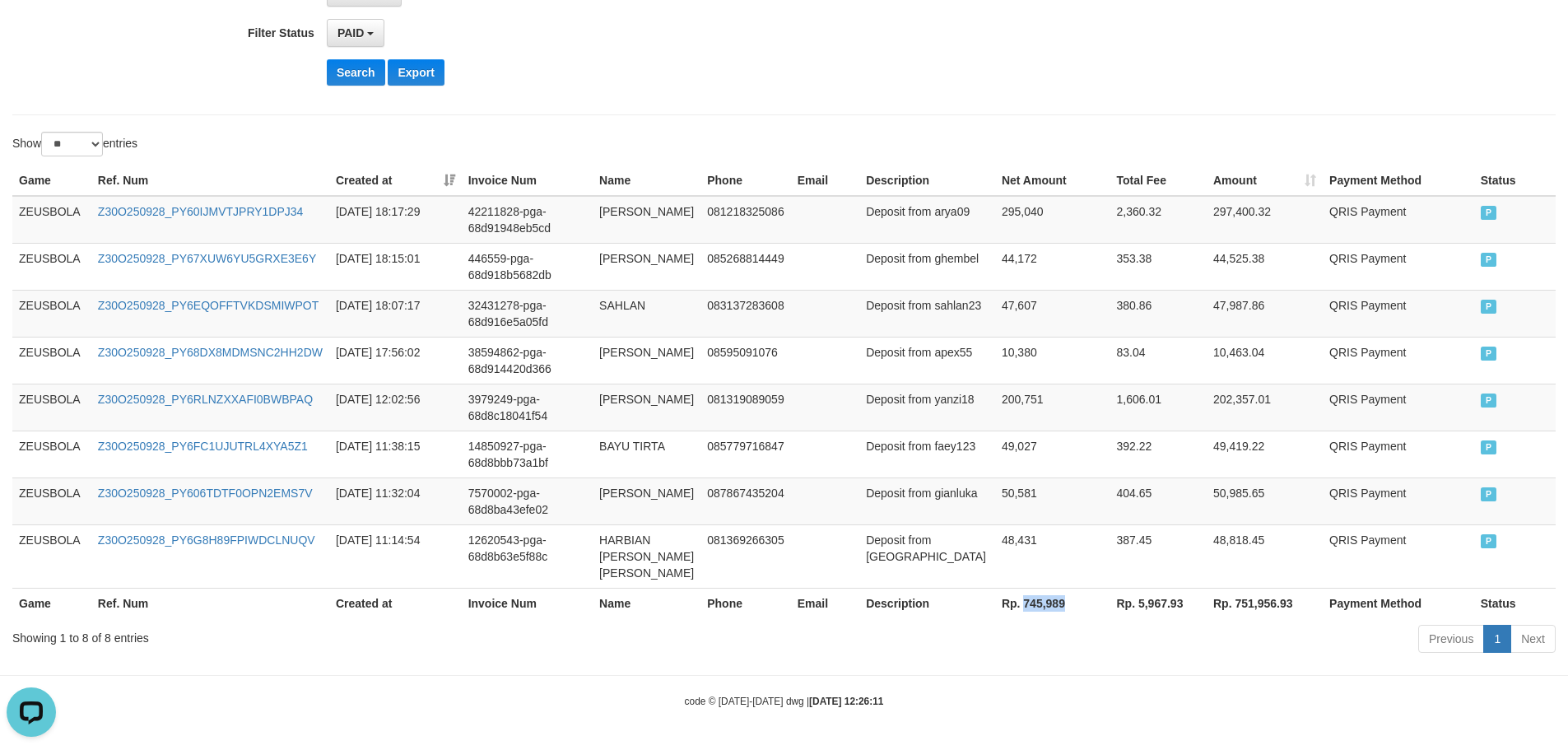
drag, startPoint x: 1002, startPoint y: 606, endPoint x: 1044, endPoint y: 597, distance: 43.0
click at [1044, 597] on th "Rp. 745,989" at bounding box center [1053, 603] width 115 height 30
copy th "745,989"
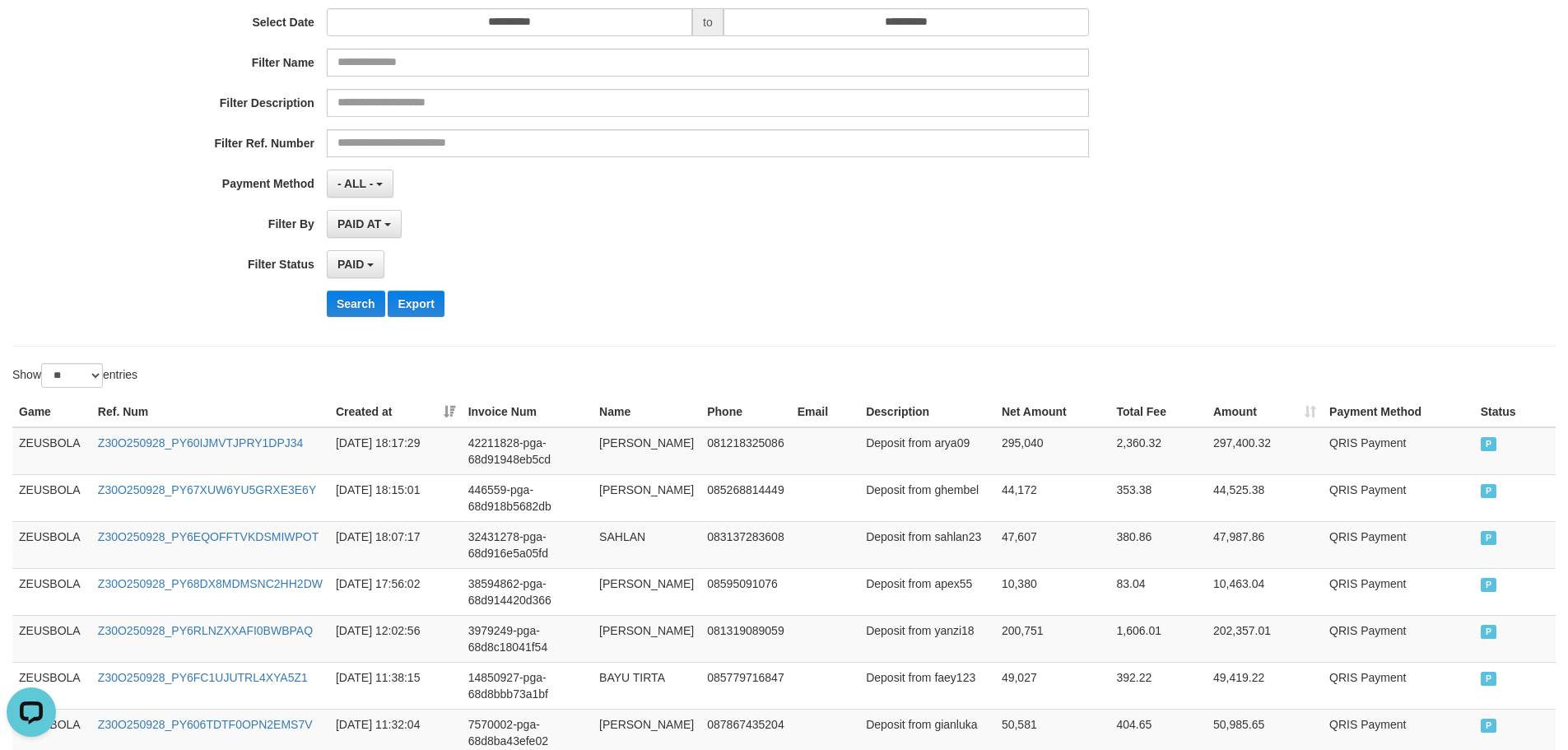
scroll to position [35, 0]
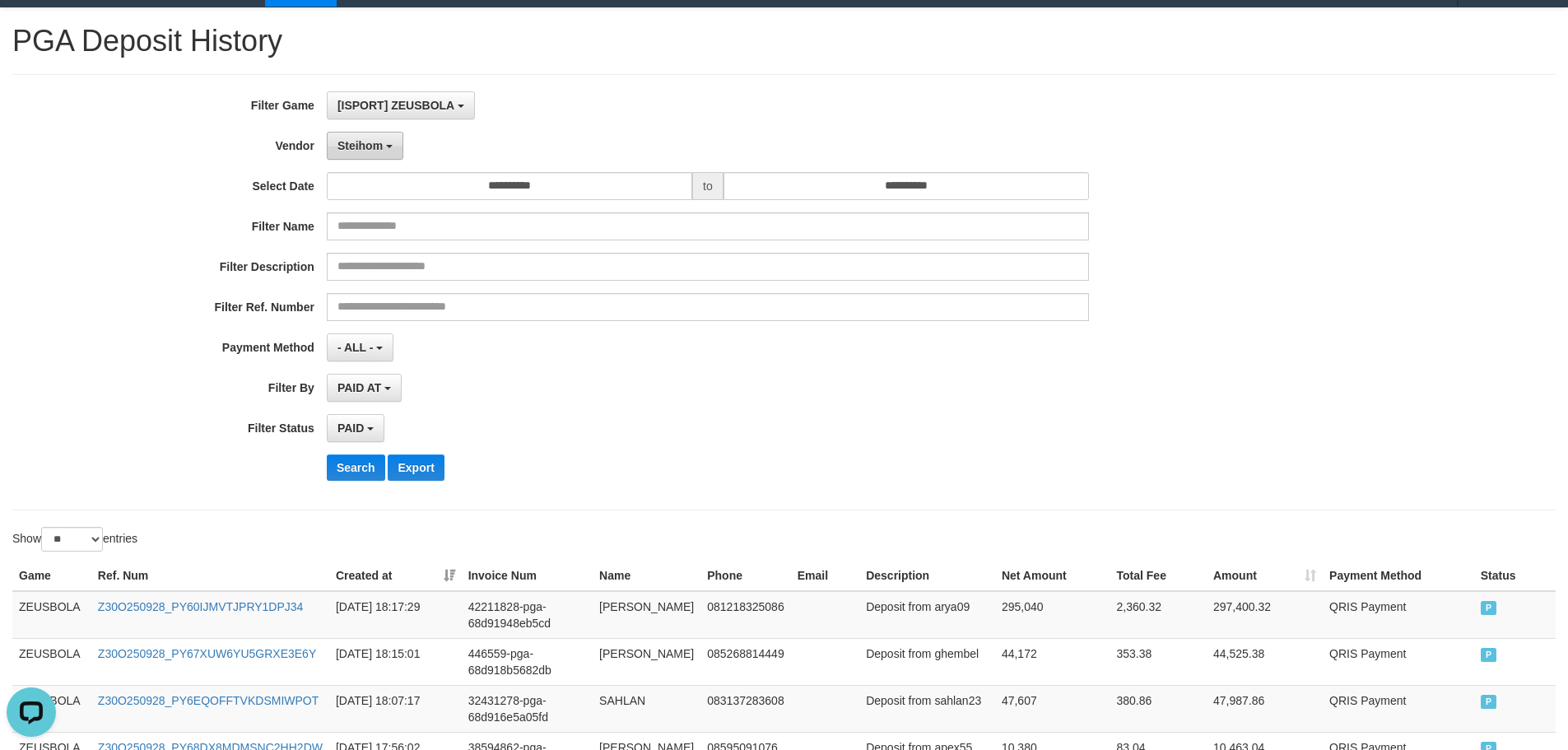
click at [384, 141] on button "Steihom" at bounding box center [365, 146] width 77 height 28
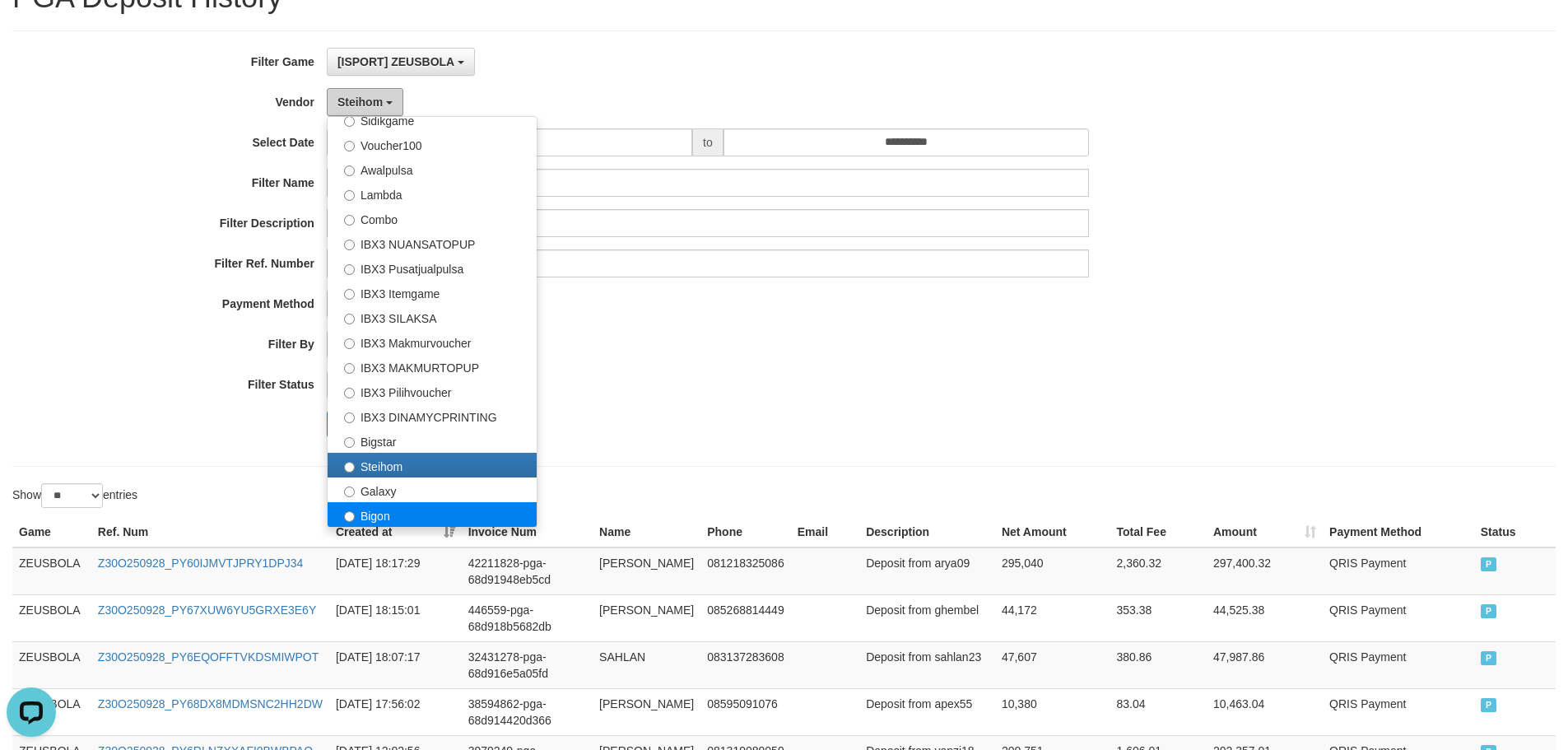
scroll to position [117, 0]
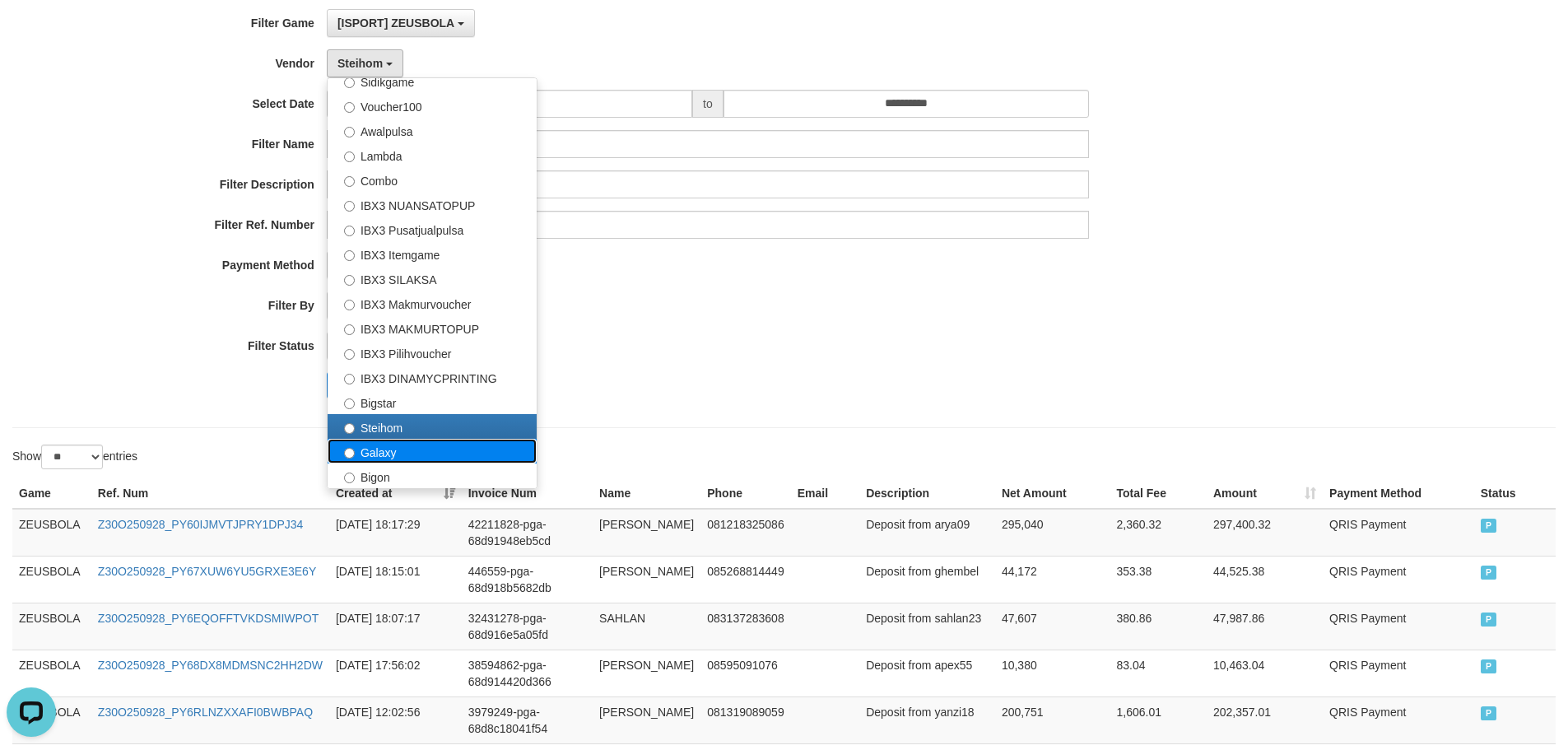
click at [413, 445] on label "Galaxy" at bounding box center [432, 451] width 209 height 25
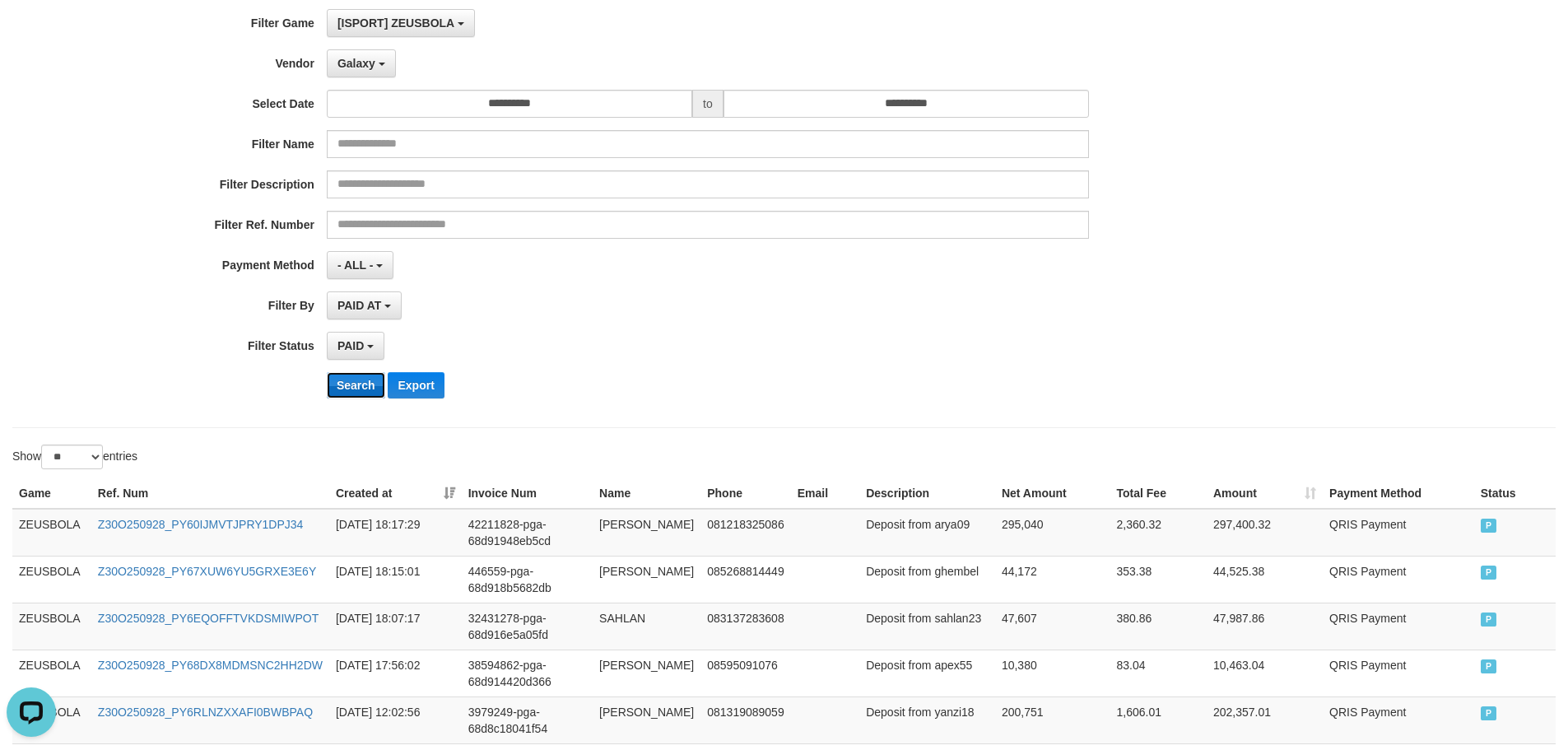
click at [367, 386] on button "Search" at bounding box center [356, 385] width 59 height 27
click at [379, 70] on button "Galaxy" at bounding box center [362, 63] width 70 height 28
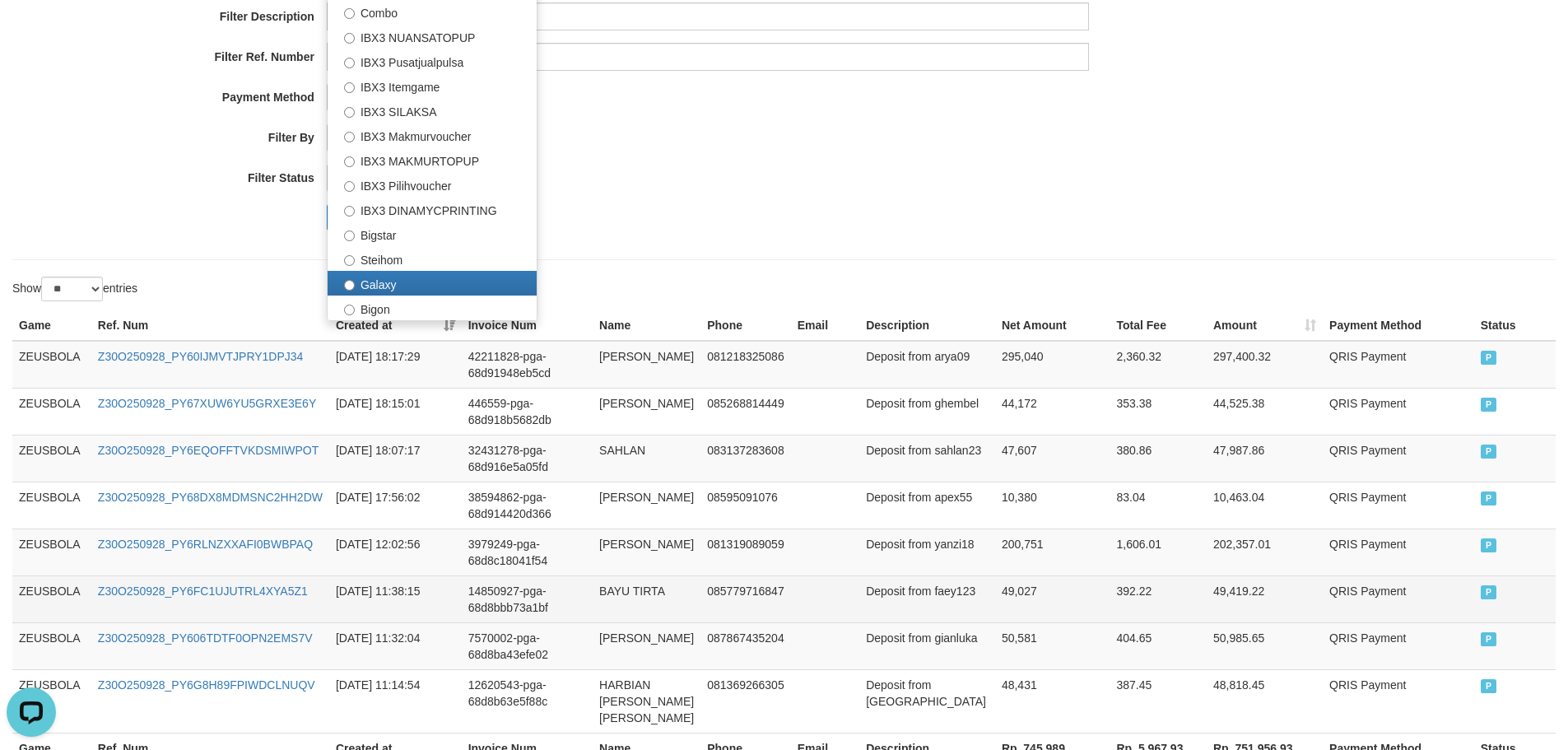
scroll to position [446, 0]
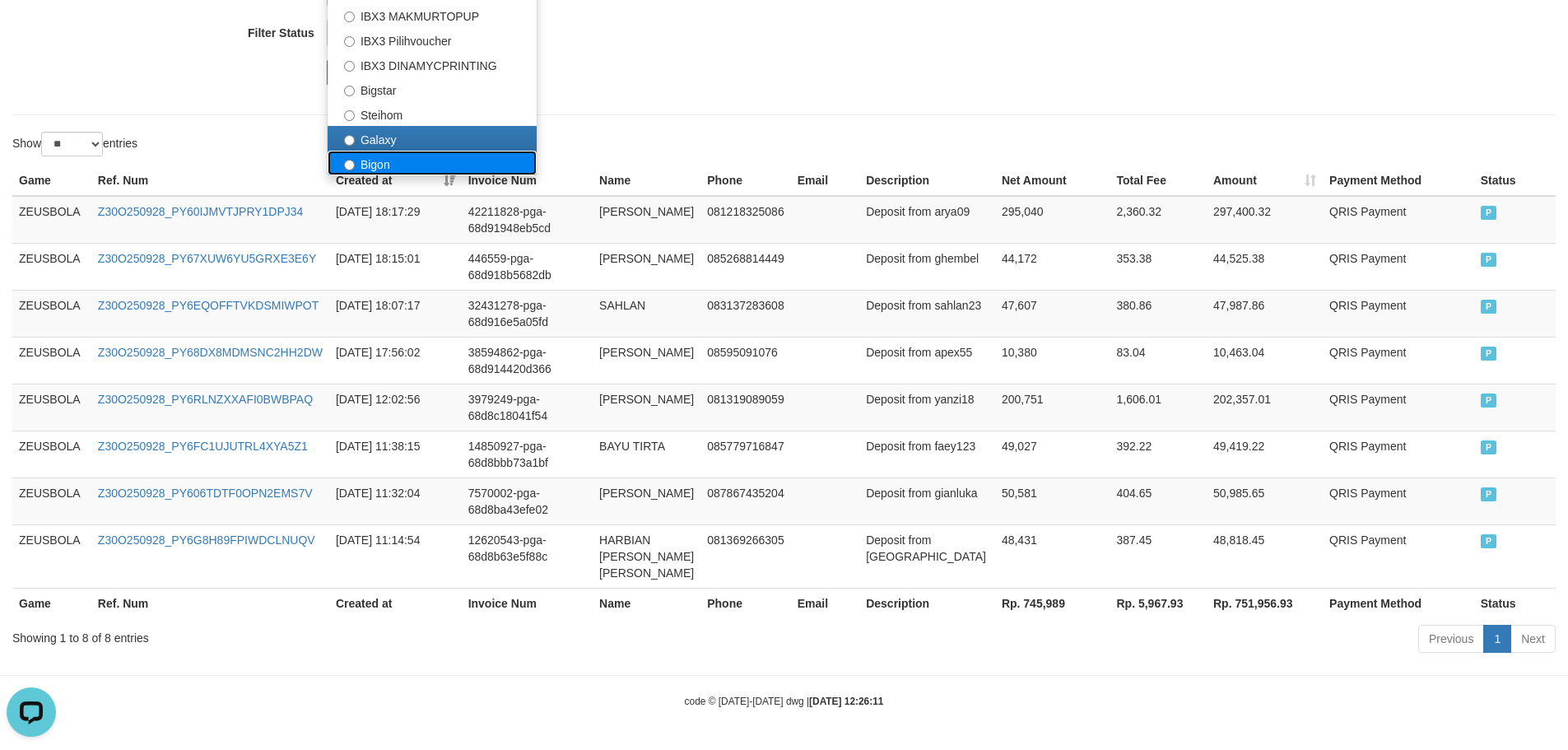
click at [357, 150] on label "Bigon" at bounding box center [432, 162] width 209 height 25
select select "**********"
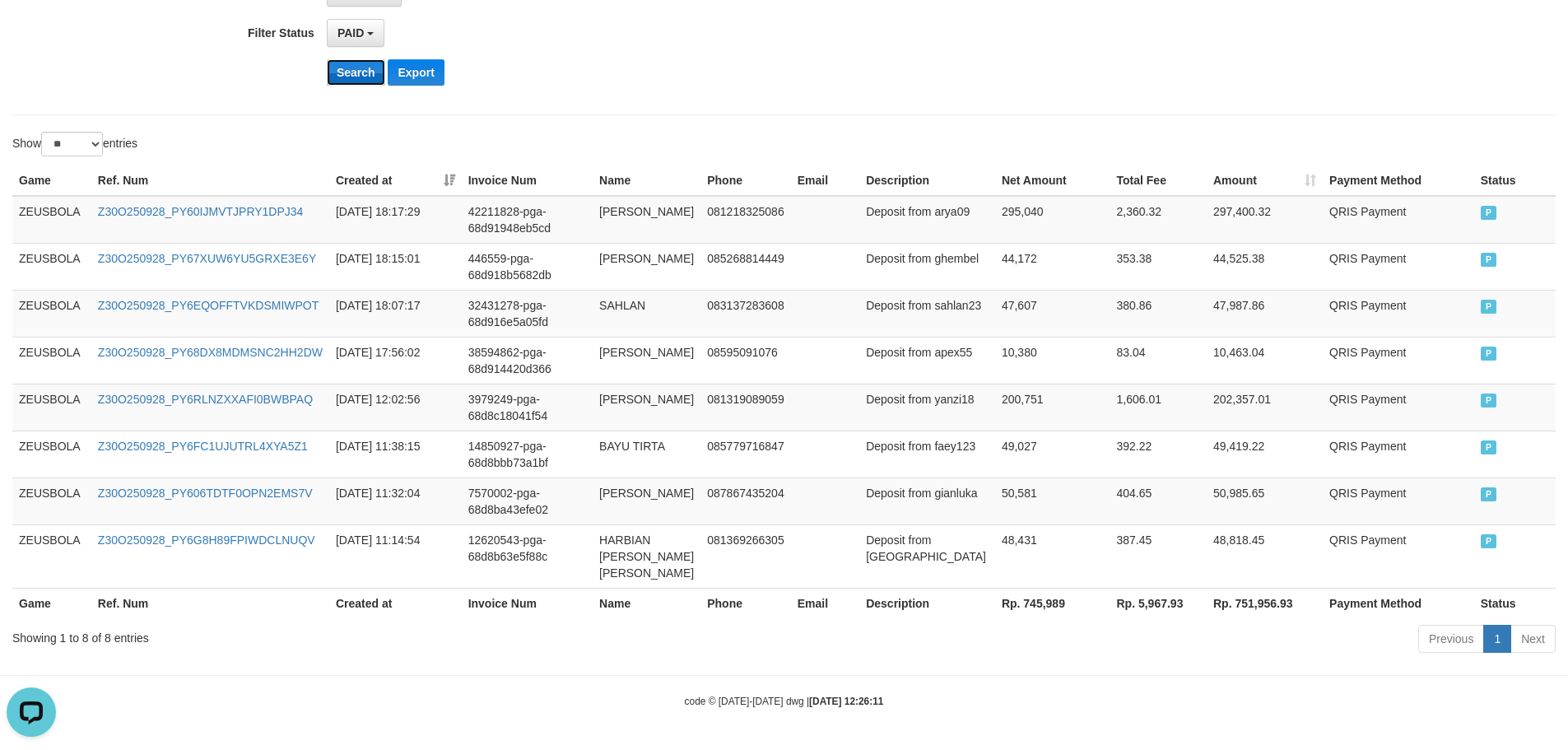
click at [357, 60] on button "Search" at bounding box center [356, 72] width 59 height 27
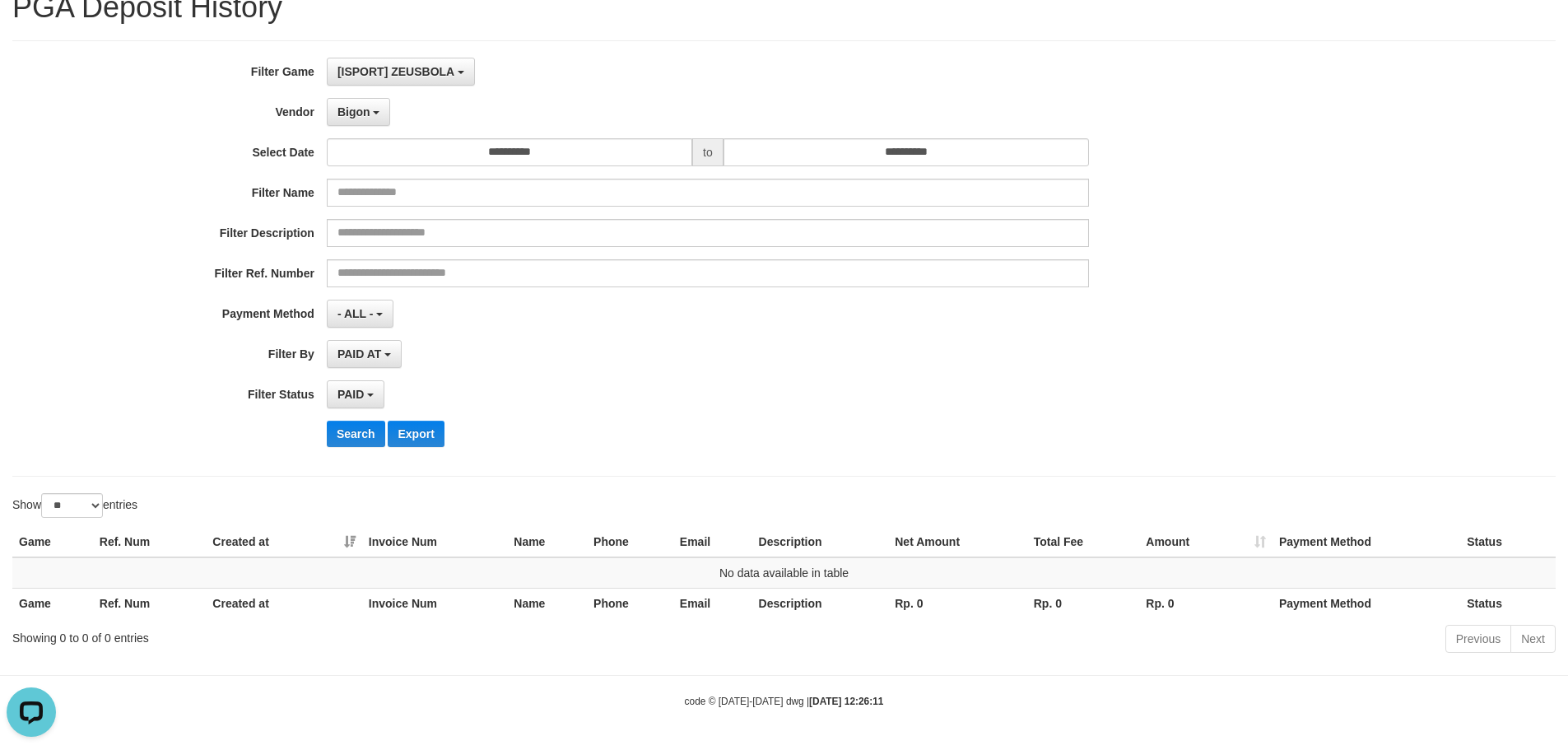
click at [1241, 338] on div "**********" at bounding box center [653, 258] width 1307 height 402
click at [1282, 238] on div "Filter Description" at bounding box center [653, 233] width 1307 height 28
click at [1282, 237] on div "Filter Description" at bounding box center [653, 233] width 1307 height 28
